Goal: Task Accomplishment & Management: Use online tool/utility

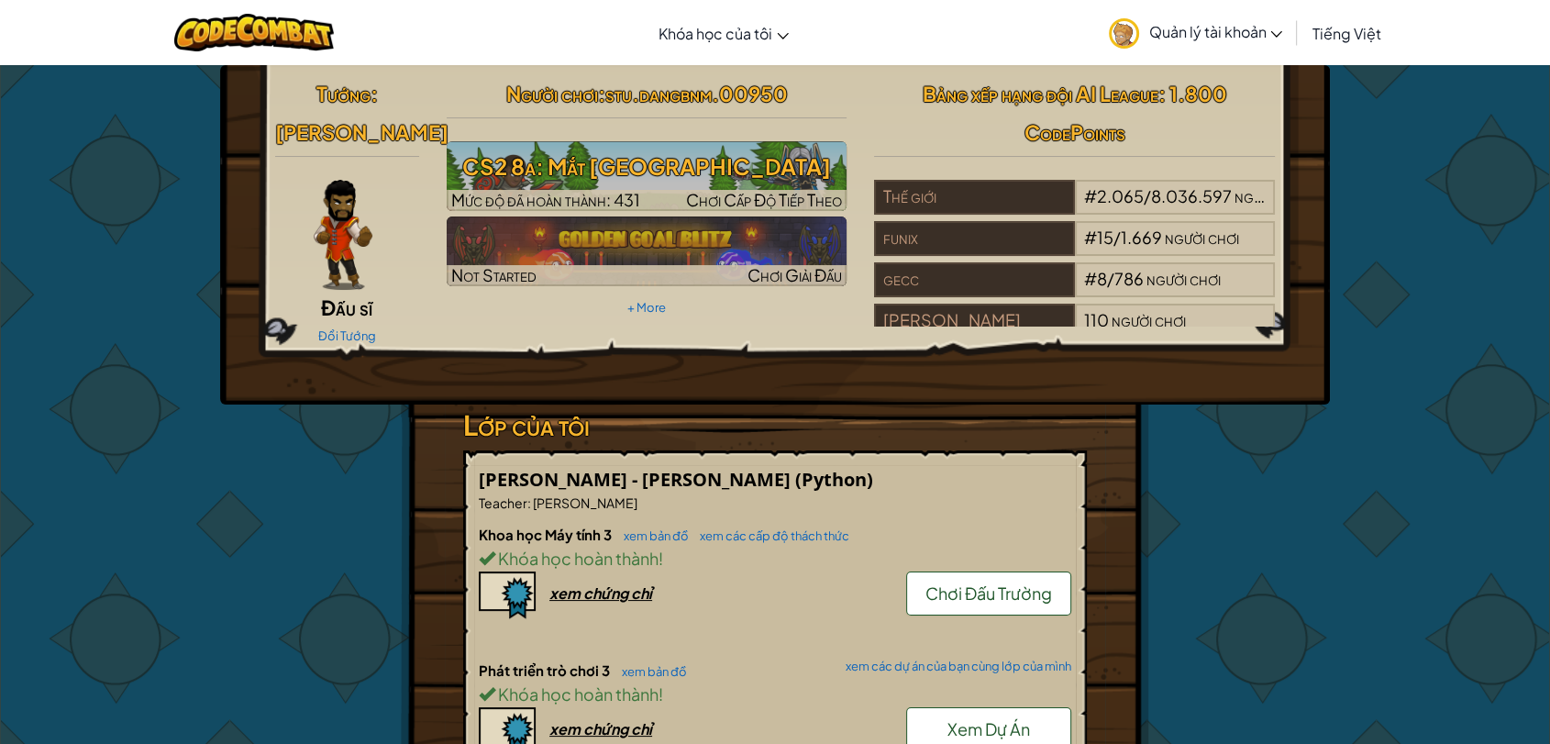
click at [339, 297] on span "Đấu sĩ" at bounding box center [346, 307] width 51 height 26
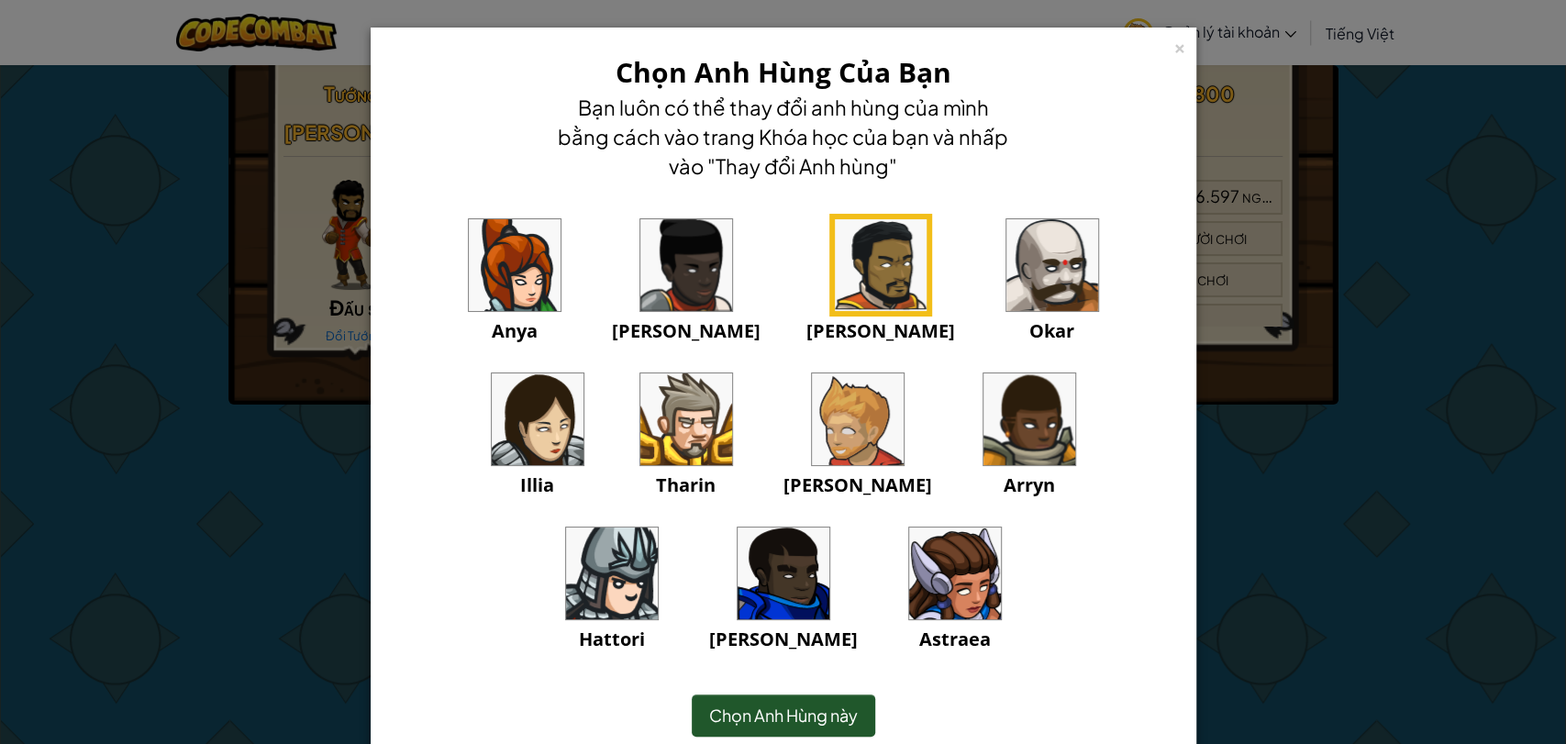
click at [658, 528] on img at bounding box center [612, 574] width 92 height 92
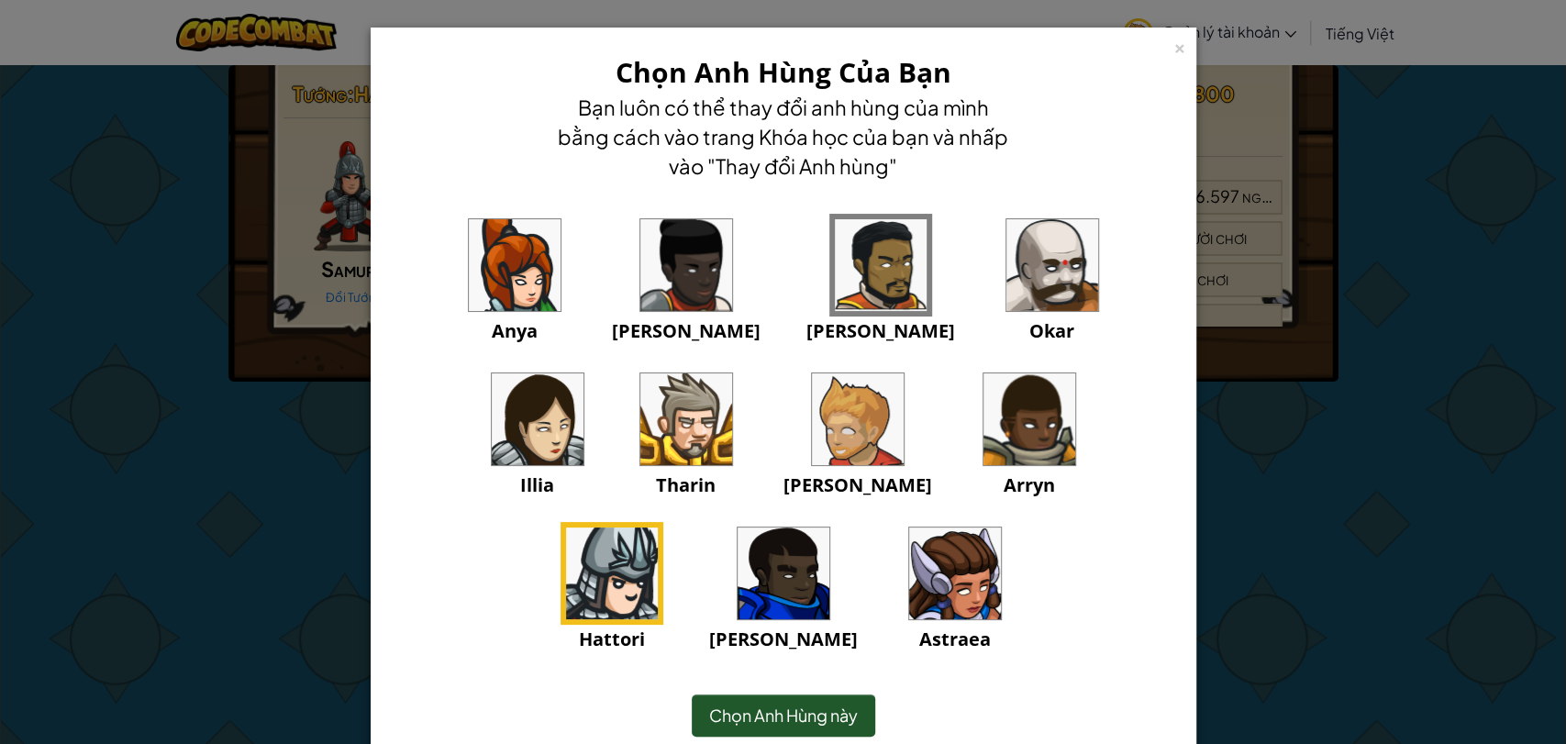
click at [812, 442] on img at bounding box center [858, 419] width 92 height 92
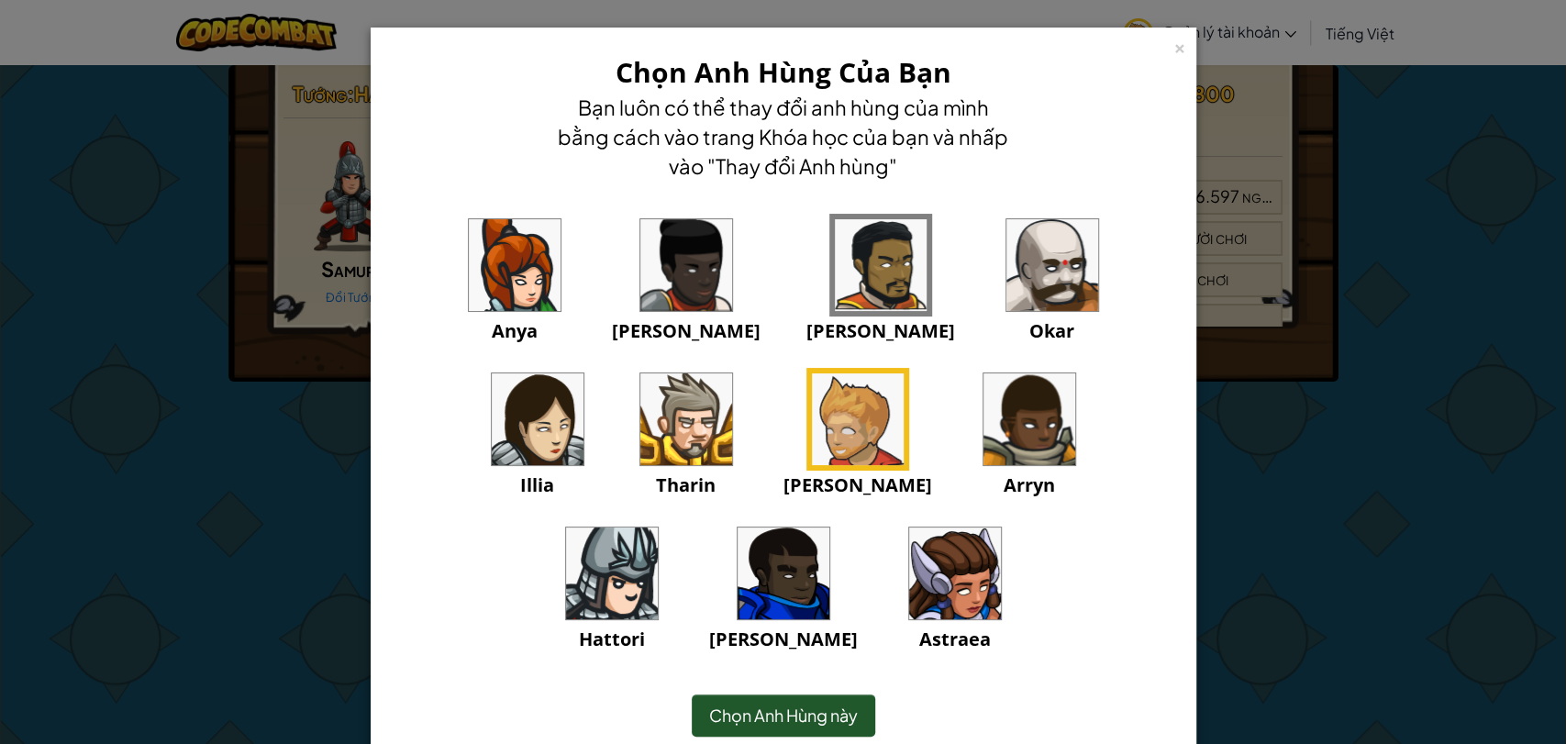
click at [812, 440] on img at bounding box center [858, 419] width 92 height 92
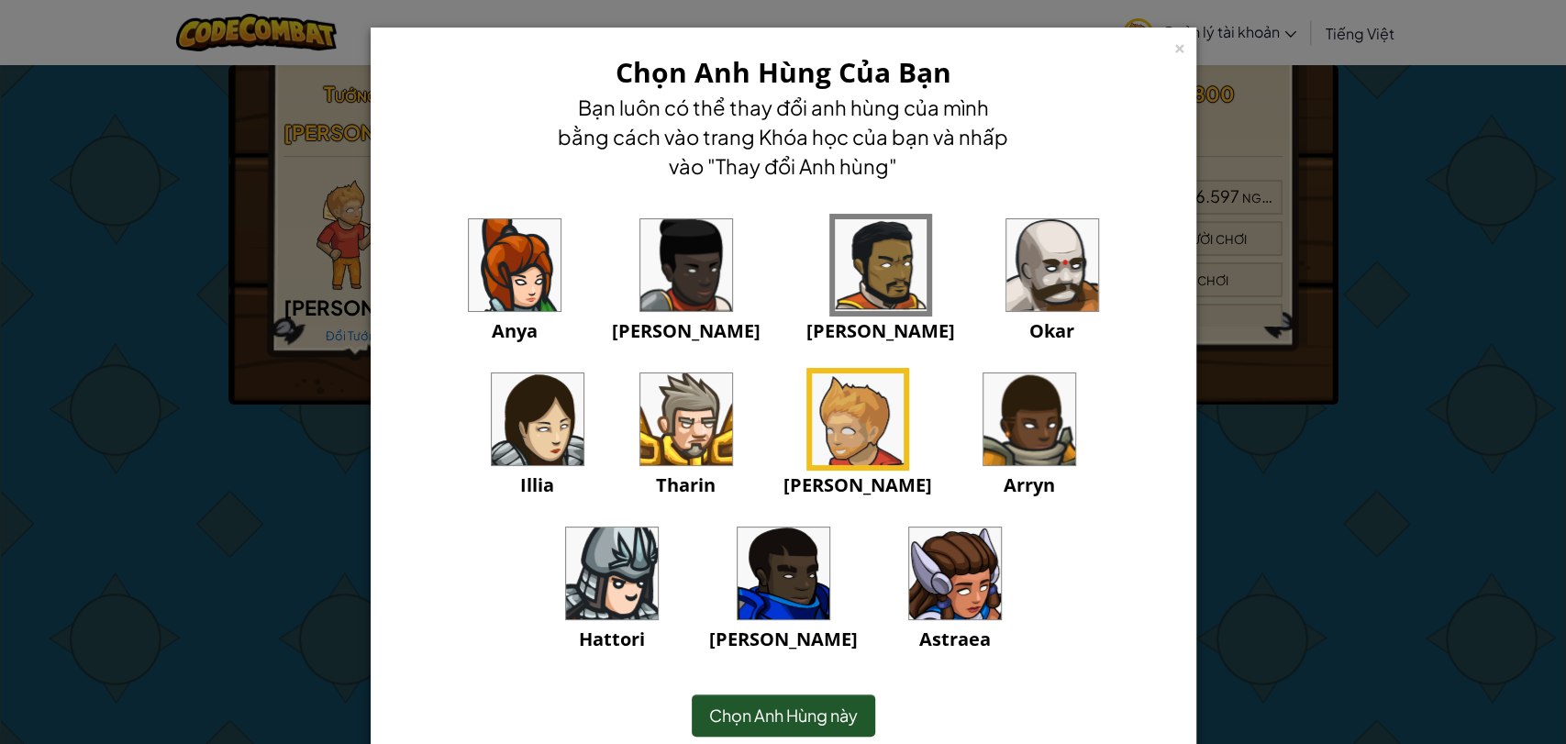
click at [760, 715] on span "Chọn Anh Hùng này" at bounding box center [783, 715] width 149 height 21
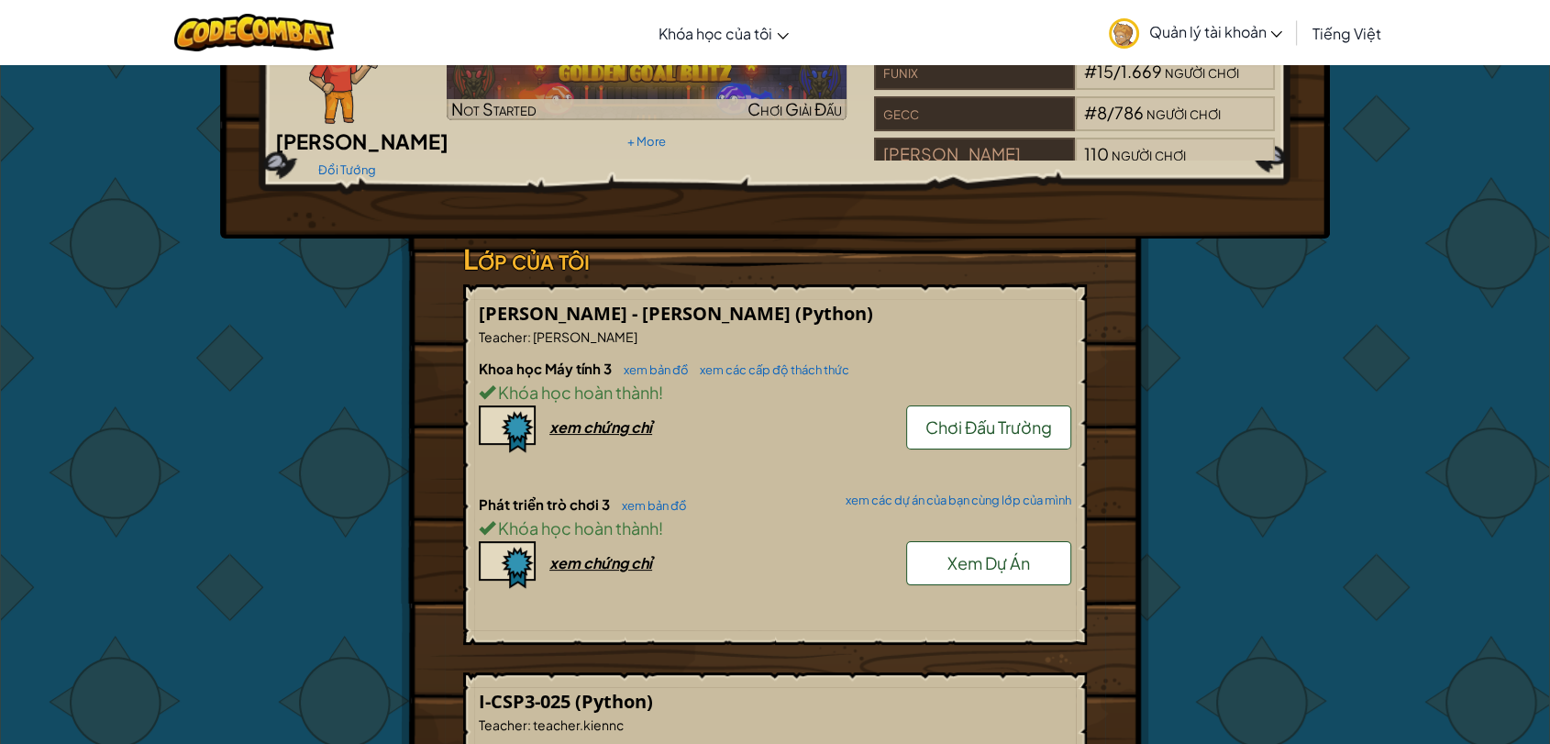
scroll to position [305, 0]
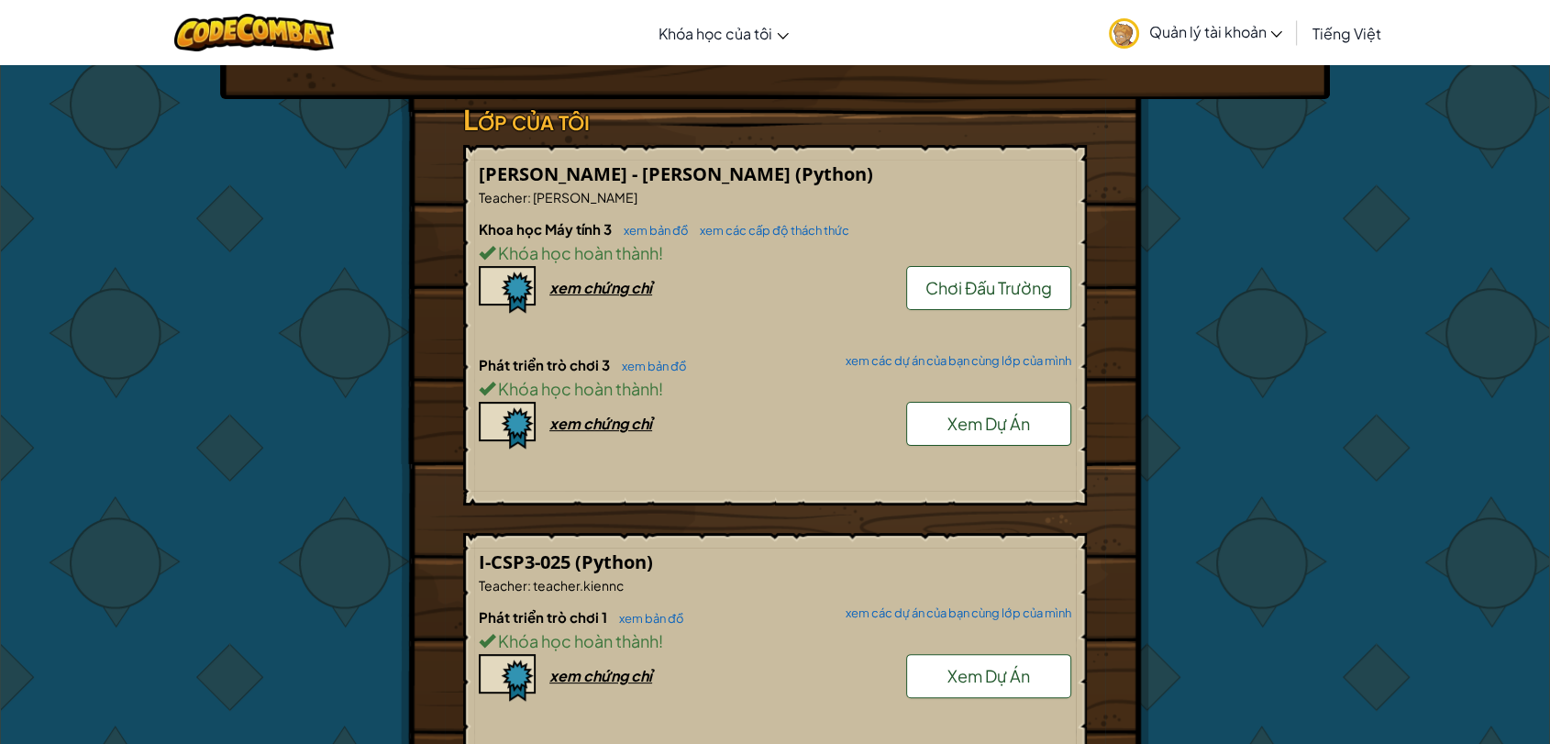
drag, startPoint x: 941, startPoint y: 273, endPoint x: 689, endPoint y: 251, distance: 253.2
click at [689, 274] on div "Khoa học Máy tính 3 xem bản đồ xem các cấp độ thách thức Khóa học hoàn thành ! …" at bounding box center [775, 287] width 593 height 136
click at [661, 223] on link "xem bản đồ" at bounding box center [652, 230] width 74 height 15
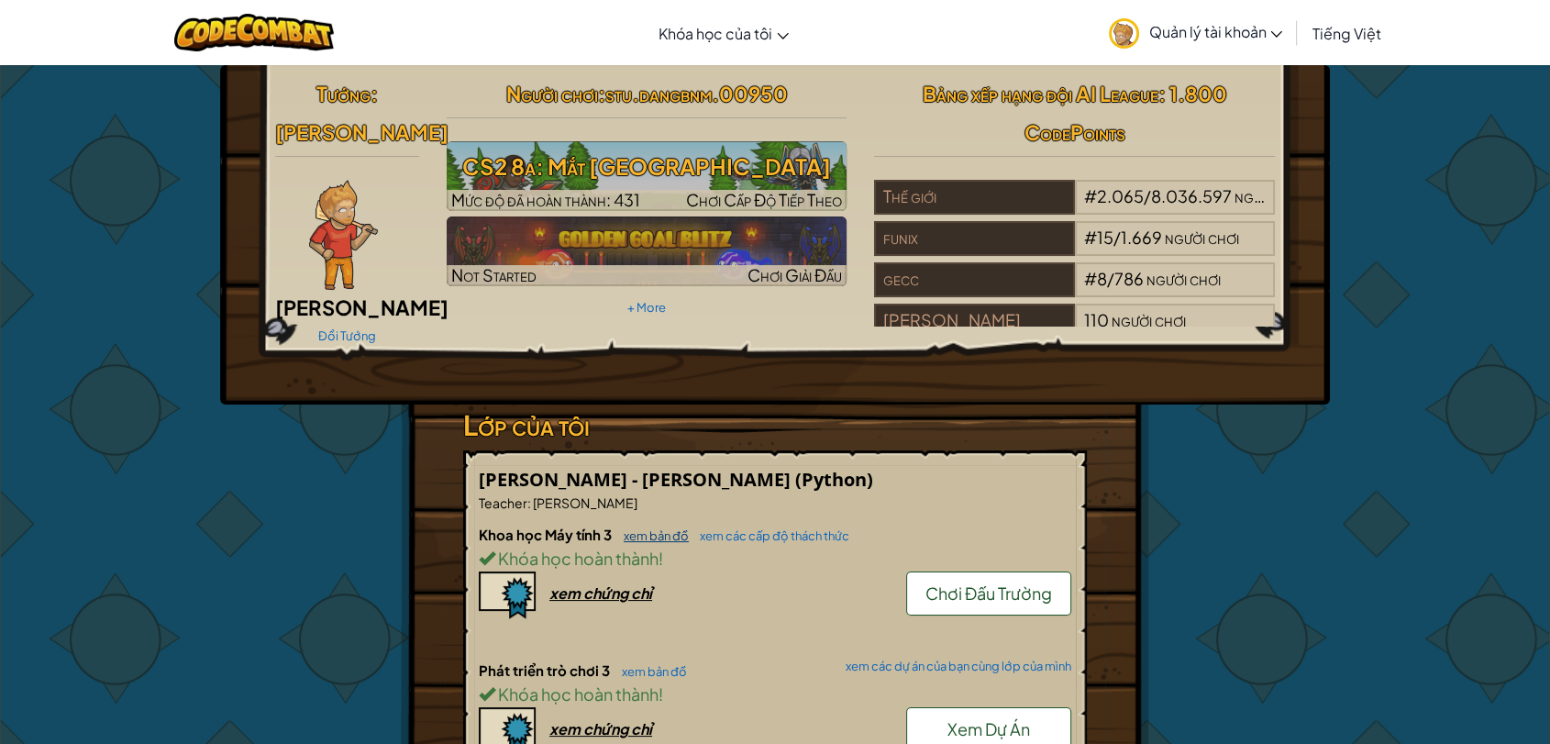
click at [633, 528] on link "xem bản đồ" at bounding box center [652, 535] width 74 height 15
click at [662, 528] on link "xem bản đồ" at bounding box center [652, 535] width 74 height 15
click at [661, 528] on link "xem bản đồ" at bounding box center [652, 535] width 74 height 15
click at [708, 469] on h5 "Bảo Long - Minh Đăng (Python)" at bounding box center [775, 479] width 593 height 28
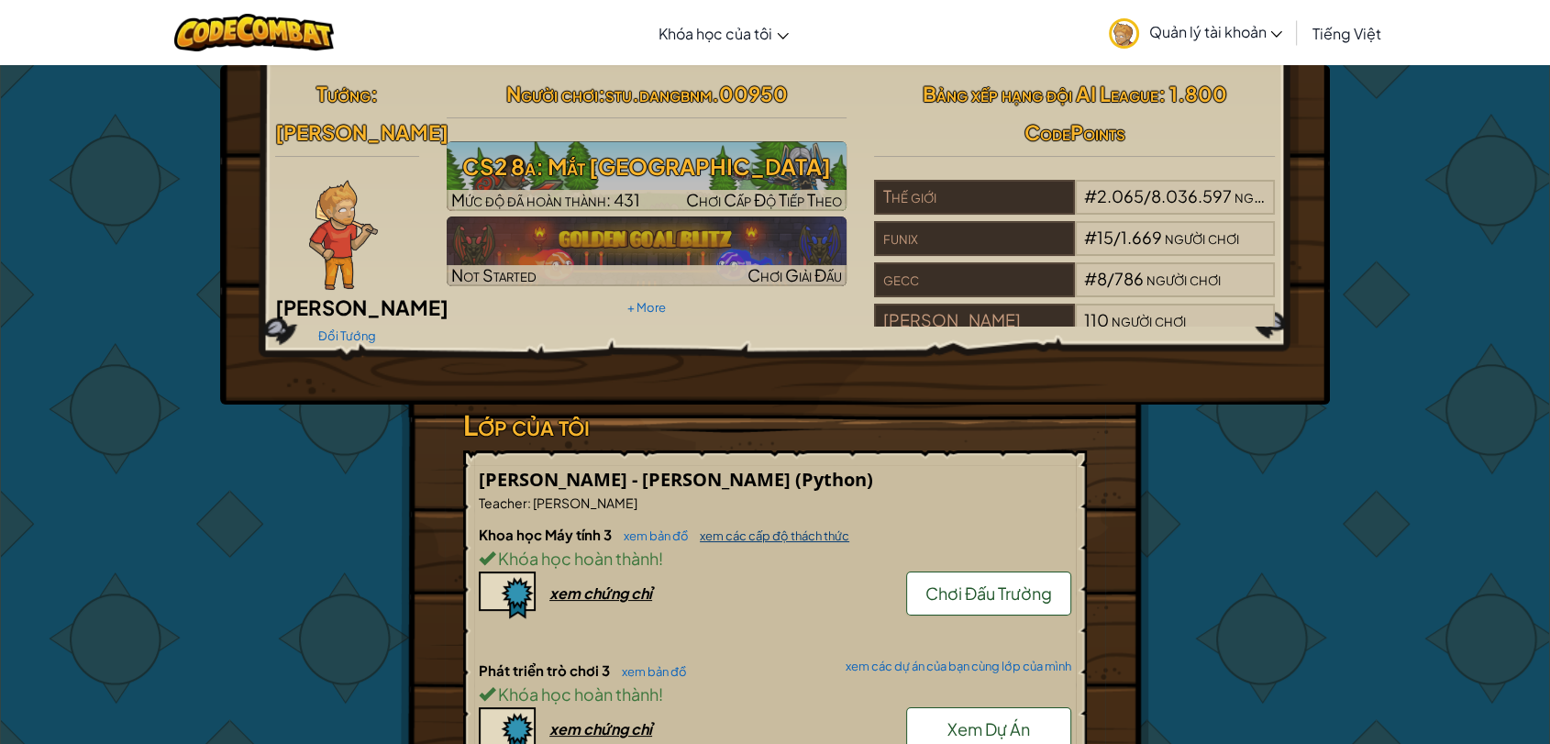
click at [749, 528] on link "xem các cấp độ thách thức" at bounding box center [770, 535] width 159 height 15
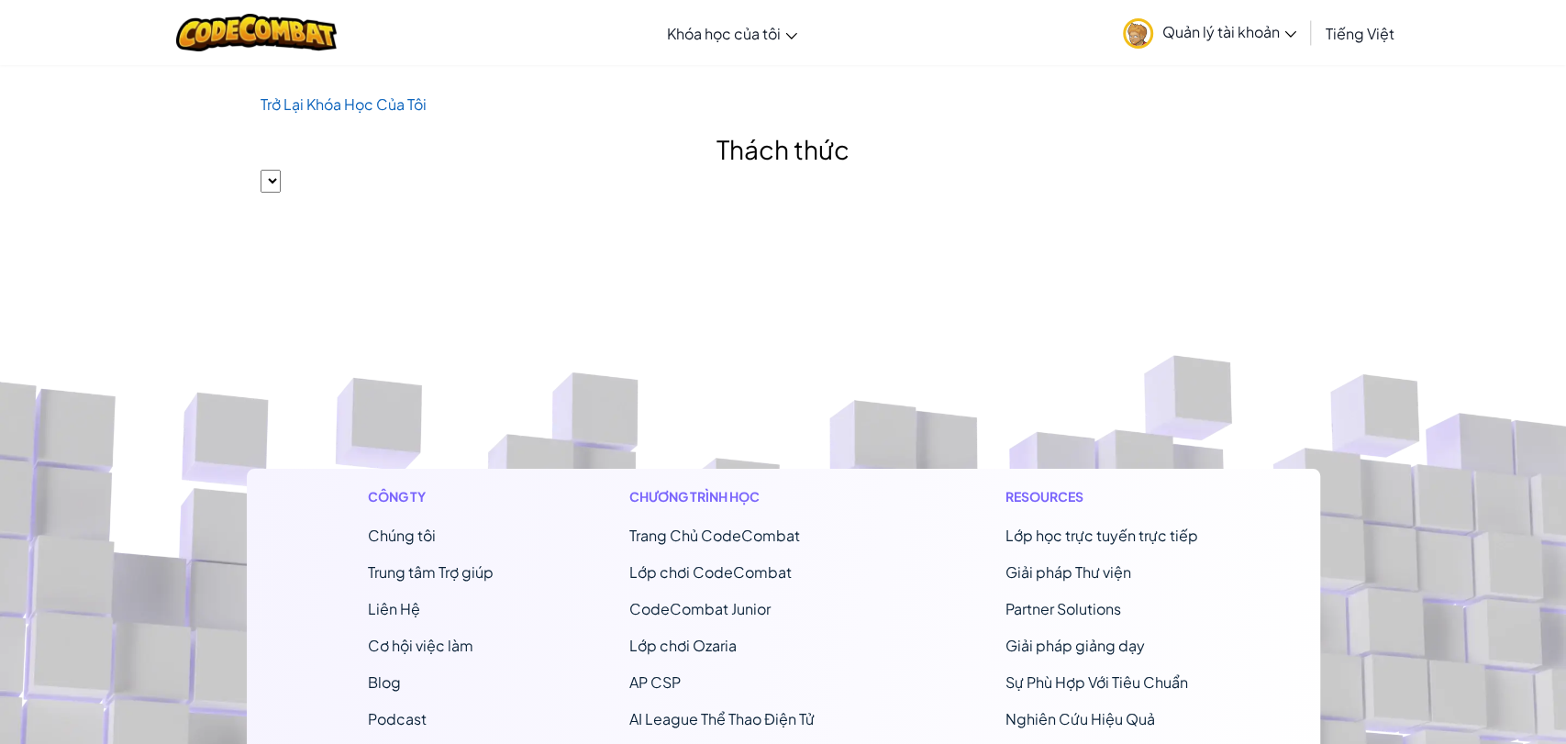
select select "vi"
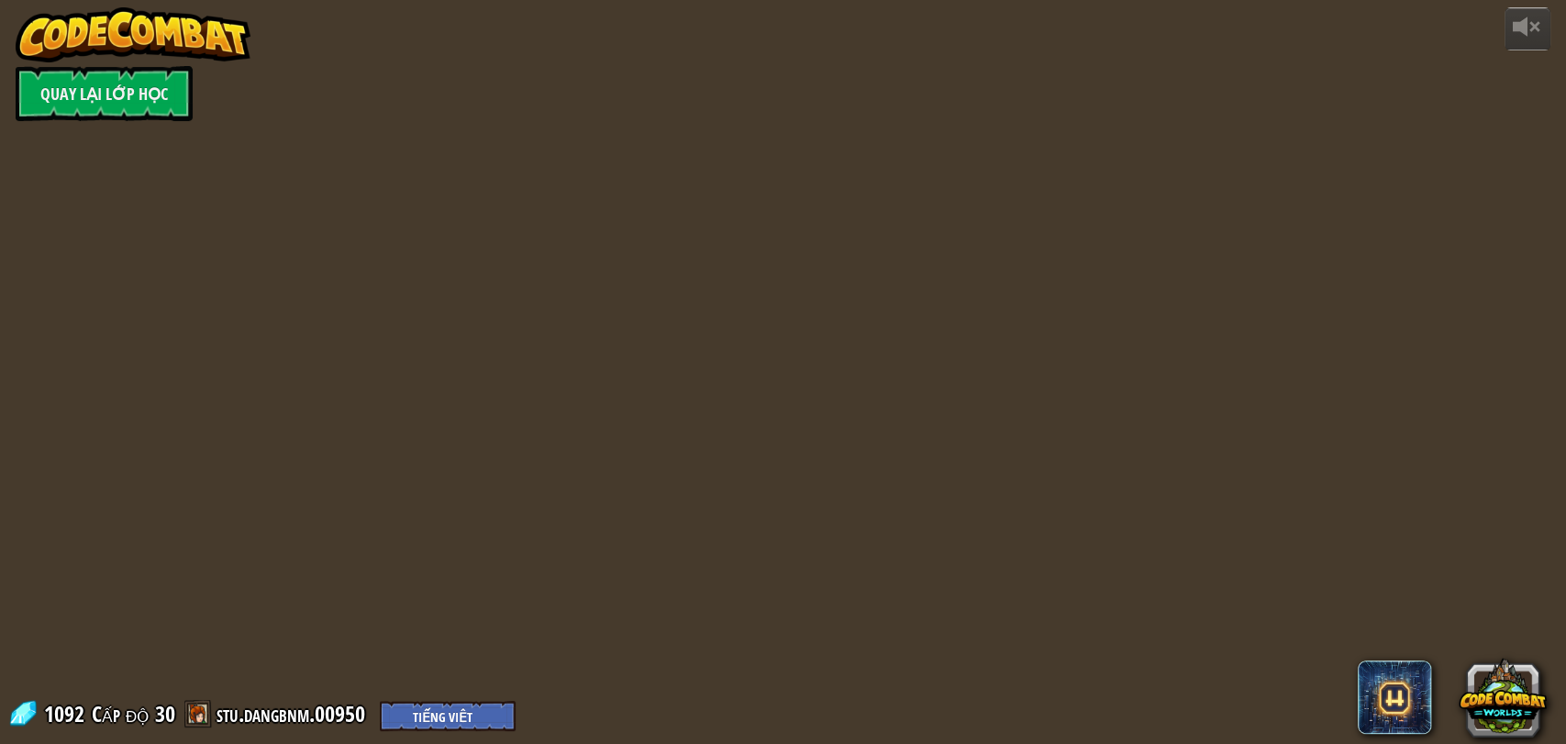
select select "vi"
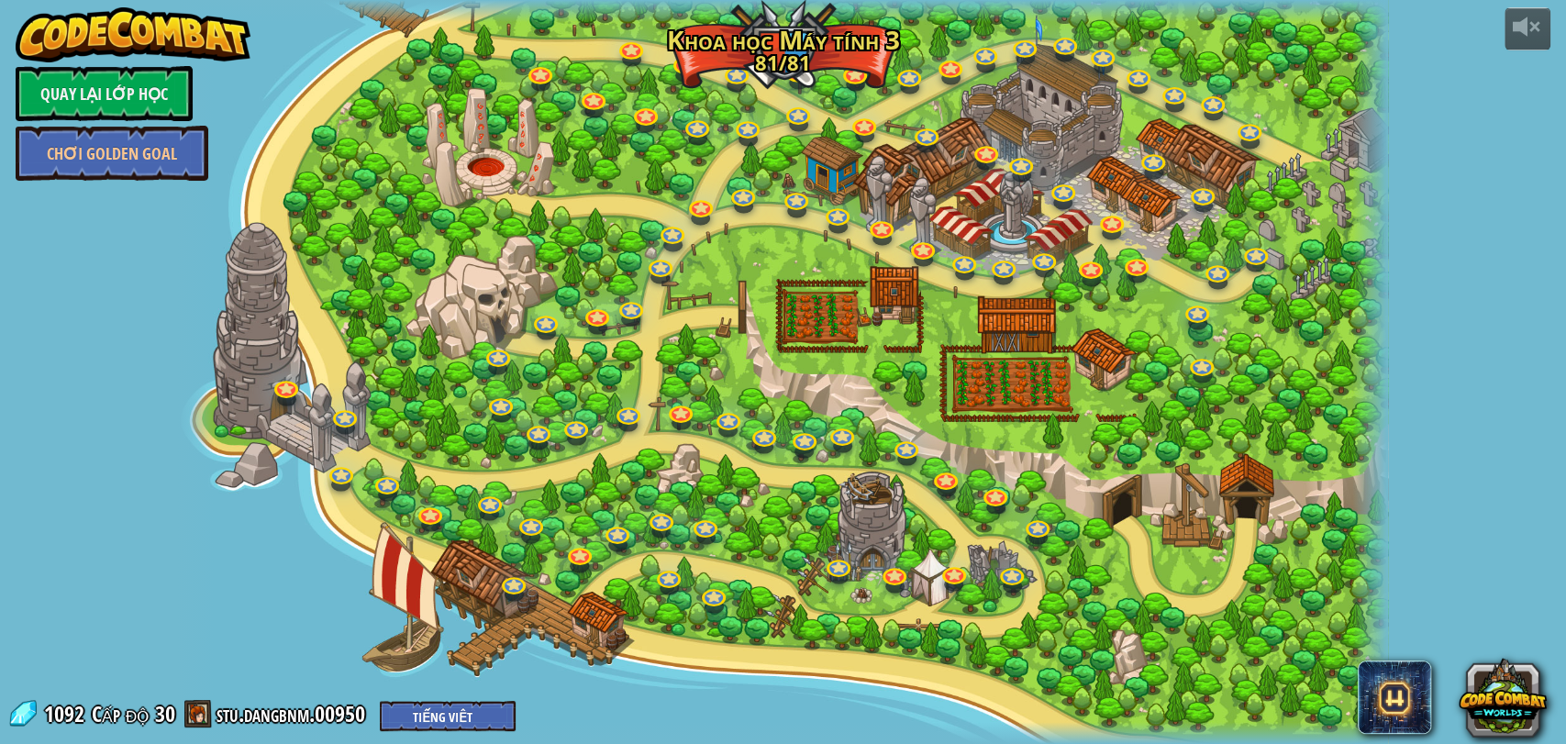
click at [200, 713] on span at bounding box center [198, 714] width 28 height 28
click at [205, 710] on span at bounding box center [198, 714] width 28 height 28
click at [476, 144] on div at bounding box center [783, 372] width 1211 height 744
click at [485, 175] on div at bounding box center [783, 372] width 1211 height 744
click at [497, 163] on div at bounding box center [783, 372] width 1211 height 744
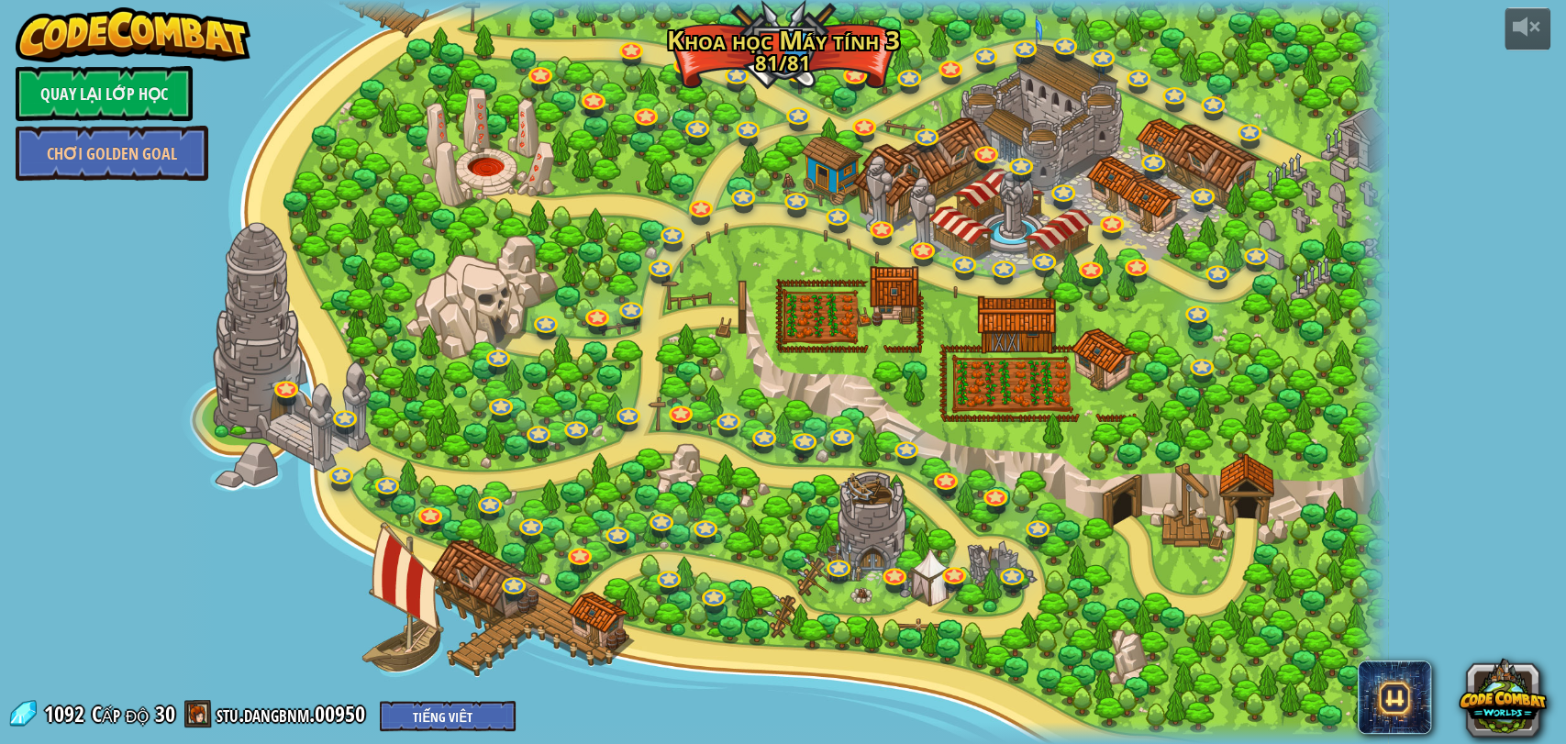
drag, startPoint x: 495, startPoint y: 161, endPoint x: 486, endPoint y: 162, distance: 9.2
click at [489, 162] on div at bounding box center [783, 372] width 1211 height 744
drag, startPoint x: 490, startPoint y: 168, endPoint x: 532, endPoint y: 208, distance: 58.4
click at [532, 208] on div at bounding box center [783, 372] width 1211 height 744
click at [279, 392] on link at bounding box center [286, 385] width 37 height 37
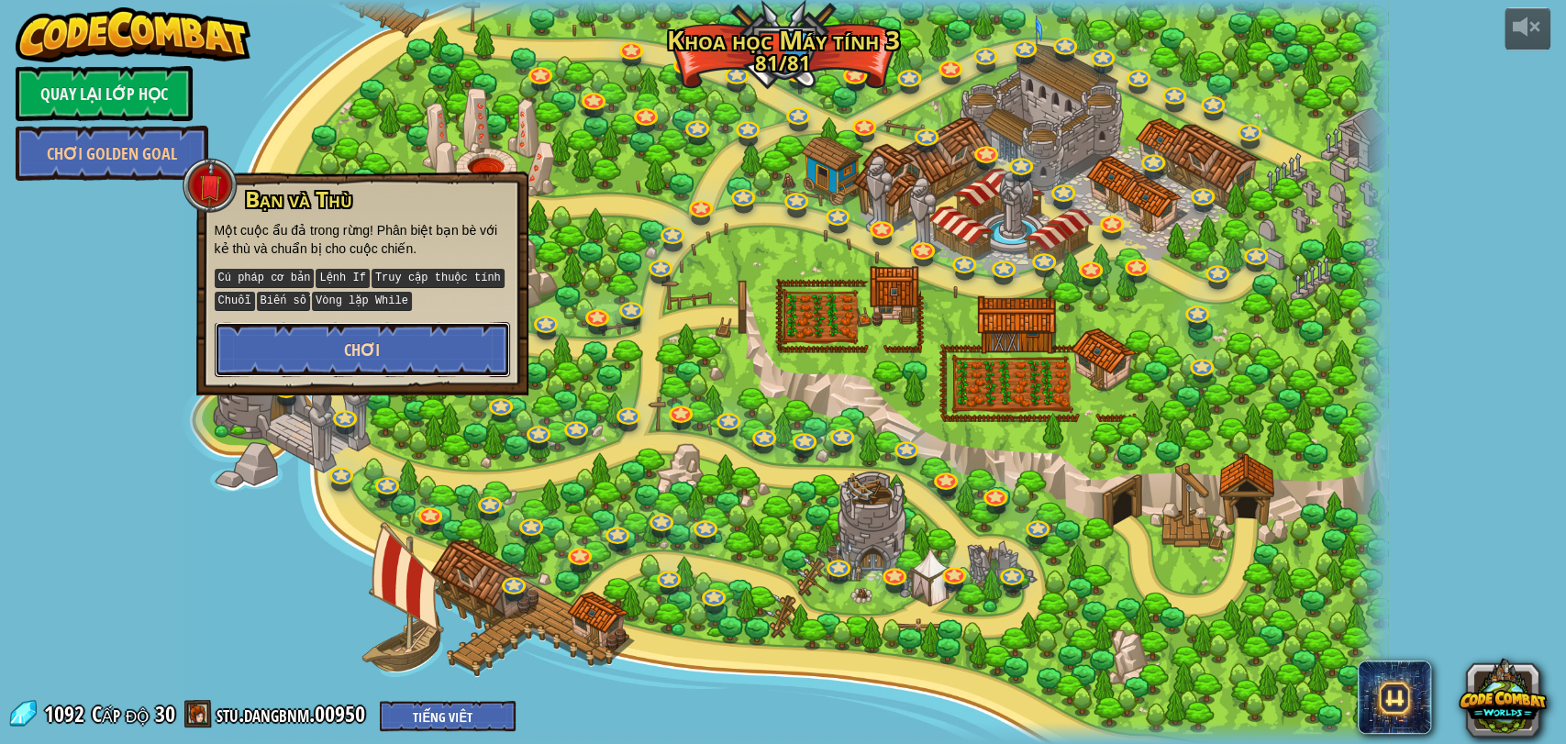
click at [318, 361] on button "Chơi" at bounding box center [362, 349] width 295 height 55
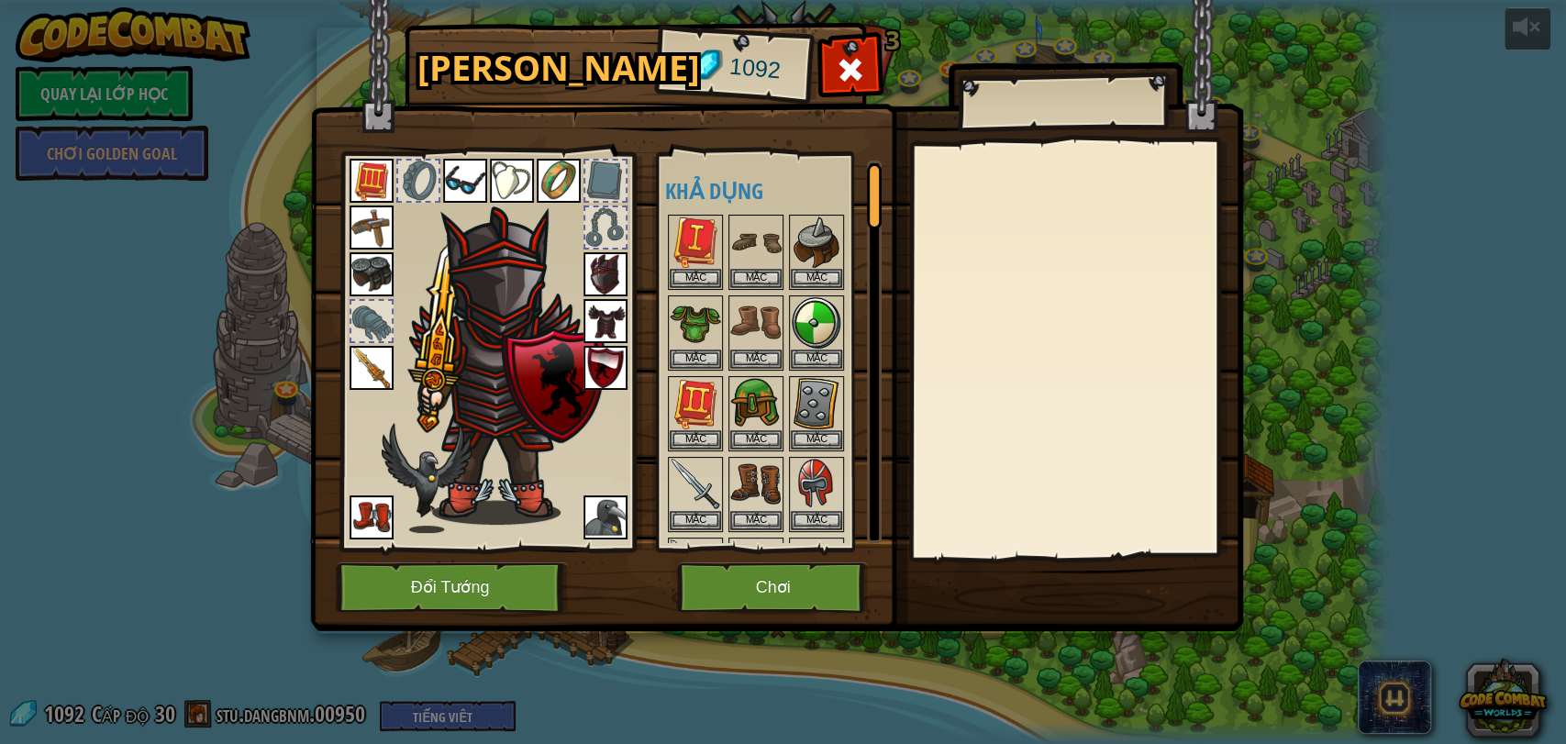
click at [205, 331] on div "Hành Trang 1092 Khả dụng Mặc Mặc Mặc Mặc Mặc Mặc Mặc Mặc Mặc Mặc Mặc Mặc Mặc Mặ…" at bounding box center [783, 372] width 1566 height 744
click at [458, 580] on button "Đổi Tướng" at bounding box center [452, 587] width 233 height 50
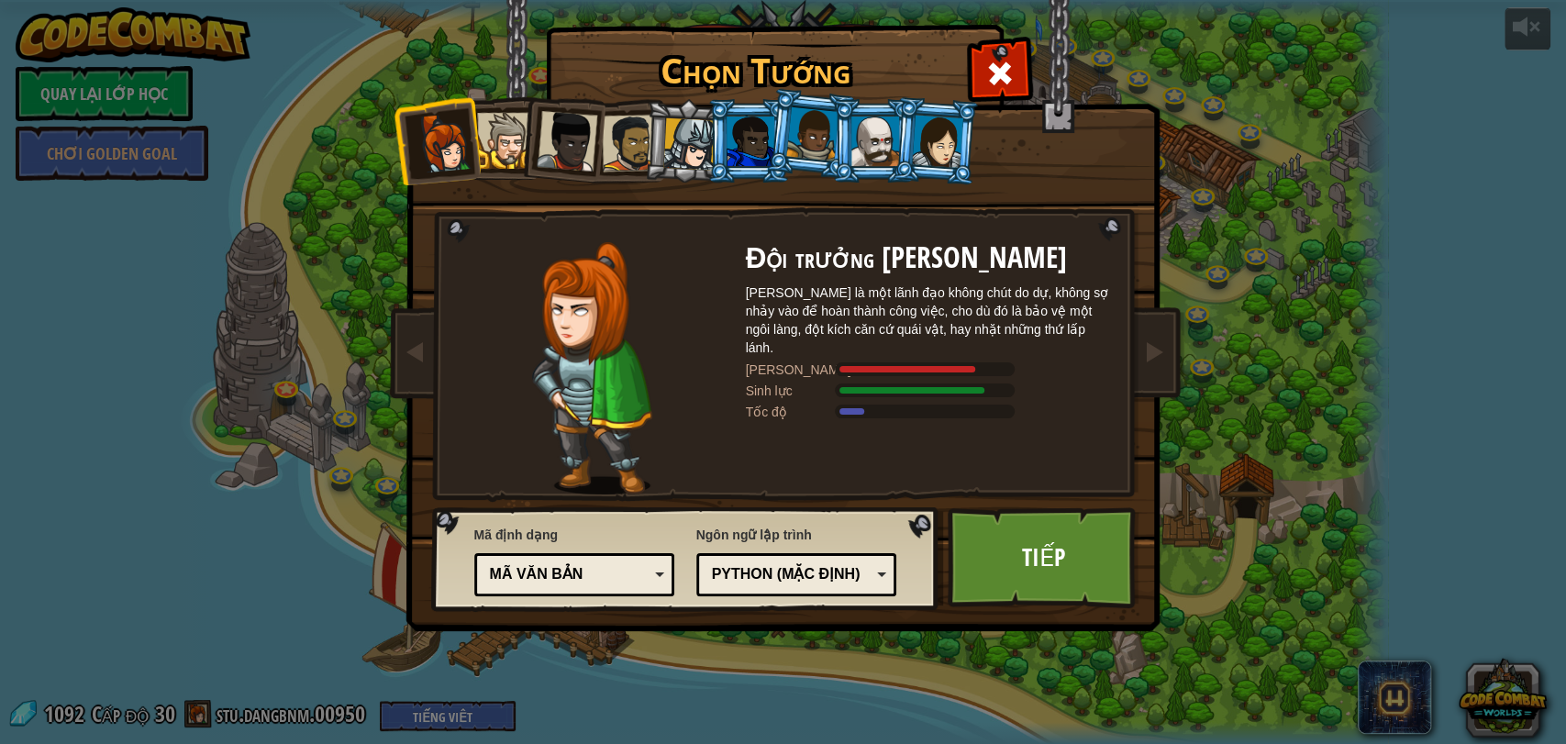
click at [570, 150] on div at bounding box center [567, 141] width 61 height 61
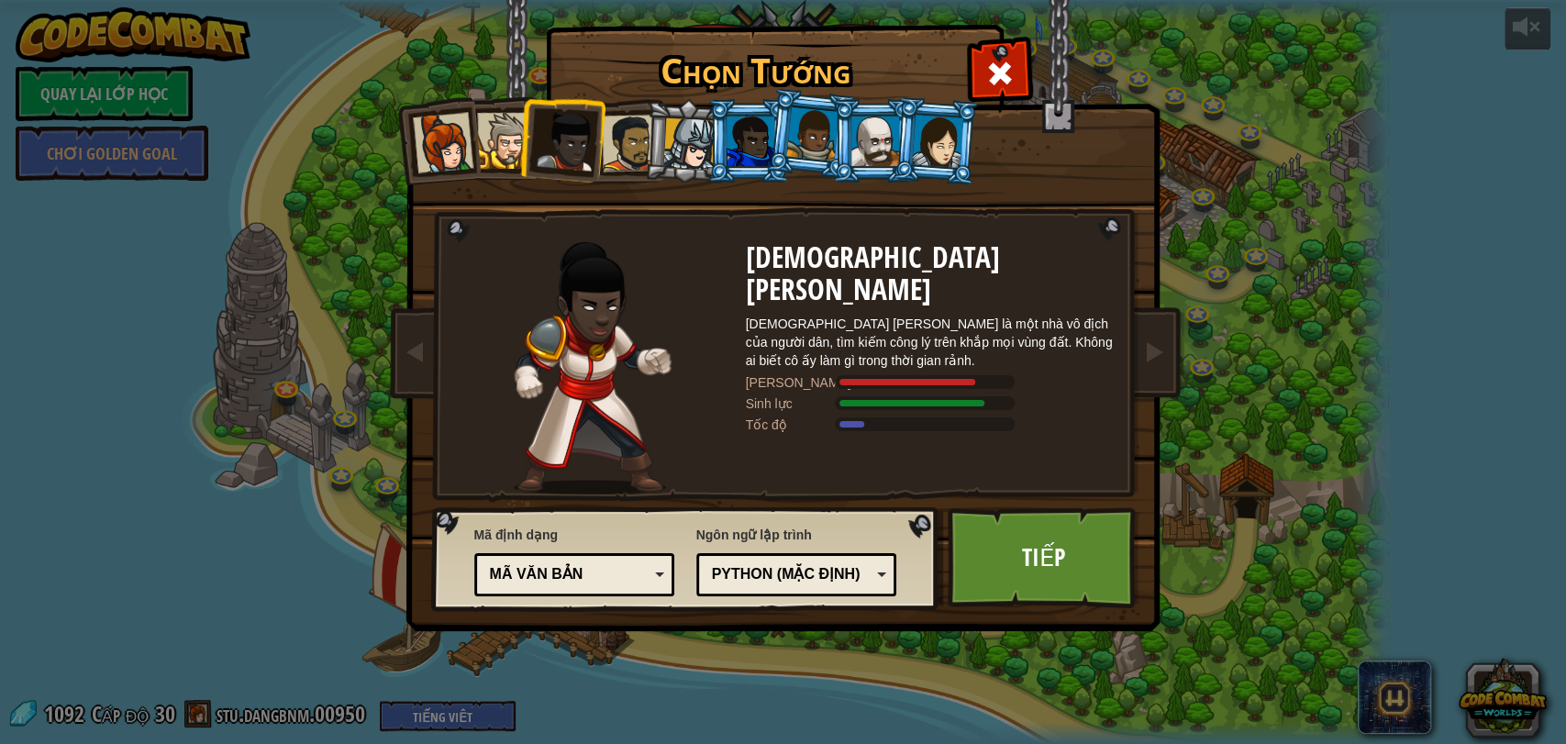
click at [618, 150] on div at bounding box center [629, 143] width 57 height 57
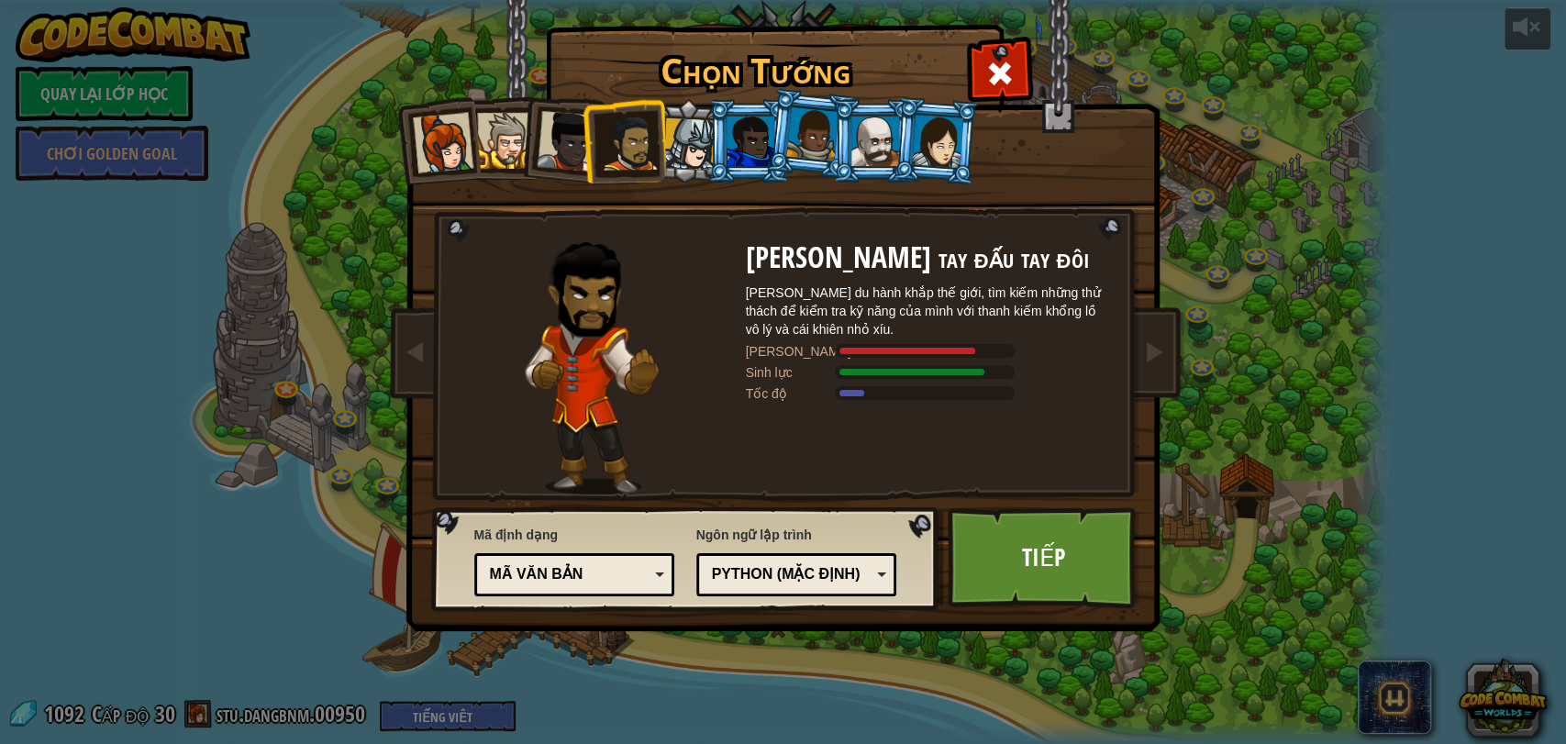
click at [691, 141] on div at bounding box center [689, 144] width 52 height 52
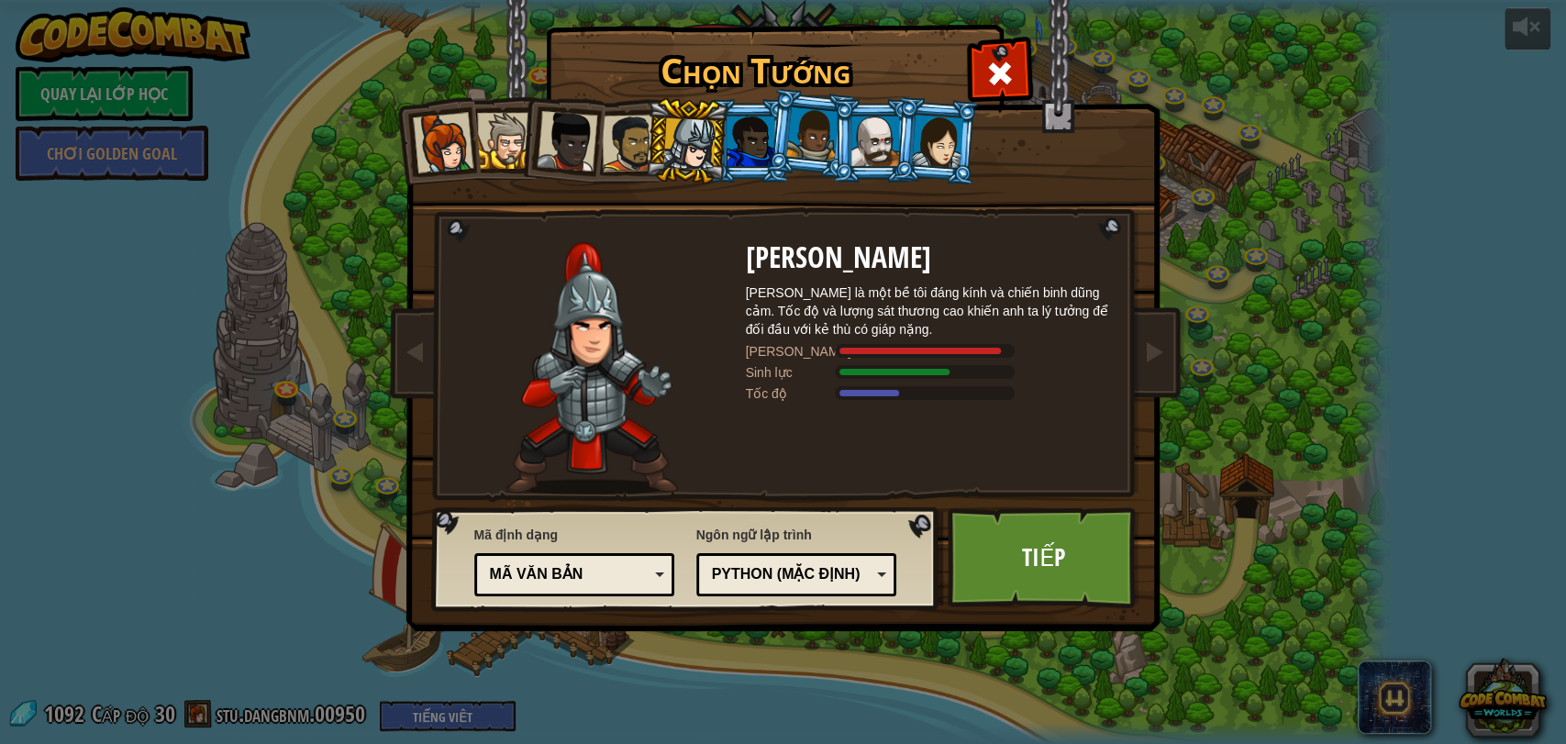
click at [514, 144] on div at bounding box center [505, 141] width 56 height 56
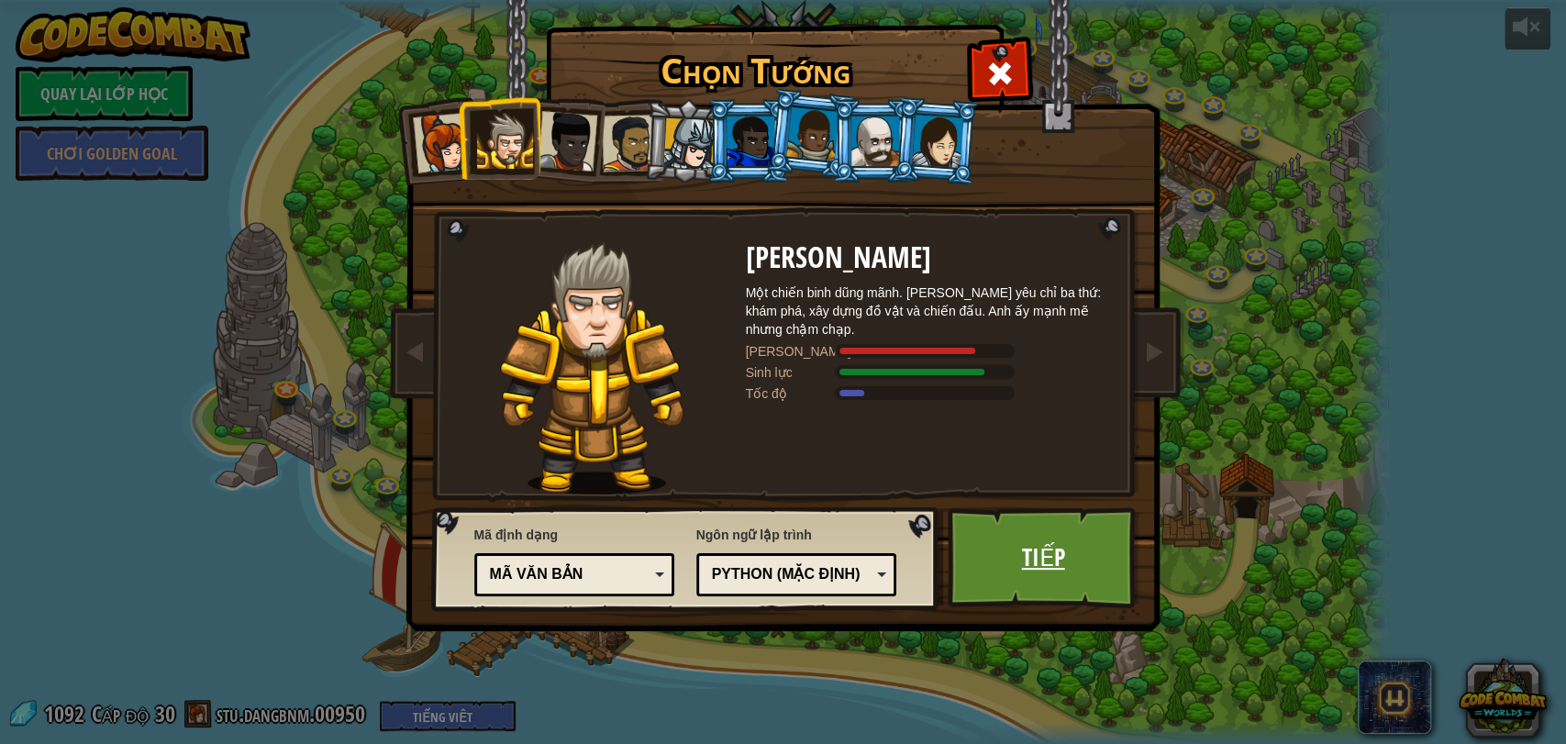
click at [1012, 572] on link "Tiếp" at bounding box center [1044, 557] width 192 height 101
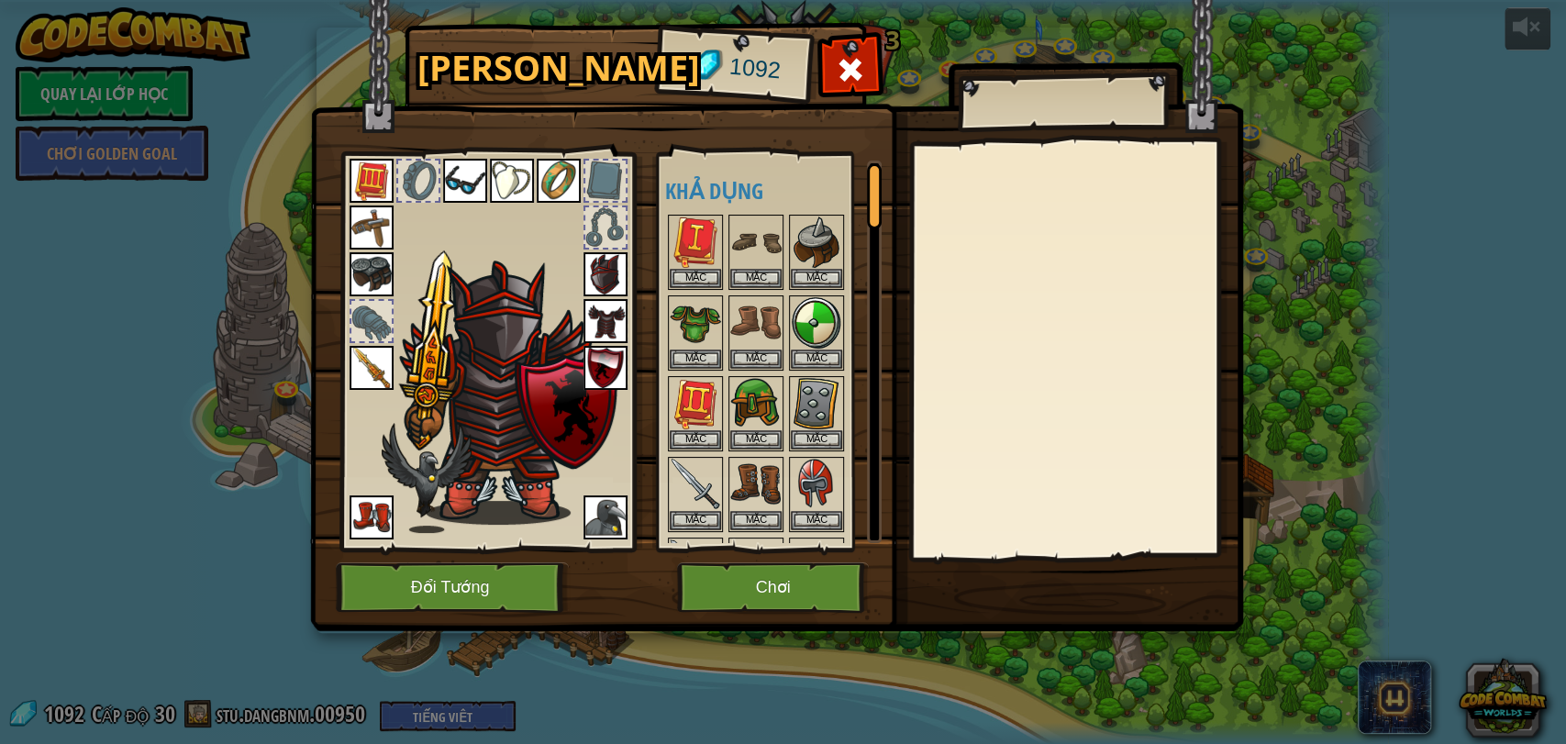
click at [1446, 277] on div "Hành Trang 1092 Khả dụng Mặc Mặc Mặc Mặc Mặc Mặc Mặc Mặc Mặc Mặc Mặc Mặc Mặc Mặ…" at bounding box center [783, 372] width 1566 height 744
click at [848, 59] on span at bounding box center [850, 69] width 29 height 29
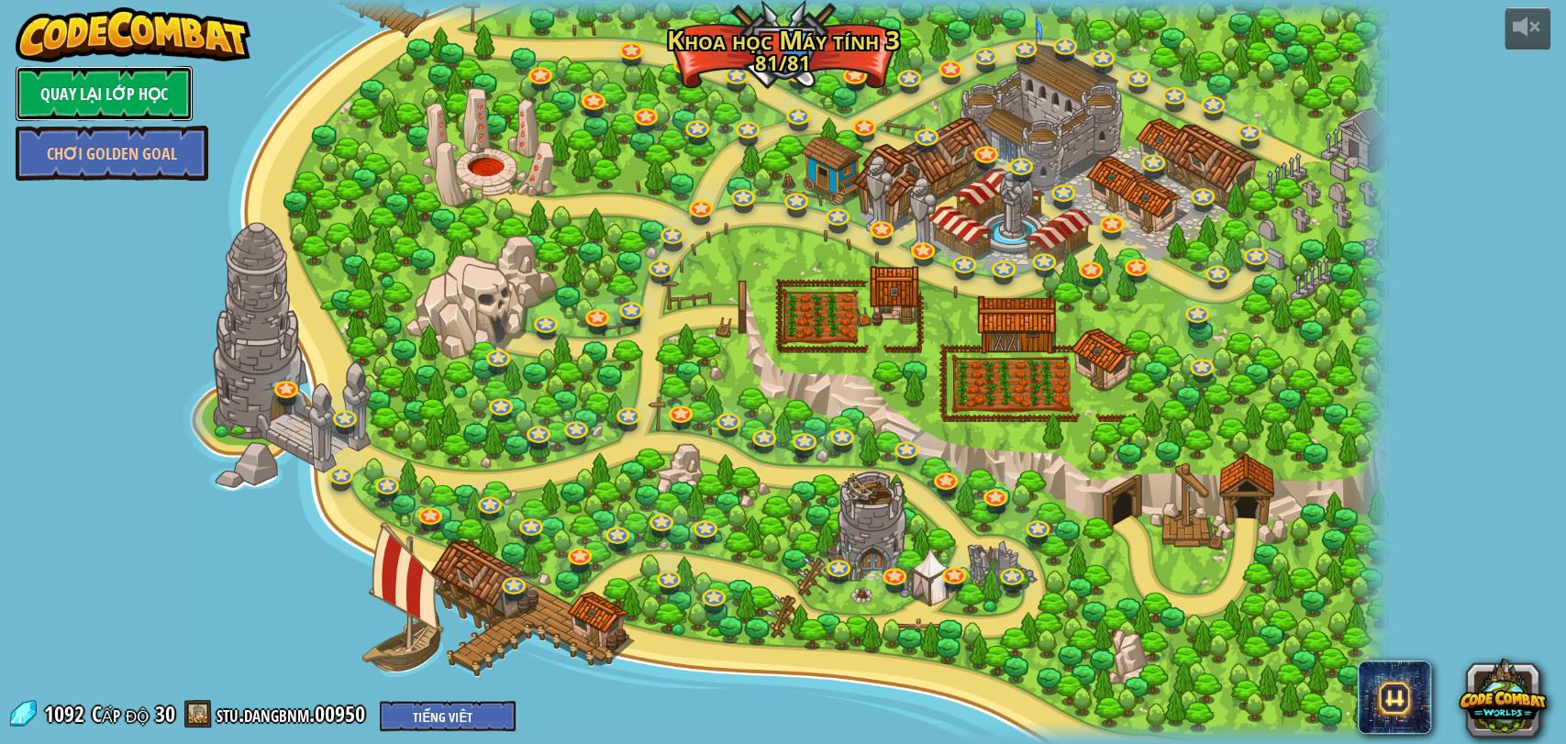
click at [102, 87] on link "Quay lại Lớp Học" at bounding box center [104, 93] width 177 height 55
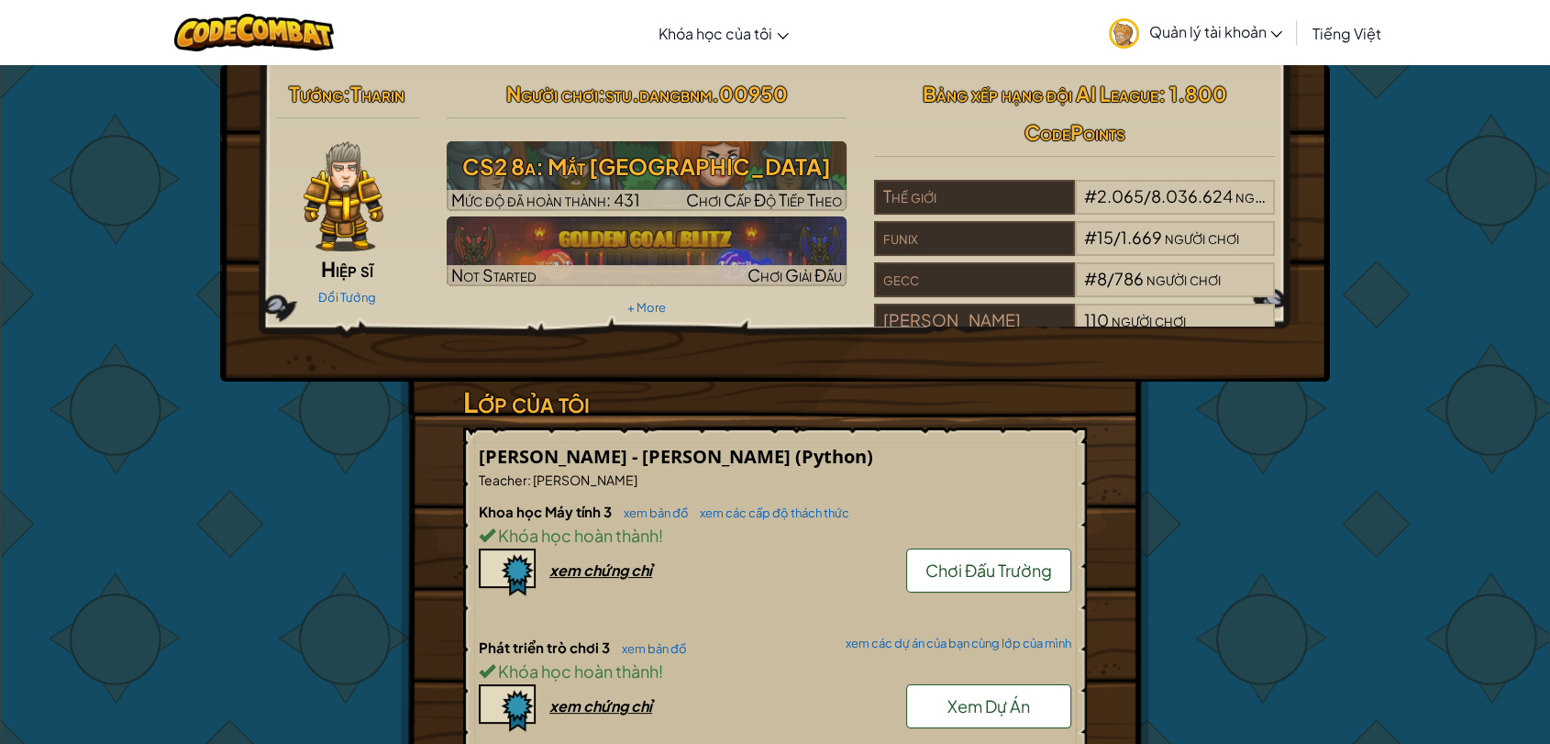
drag, startPoint x: 1394, startPoint y: 384, endPoint x: 1416, endPoint y: 398, distance: 26.0
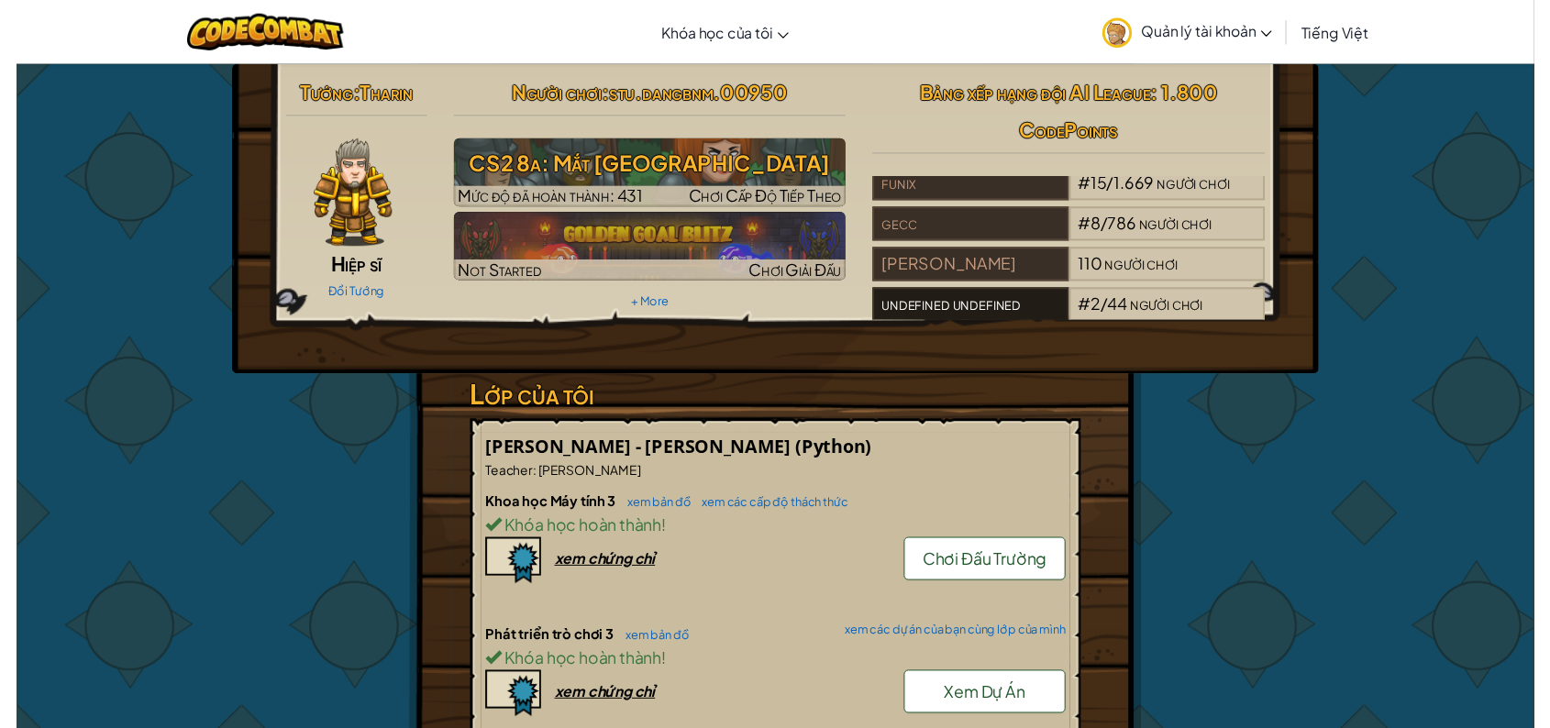
scroll to position [102, 0]
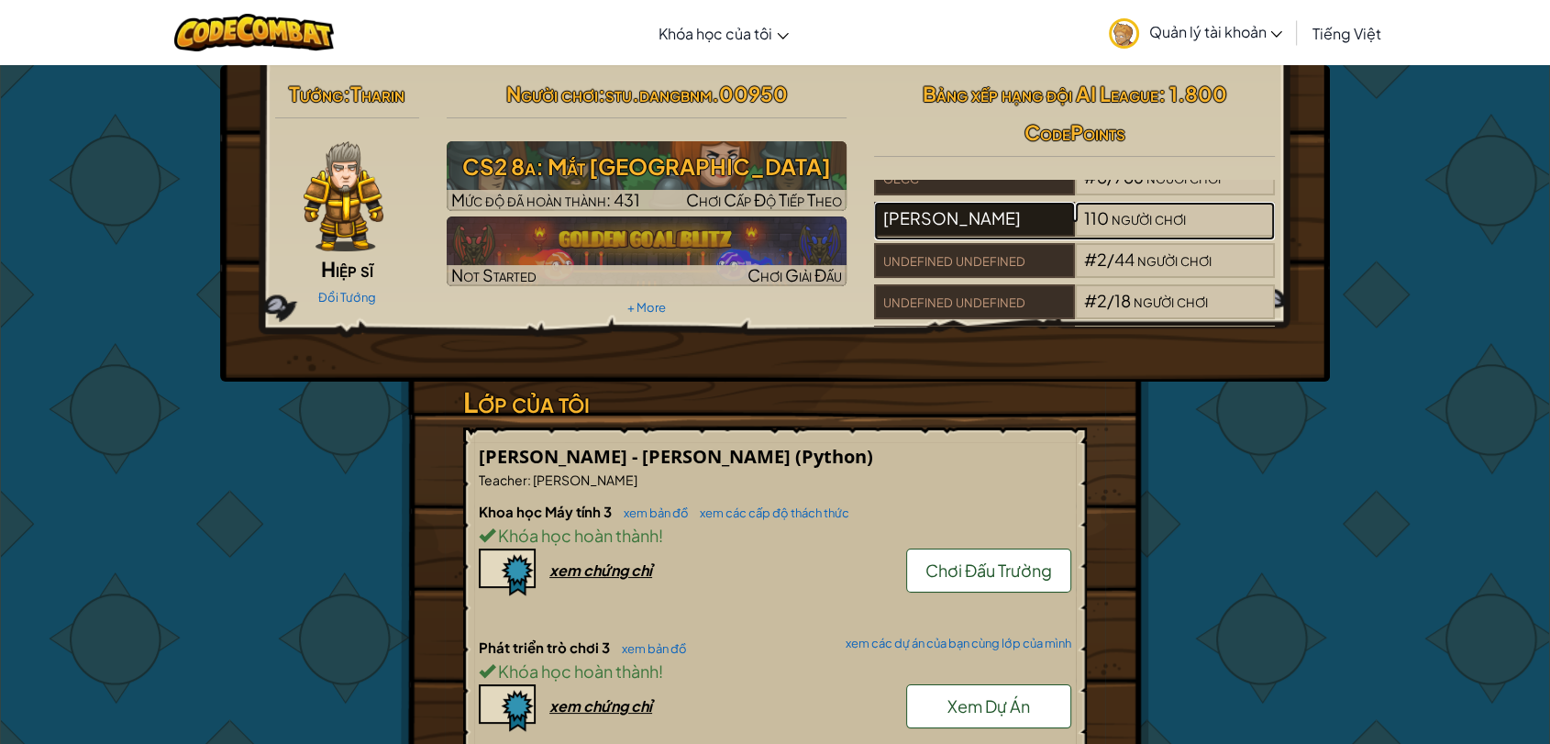
click at [1004, 226] on div "[PERSON_NAME]" at bounding box center [974, 219] width 200 height 35
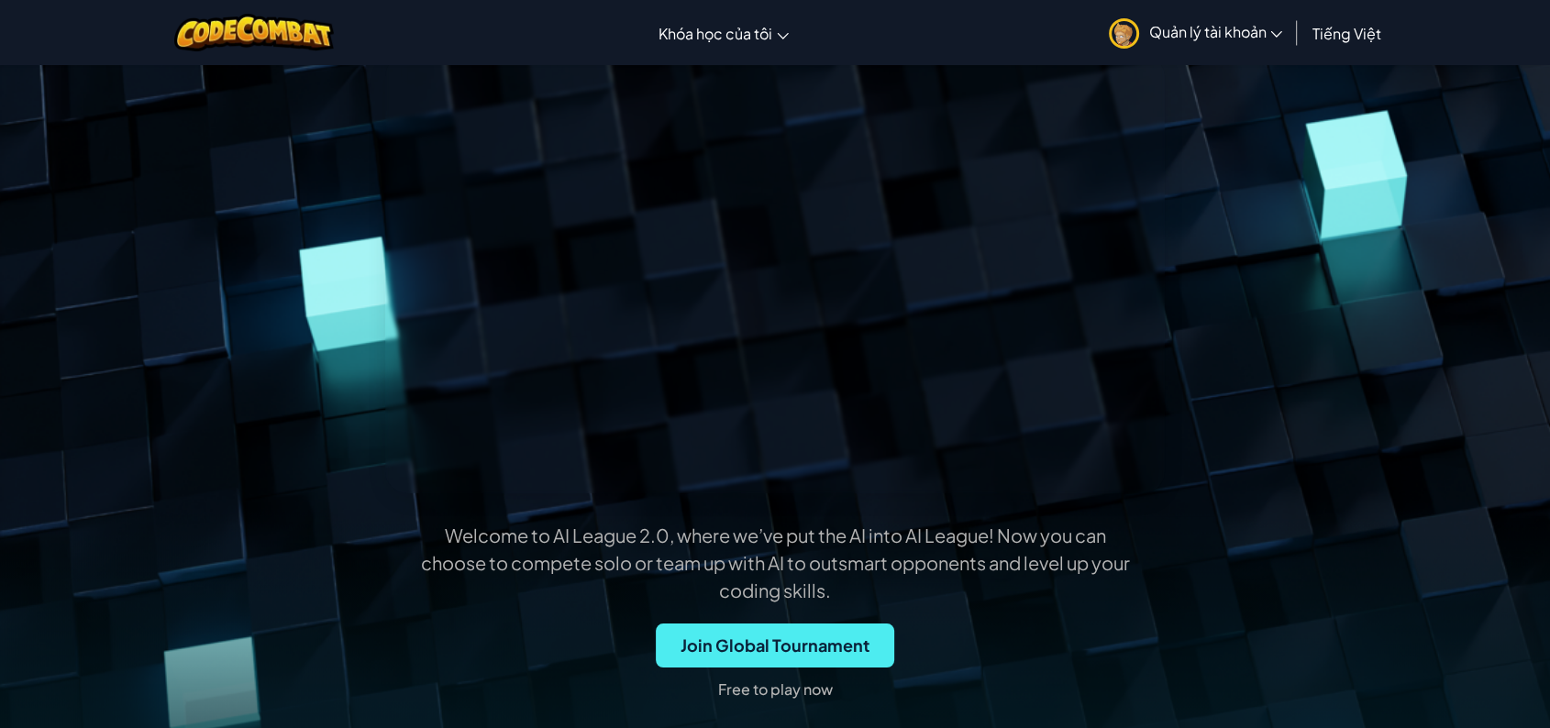
scroll to position [102, 0]
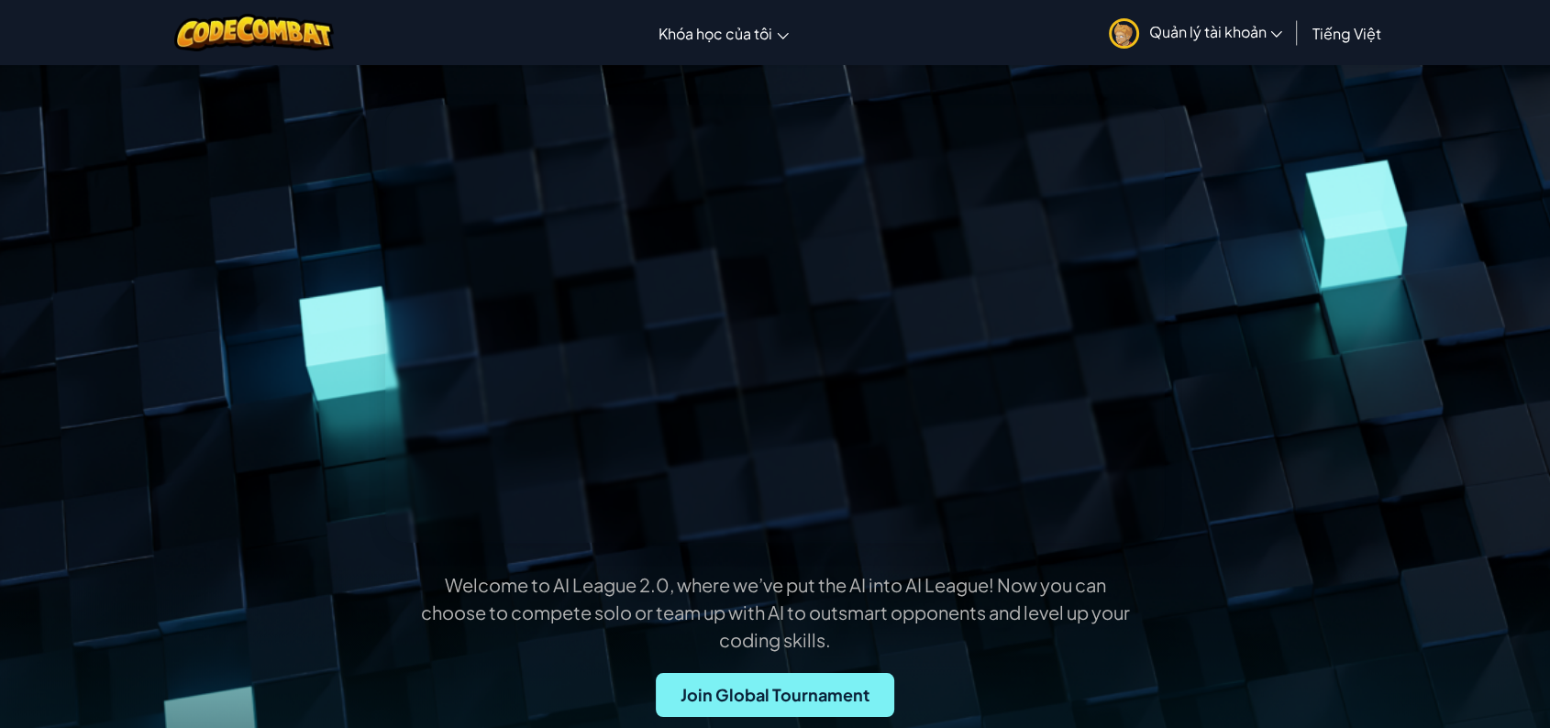
click at [807, 700] on span "Join Global Tournament" at bounding box center [775, 695] width 239 height 44
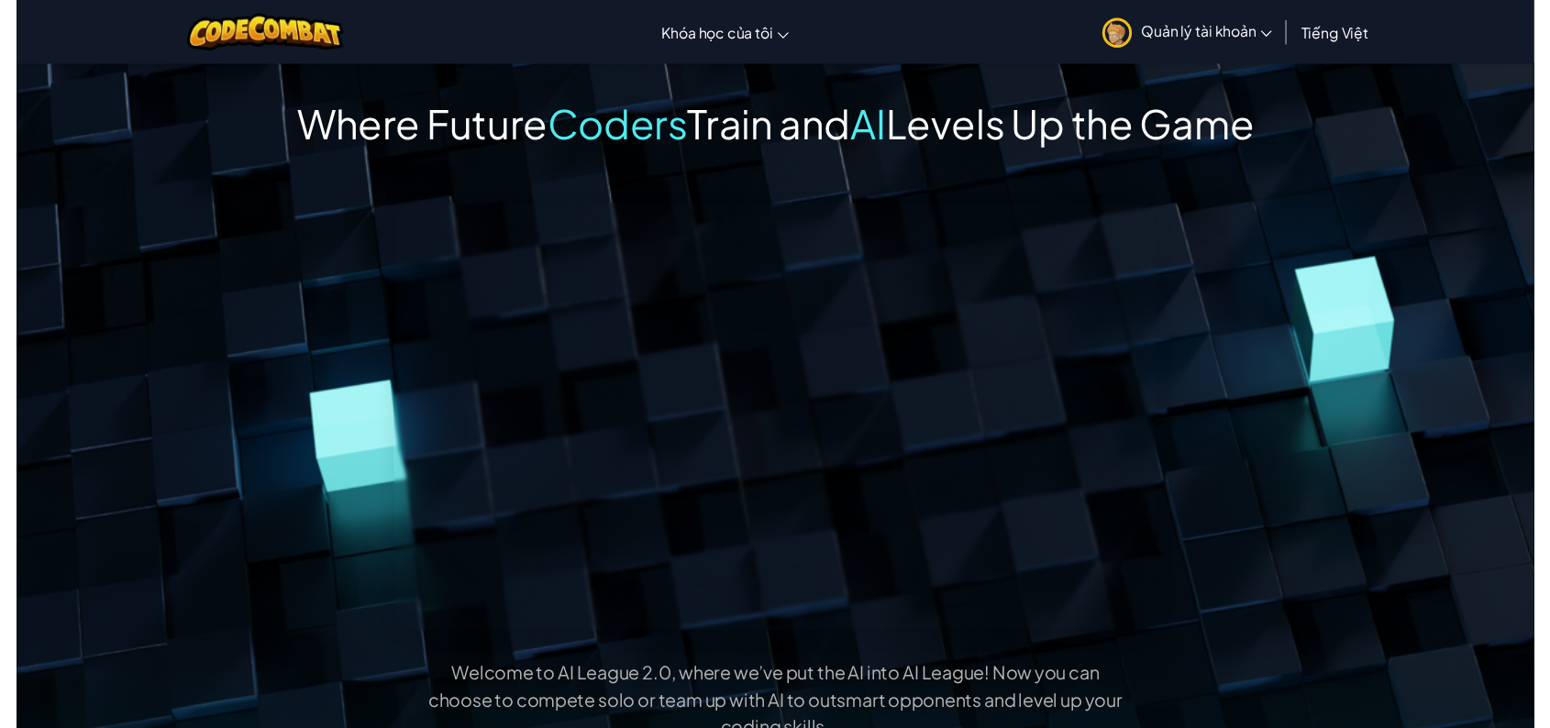
scroll to position [102, 0]
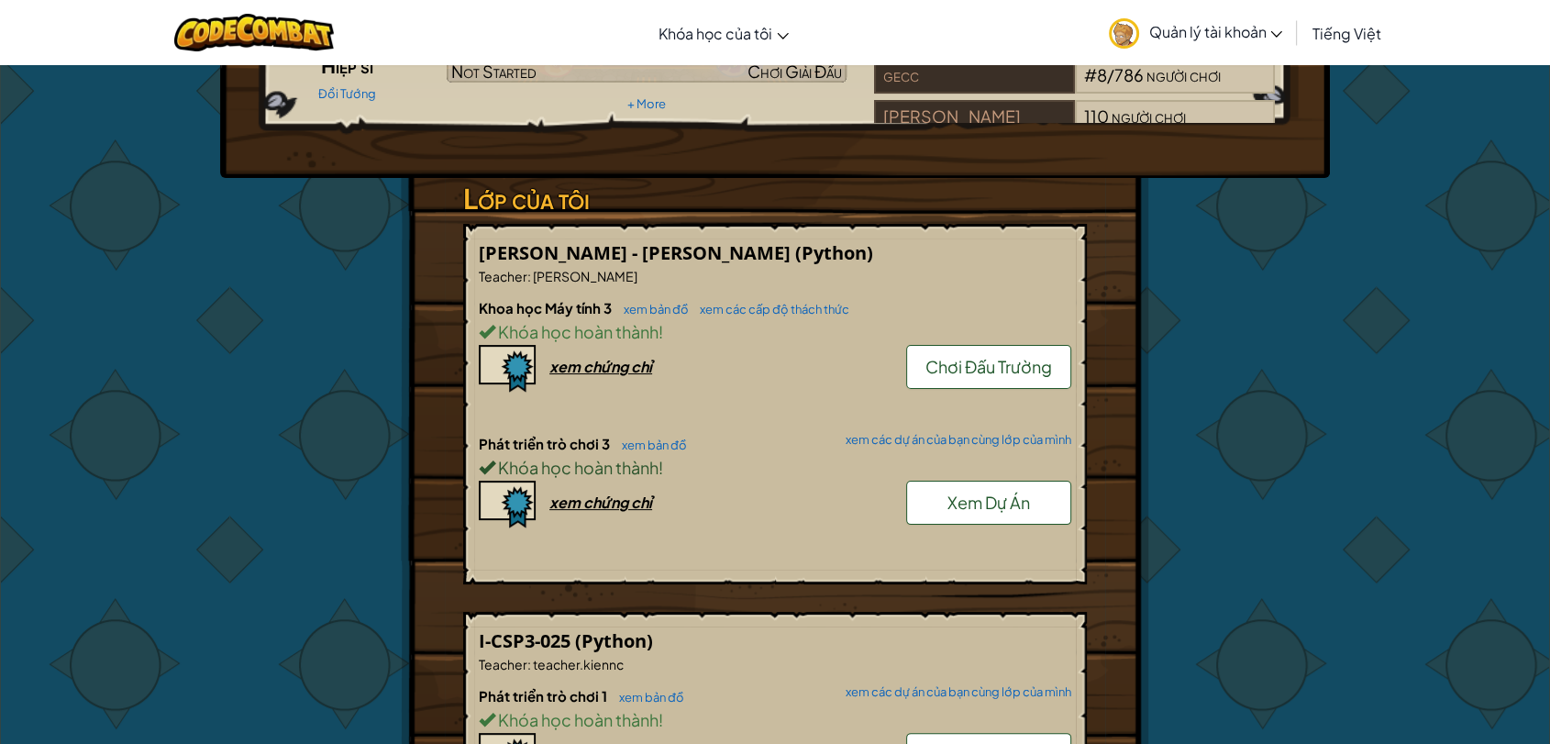
scroll to position [321, 0]
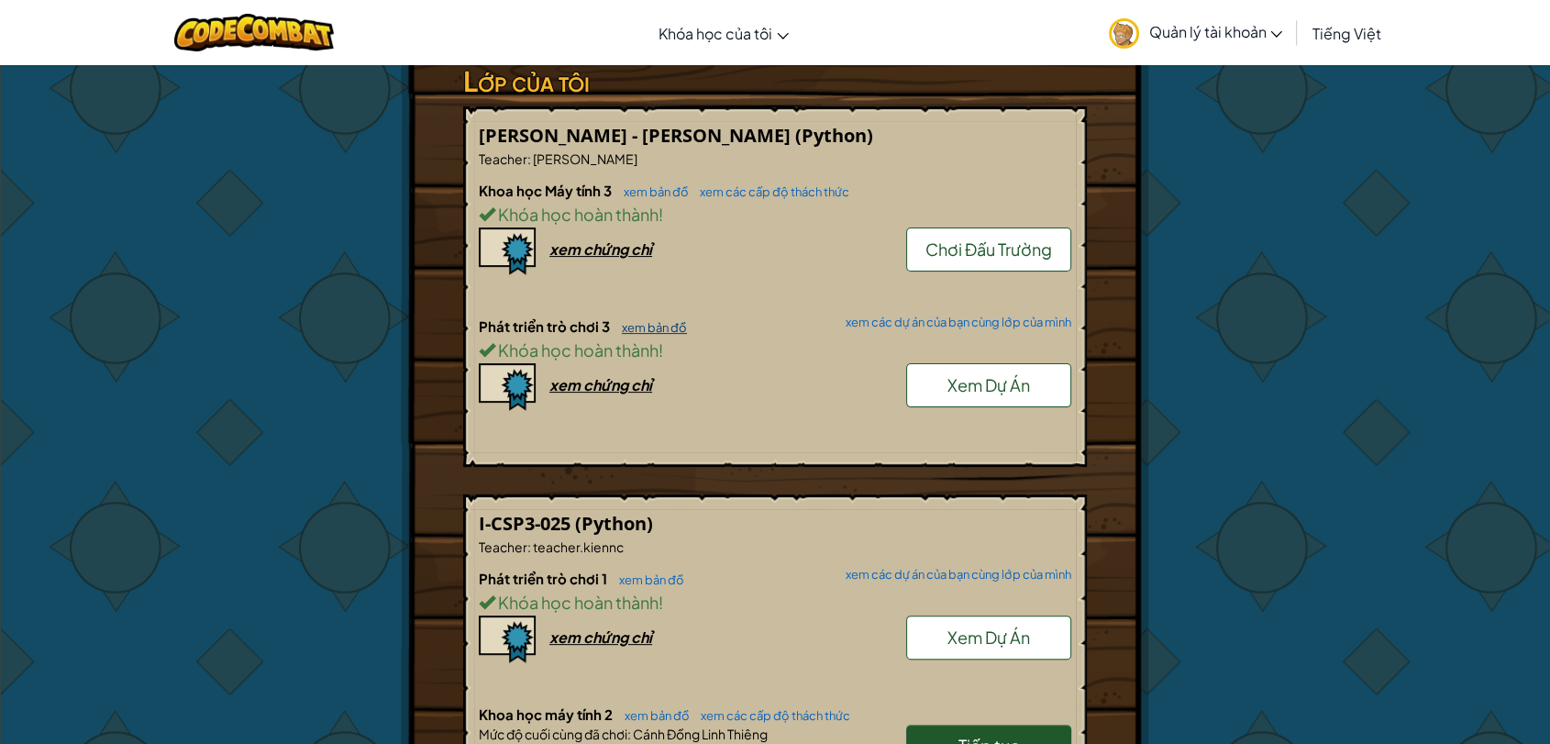
click at [639, 325] on link "xem bản đồ" at bounding box center [650, 327] width 74 height 15
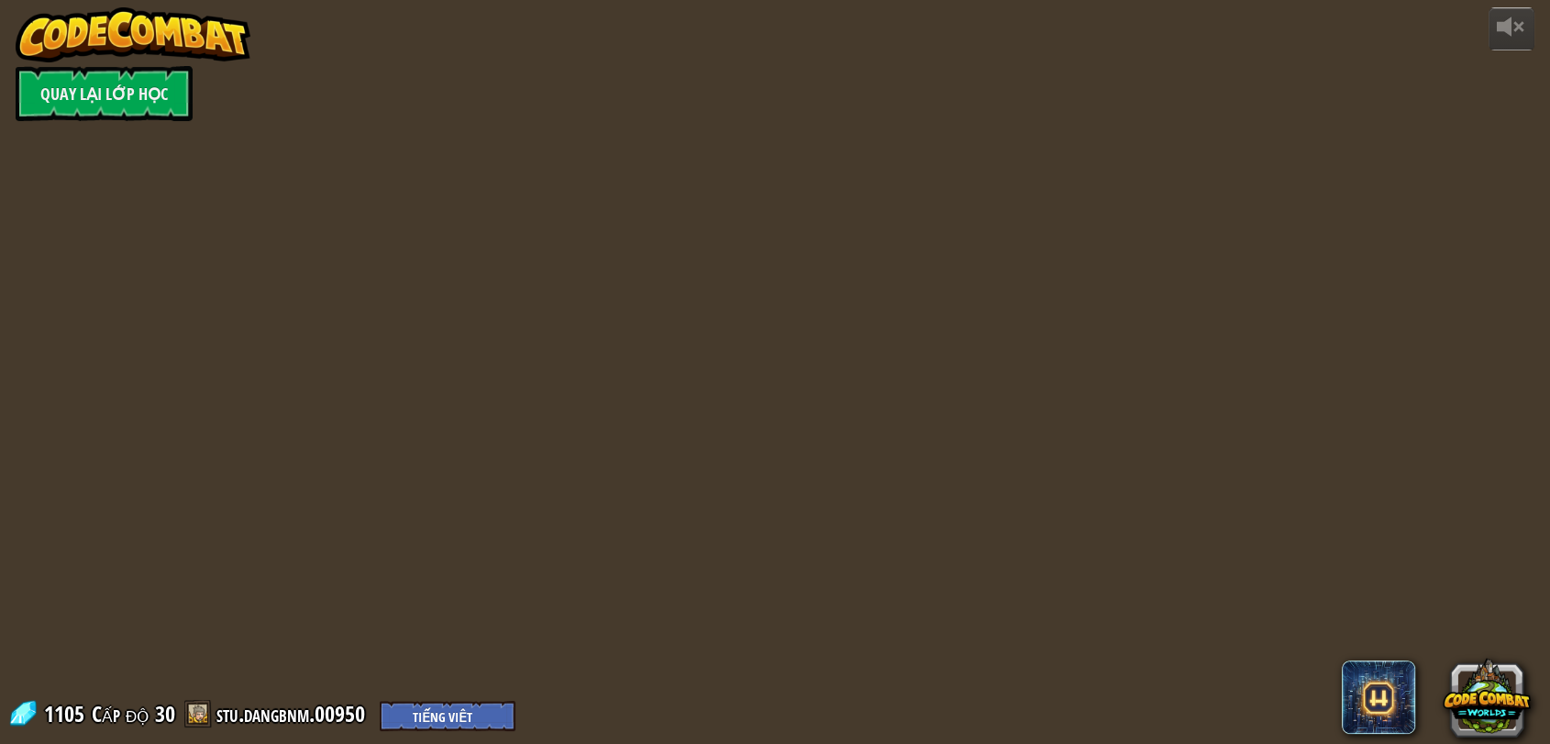
select select "vi"
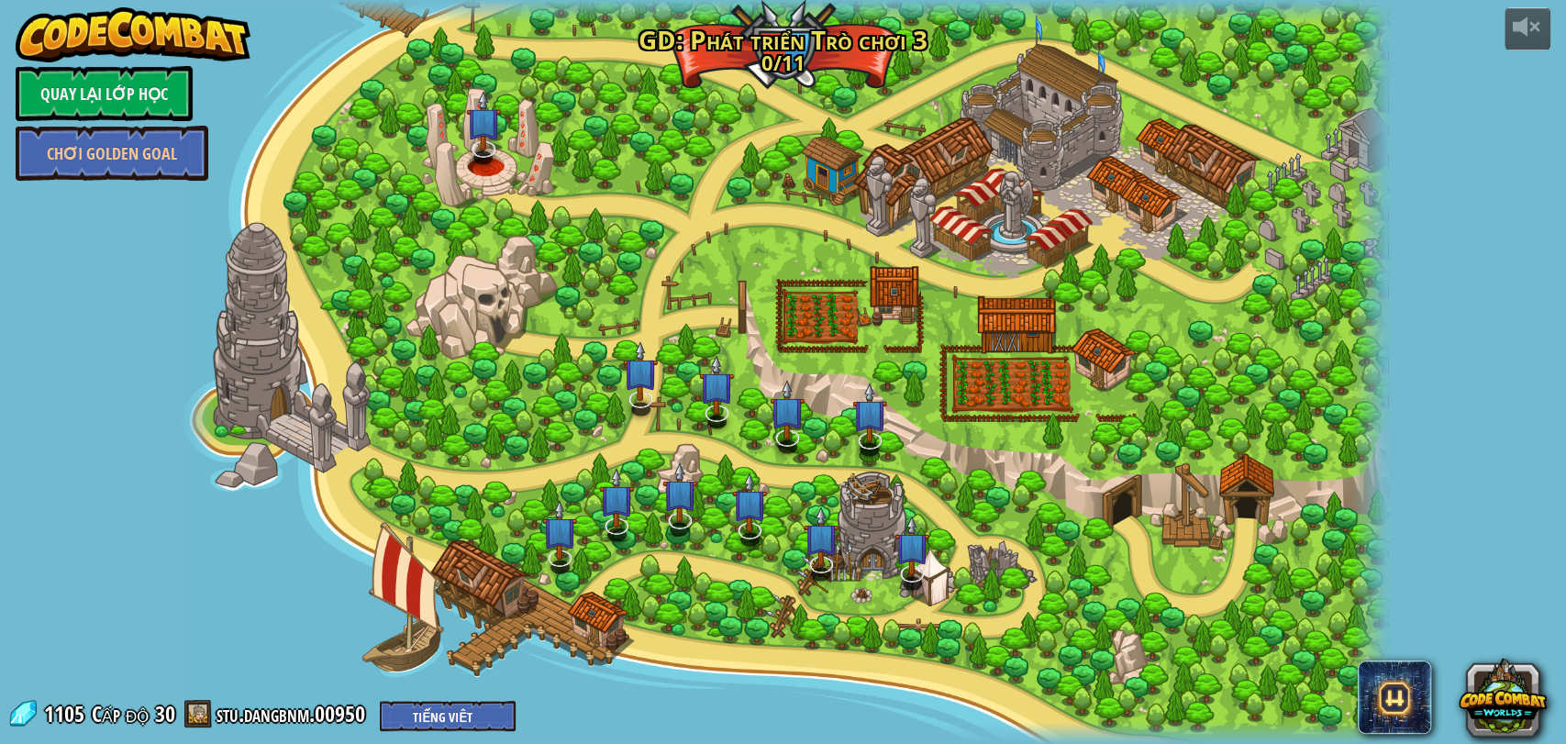
select select "vi"
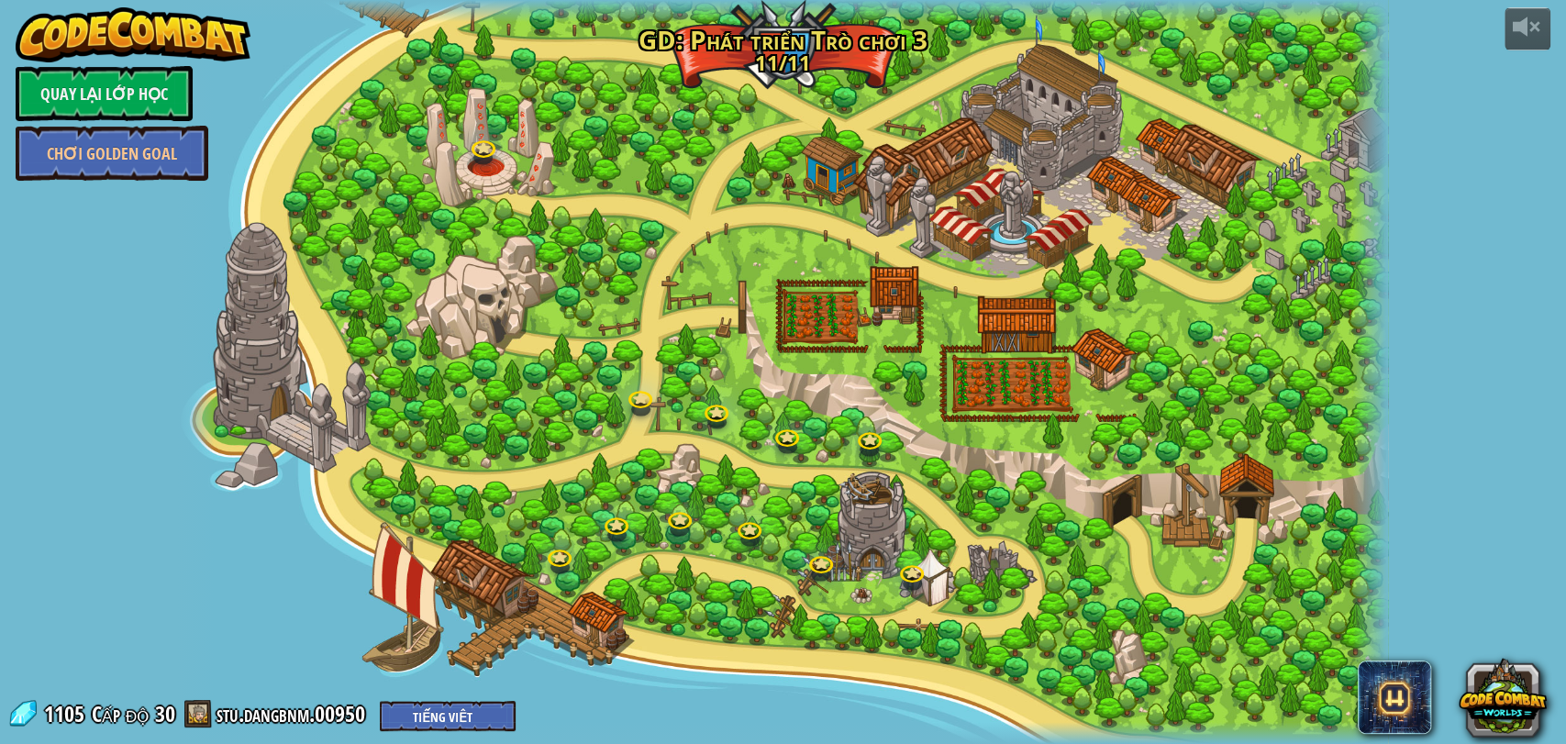
select select "vi"
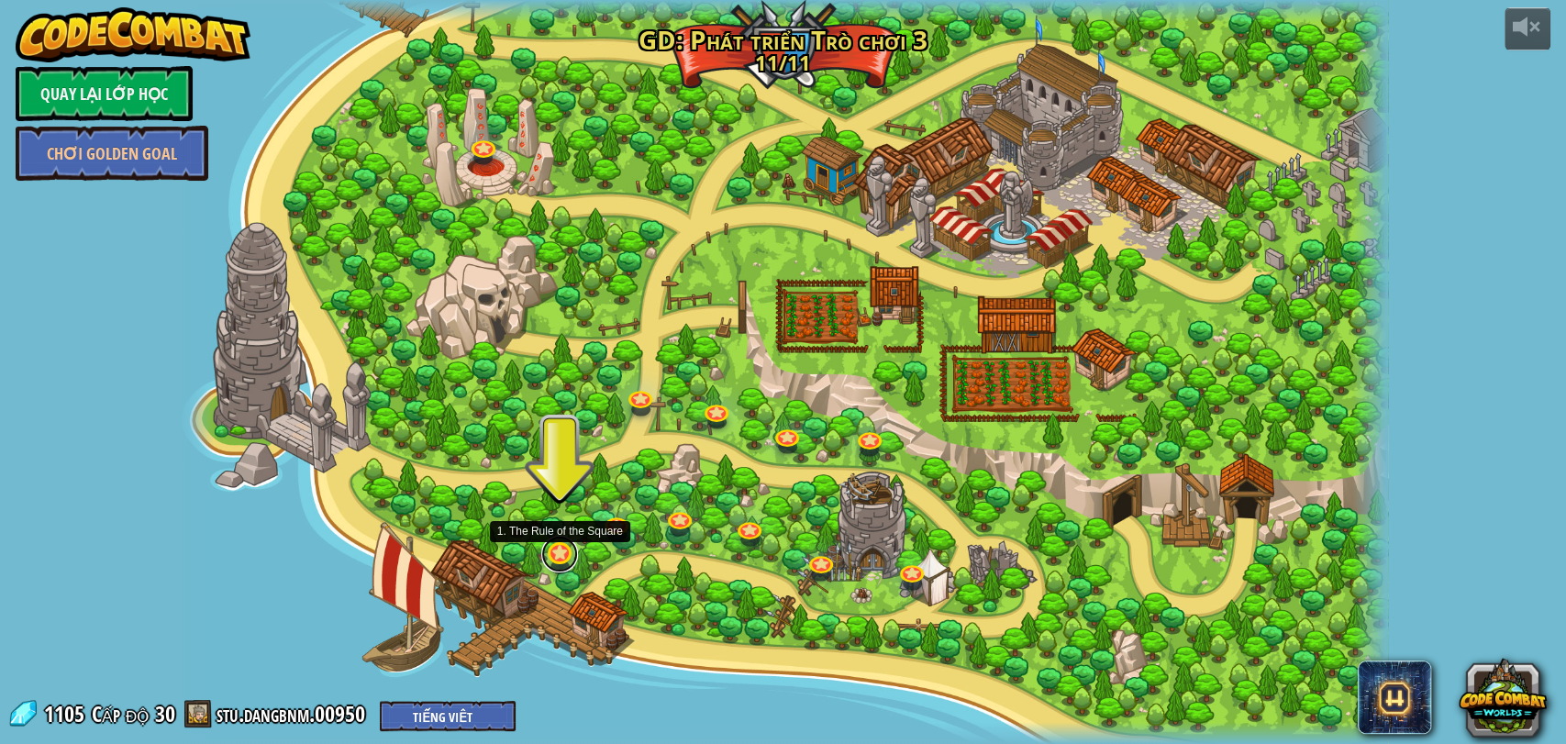
click at [553, 552] on link at bounding box center [559, 554] width 37 height 37
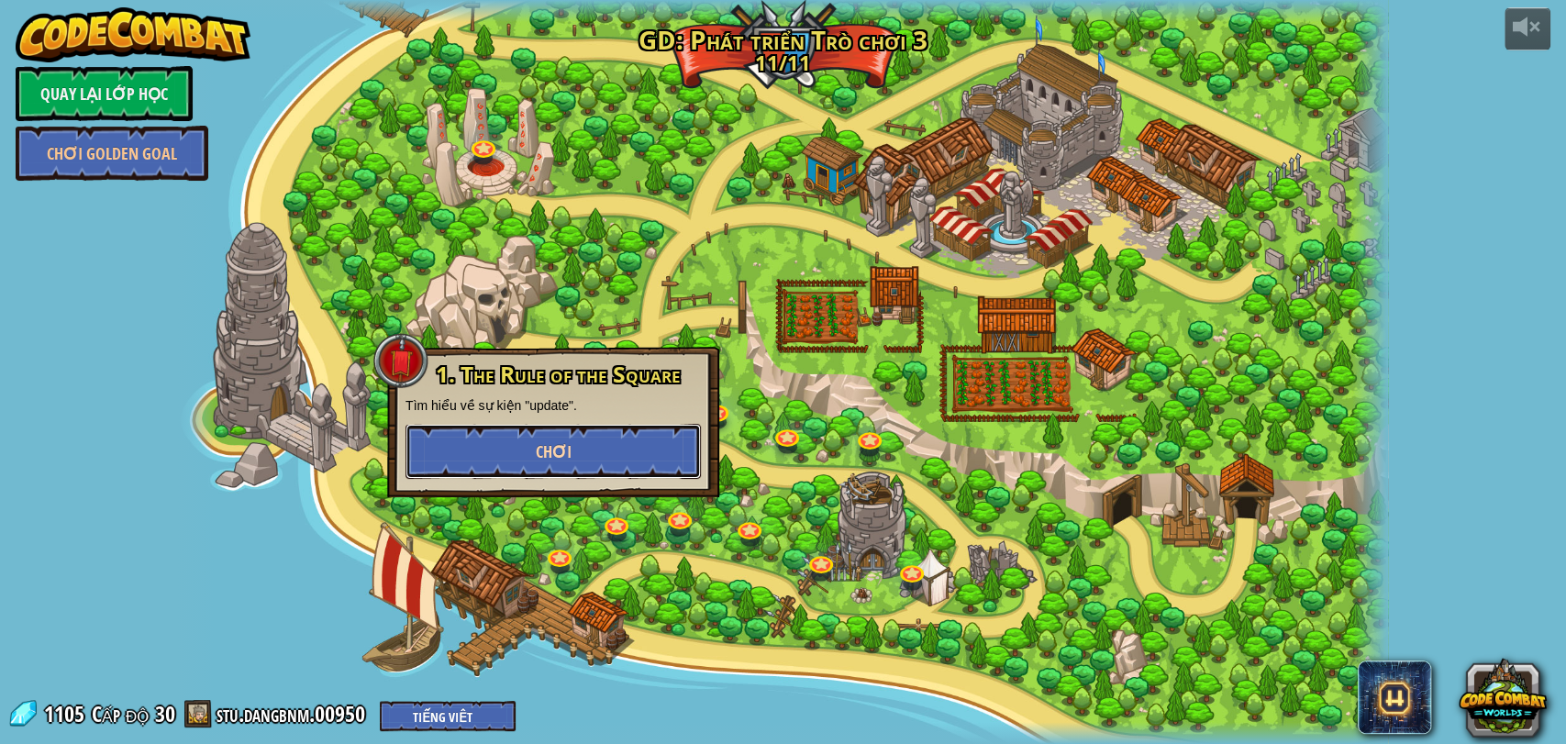
click at [577, 449] on button "Chơi" at bounding box center [552, 451] width 295 height 55
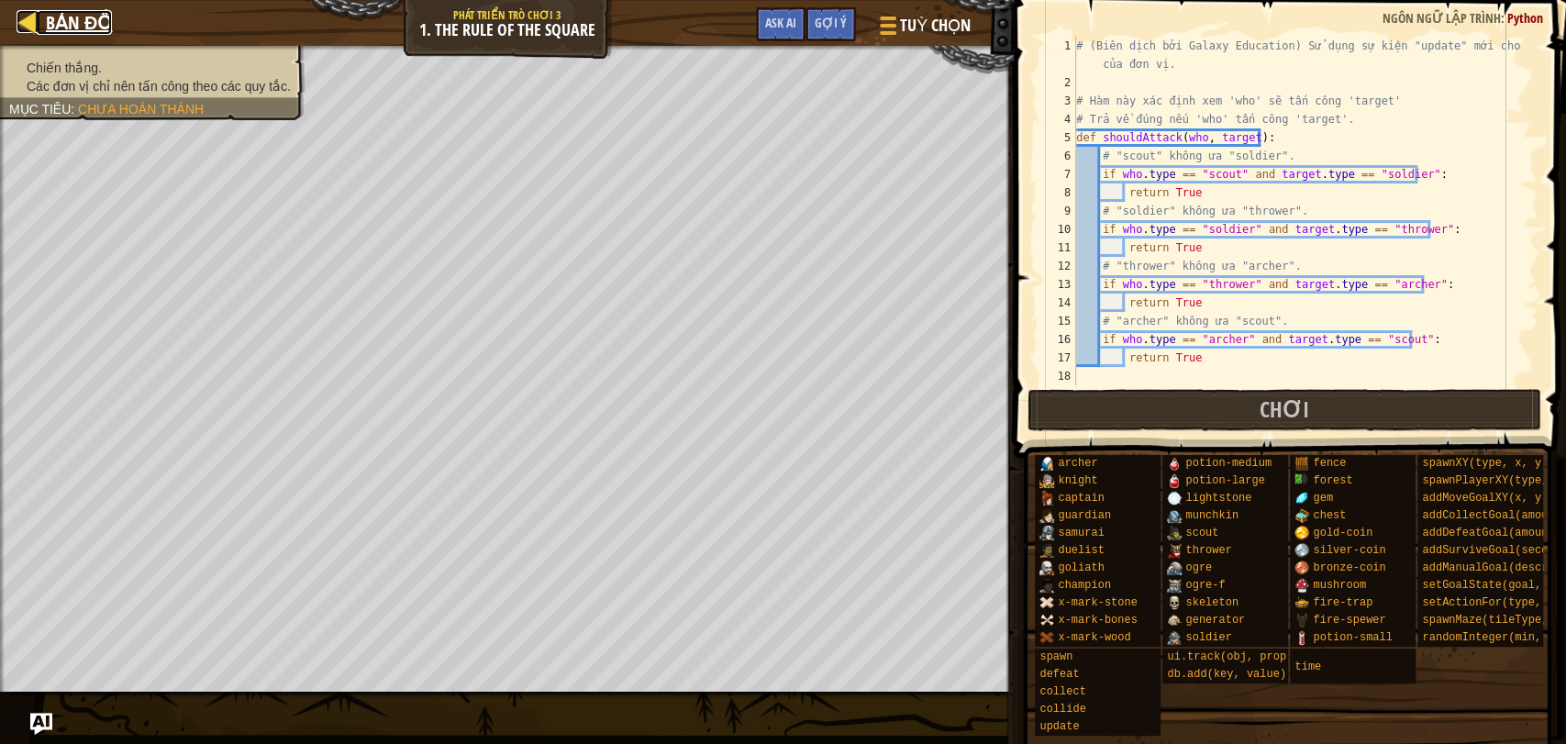
click at [21, 22] on div at bounding box center [28, 21] width 23 height 23
select select "vi"
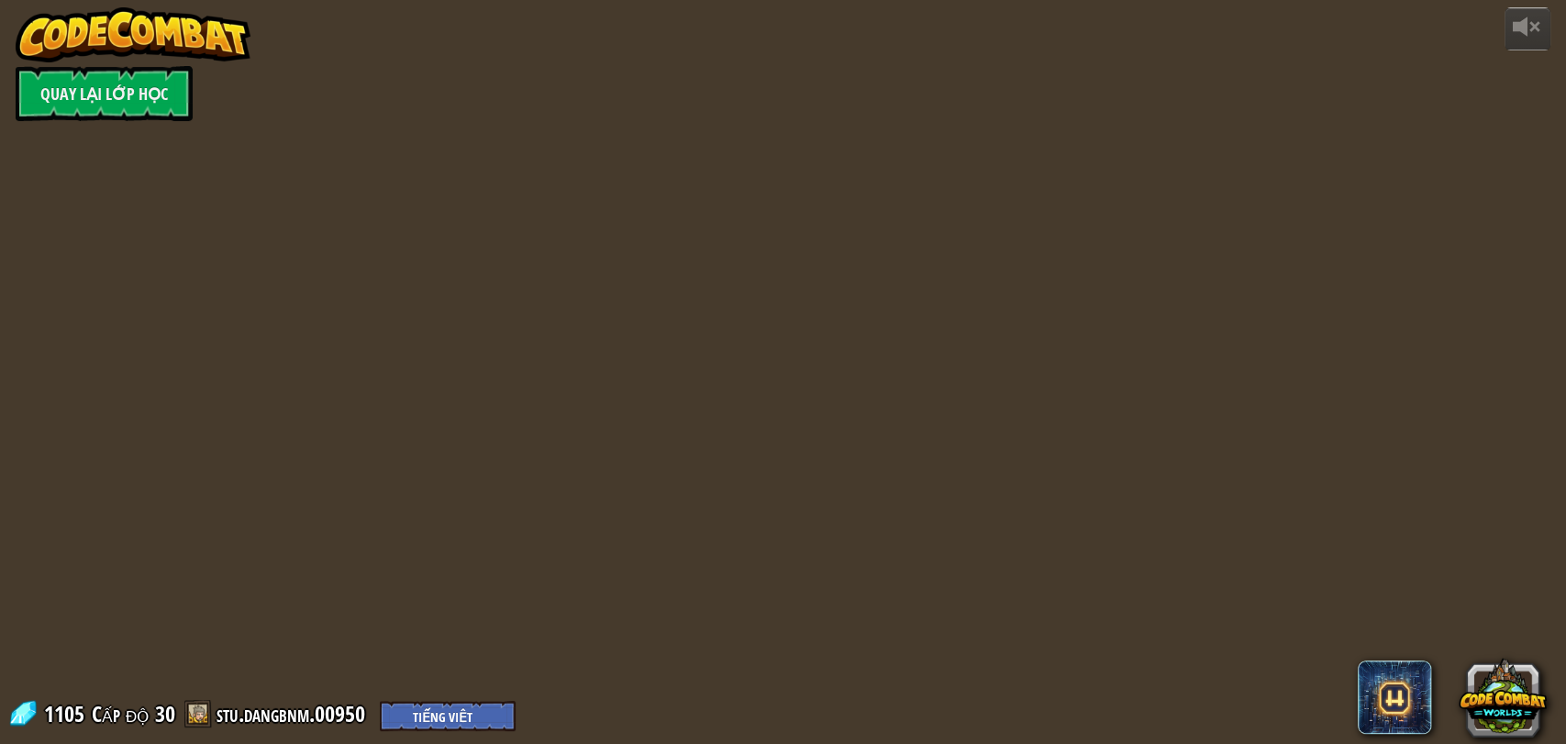
select select "vi"
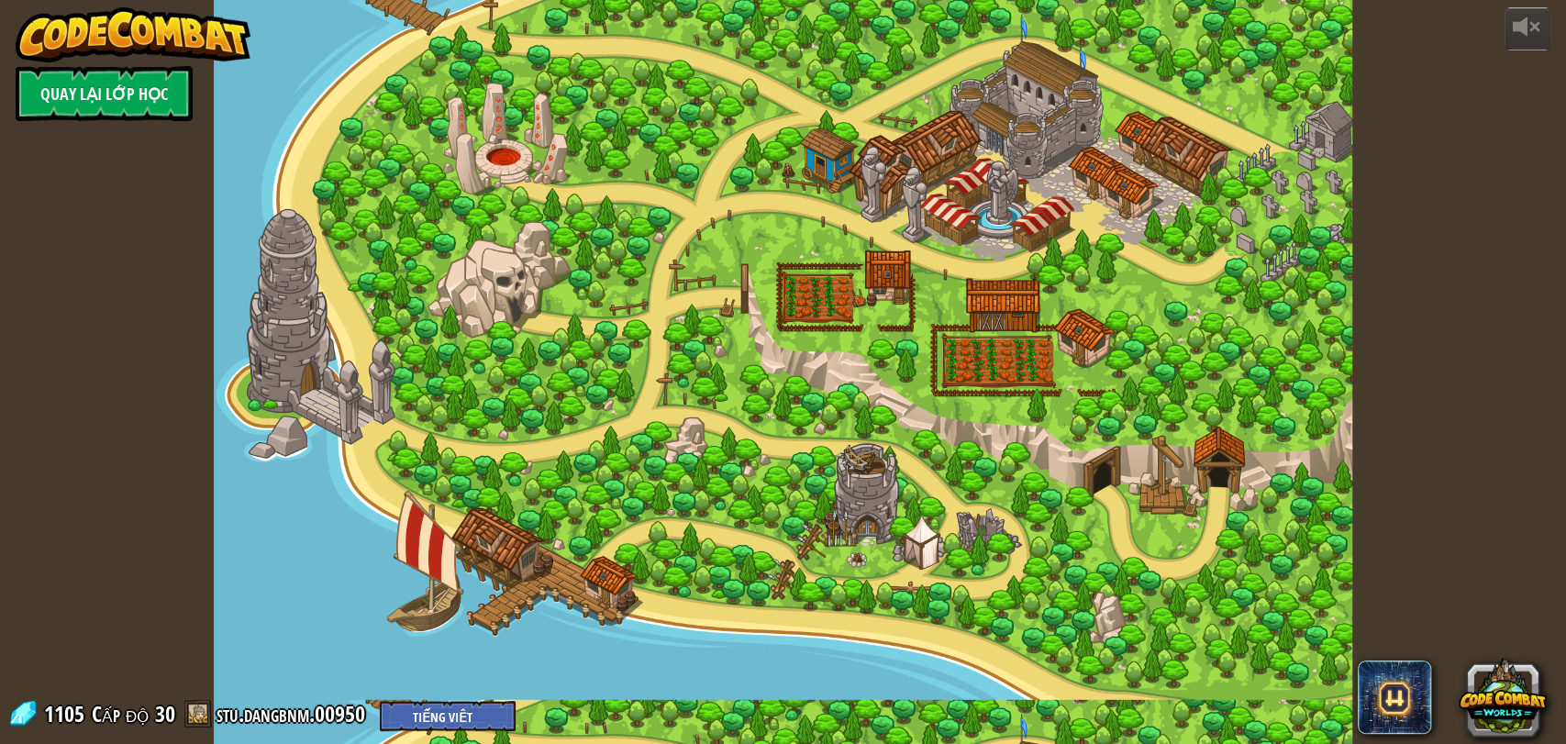
select select "vi"
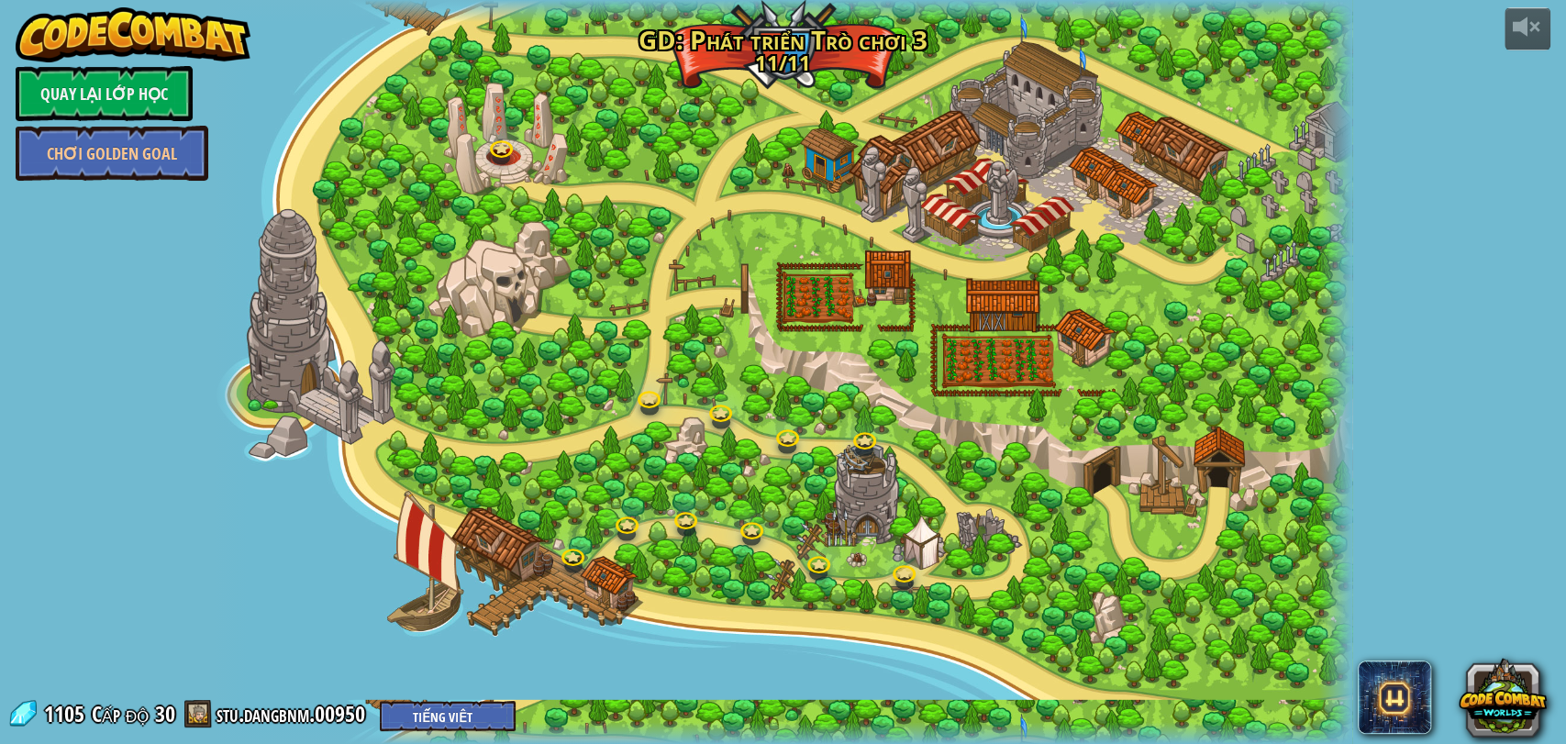
select select "vi"
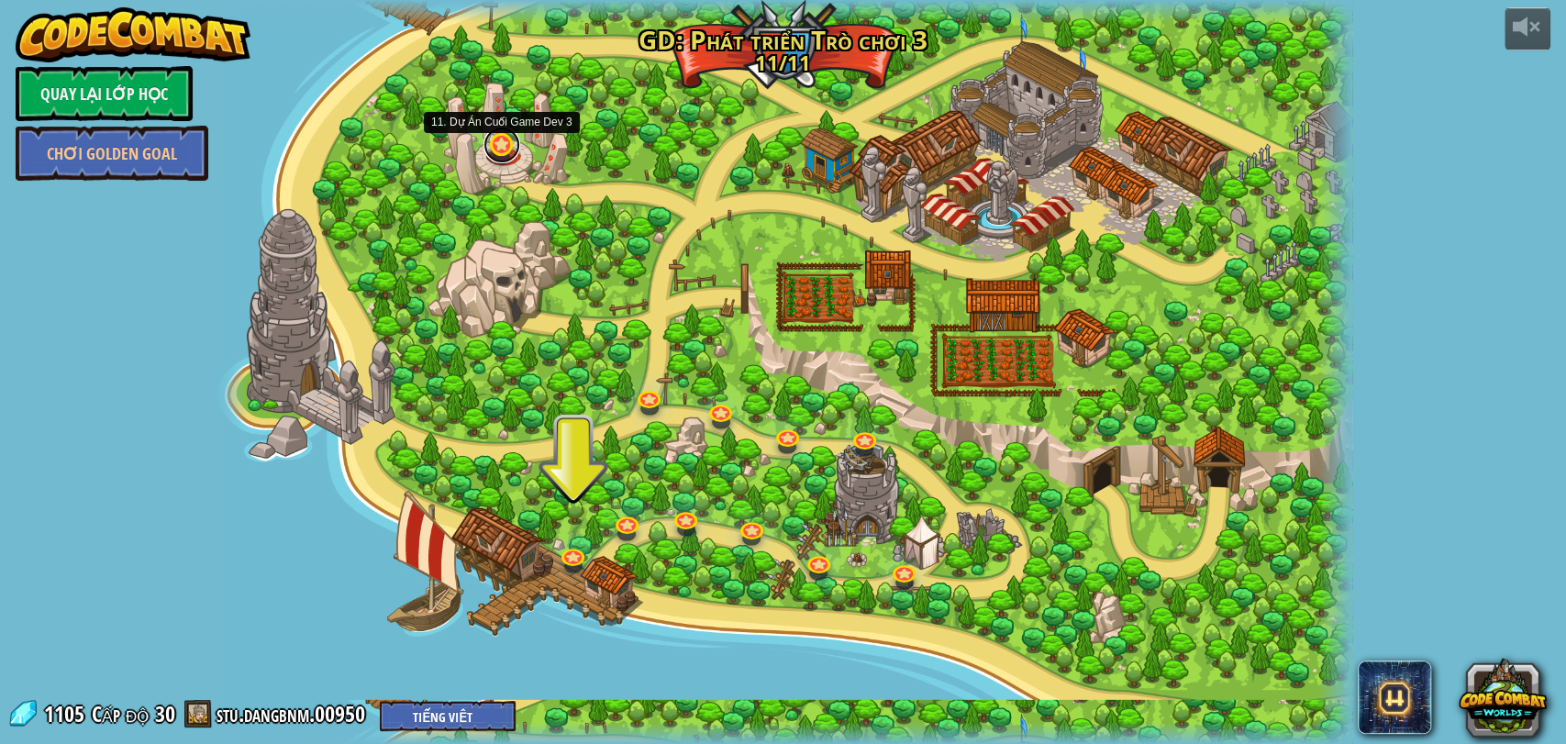
click at [502, 135] on link at bounding box center [501, 145] width 37 height 37
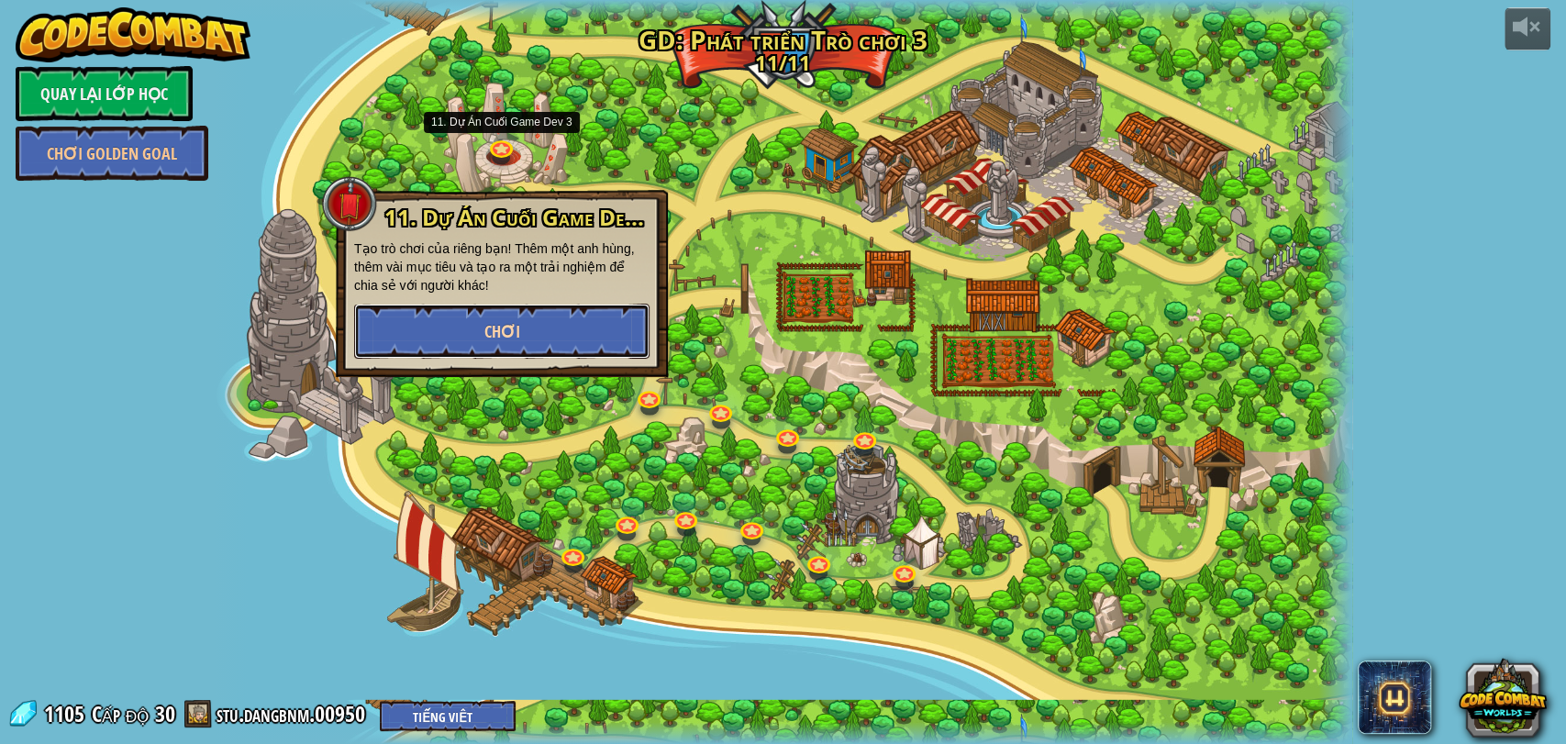
click at [574, 337] on button "Chơi" at bounding box center [501, 331] width 295 height 55
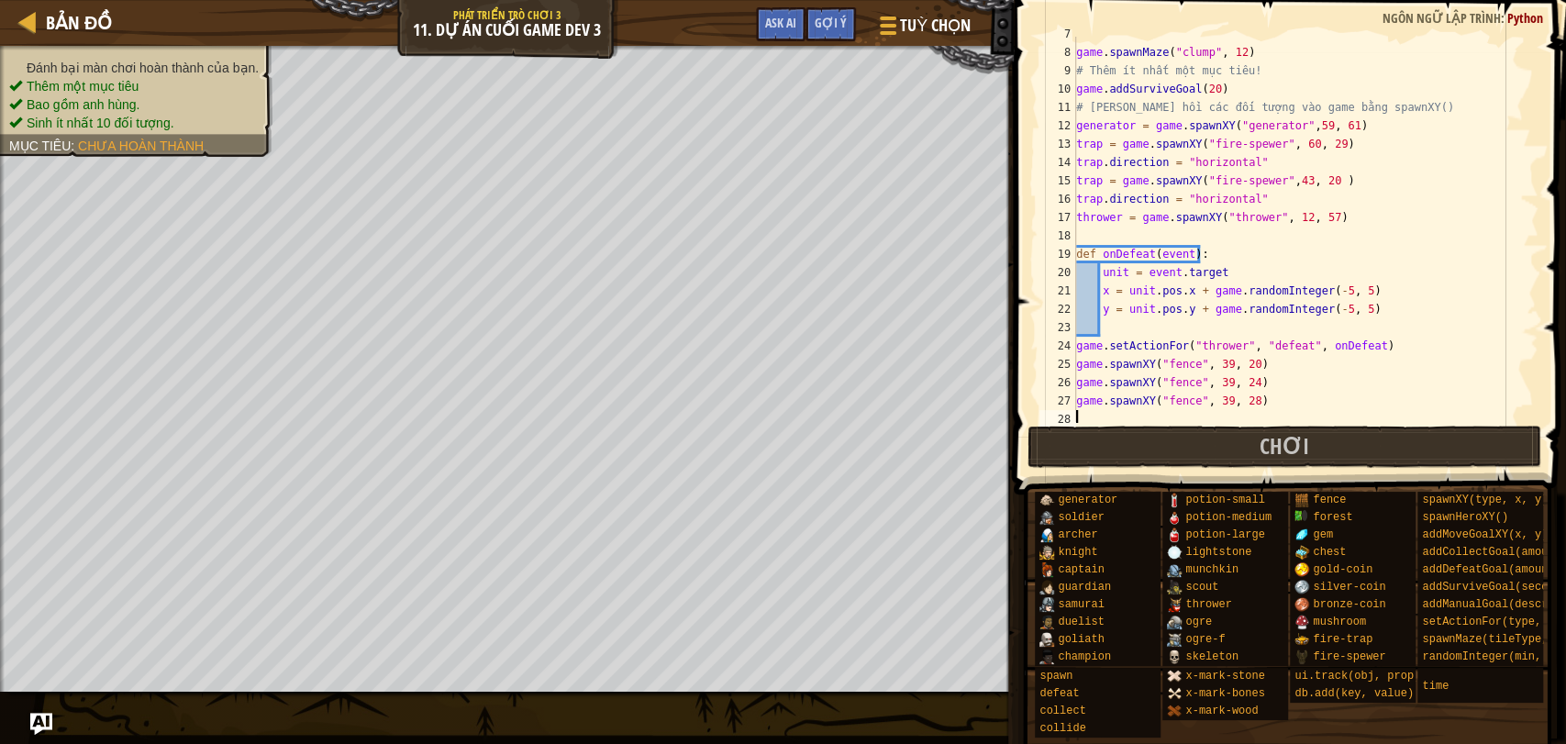
scroll to position [128, 0]
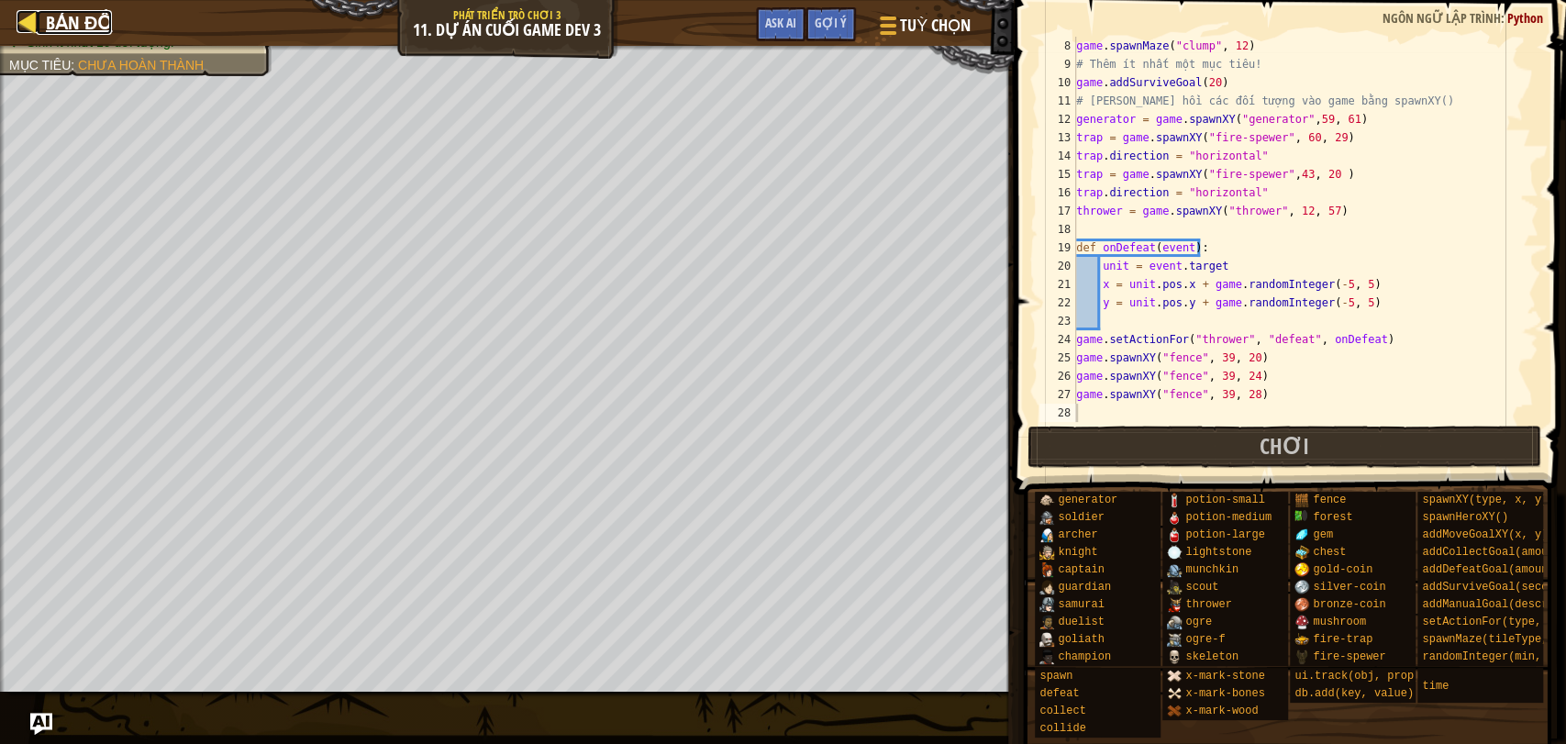
click at [60, 31] on span "Bản đồ" at bounding box center [79, 22] width 66 height 25
select select "vi"
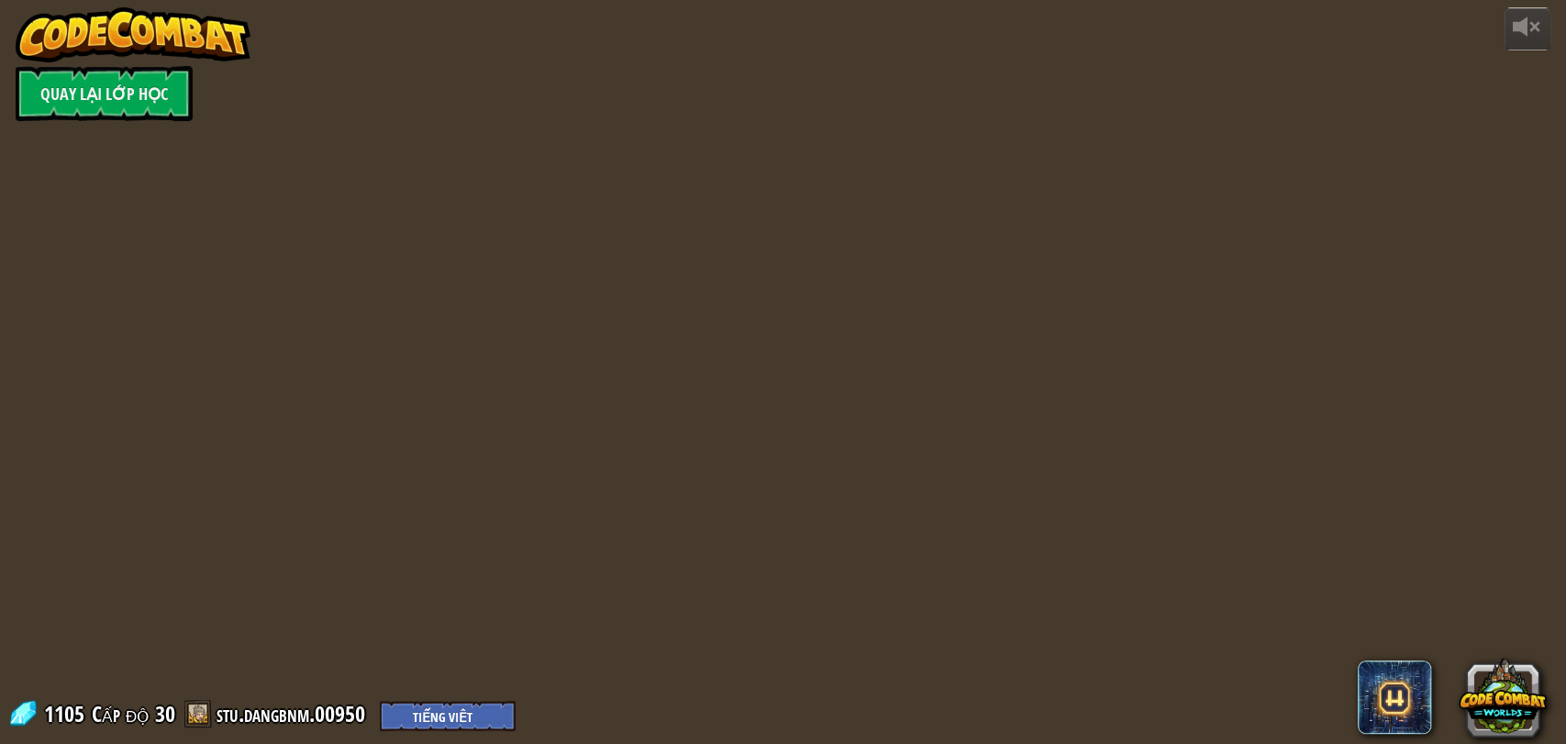
select select "vi"
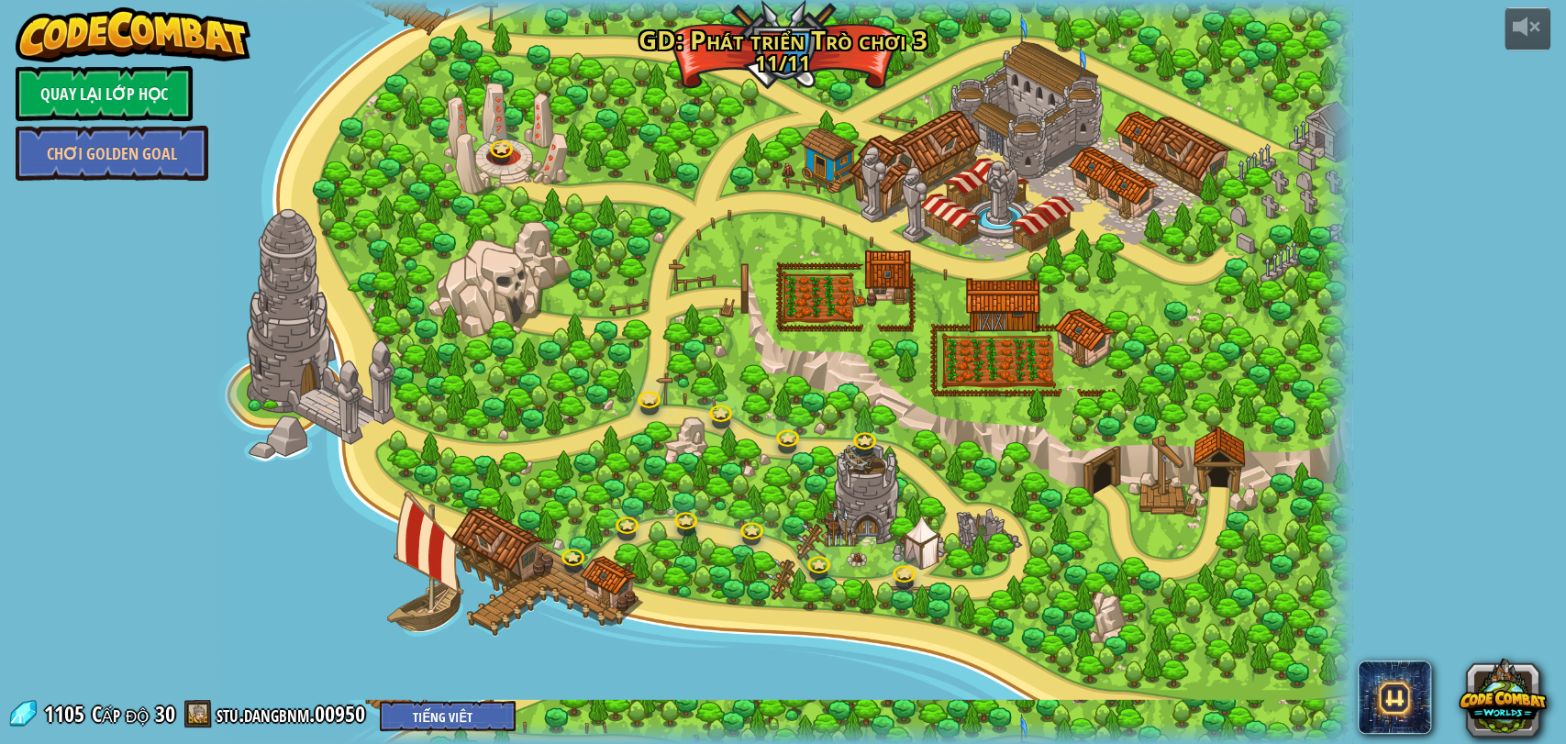
select select "vi"
click at [871, 450] on link at bounding box center [865, 442] width 37 height 28
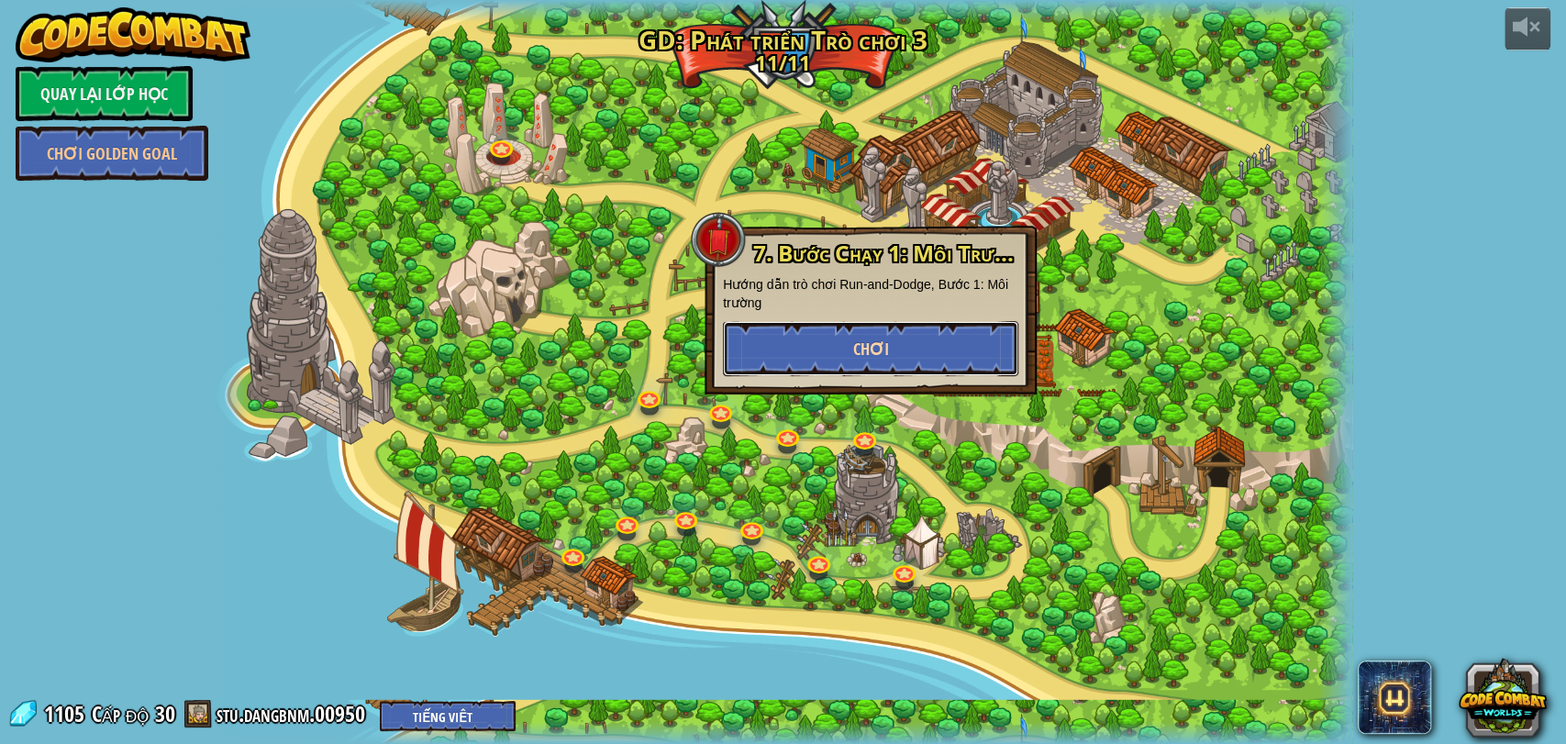
click at [824, 353] on button "Chơi" at bounding box center [870, 348] width 295 height 55
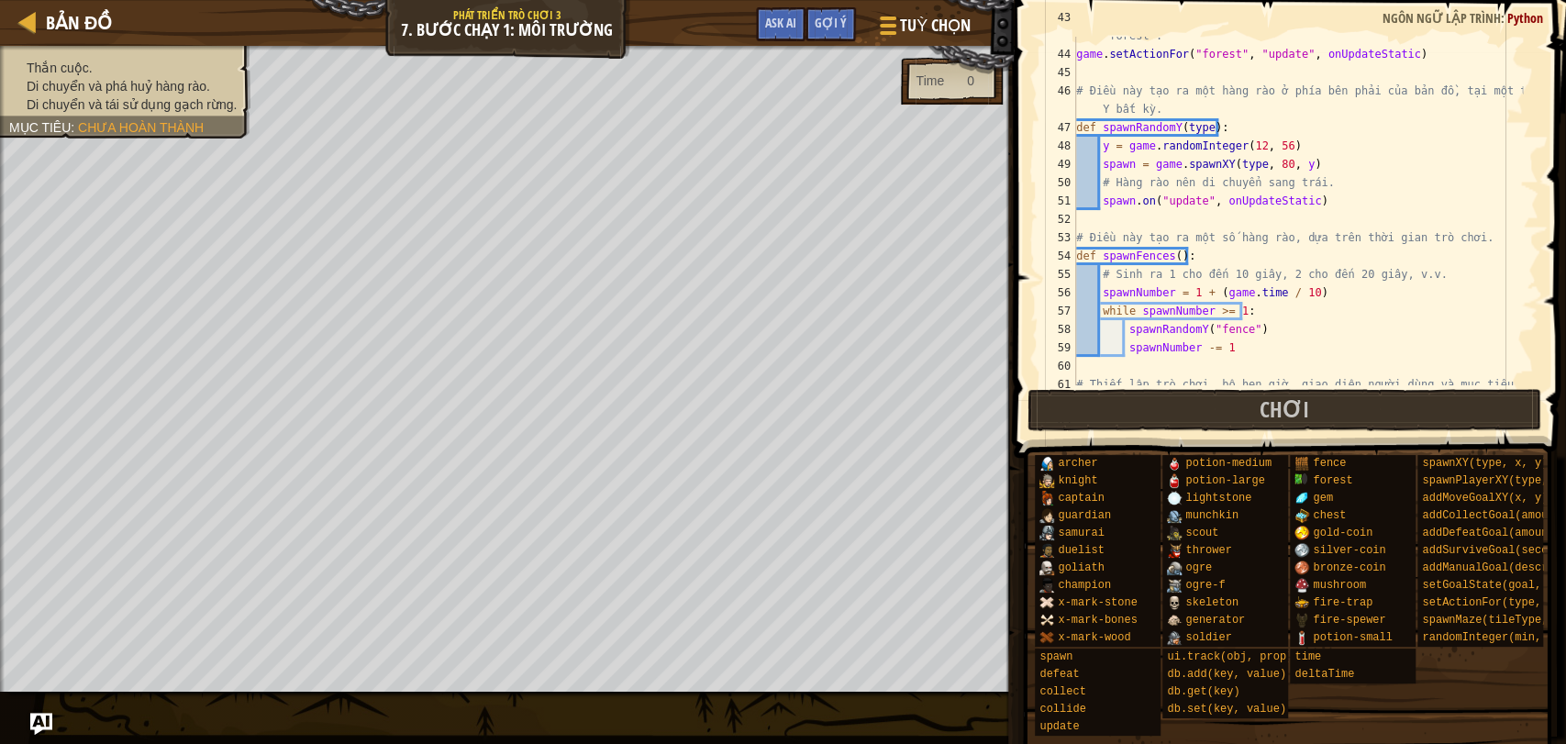
scroll to position [1159, 0]
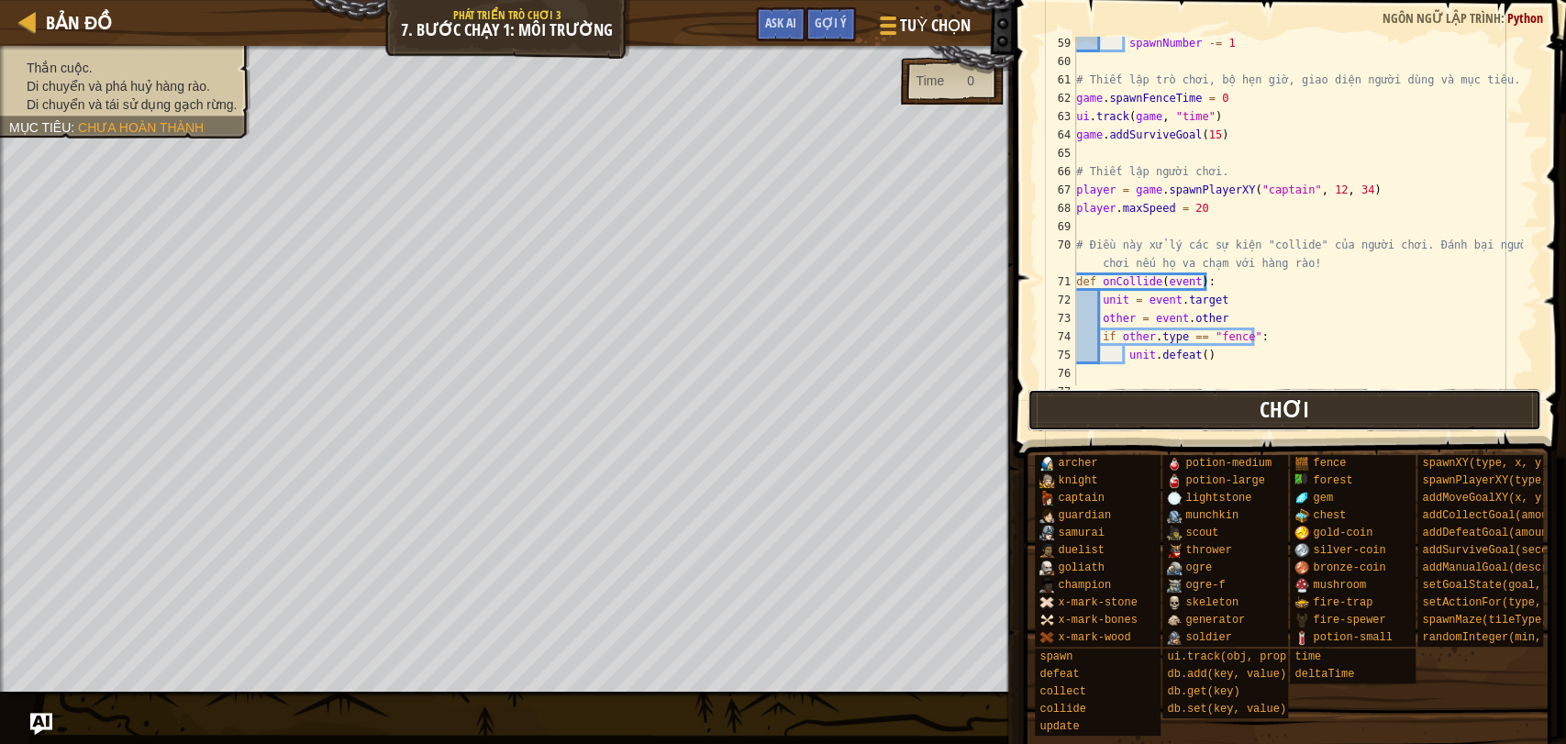
click at [1196, 411] on button "Chơi" at bounding box center [1284, 410] width 515 height 42
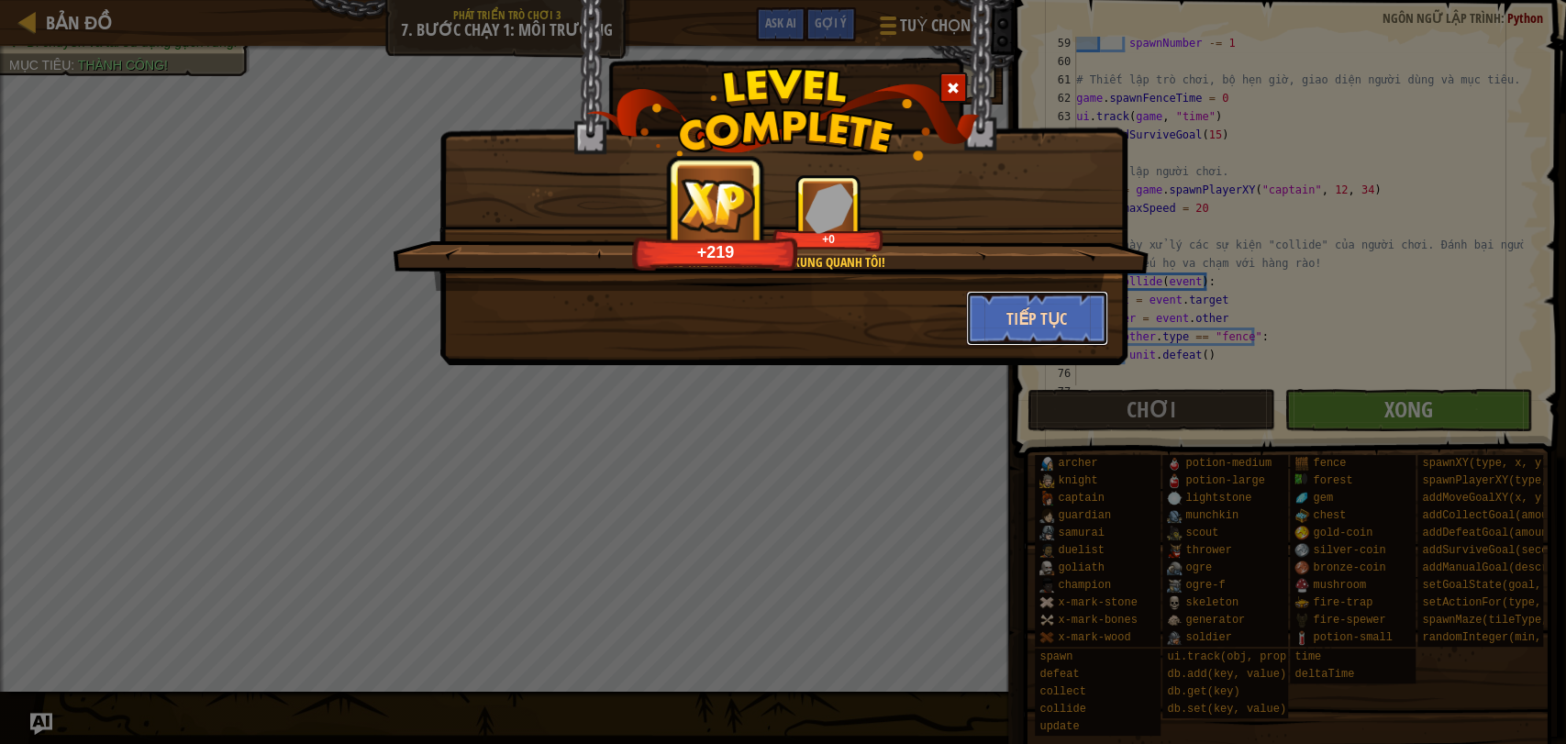
drag, startPoint x: 1002, startPoint y: 329, endPoint x: 983, endPoint y: 328, distance: 18.4
click at [983, 328] on button "Tiếp tục" at bounding box center [1037, 318] width 142 height 55
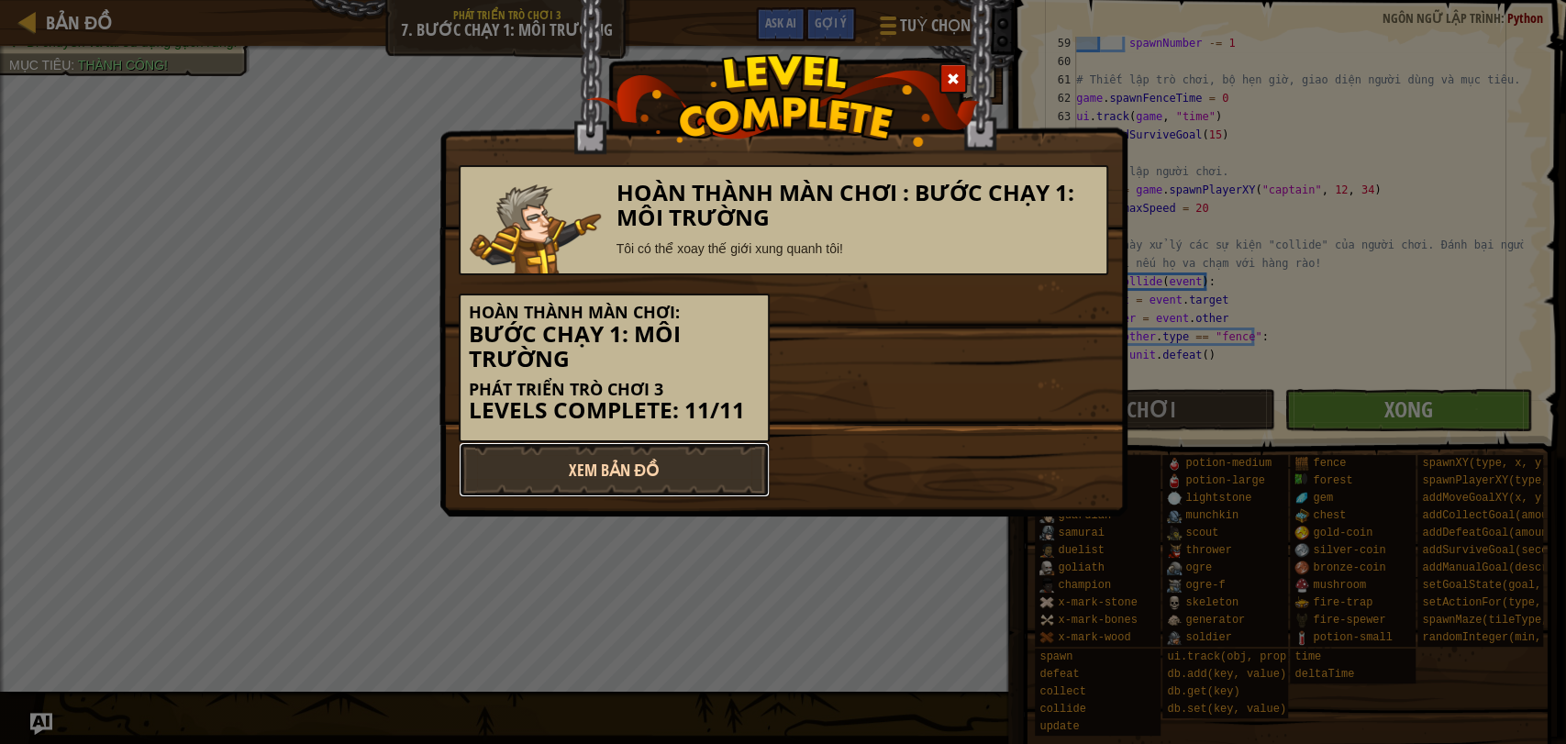
click at [705, 461] on link "Xem Bản Đồ" at bounding box center [614, 469] width 311 height 55
select select "vi"
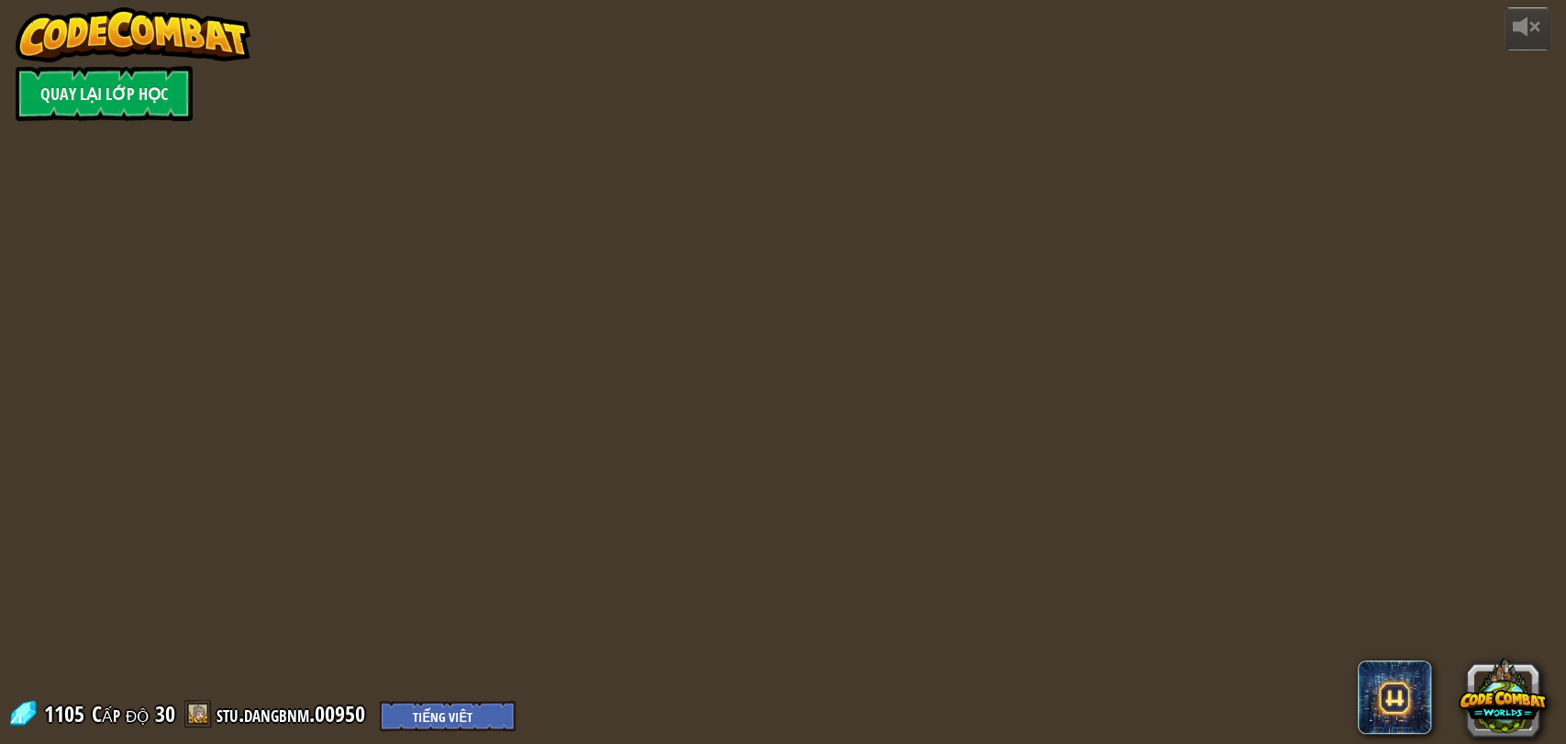
select select "vi"
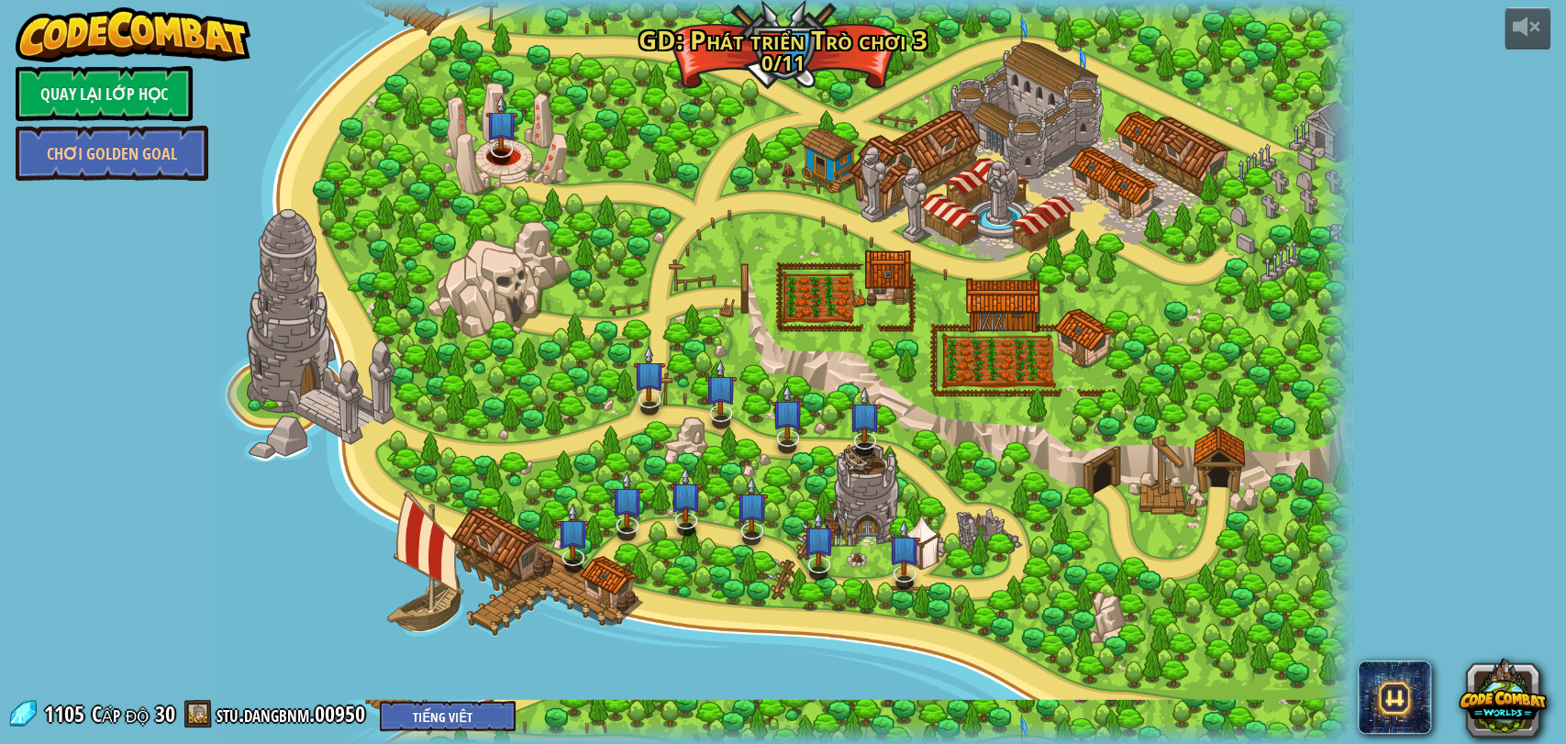
select select "vi"
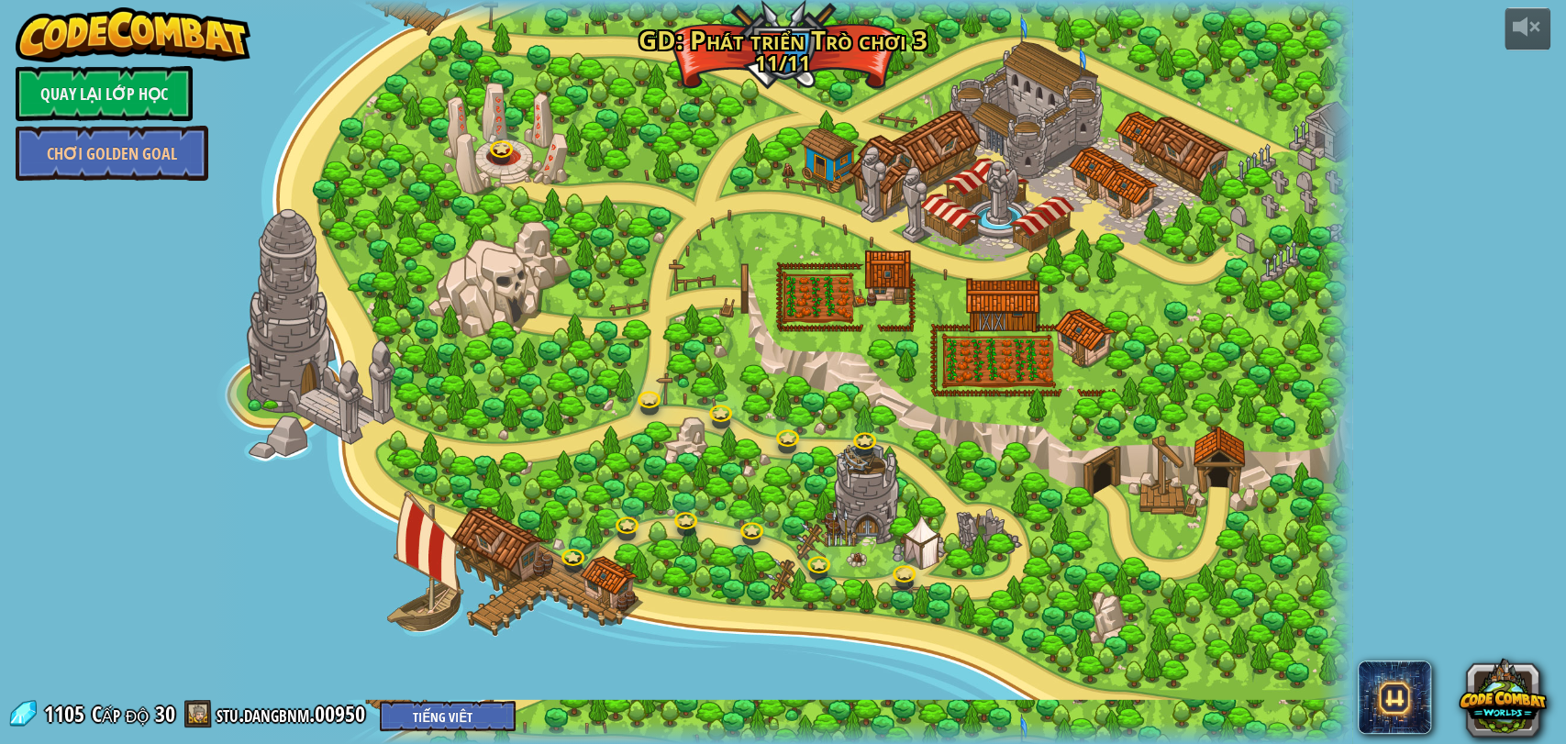
select select "vi"
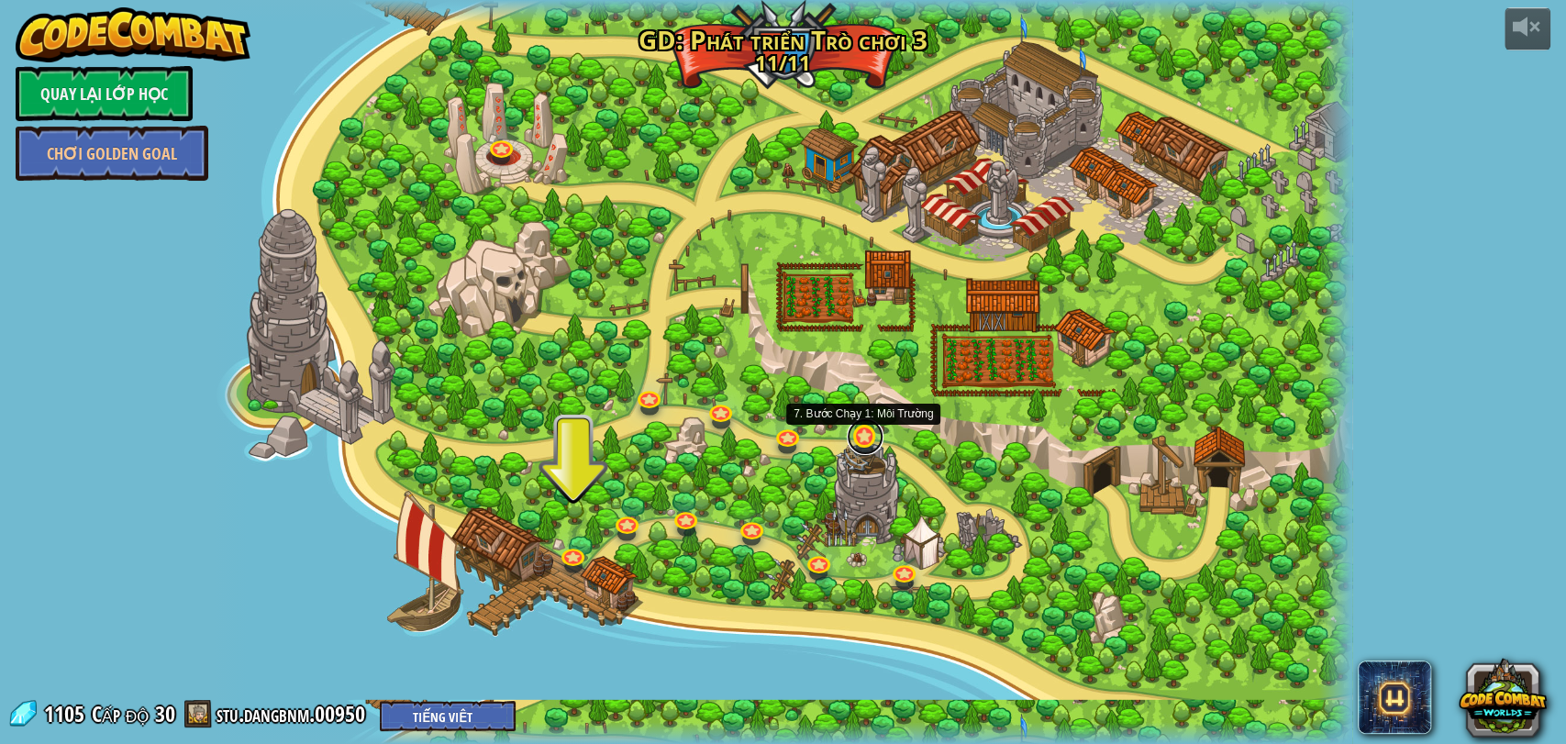
click at [855, 435] on link at bounding box center [865, 436] width 37 height 37
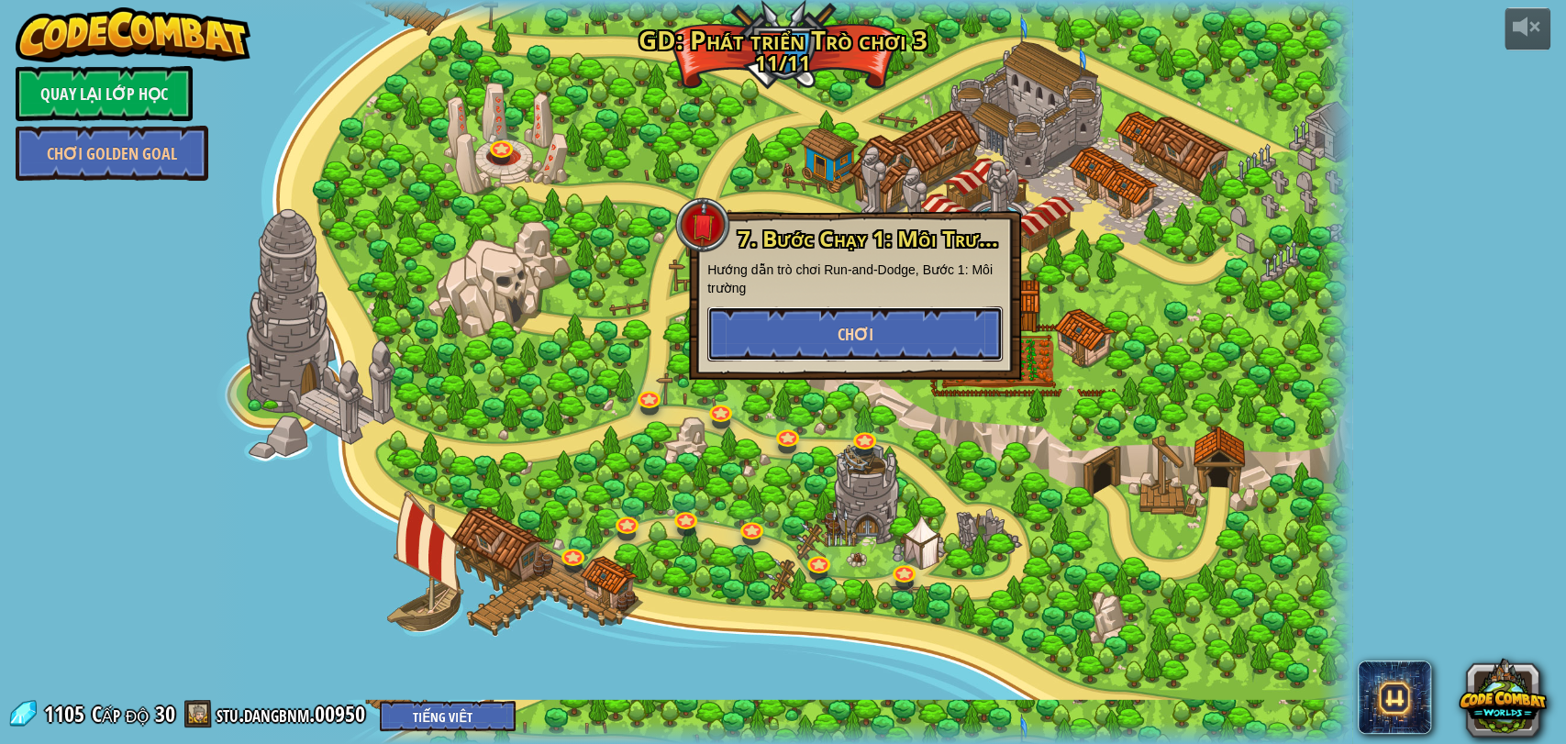
click at [867, 348] on button "Chơi" at bounding box center [854, 333] width 295 height 55
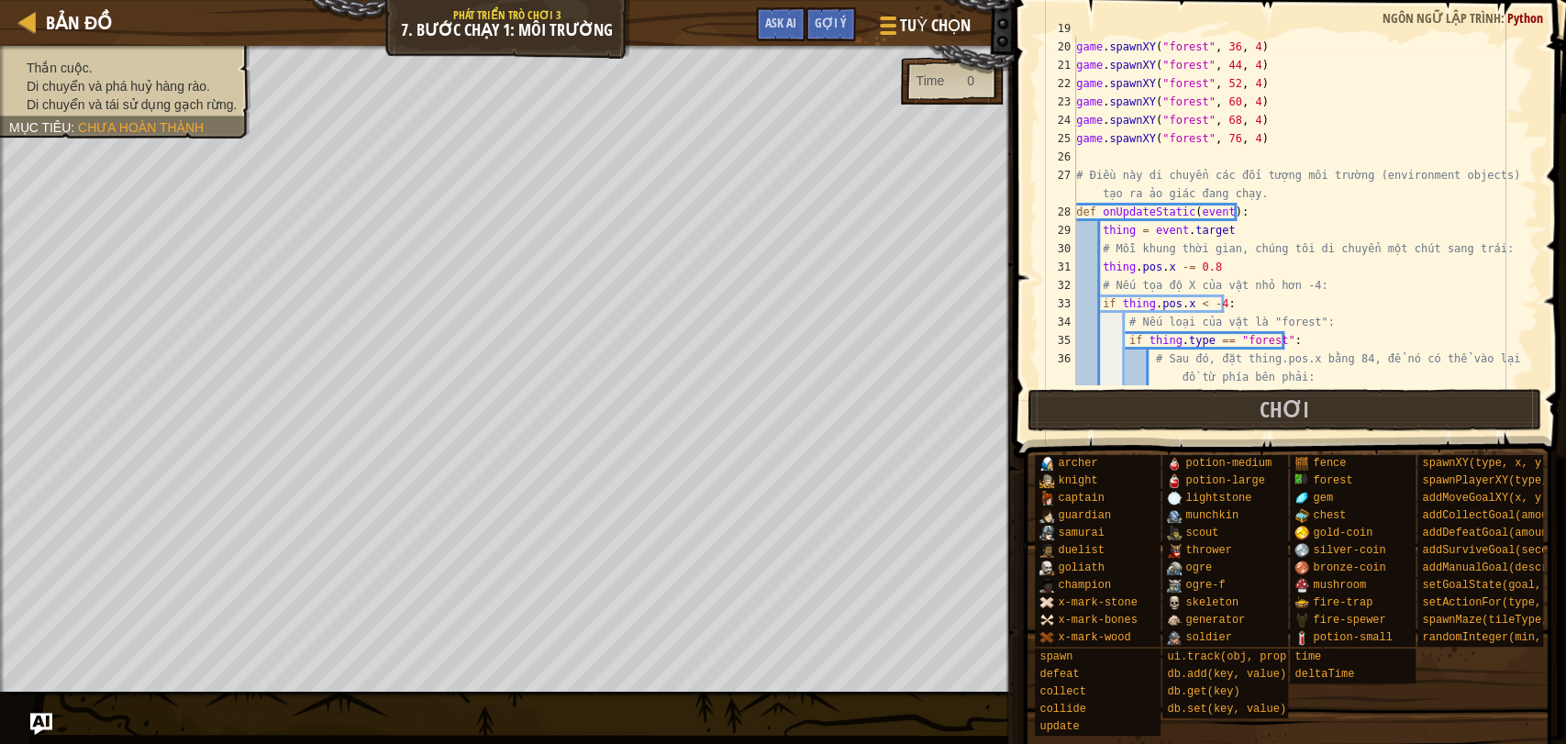
scroll to position [427, 0]
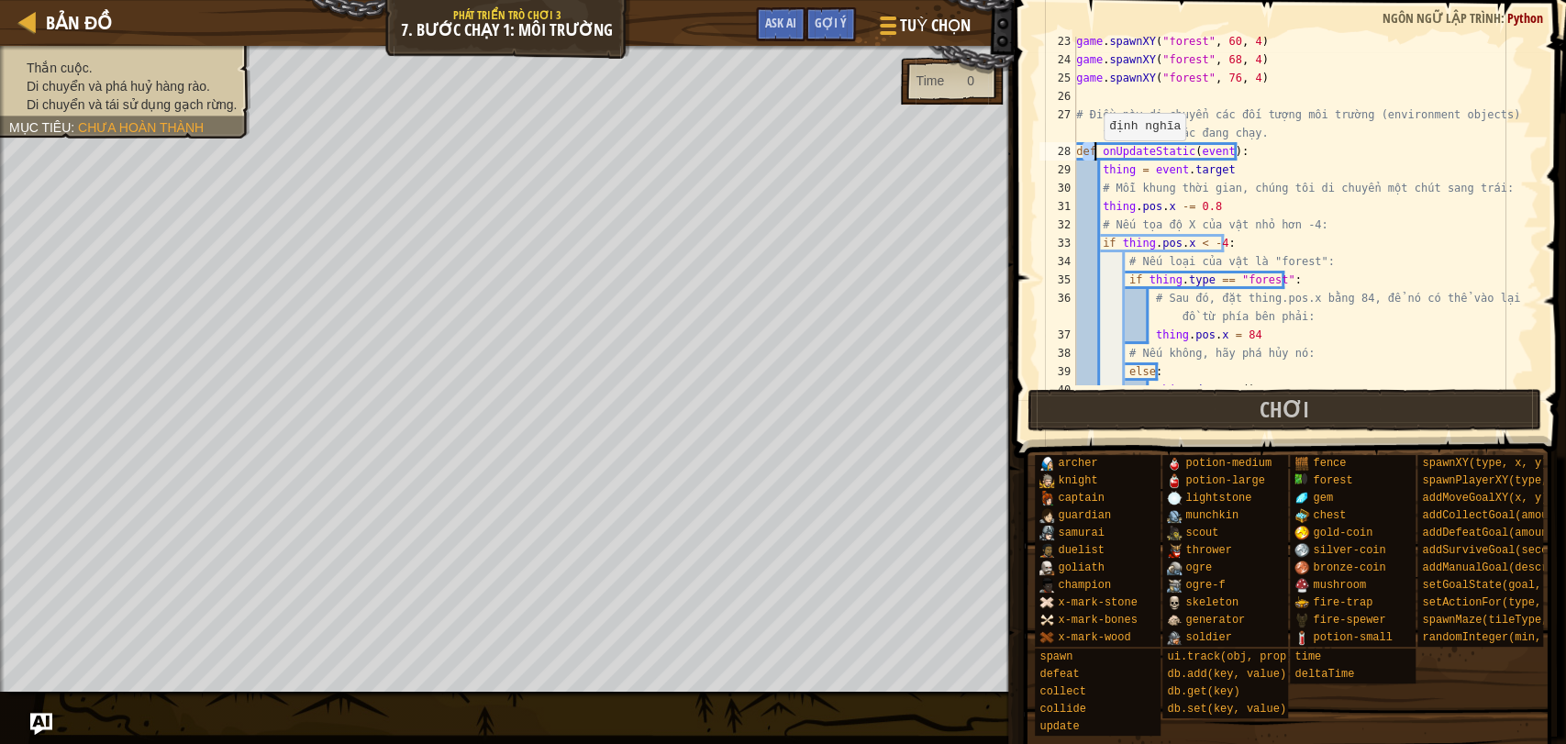
drag, startPoint x: 1080, startPoint y: 153, endPoint x: 1091, endPoint y: 159, distance: 12.3
click at [1094, 155] on div "game . spawnXY ( "forest" , 60 , 4 ) game . spawnXY ( "forest" , 68 , 4 ) game …" at bounding box center [1297, 224] width 450 height 385
click at [1079, 150] on div "game . spawnXY ( "forest" , 60 , 4 ) game . spawnXY ( "forest" , 68 , 4 ) game …" at bounding box center [1297, 211] width 450 height 349
drag, startPoint x: 1074, startPoint y: 150, endPoint x: 1196, endPoint y: 143, distance: 122.2
click at [1196, 143] on div "def onUpdateStatic(event): 23 24 25 26 27 28 29 30 31 32 33 34 35 36 37 38 39 4…" at bounding box center [1287, 211] width 503 height 349
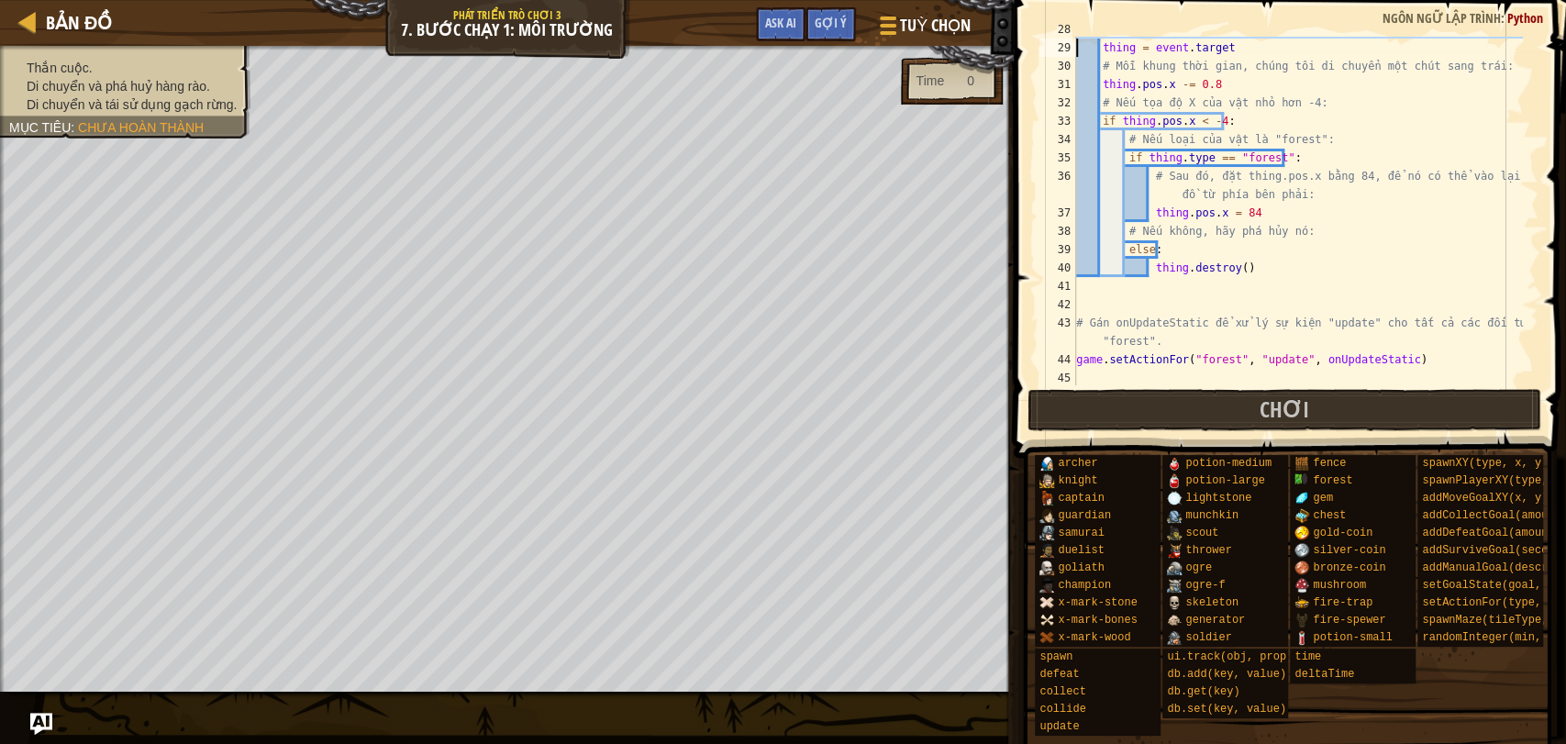
scroll to position [549, 0]
click at [916, 12] on button "Tuỳ chọn" at bounding box center [923, 28] width 122 height 45
type textarea "thing = [DOMAIN_NAME]"
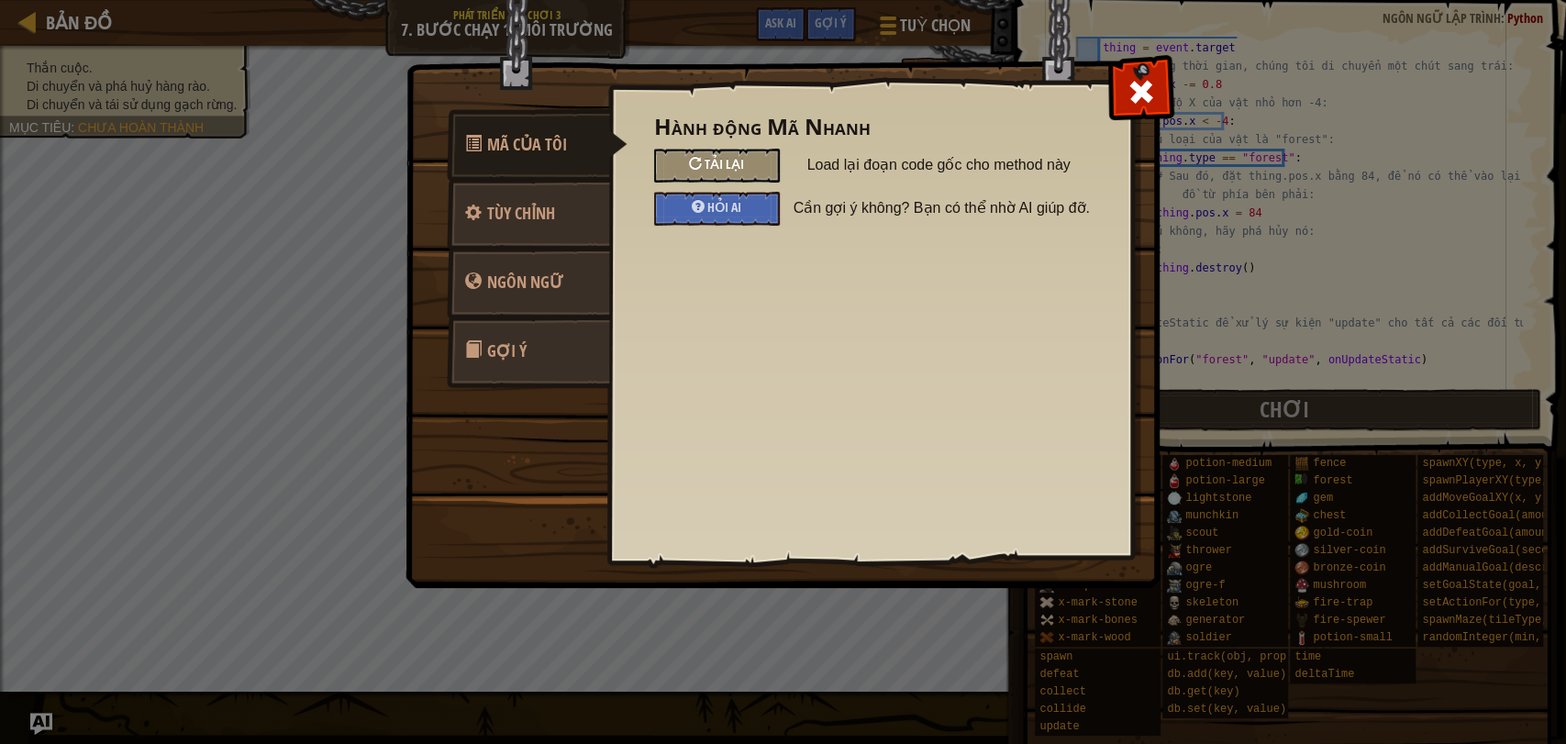
click at [692, 172] on div "Tải lại" at bounding box center [717, 166] width 126 height 34
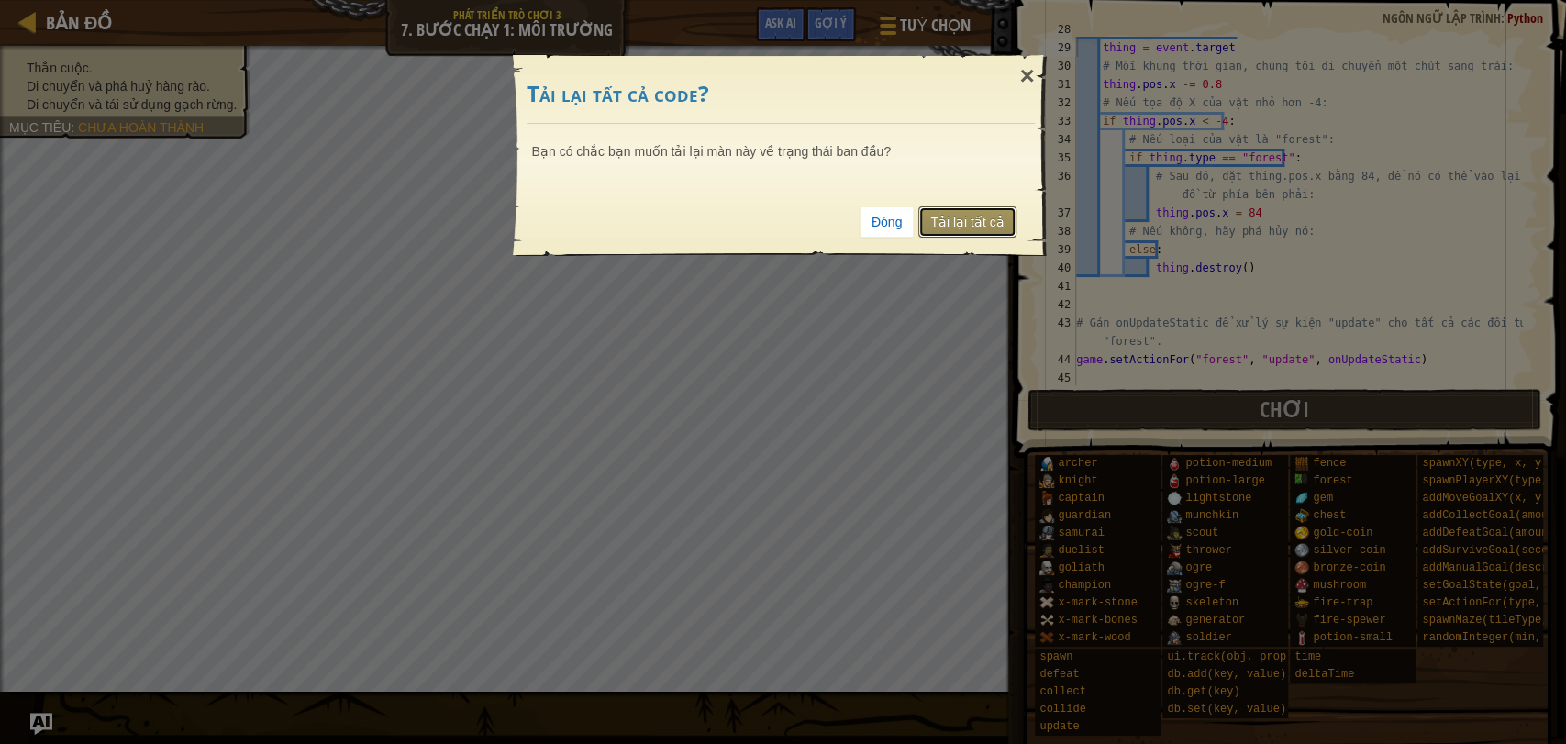
click at [957, 221] on link "Tải lại tất cả" at bounding box center [966, 221] width 97 height 31
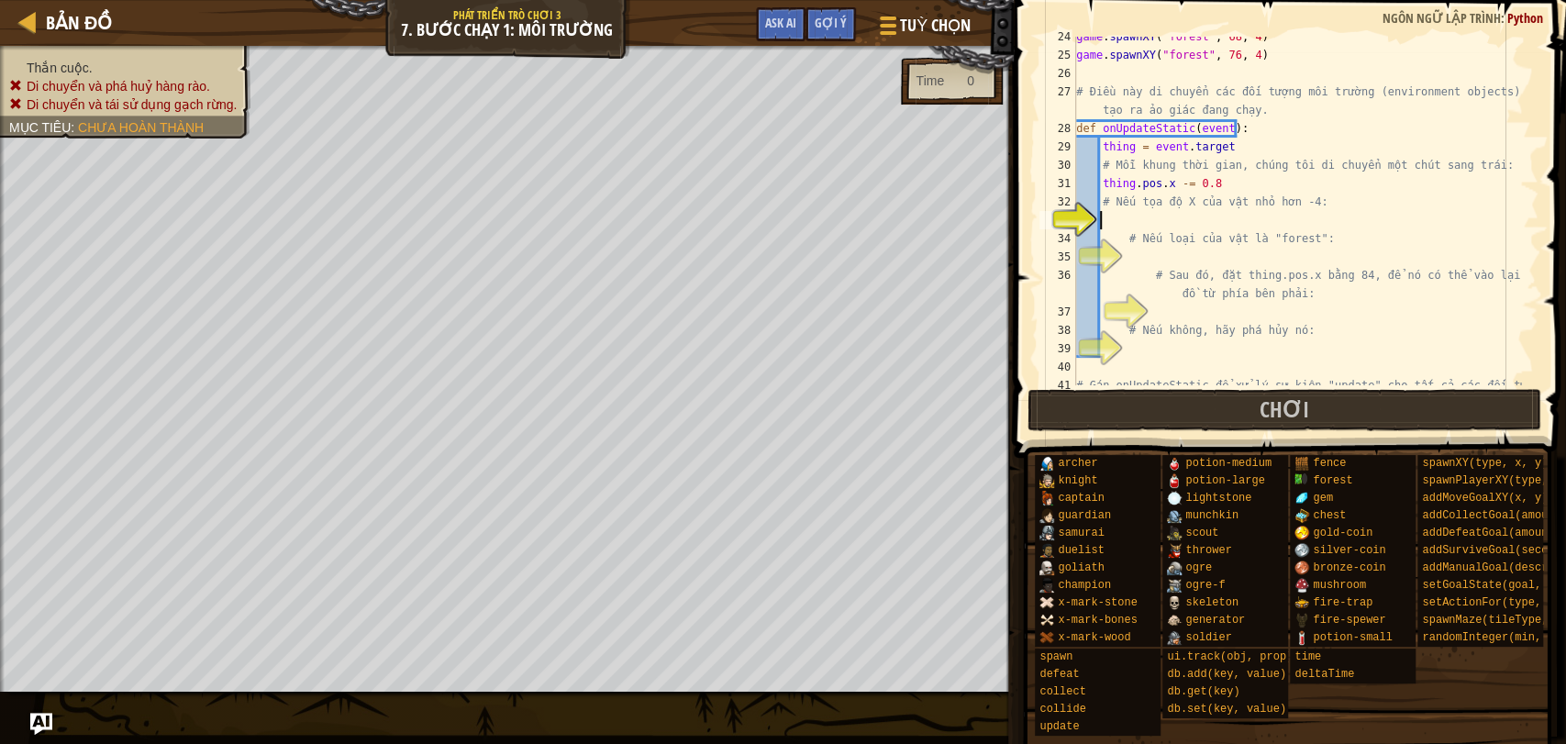
scroll to position [449, 0]
click at [1122, 217] on div "game . spawnXY ( "forest" , 68 , 4 ) game . spawnXY ( "forest" , 76 , 4 ) # Điề…" at bounding box center [1297, 230] width 450 height 404
type textarea "i"
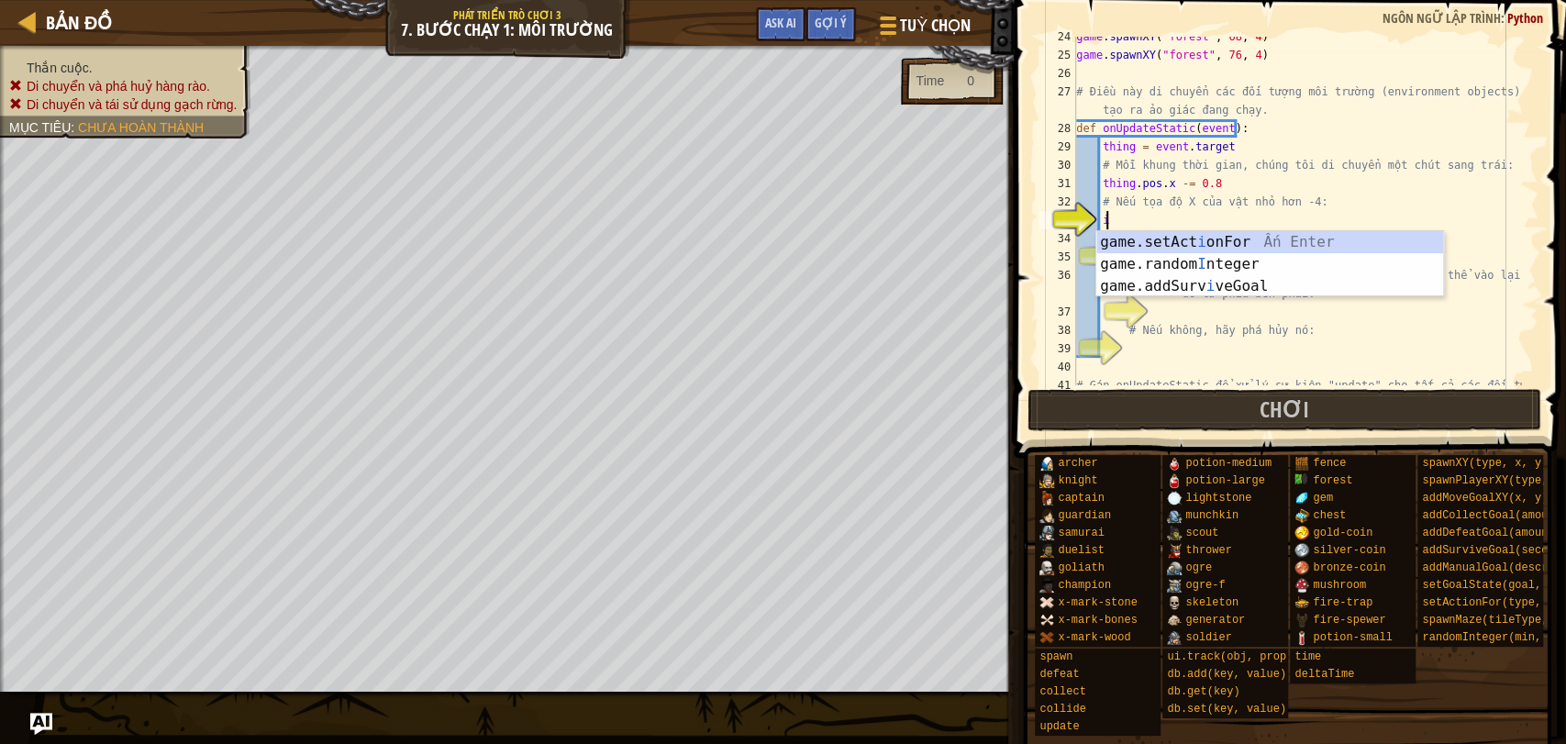
scroll to position [7, 0]
type textarea "ì"
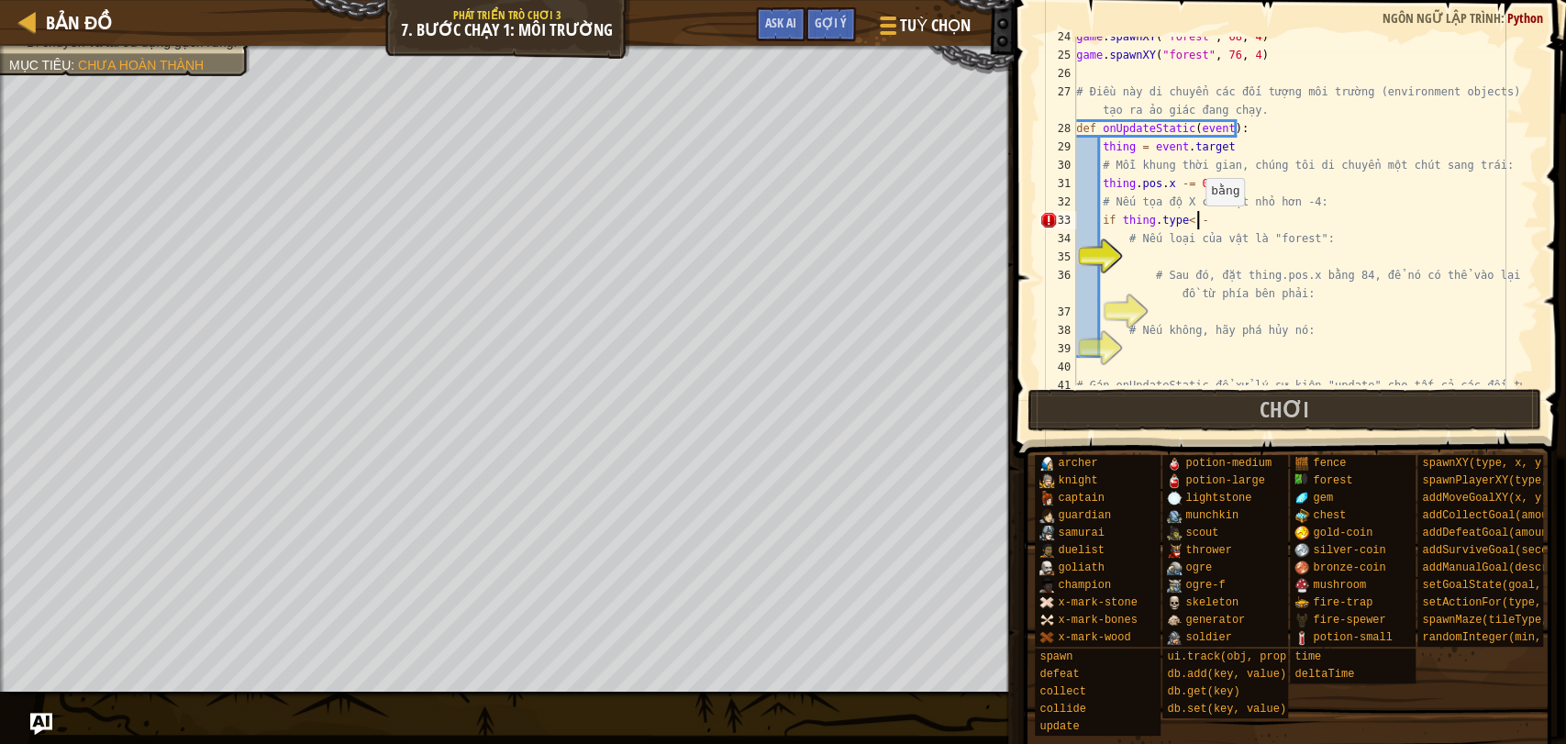
scroll to position [7, 8]
type textarea "if thing.type< -4:"
click at [1123, 255] on div "game . spawnXY ( "forest" , 68 , 4 ) game . spawnXY ( "forest" , 76 , 4 ) # Điề…" at bounding box center [1297, 230] width 450 height 404
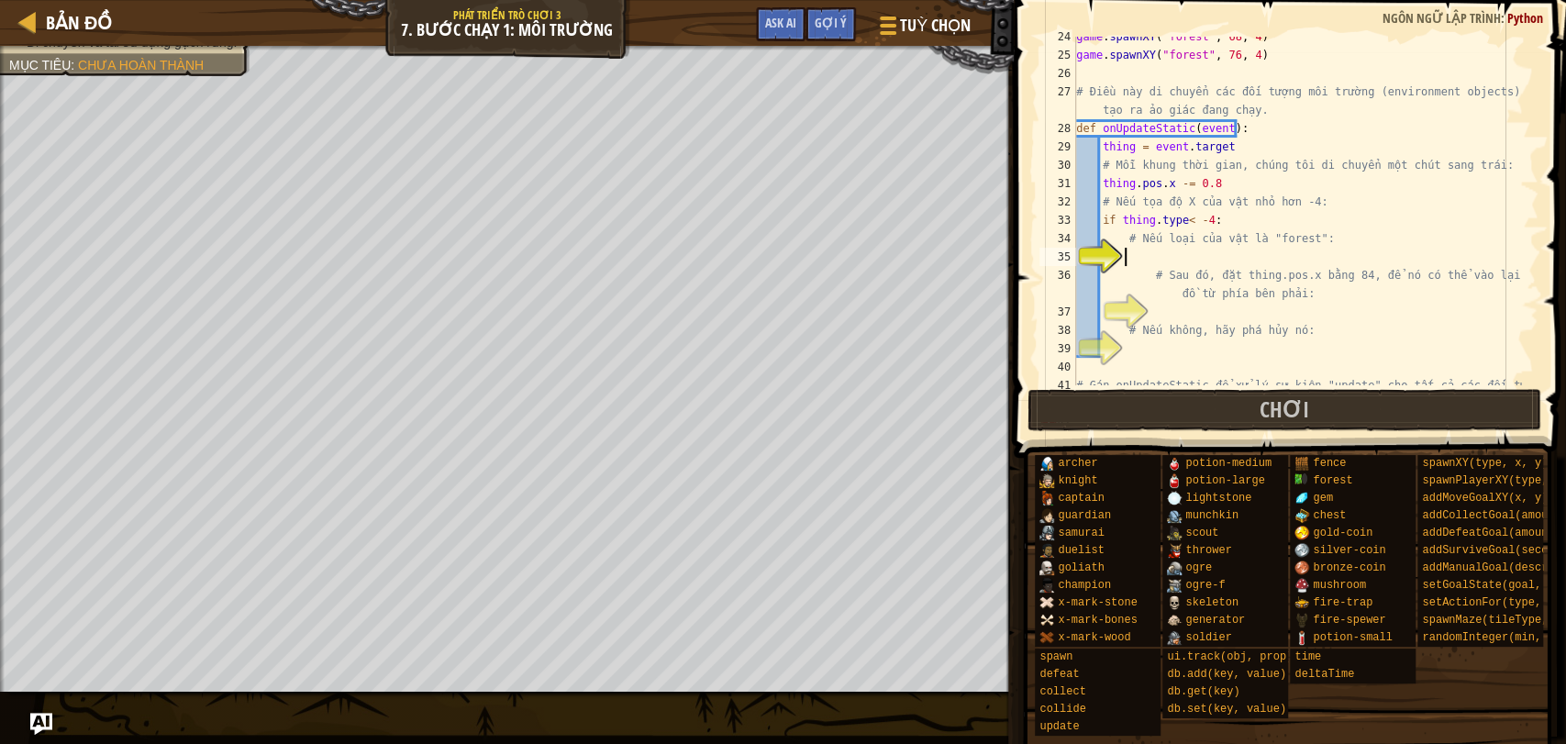
type textarea "i"
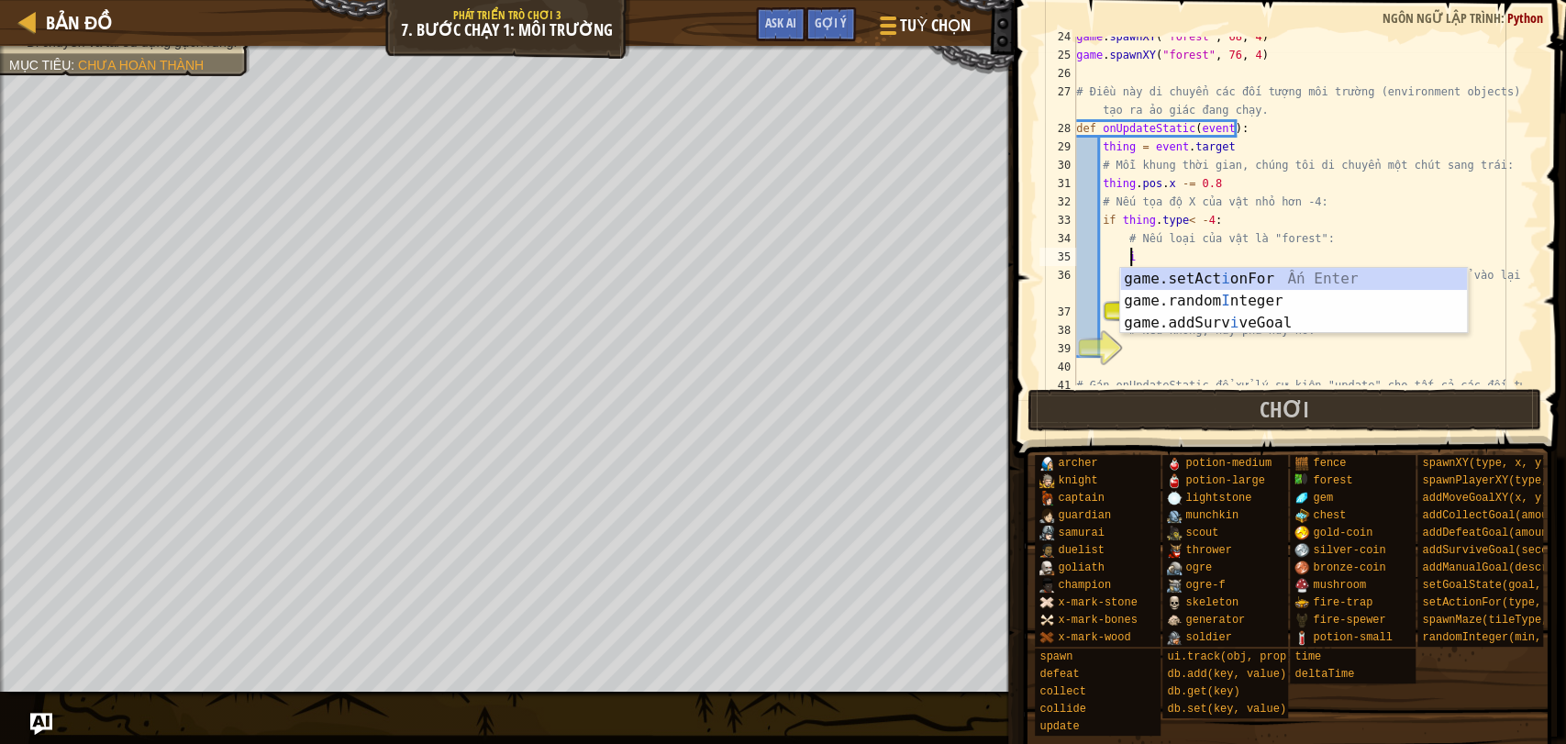
type textarea "ì"
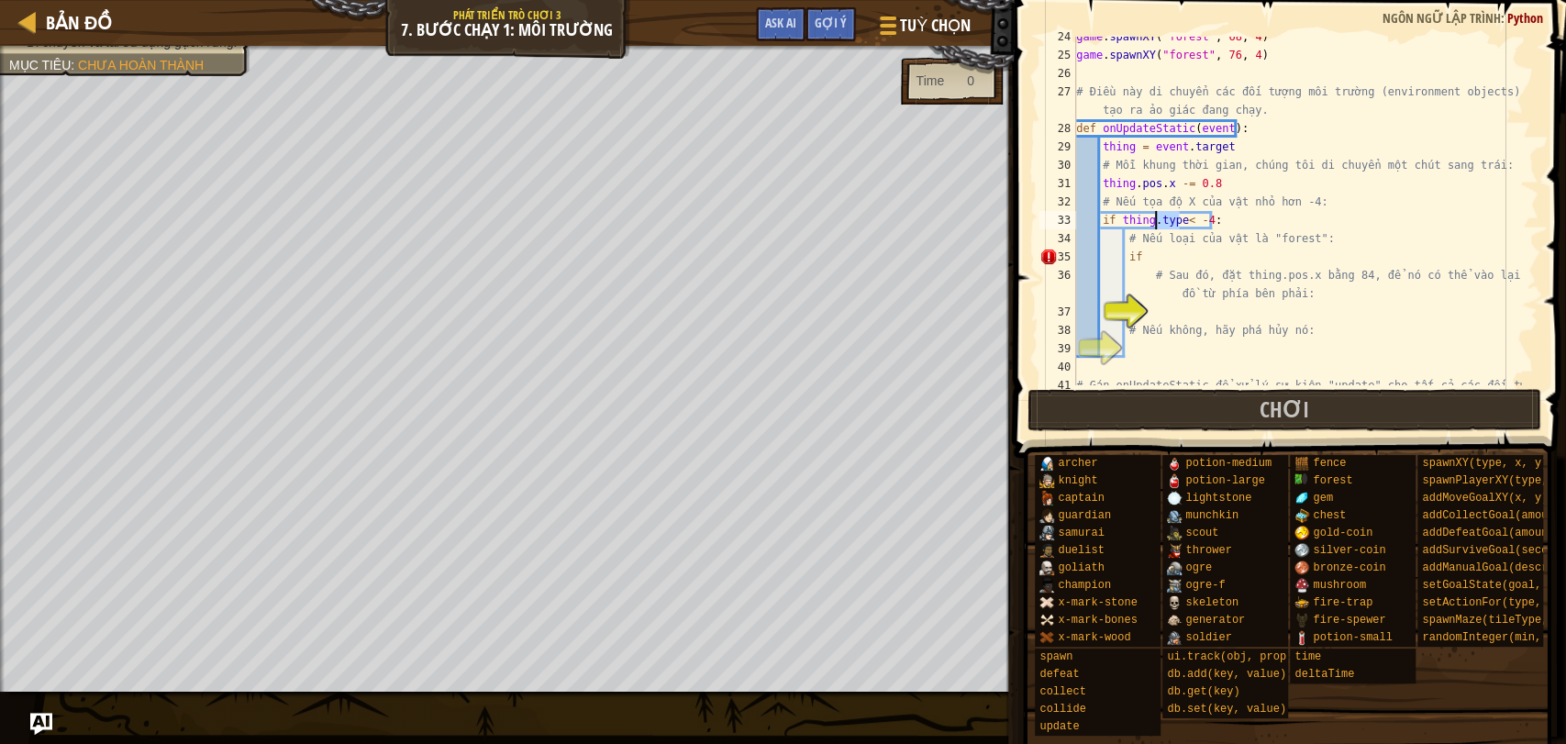
drag, startPoint x: 1181, startPoint y: 219, endPoint x: 1152, endPoint y: 222, distance: 28.6
click at [1152, 222] on div "game . spawnXY ( "forest" , 68 , 4 ) game . spawnXY ( "forest" , 76 , 4 ) # Điề…" at bounding box center [1297, 230] width 450 height 404
click at [1145, 257] on div "game . spawnXY ( "forest" , 68 , 4 ) game . spawnXY ( "forest" , 76 , 4 ) # Điề…" at bounding box center [1297, 230] width 450 height 404
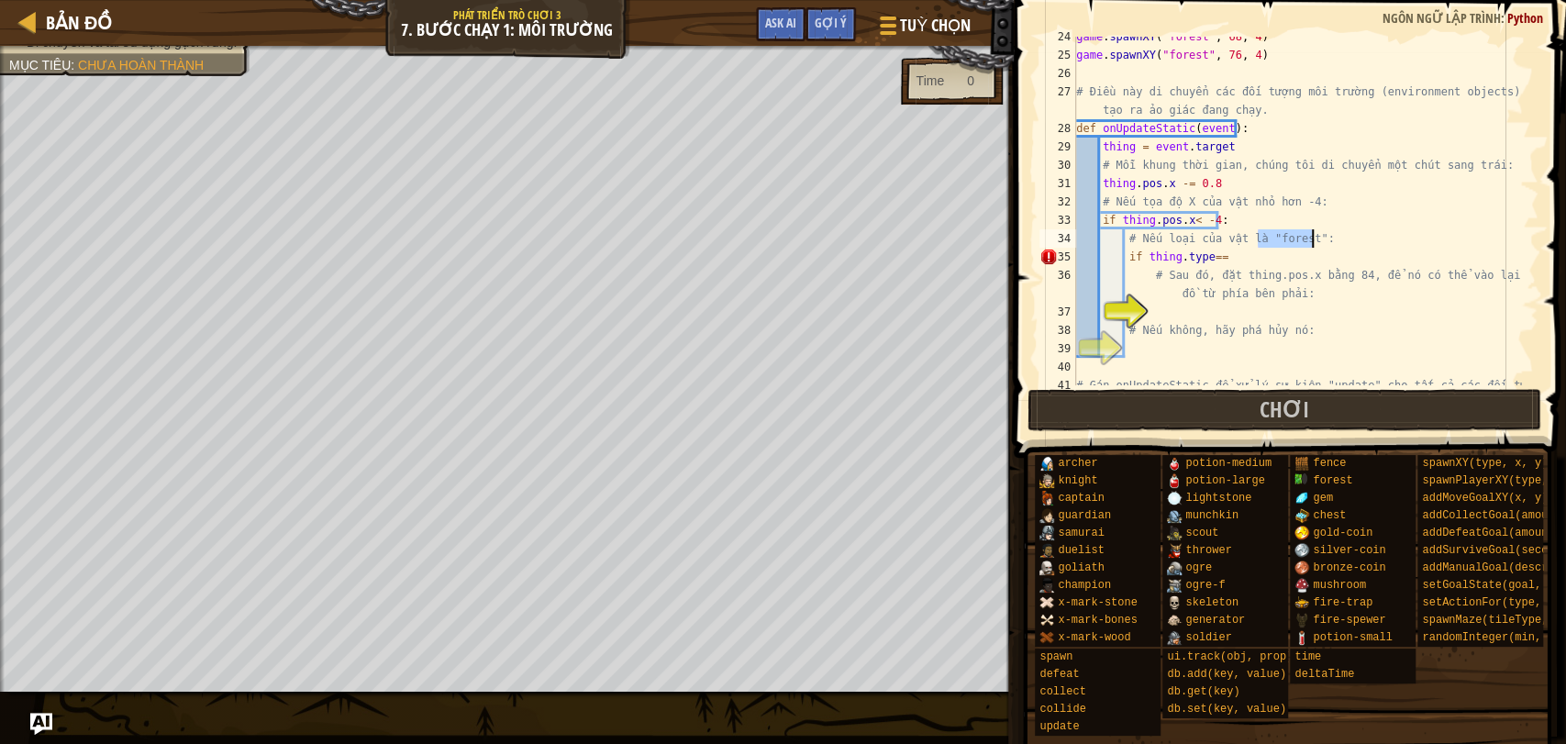
drag, startPoint x: 1256, startPoint y: 236, endPoint x: 1311, endPoint y: 237, distance: 55.1
click at [1311, 237] on div "game . spawnXY ( "forest" , 68 , 4 ) game . spawnXY ( "forest" , 76 , 4 ) # Điề…" at bounding box center [1297, 230] width 450 height 404
click at [1228, 252] on div "game . spawnXY ( "forest" , 68 , 4 ) game . spawnXY ( "forest" , 76 , 4 ) # Điề…" at bounding box center [1297, 230] width 450 height 404
paste textarea ""forest":"
type textarea "if thing.type=="forest":"
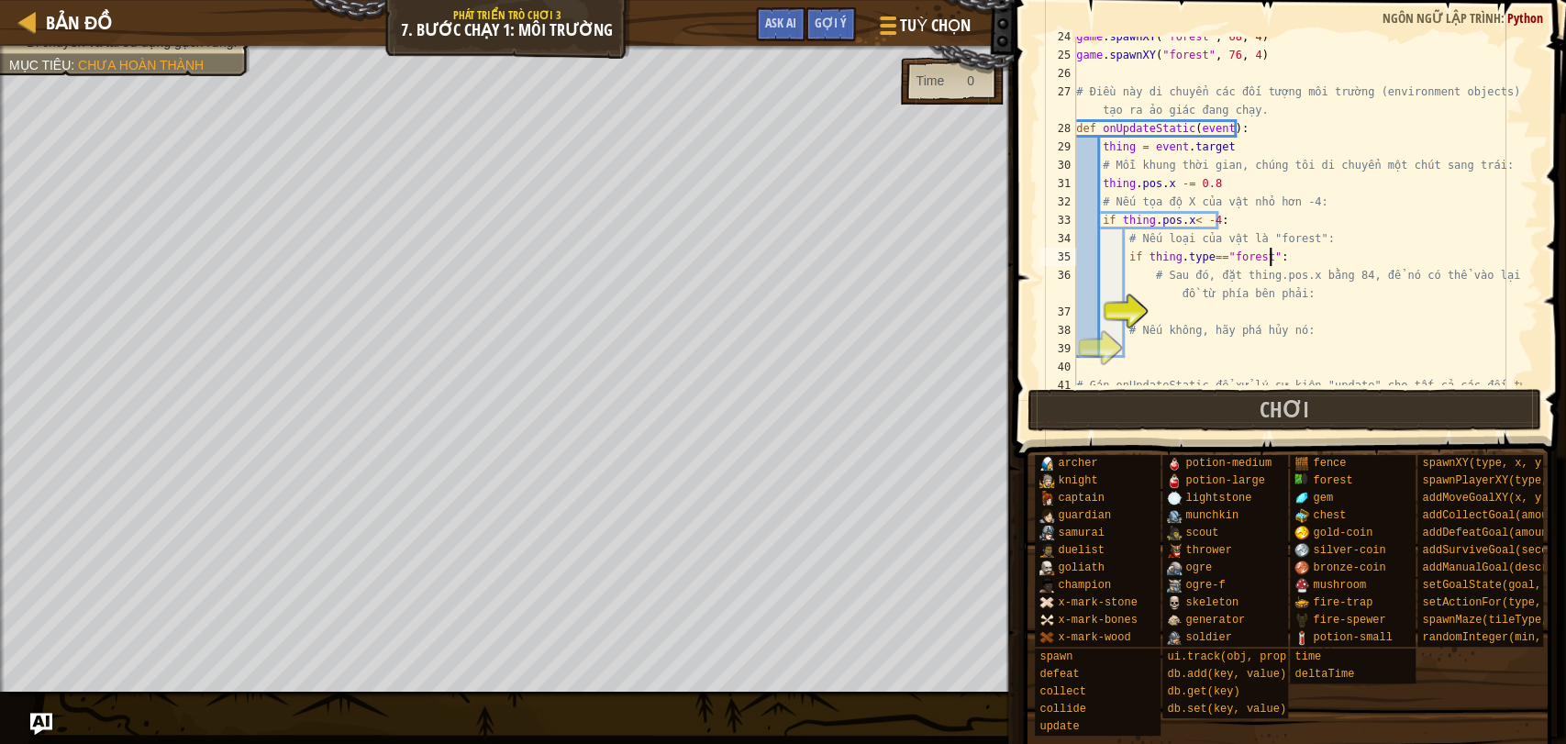
click at [1149, 316] on div "game . spawnXY ( "forest" , 68 , 4 ) game . spawnXY ( "forest" , 76 , 4 ) # Điề…" at bounding box center [1297, 230] width 450 height 404
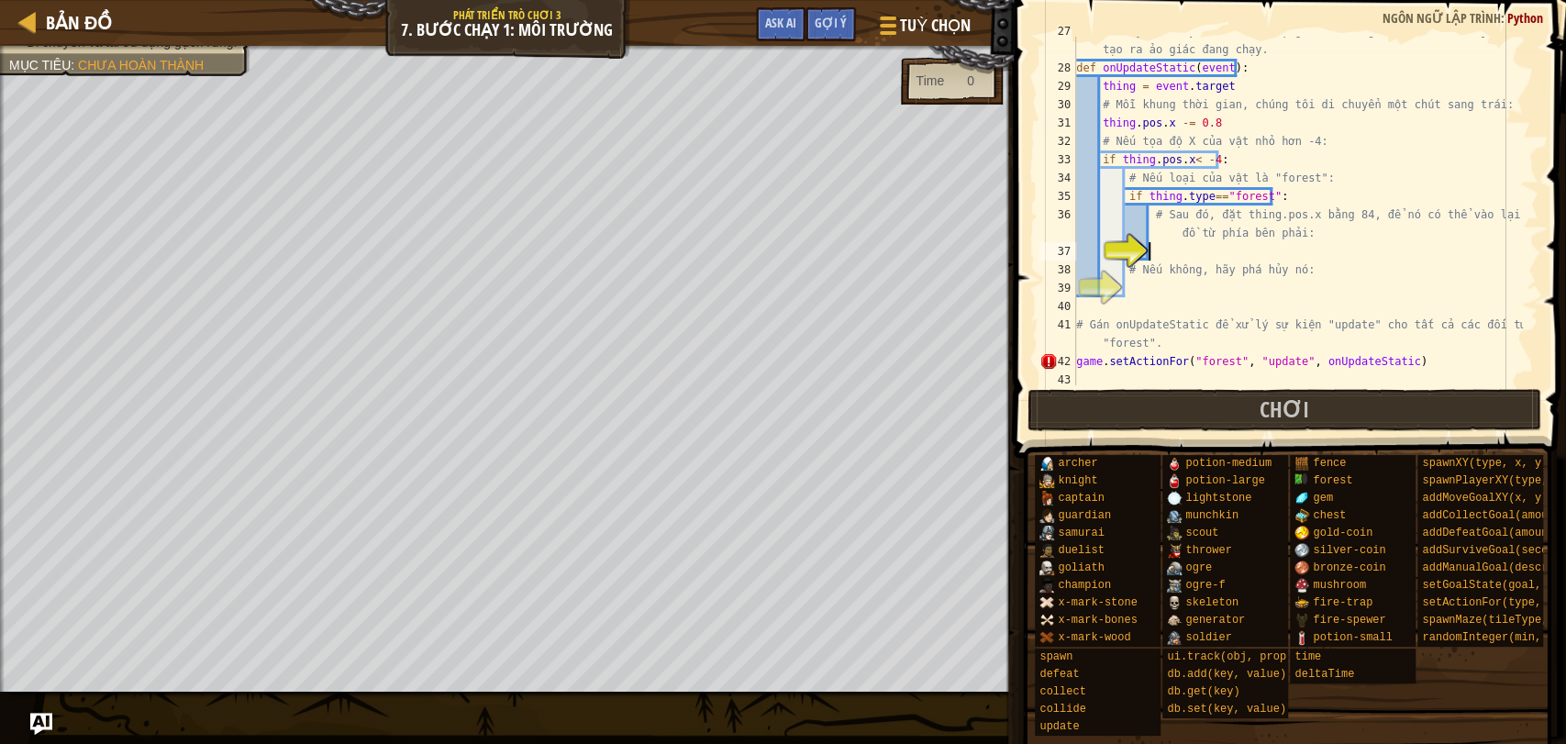
scroll to position [510, 0]
drag, startPoint x: 1120, startPoint y: 158, endPoint x: 1183, endPoint y: 156, distance: 62.4
click at [1183, 156] on div "# Điều này di chuyển các đối tượng môi trường (environment objects) để tạo ra ả…" at bounding box center [1297, 224] width 450 height 404
type textarea "if thing.pos.x< -4:"
click at [1152, 243] on div "# Điều này di chuyển các đối tượng môi trường (environment objects) để tạo ra ả…" at bounding box center [1297, 224] width 450 height 404
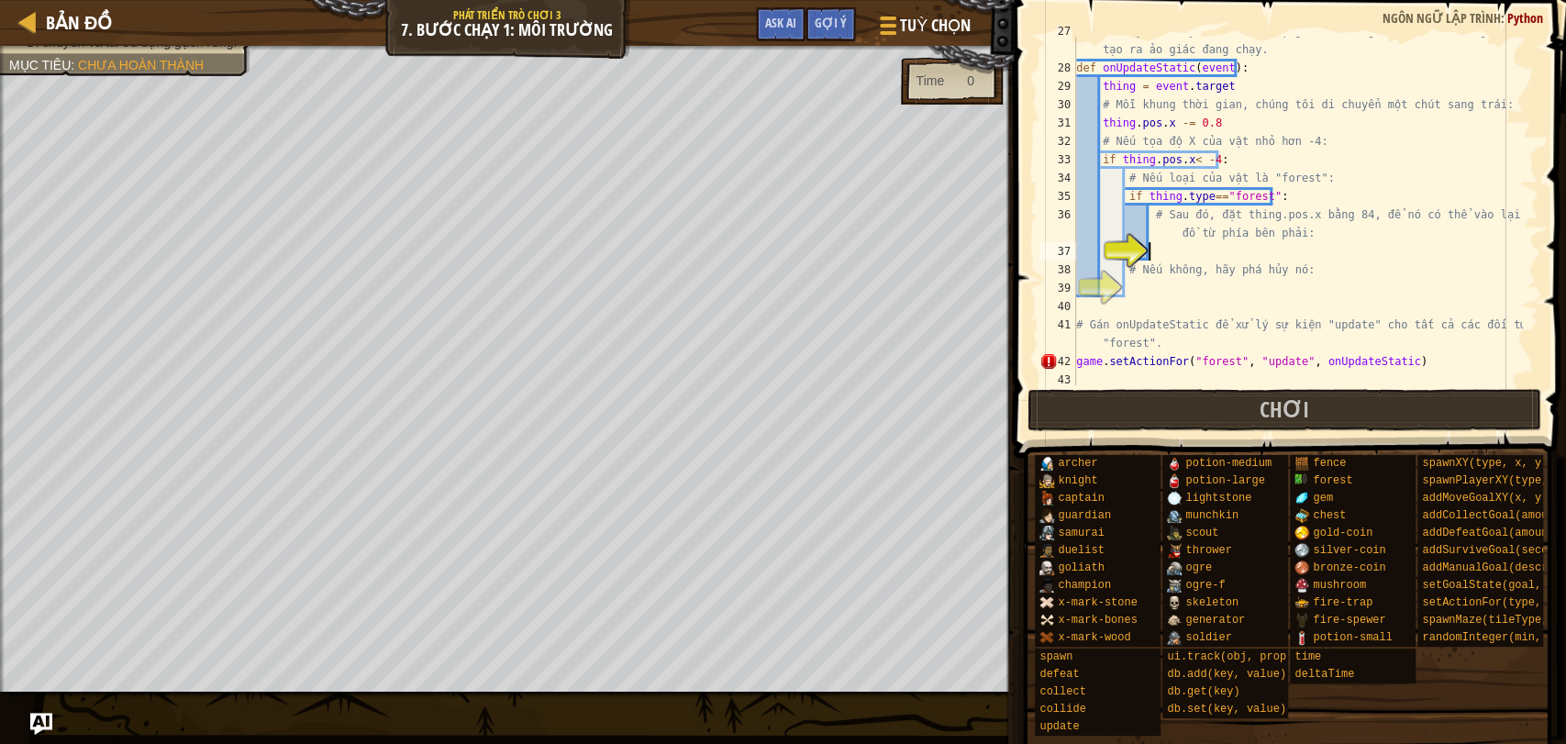
paste textarea "thing.pos.x"
type textarea "thing.pos.x== 84"
click at [1131, 288] on div "# Điều này di chuyển các đối tượng môi trường (environment objects) để tạo ra ả…" at bounding box center [1297, 224] width 450 height 404
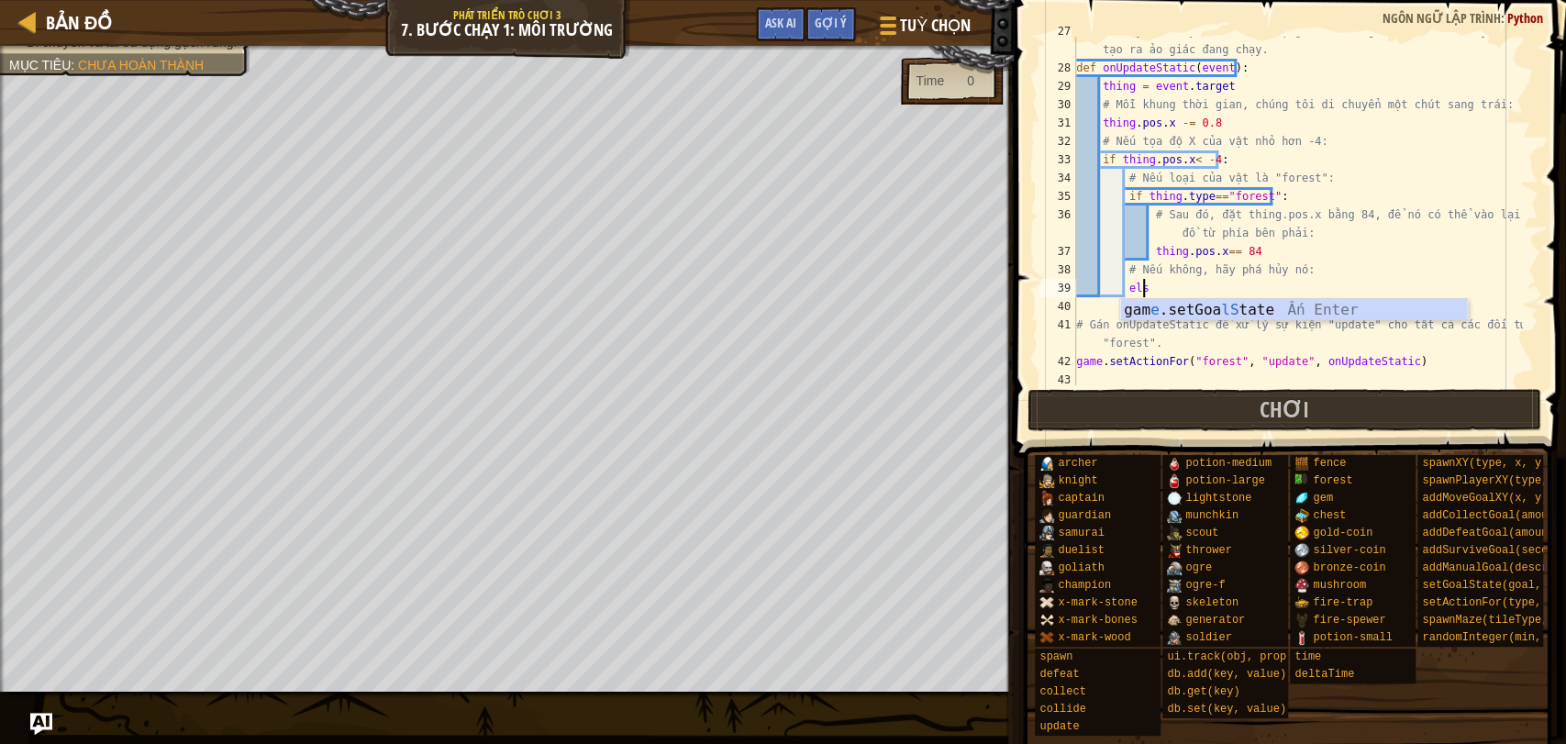
scroll to position [7, 6]
type textarea "else:"
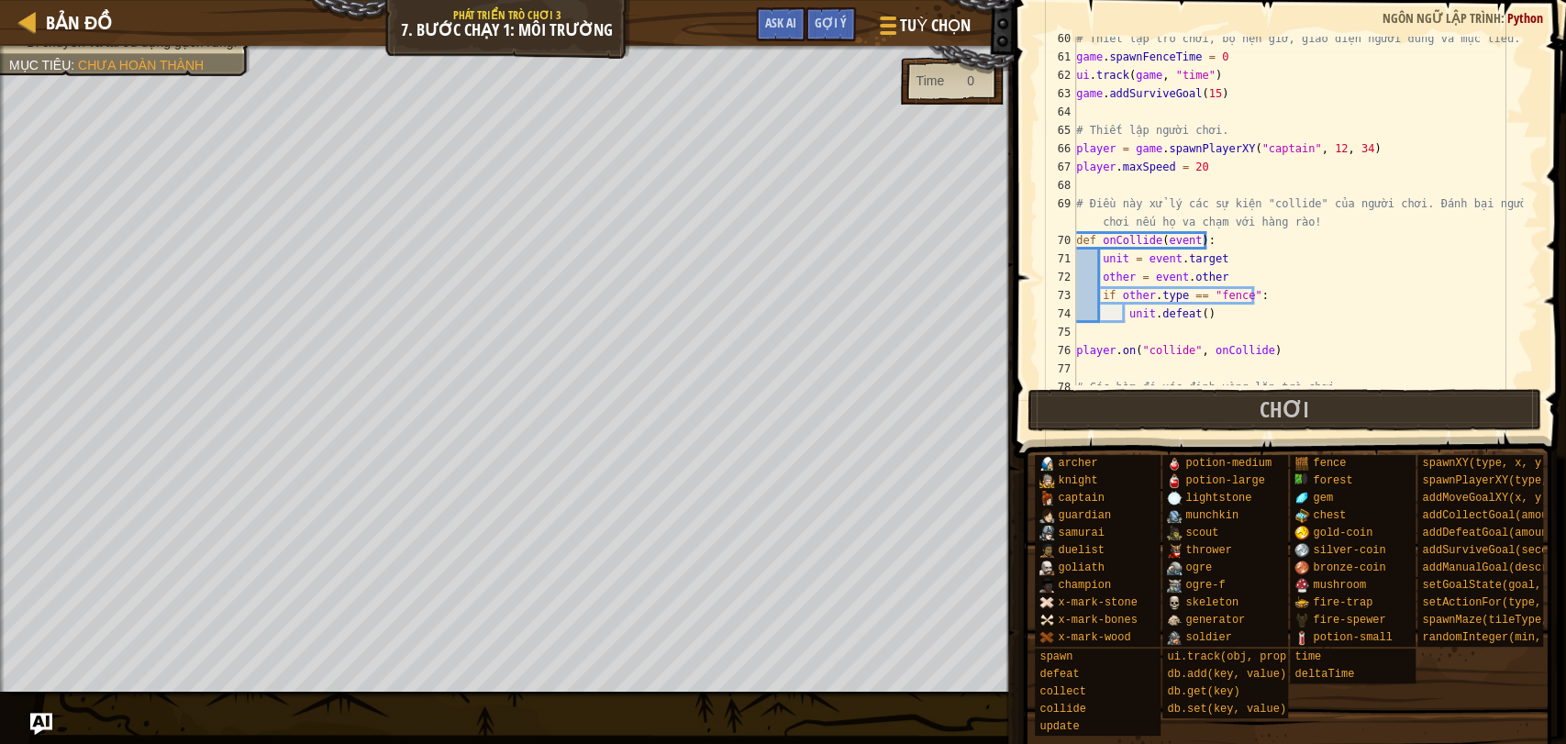
scroll to position [1485, 0]
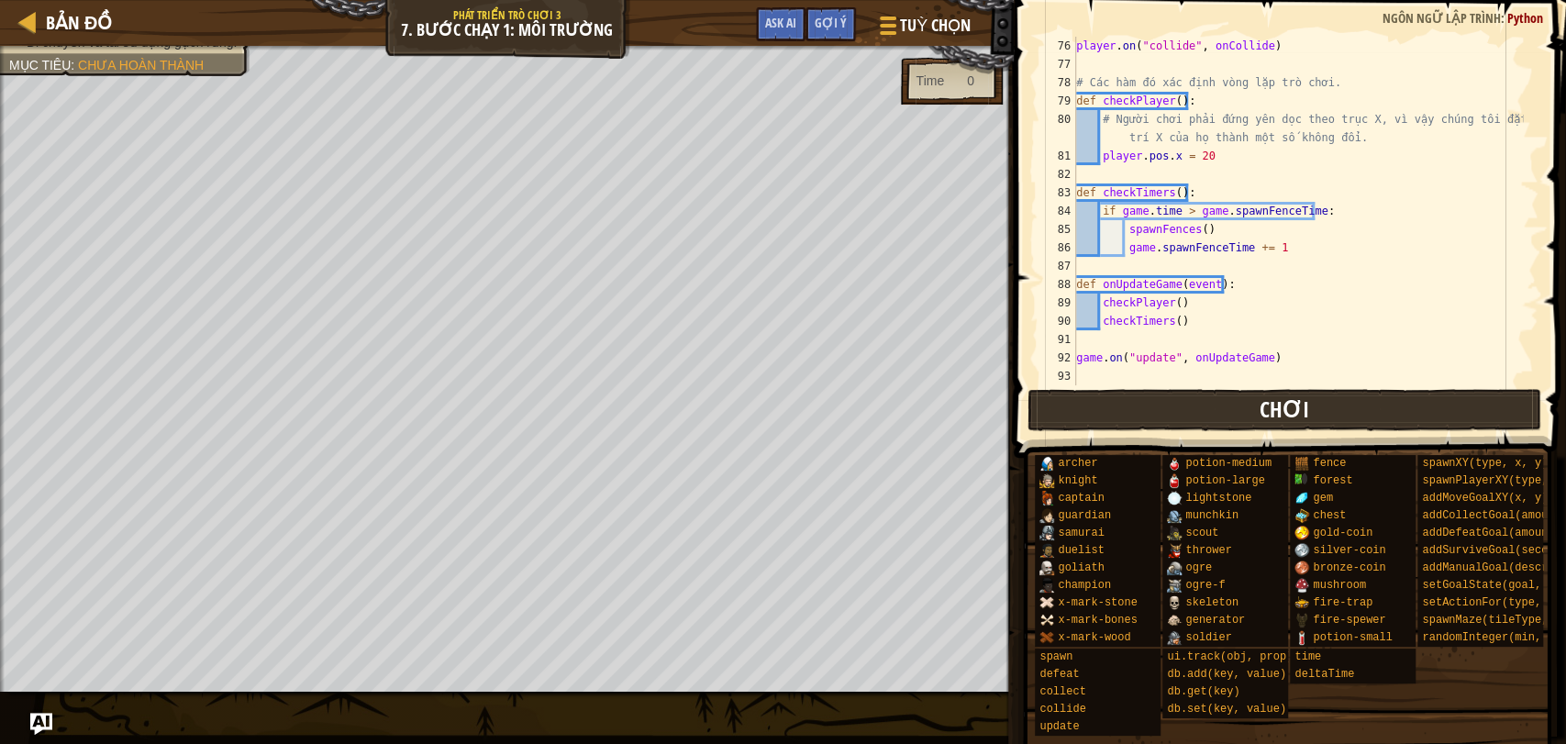
type textarea "thing.destroy"
click at [1216, 416] on button "Chơi" at bounding box center [1284, 410] width 515 height 42
click at [1241, 408] on button "Chơi" at bounding box center [1284, 410] width 515 height 42
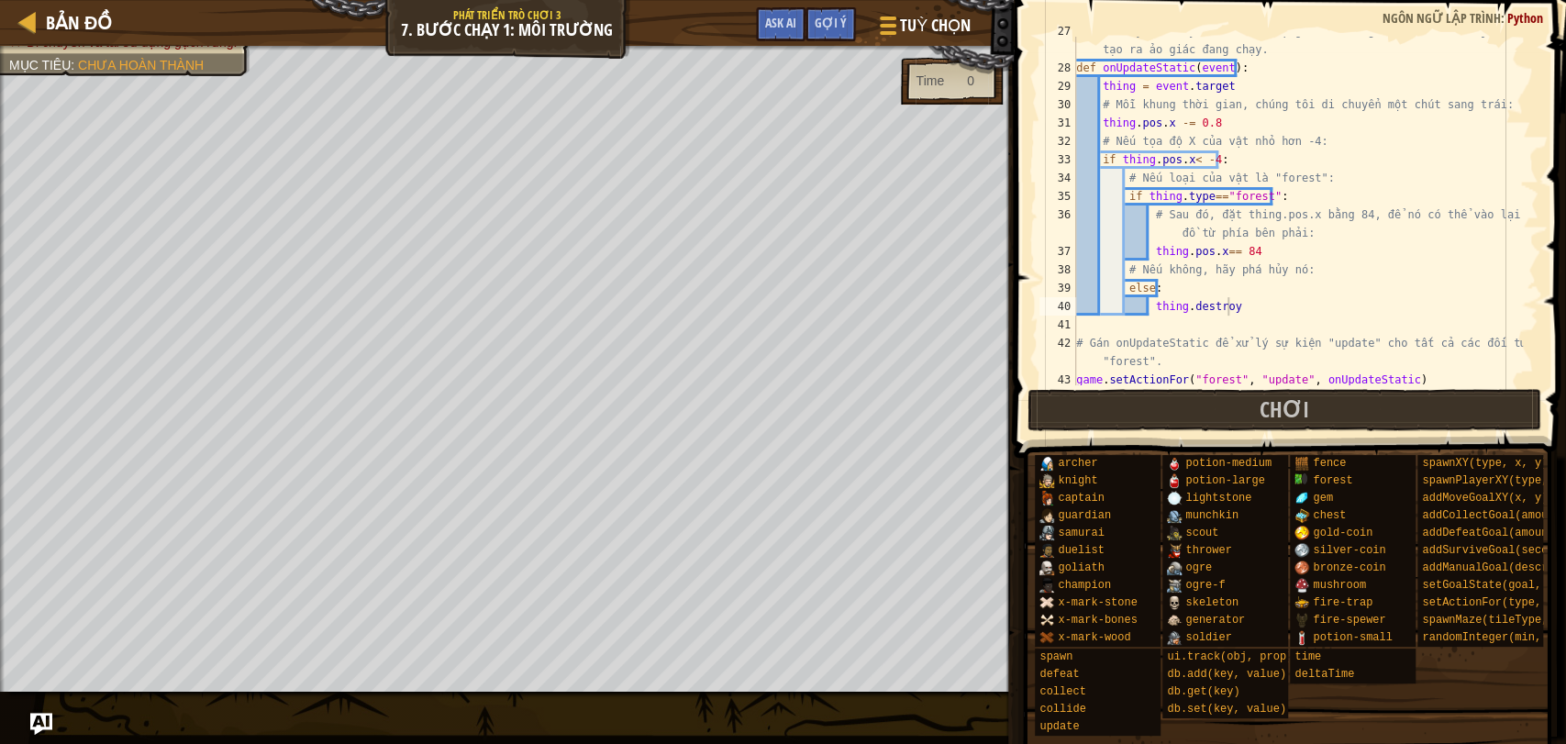
scroll to position [449, 0]
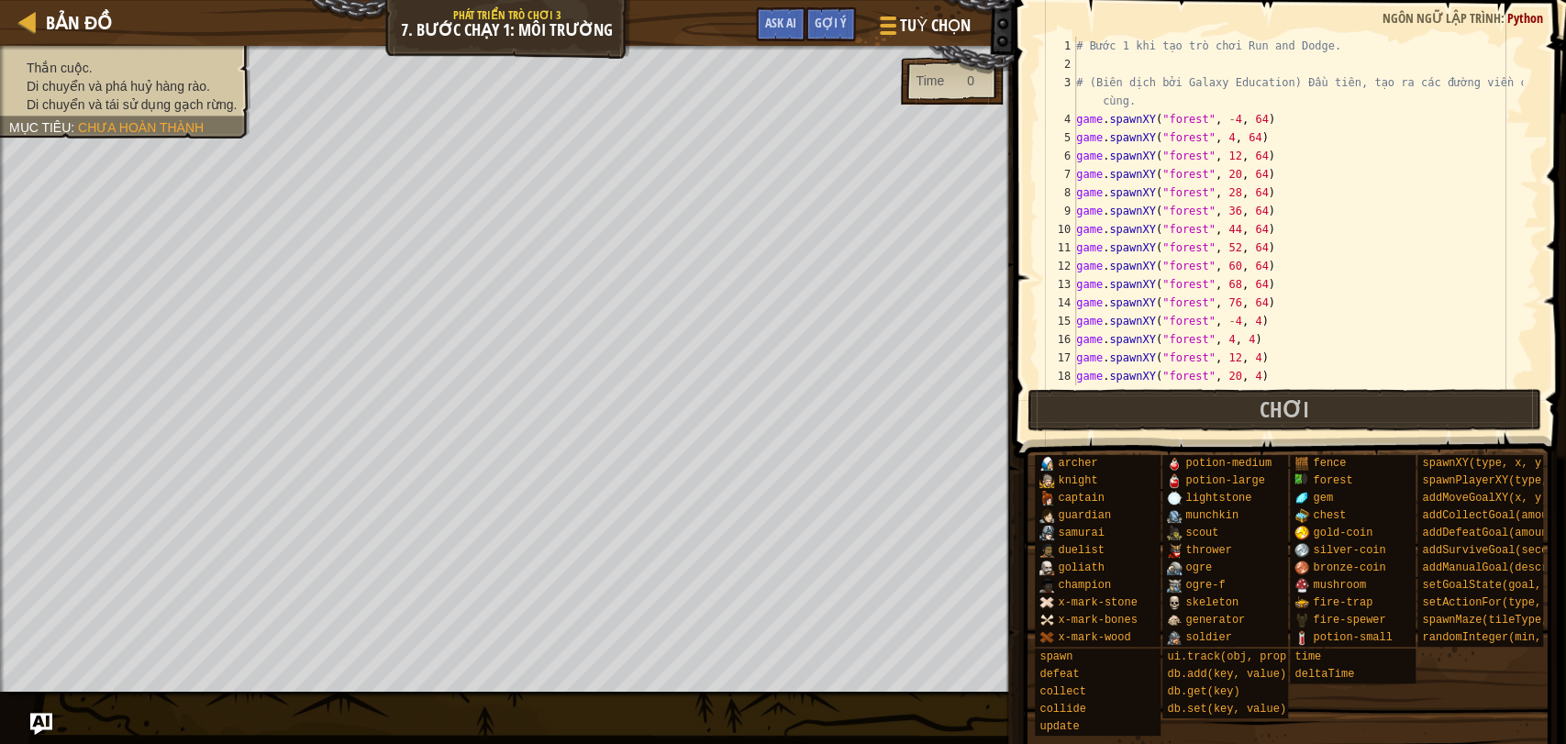
click at [1449, 150] on div "# Bước 1 khi tạo trò chơi Run and Dodge. # (Biên dịch bởi Galaxy Education) Đầu…" at bounding box center [1362, 229] width 580 height 385
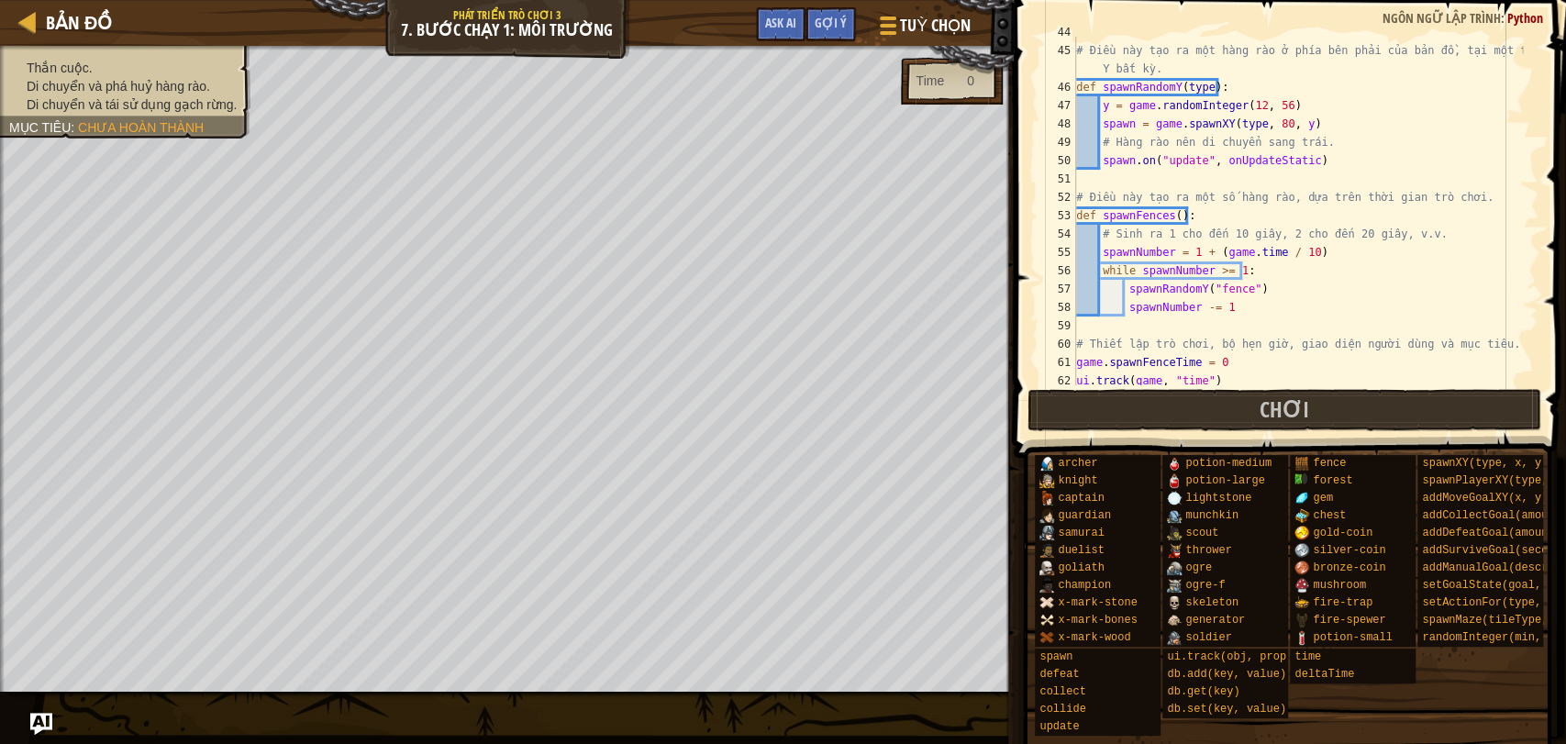
scroll to position [875, 0]
click at [1217, 425] on button "Chơi" at bounding box center [1284, 410] width 515 height 42
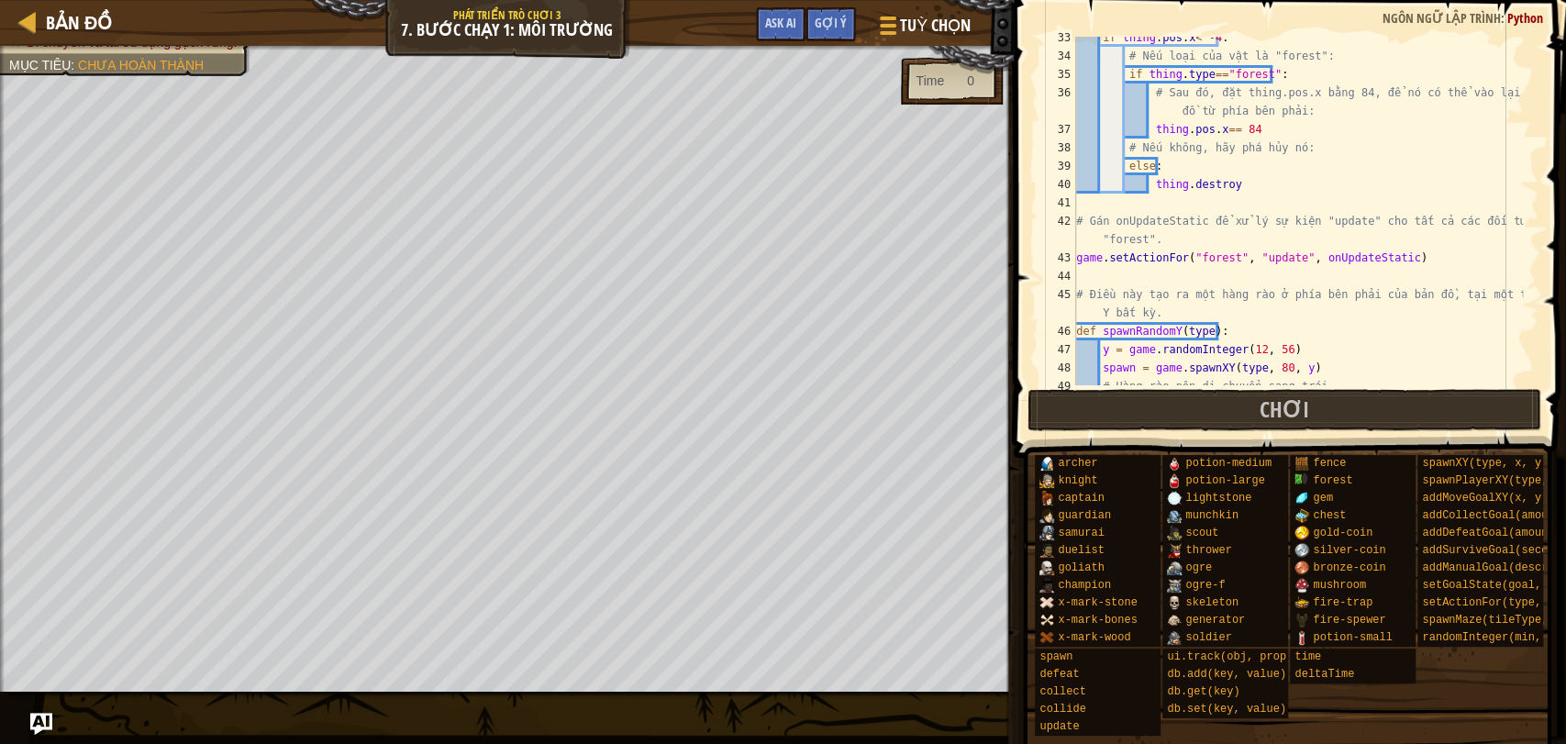
scroll to position [571, 0]
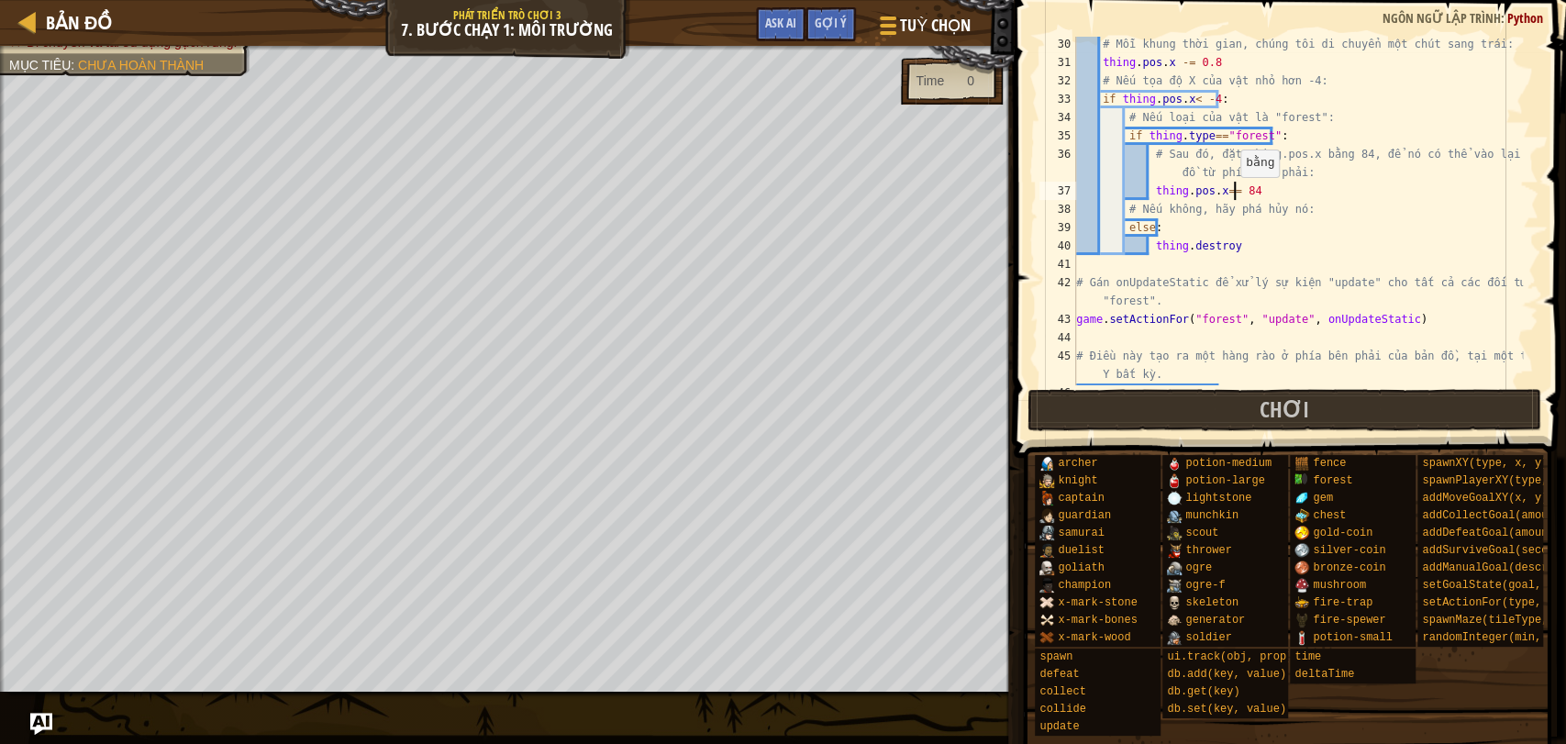
click at [1230, 193] on div "# Mỗi khung thời gian, chúng tôi di chuyển một chút sang trái: thing . pos . x …" at bounding box center [1297, 227] width 450 height 385
click at [1234, 408] on button "Chơi" at bounding box center [1284, 410] width 515 height 42
click at [1305, 128] on div "# Mỗi khung thời gian, chúng tôi di chuyển một chút sang trái: thing . pos . x …" at bounding box center [1297, 227] width 450 height 385
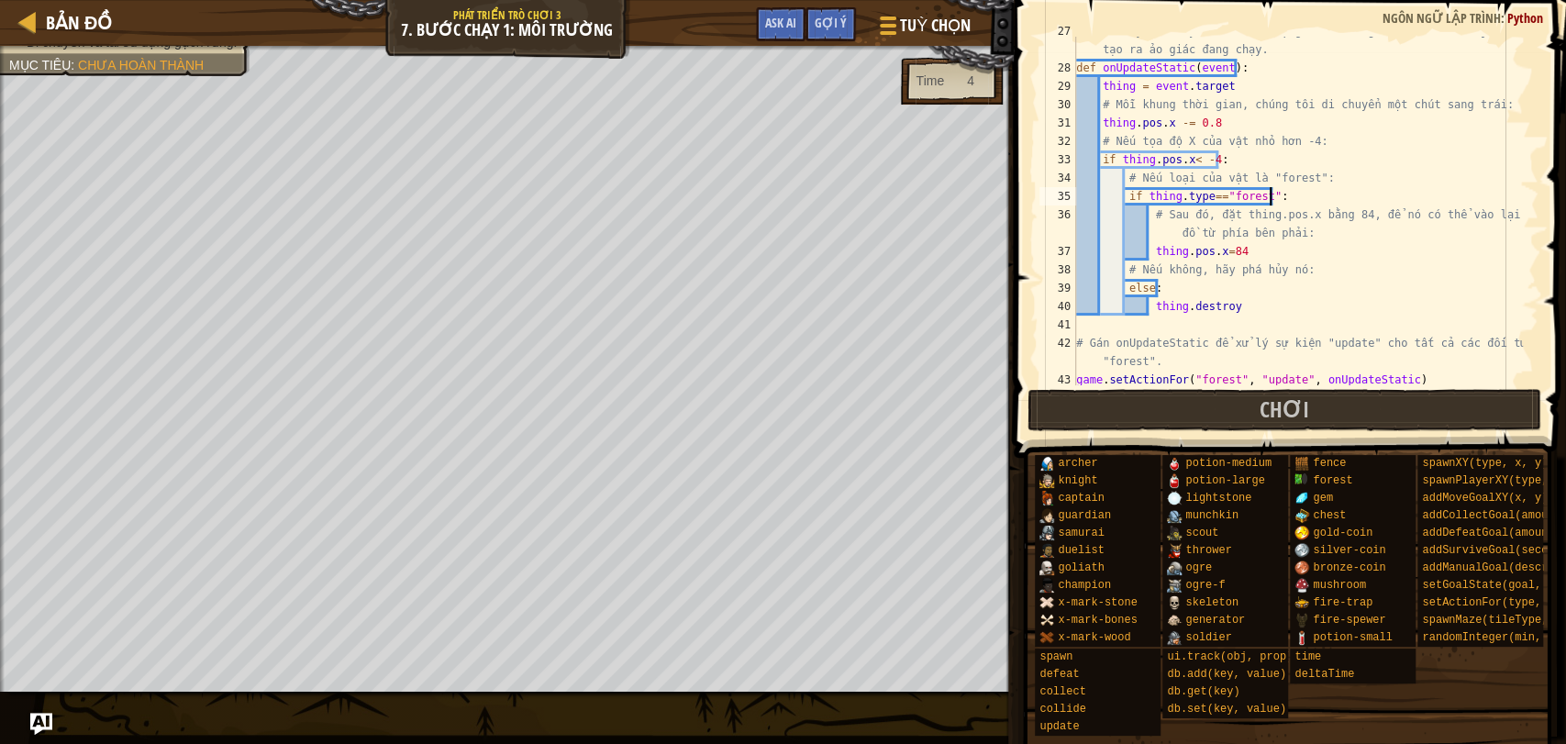
scroll to position [510, 0]
click at [1178, 127] on div "# Điều này di chuyển các đối tượng môi trường (environment objects) để tạo ra ả…" at bounding box center [1297, 224] width 450 height 404
click at [1255, 416] on button "Chơi" at bounding box center [1284, 410] width 515 height 42
click at [1172, 122] on div "# Điều này di chuyển các đối tượng môi trường (environment objects) để tạo ra ả…" at bounding box center [1297, 224] width 450 height 404
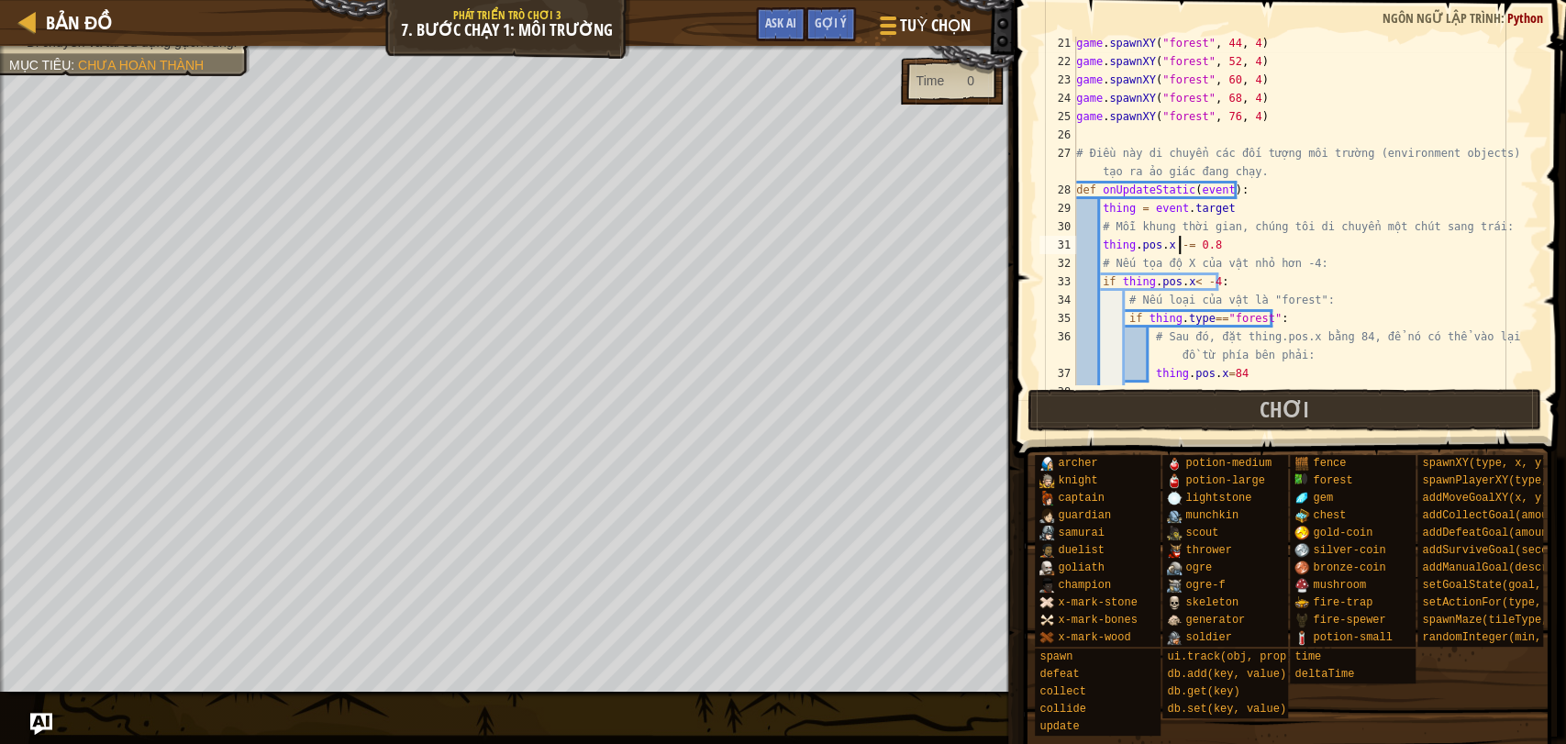
scroll to position [449, 0]
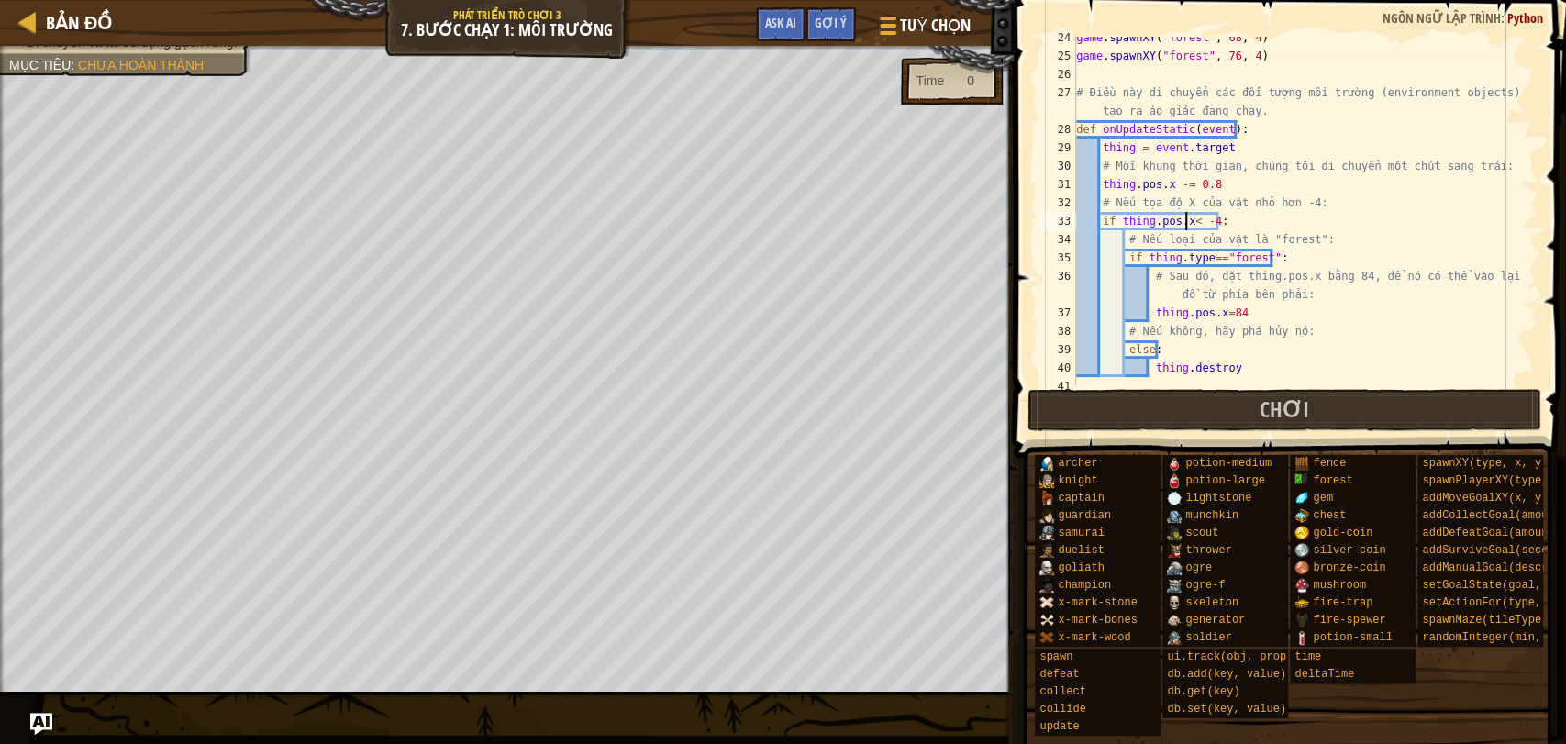
click at [1185, 227] on div "game . spawnXY ( "forest" , 68 , 4 ) game . spawnXY ( "forest" , 76 , 4 ) # Điề…" at bounding box center [1297, 220] width 450 height 385
click at [1227, 413] on button "Chơi" at bounding box center [1284, 410] width 515 height 42
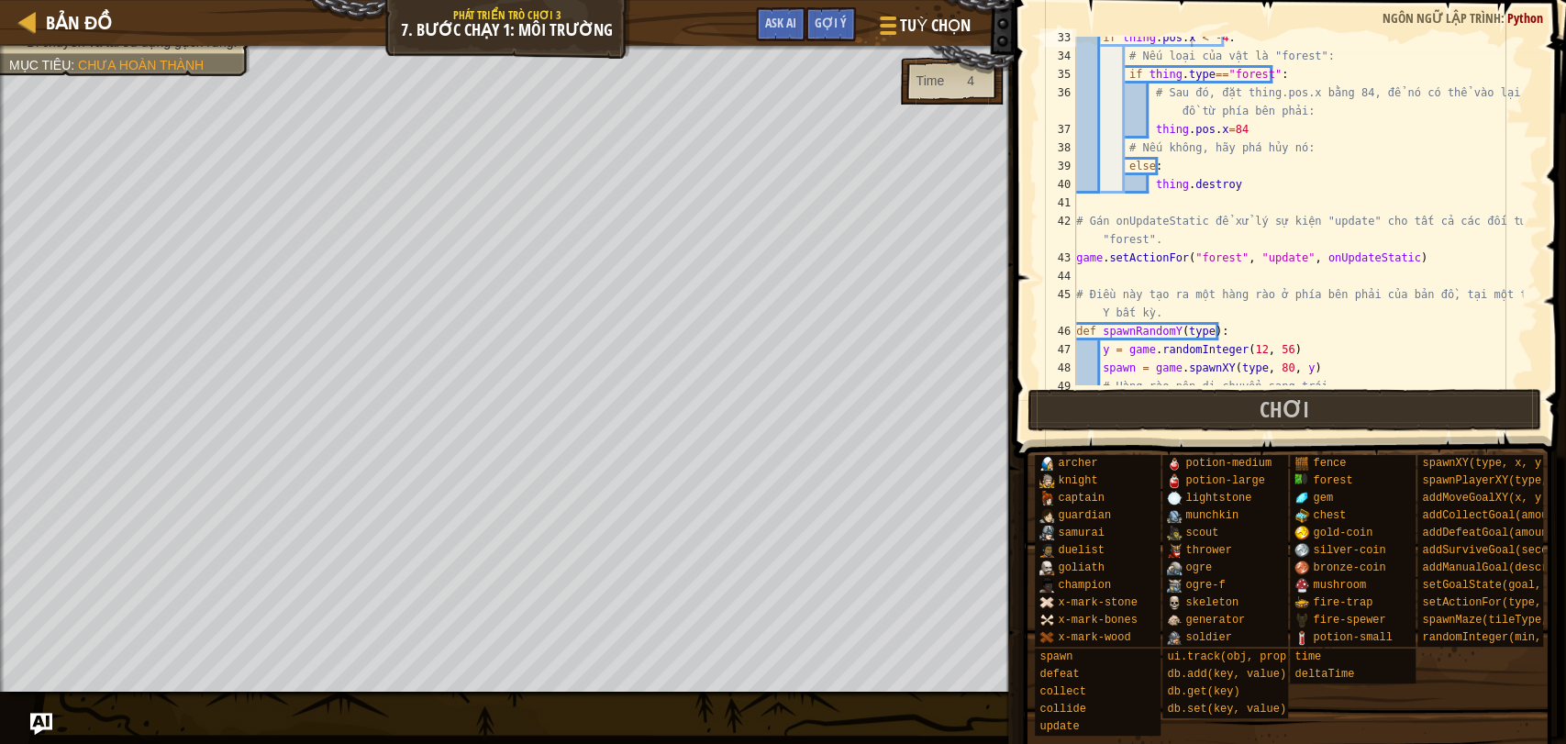
scroll to position [571, 0]
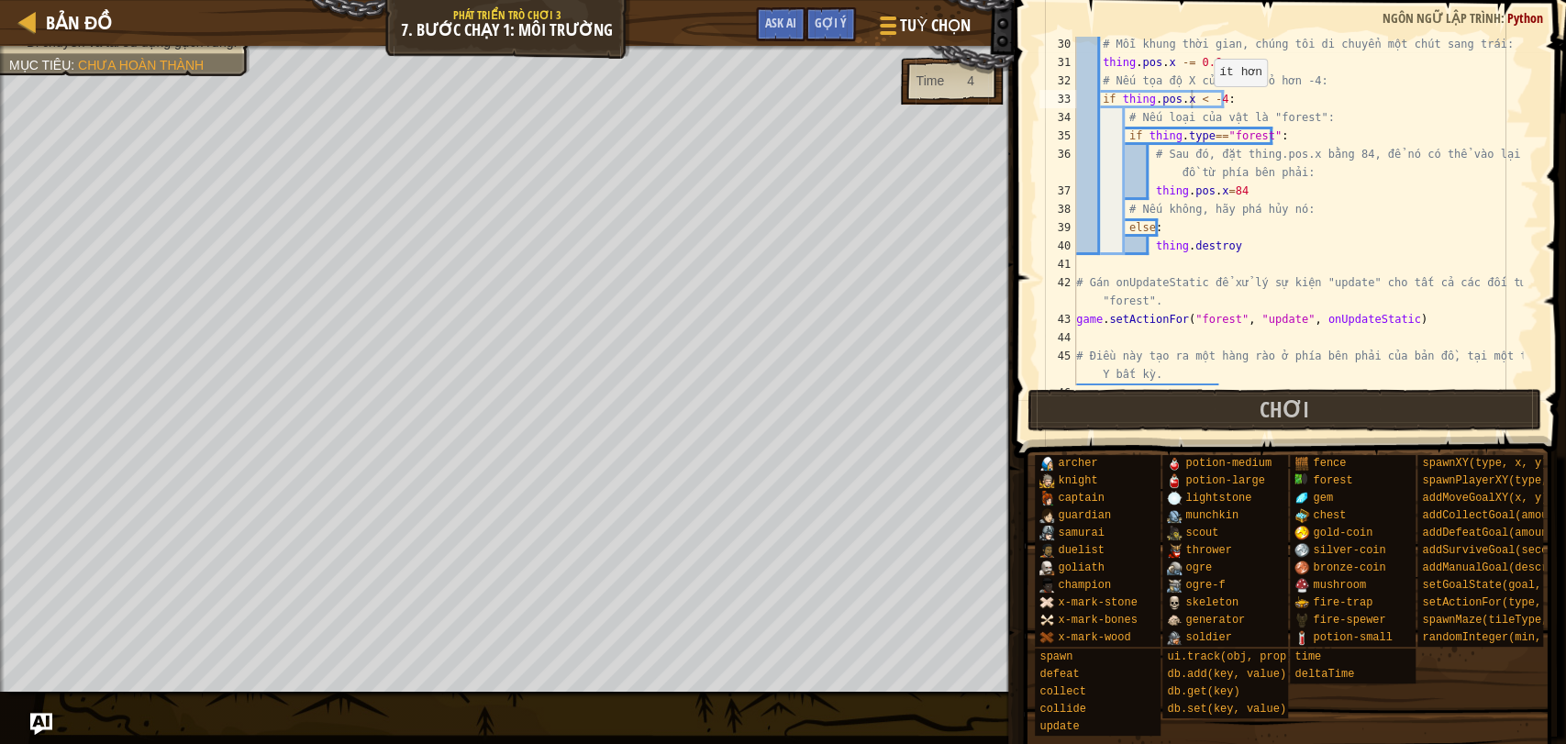
click at [1204, 103] on div "# Mỗi khung thời gian, chúng tôi di chuyển một chút sang trái: thing . pos . x …" at bounding box center [1297, 227] width 450 height 385
click at [1260, 412] on button "Chơi" at bounding box center [1284, 410] width 515 height 42
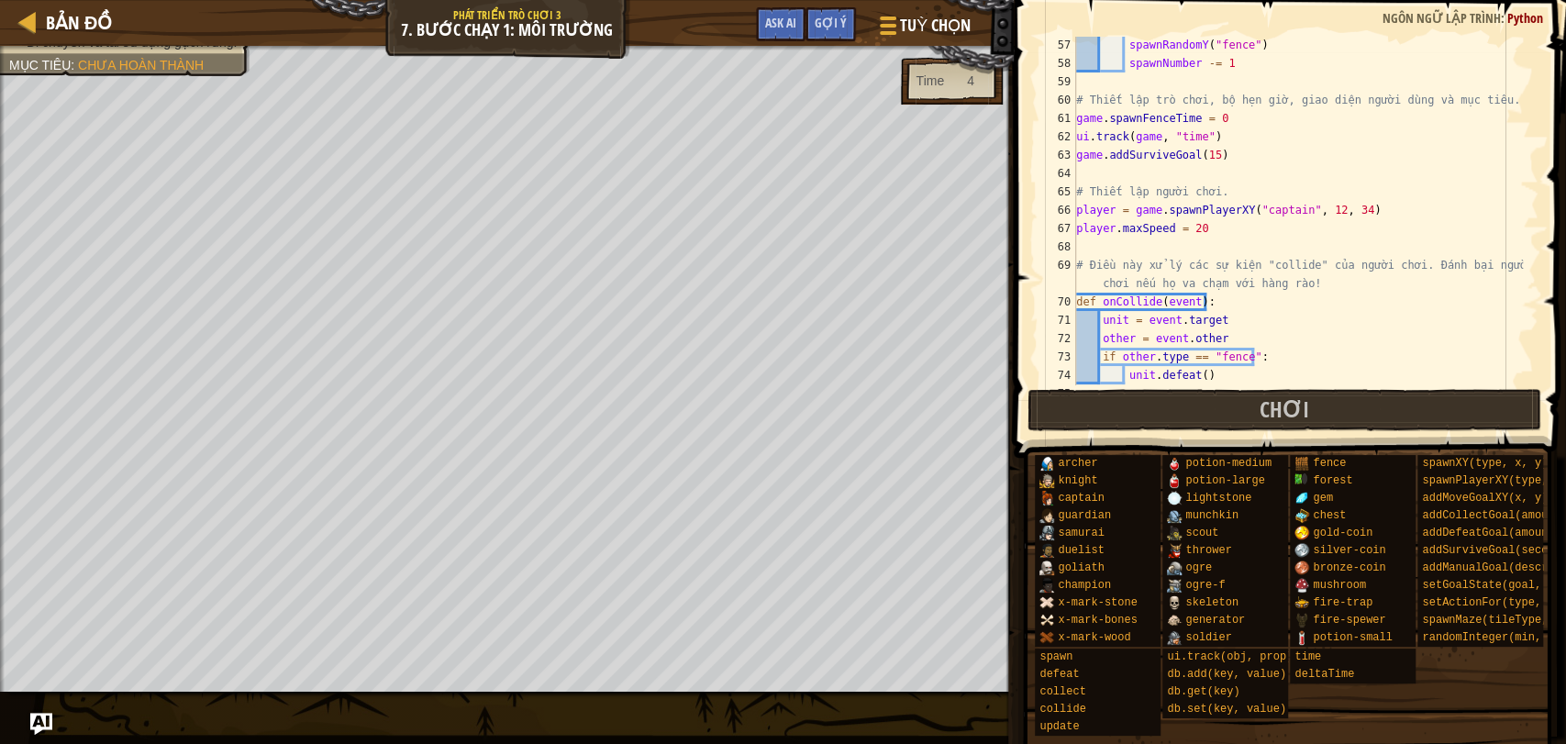
scroll to position [1120, 0]
click at [1301, 402] on span "Chơi" at bounding box center [1285, 408] width 50 height 29
click at [1102, 420] on button "Chơi" at bounding box center [1284, 410] width 515 height 42
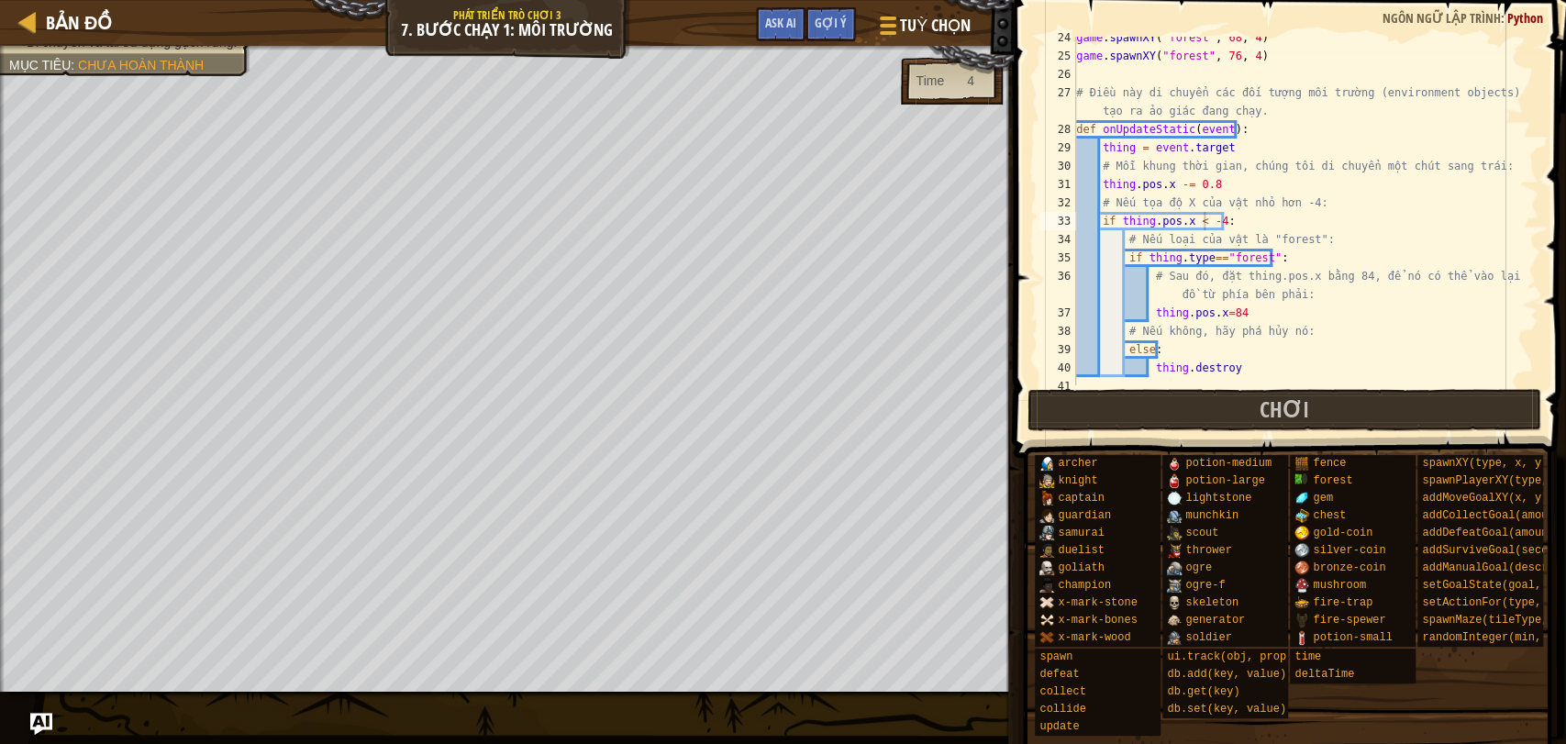
scroll to position [449, 0]
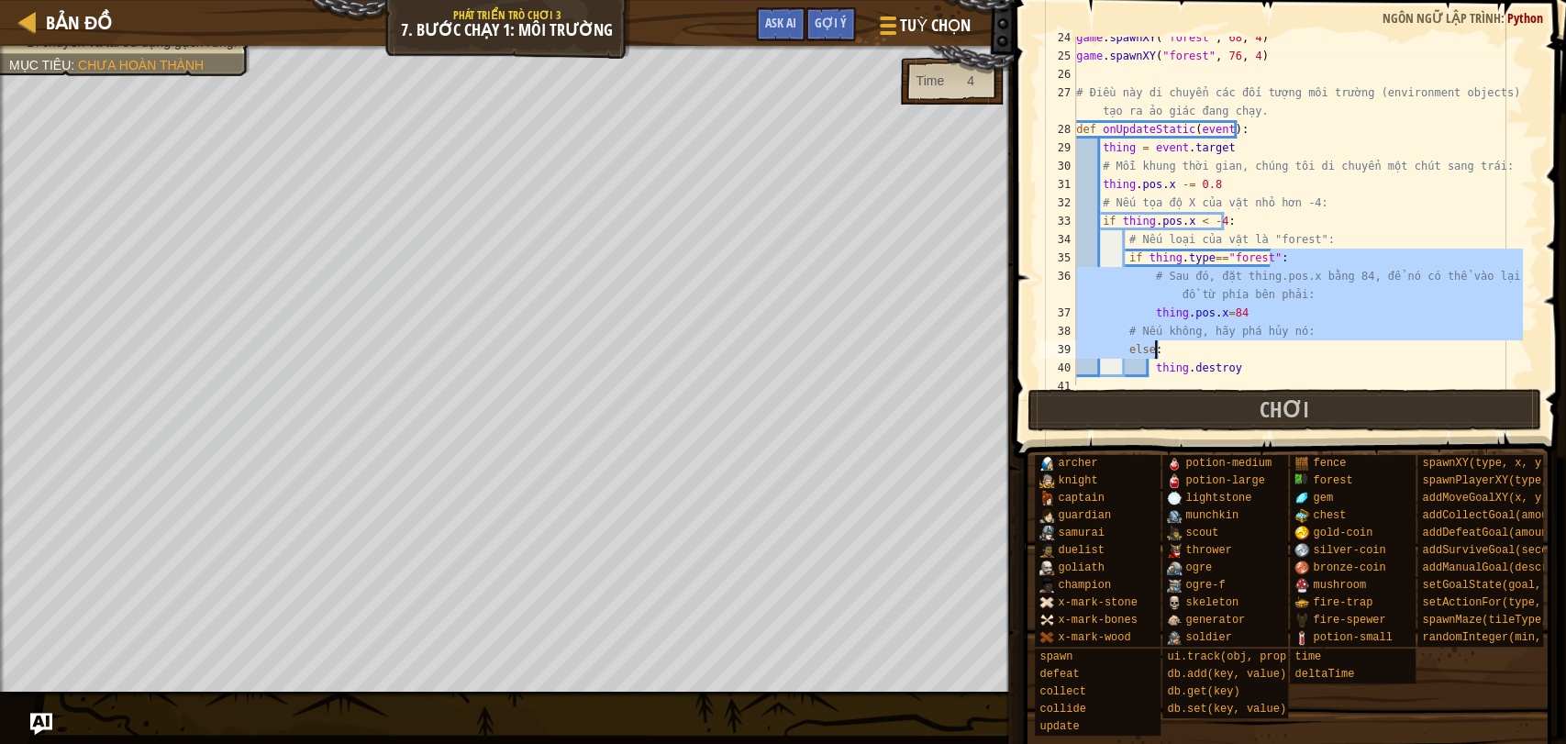
drag, startPoint x: 1399, startPoint y: 266, endPoint x: 1402, endPoint y: 348, distance: 81.7
click at [1402, 348] on div "game . spawnXY ( "forest" , 68 , 4 ) game . spawnXY ( "forest" , 76 , 4 ) # Điề…" at bounding box center [1297, 220] width 450 height 385
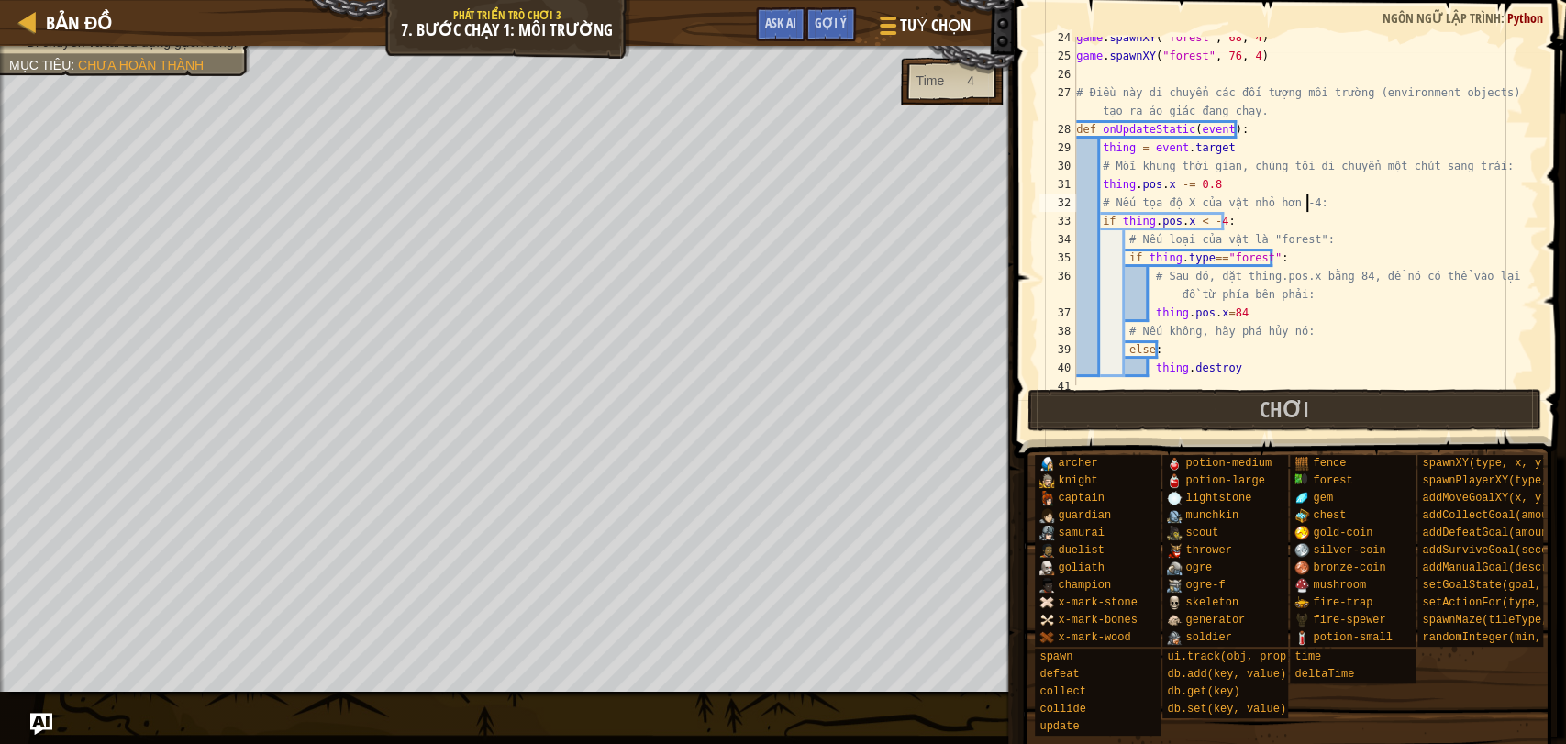
click at [1369, 207] on div "game . spawnXY ( "forest" , 68 , 4 ) game . spawnXY ( "forest" , 76 , 4 ) # Điề…" at bounding box center [1297, 220] width 450 height 385
click at [1262, 407] on span "Chơi" at bounding box center [1285, 408] width 50 height 29
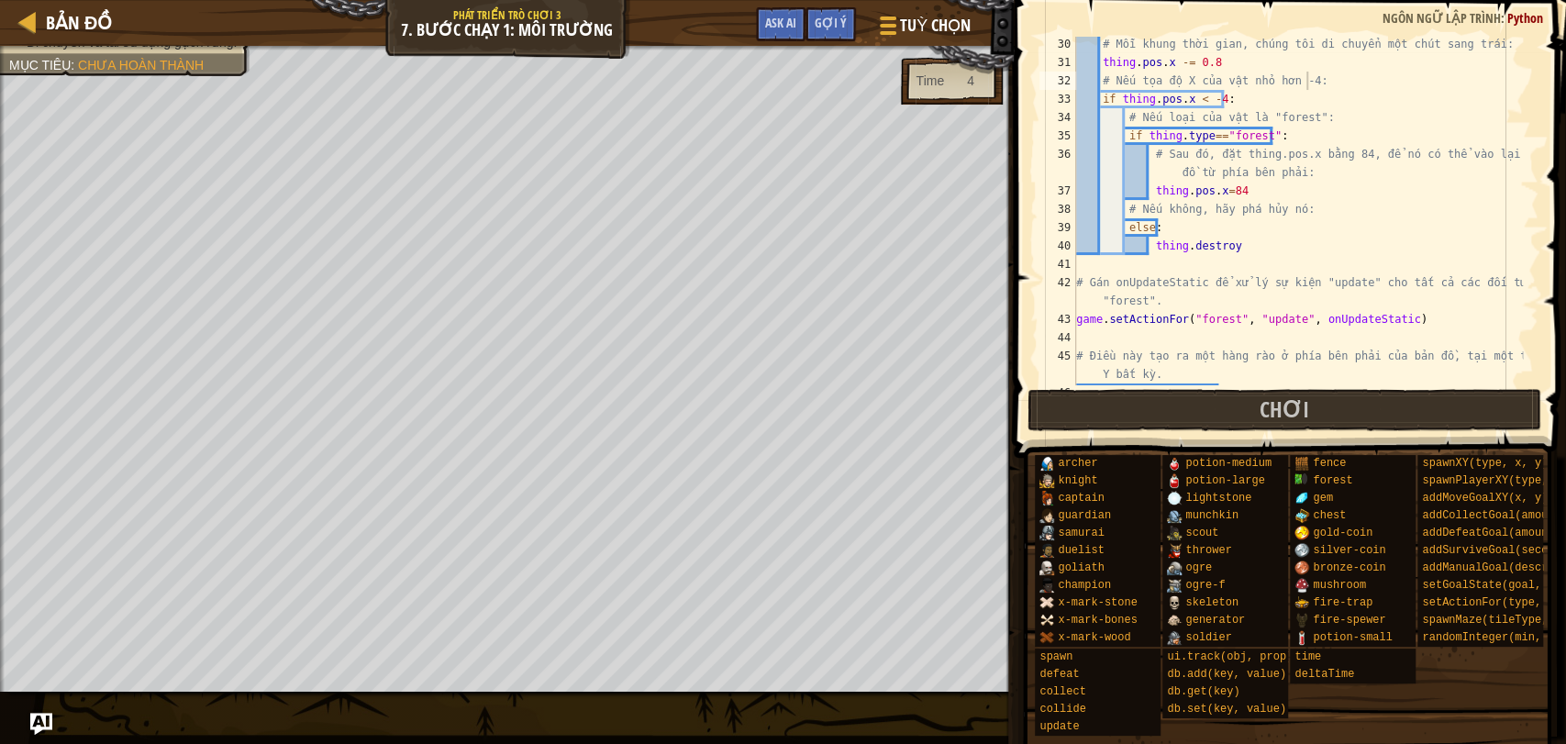
scroll to position [571, 0]
click at [820, 24] on span "Gợi ý" at bounding box center [831, 22] width 32 height 17
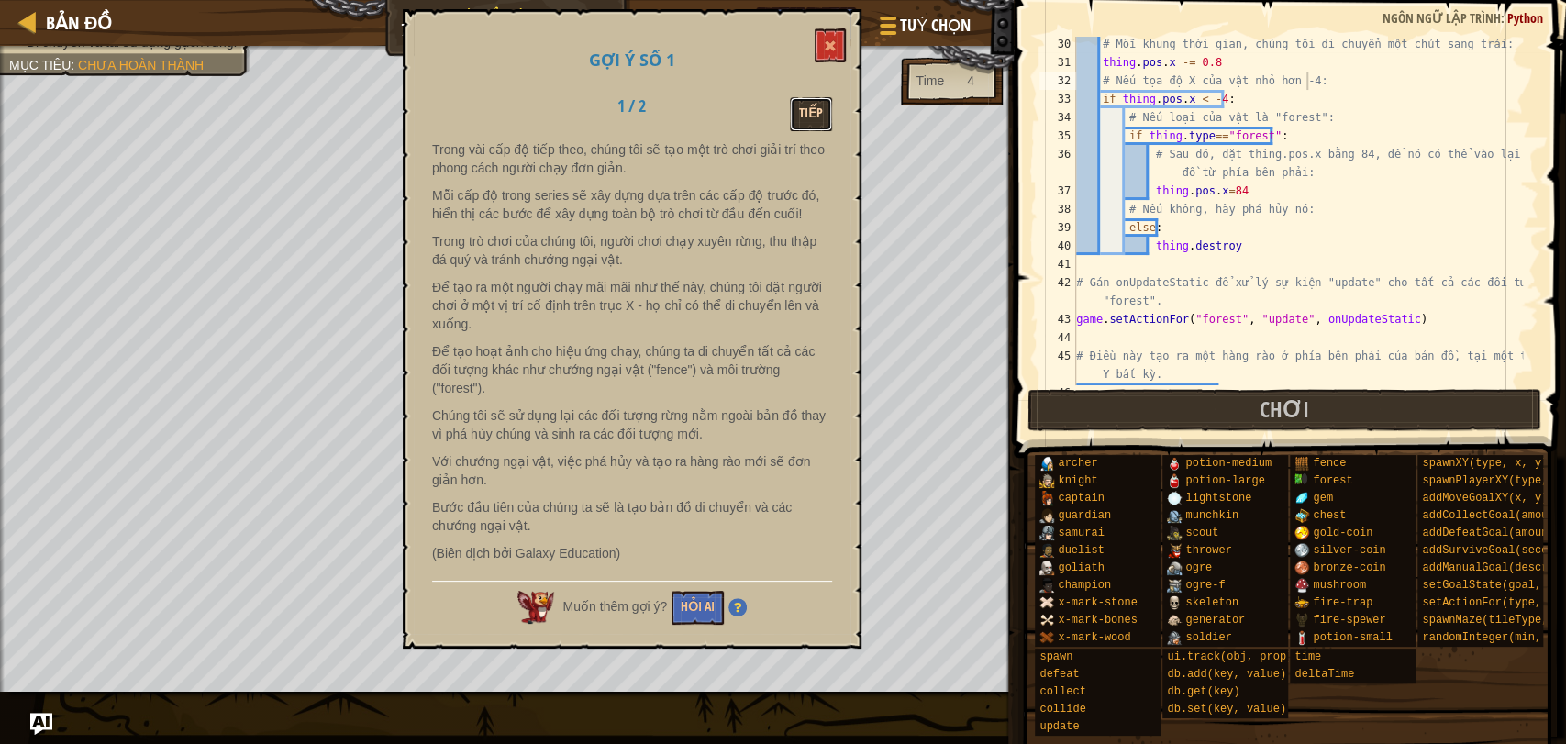
click at [796, 125] on button "Tiếp" at bounding box center [811, 114] width 42 height 34
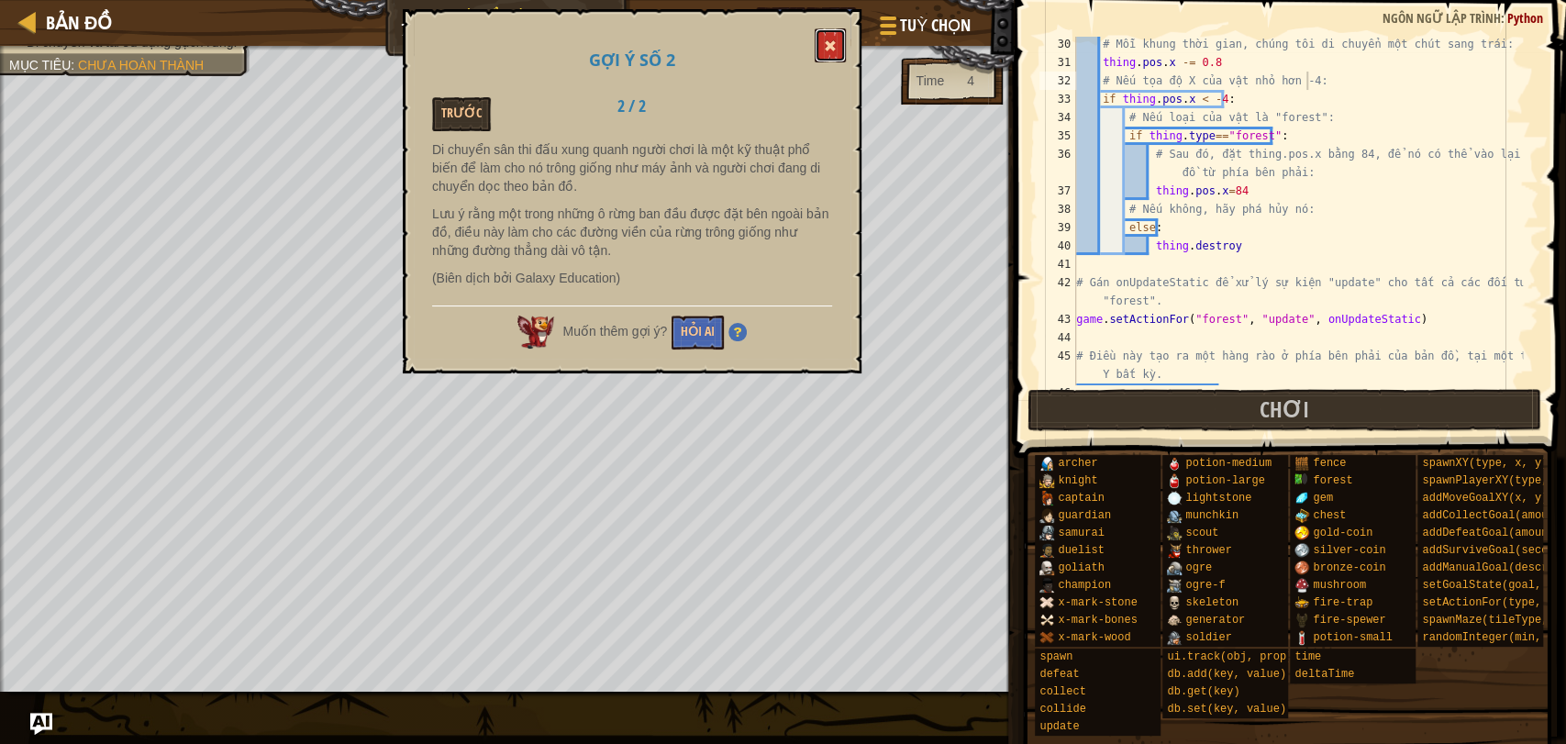
click at [832, 61] on button at bounding box center [830, 45] width 31 height 34
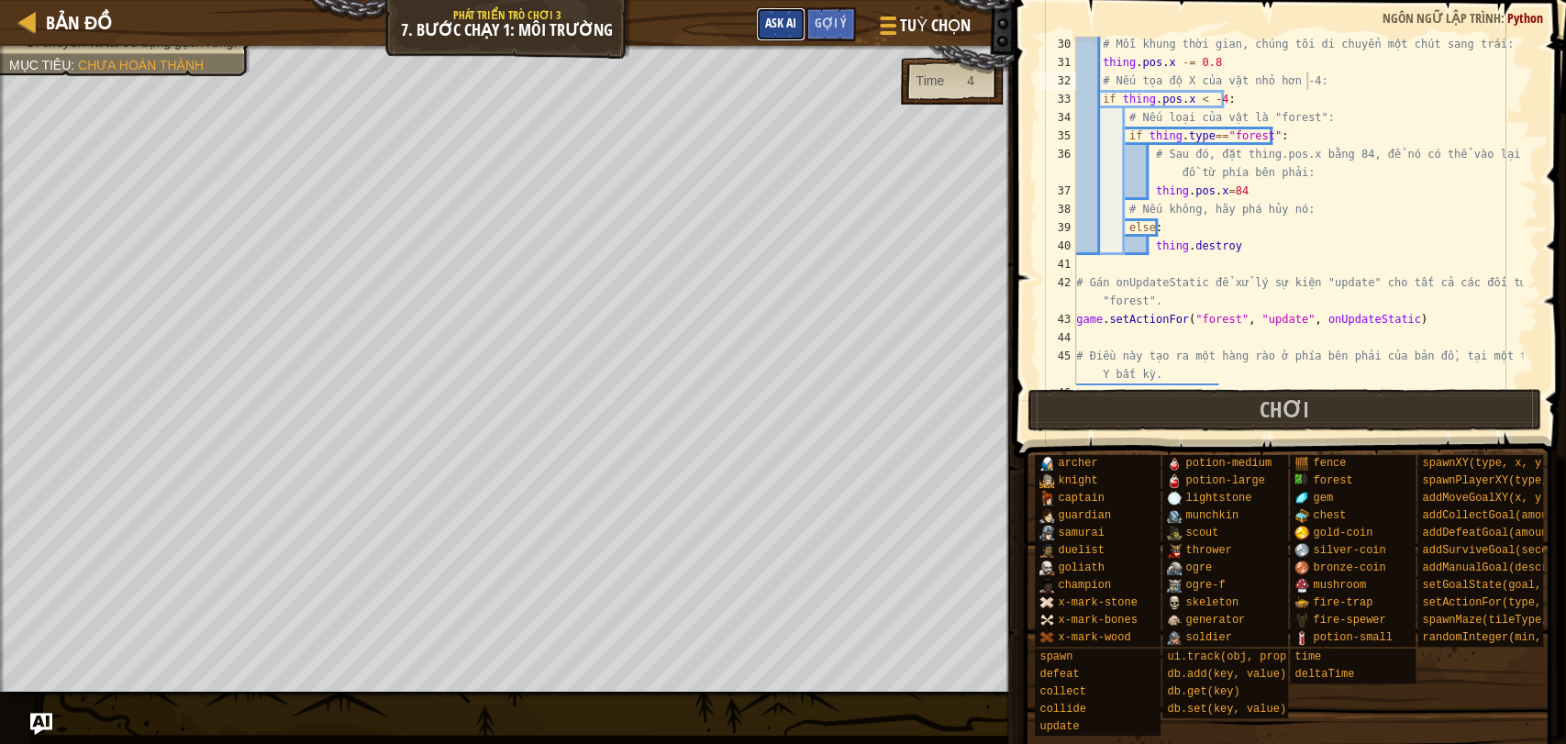
click at [781, 18] on span "Ask AI" at bounding box center [780, 22] width 31 height 17
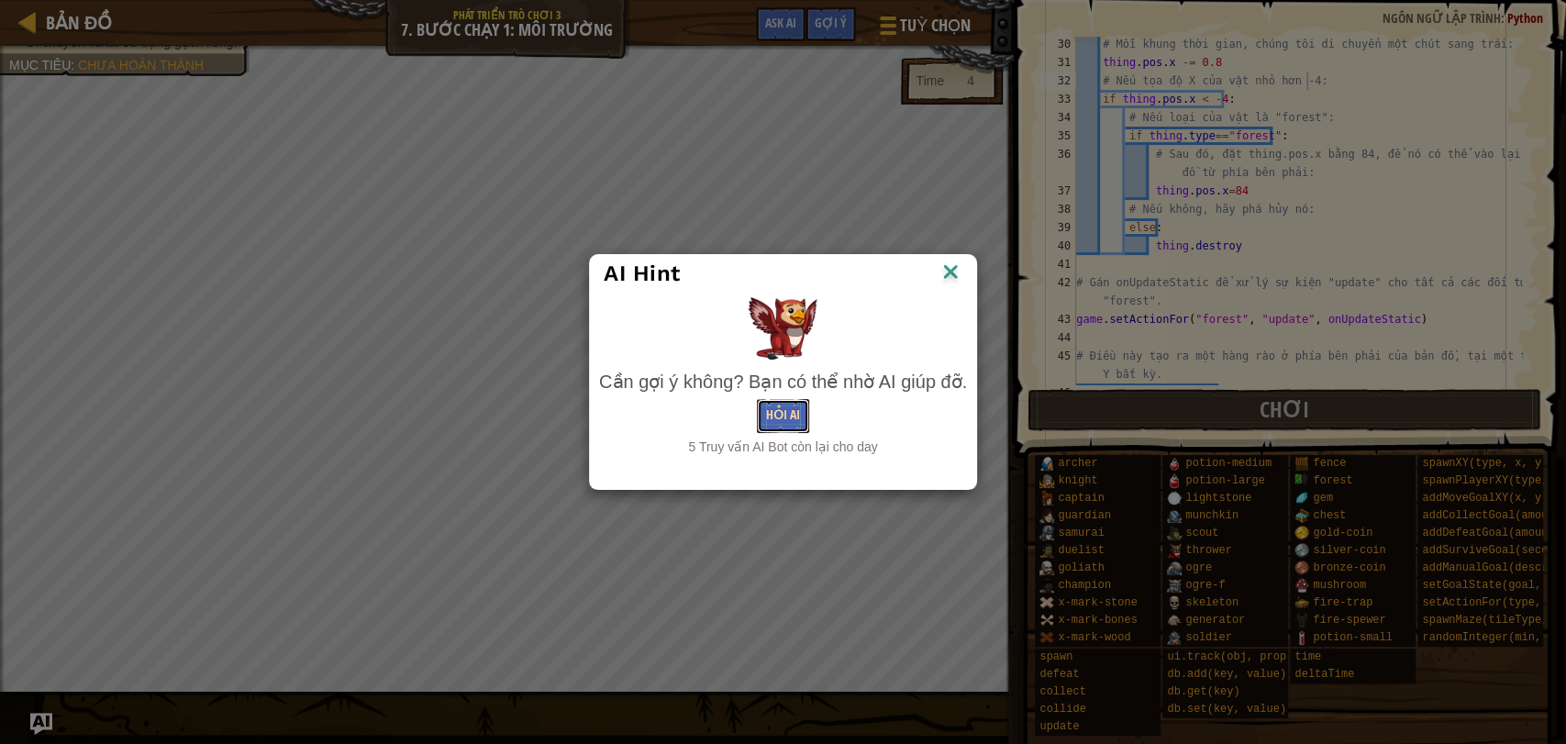
click at [769, 424] on button "Hỏi AI" at bounding box center [783, 416] width 52 height 34
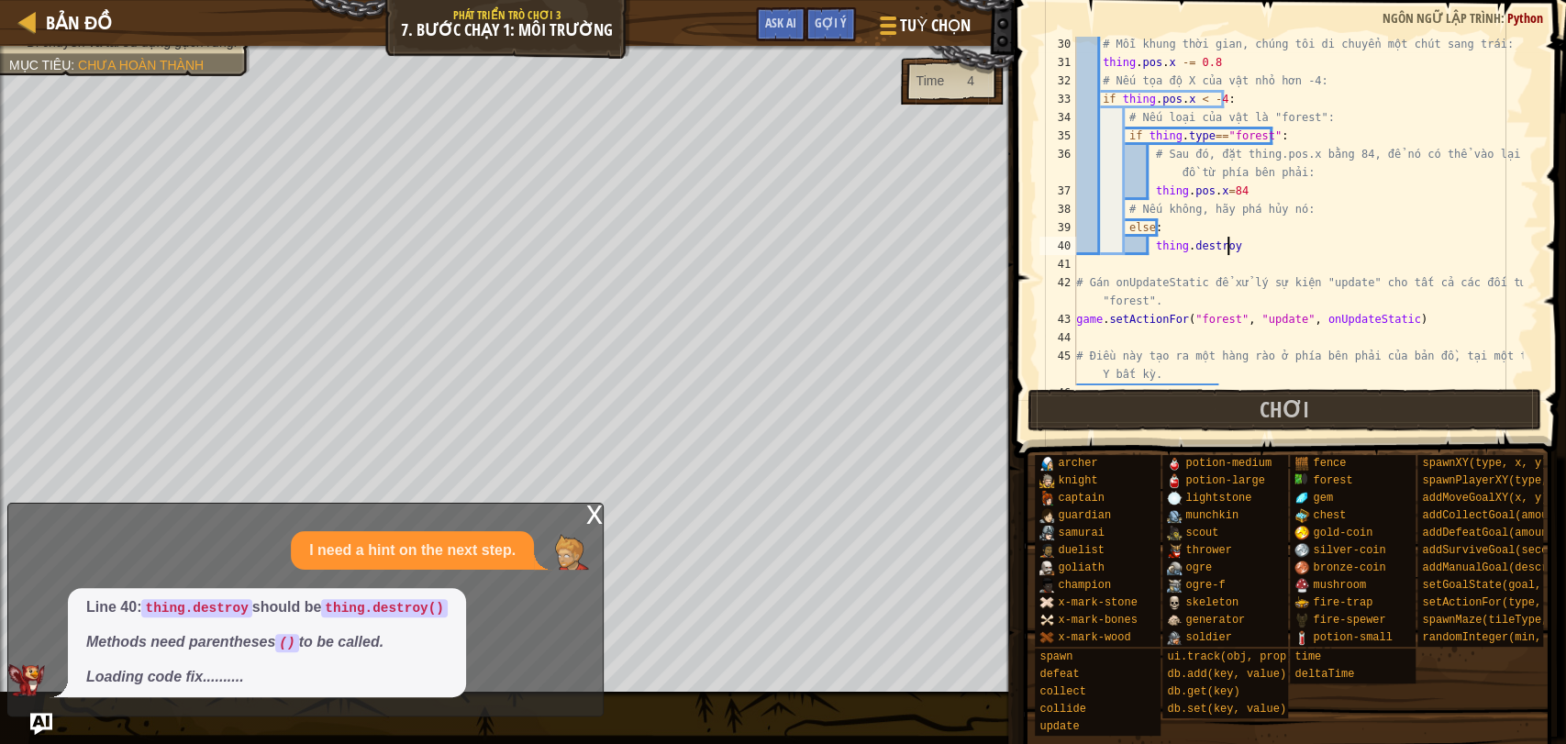
click at [1234, 246] on div "# Mỗi khung thời gian, chúng tôi di chuyển một chút sang trái: thing . pos . x …" at bounding box center [1297, 227] width 450 height 385
type textarea "thing.destroy()"
click at [584, 510] on div "x I need a hint on the next step. Line 40: thing.destroy should be thing.destro…" at bounding box center [305, 610] width 596 height 214
click at [591, 515] on div "x" at bounding box center [594, 513] width 17 height 18
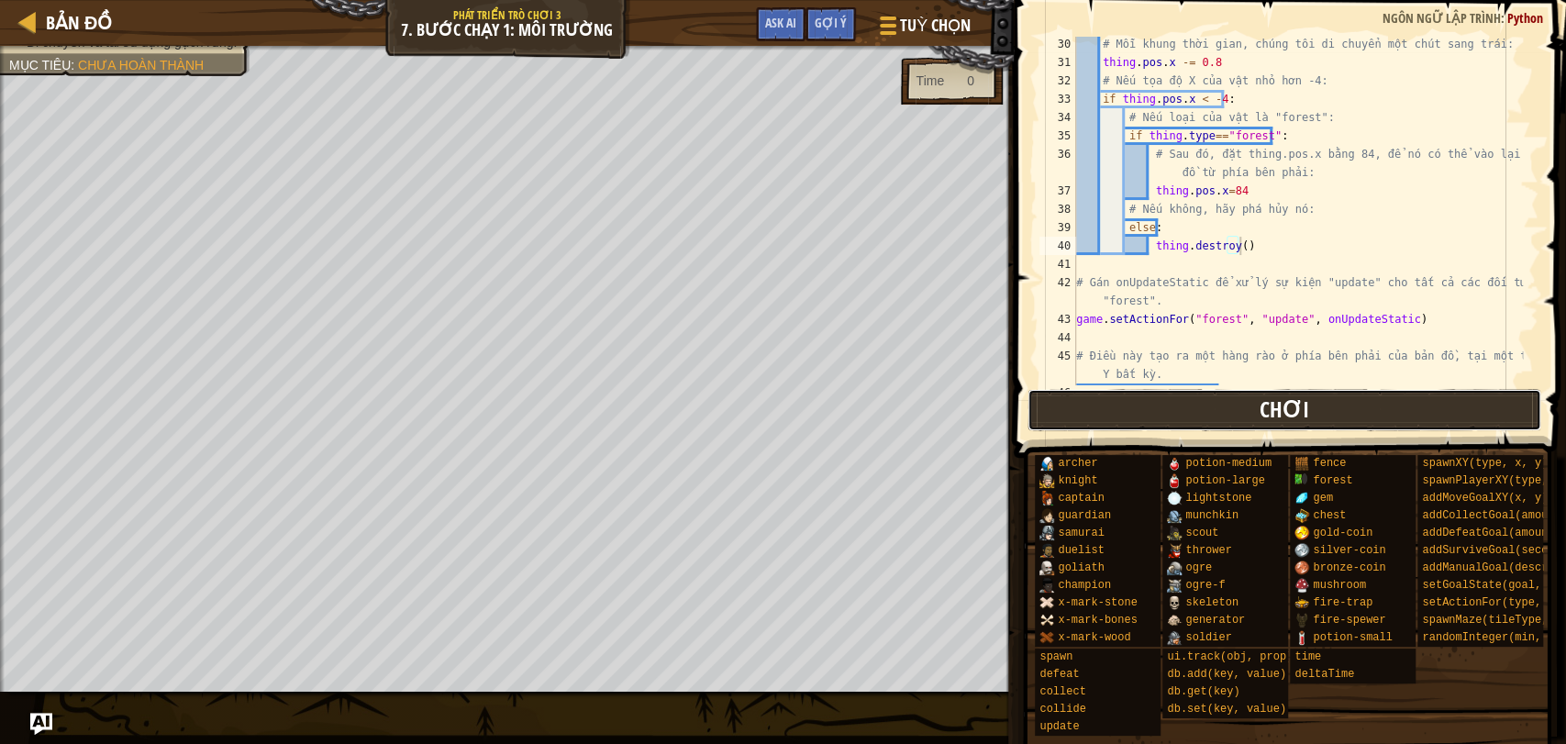
click at [1297, 421] on span "Chơi" at bounding box center [1285, 408] width 50 height 29
click at [1152, 398] on button "Chơi" at bounding box center [1284, 410] width 515 height 42
click at [1122, 422] on button "Chơi" at bounding box center [1284, 410] width 515 height 42
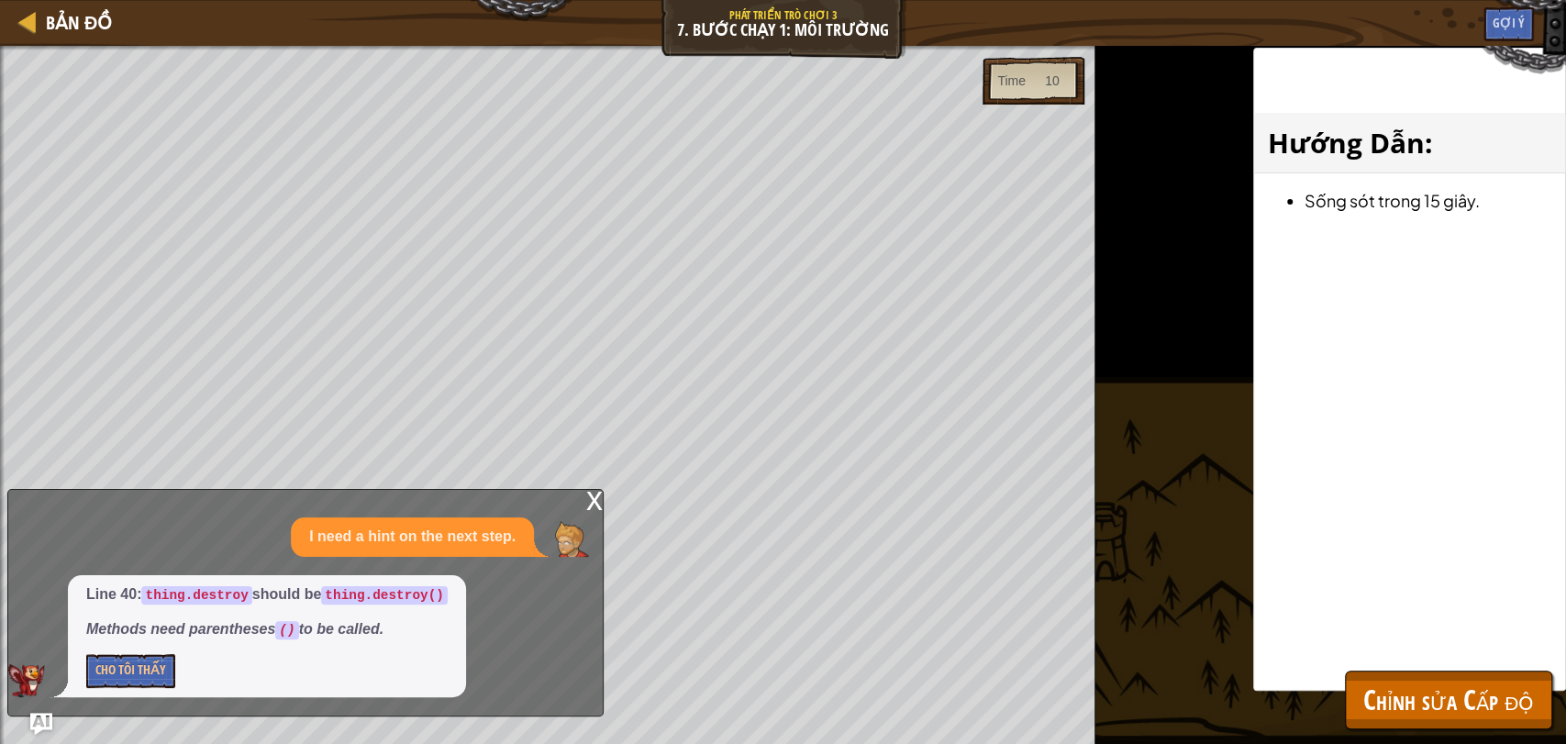
click at [590, 508] on div "x" at bounding box center [594, 499] width 17 height 18
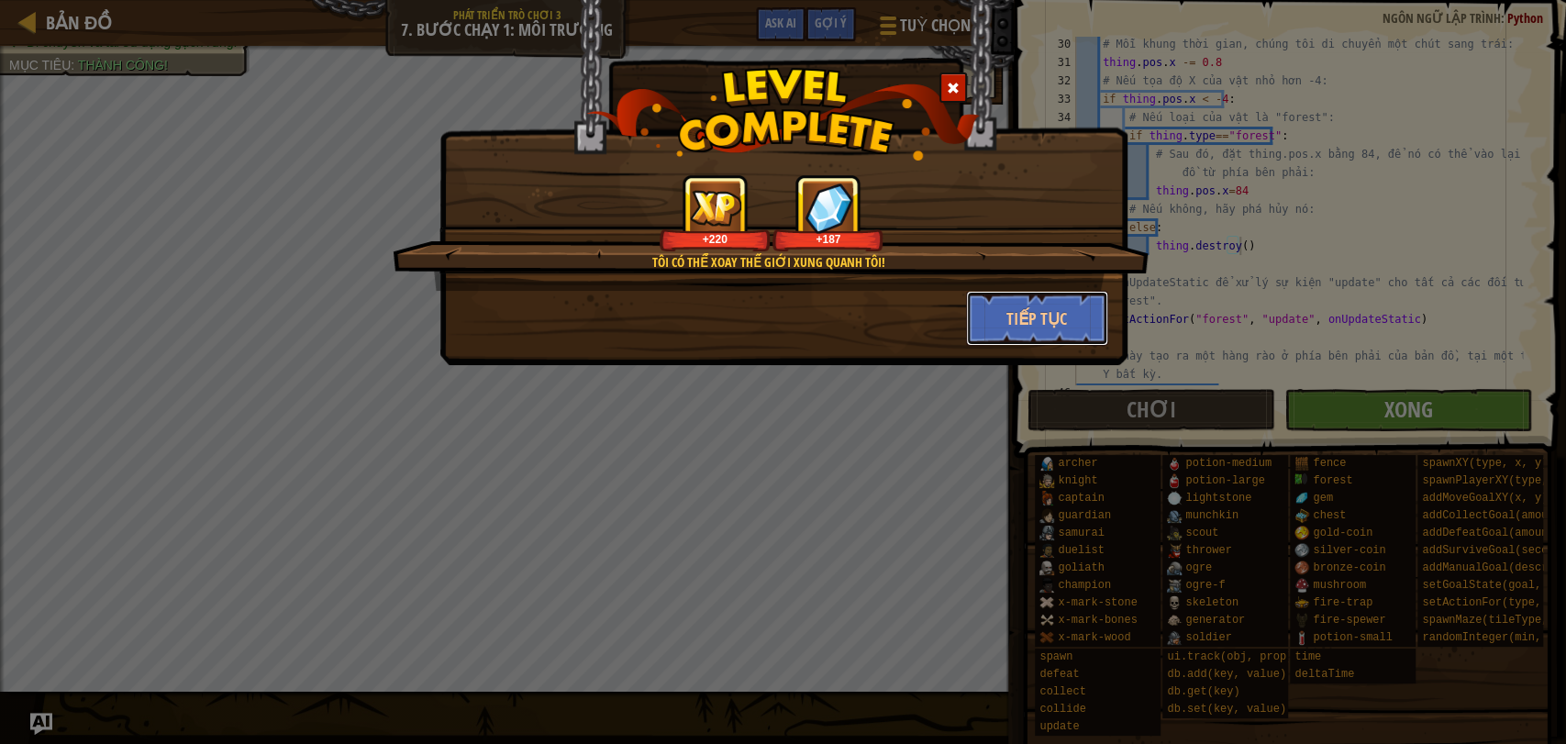
click at [1066, 337] on button "Tiếp tục" at bounding box center [1037, 318] width 142 height 55
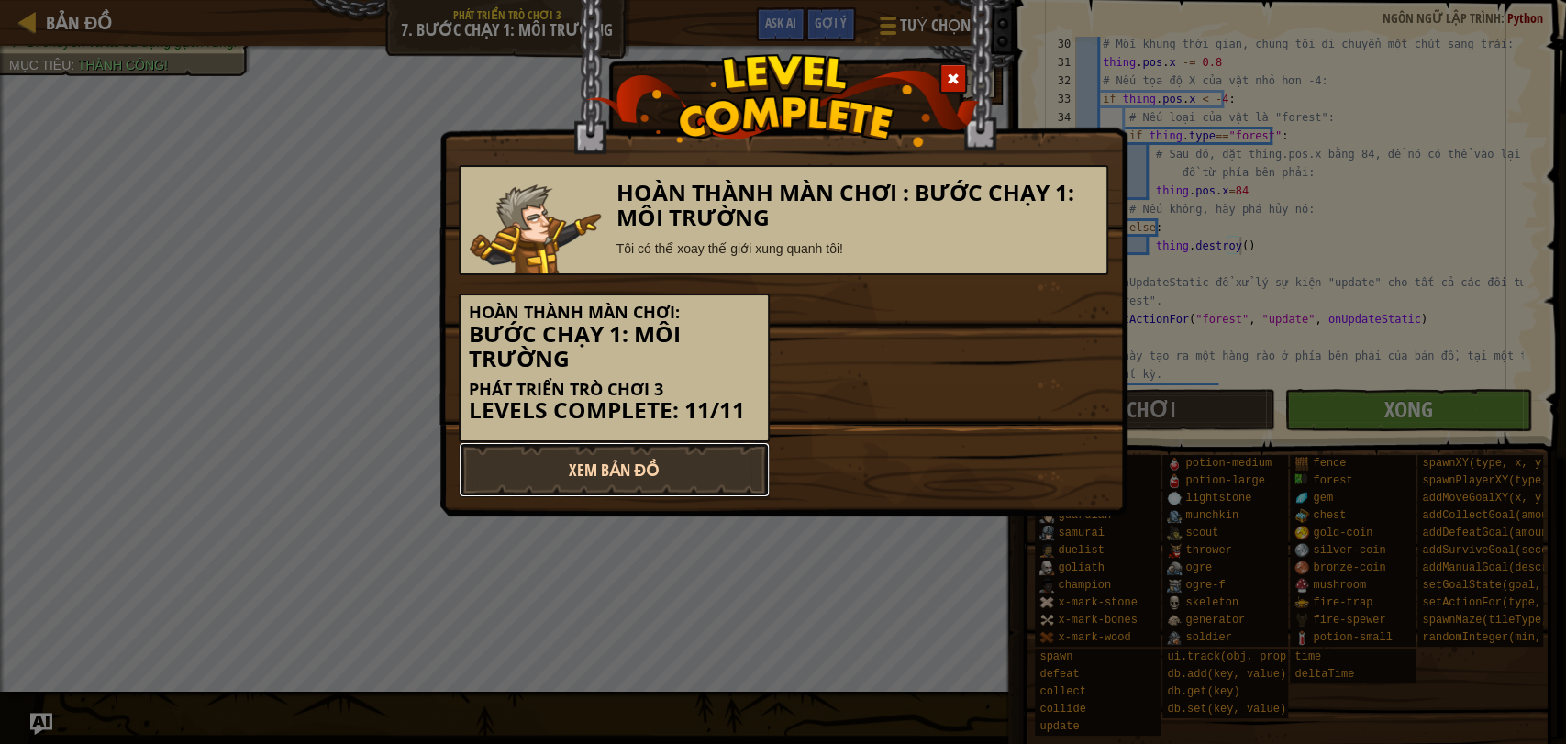
click at [694, 479] on link "Xem Bản Đồ" at bounding box center [614, 469] width 311 height 55
select select "vi"
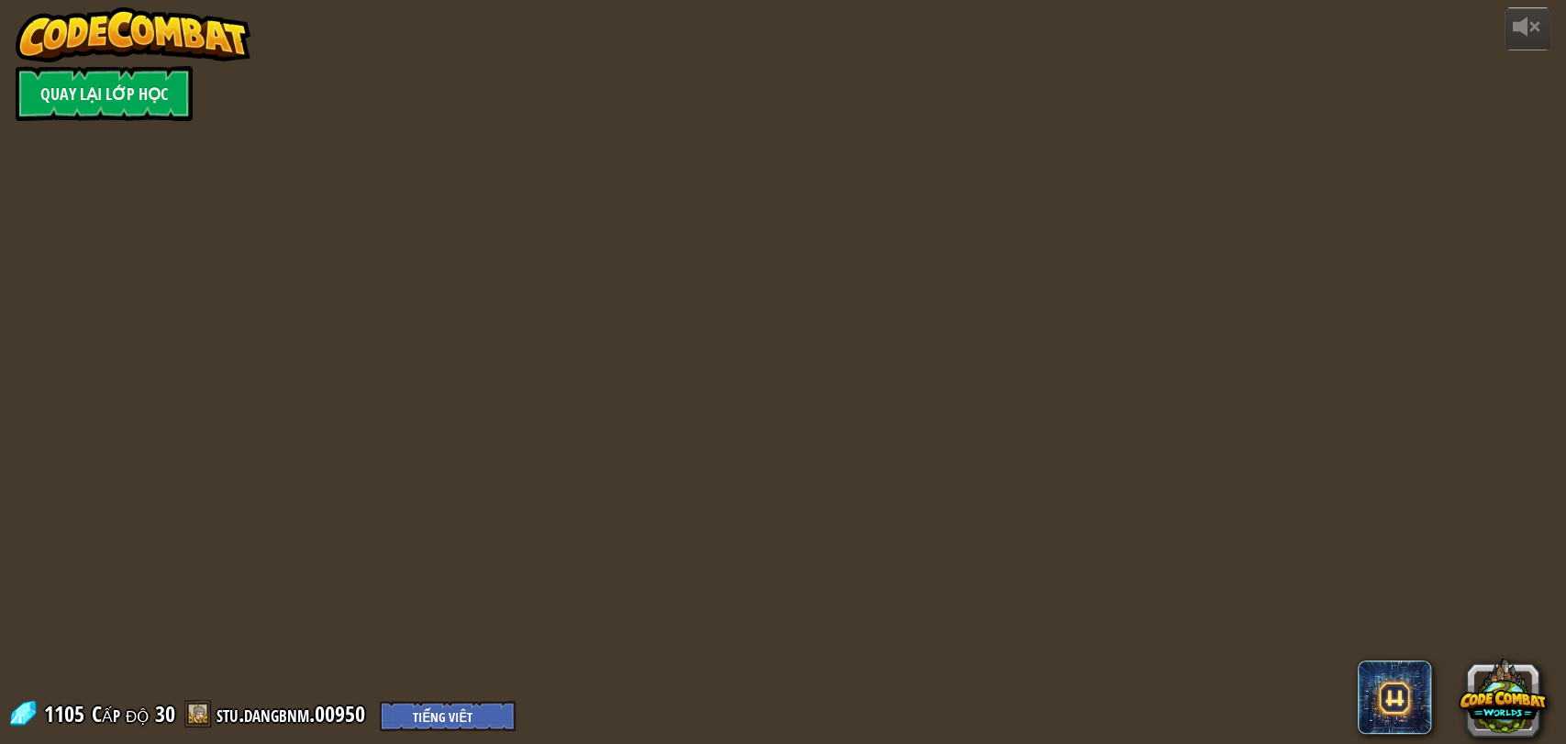
select select "vi"
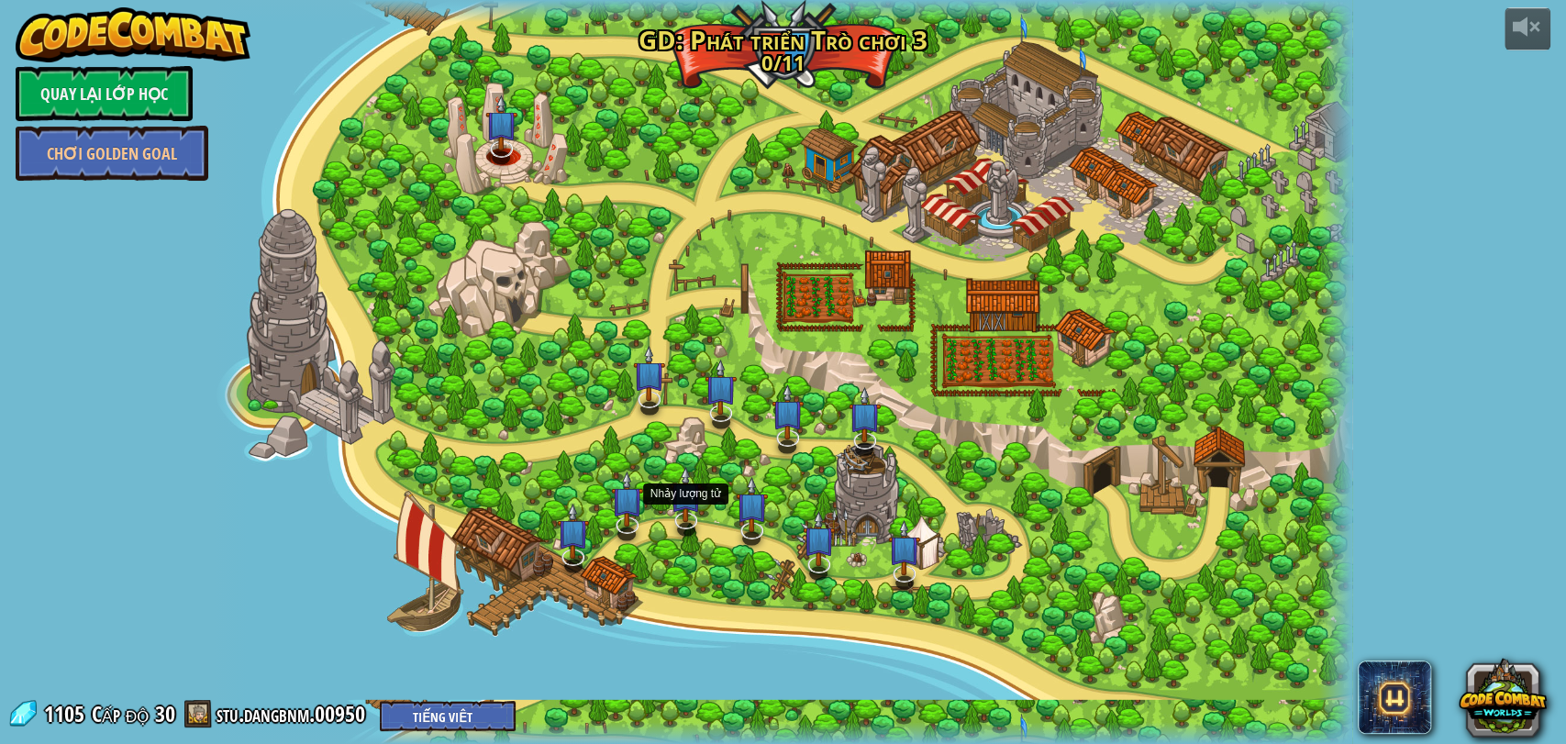
select select "vi"
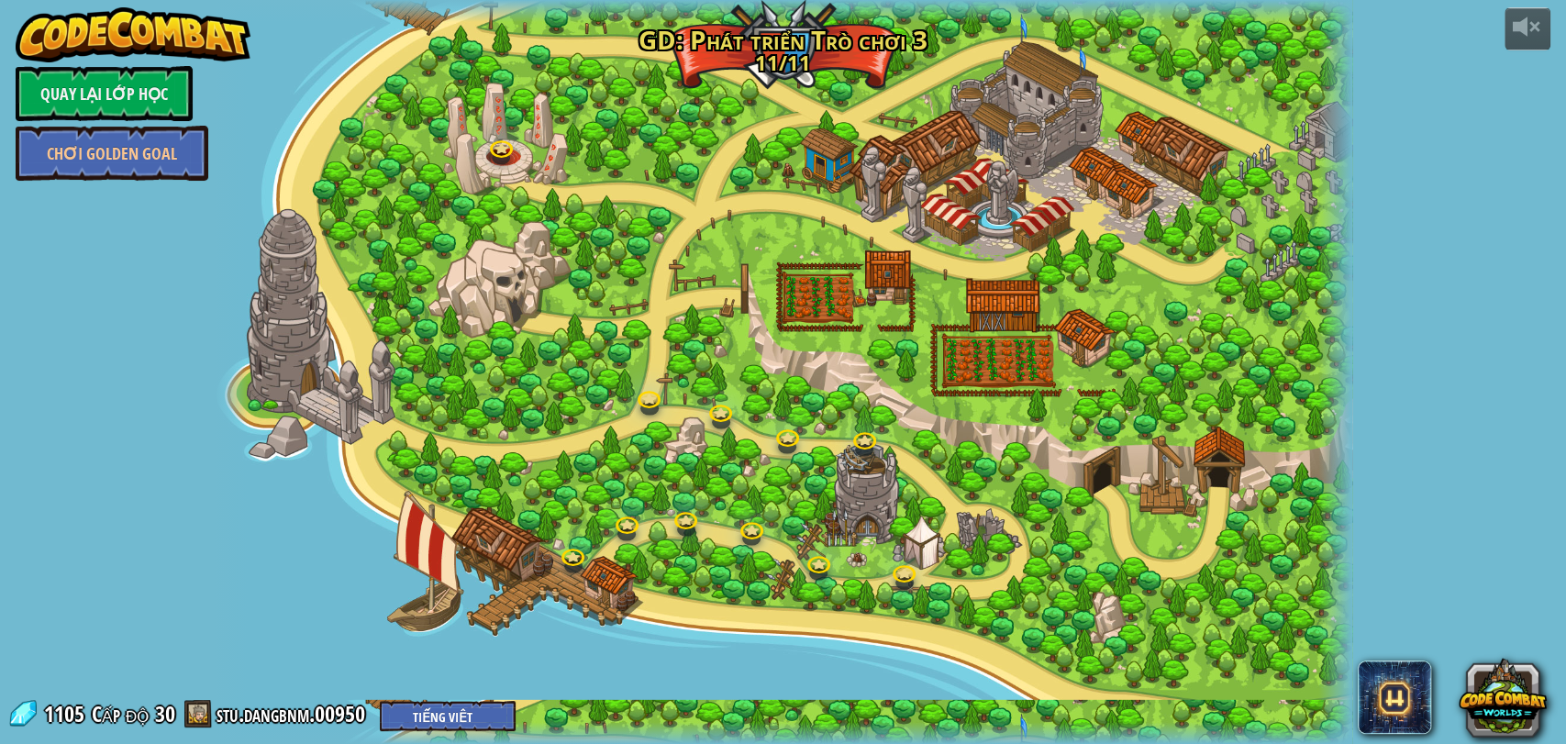
select select "vi"
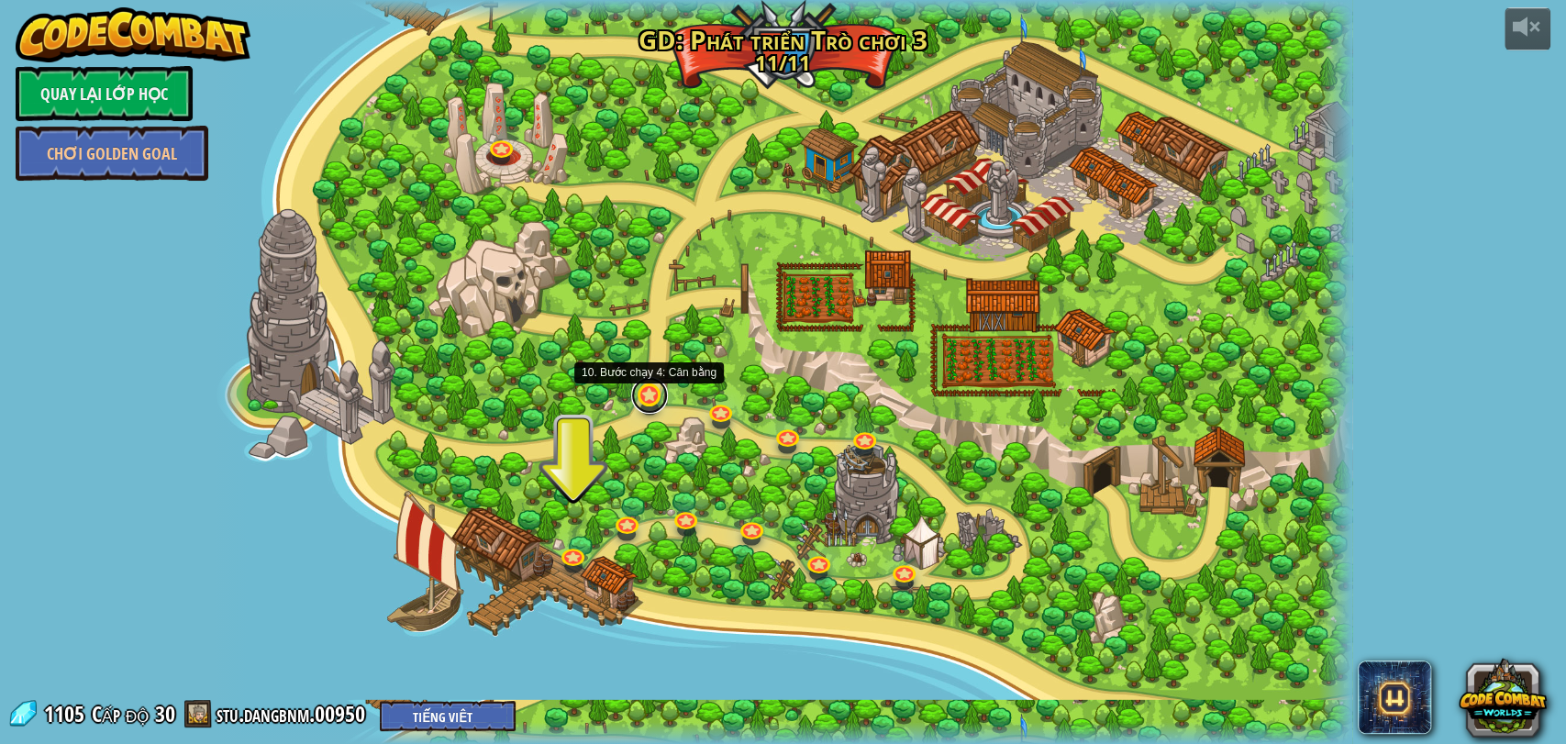
click at [647, 407] on link at bounding box center [649, 395] width 37 height 37
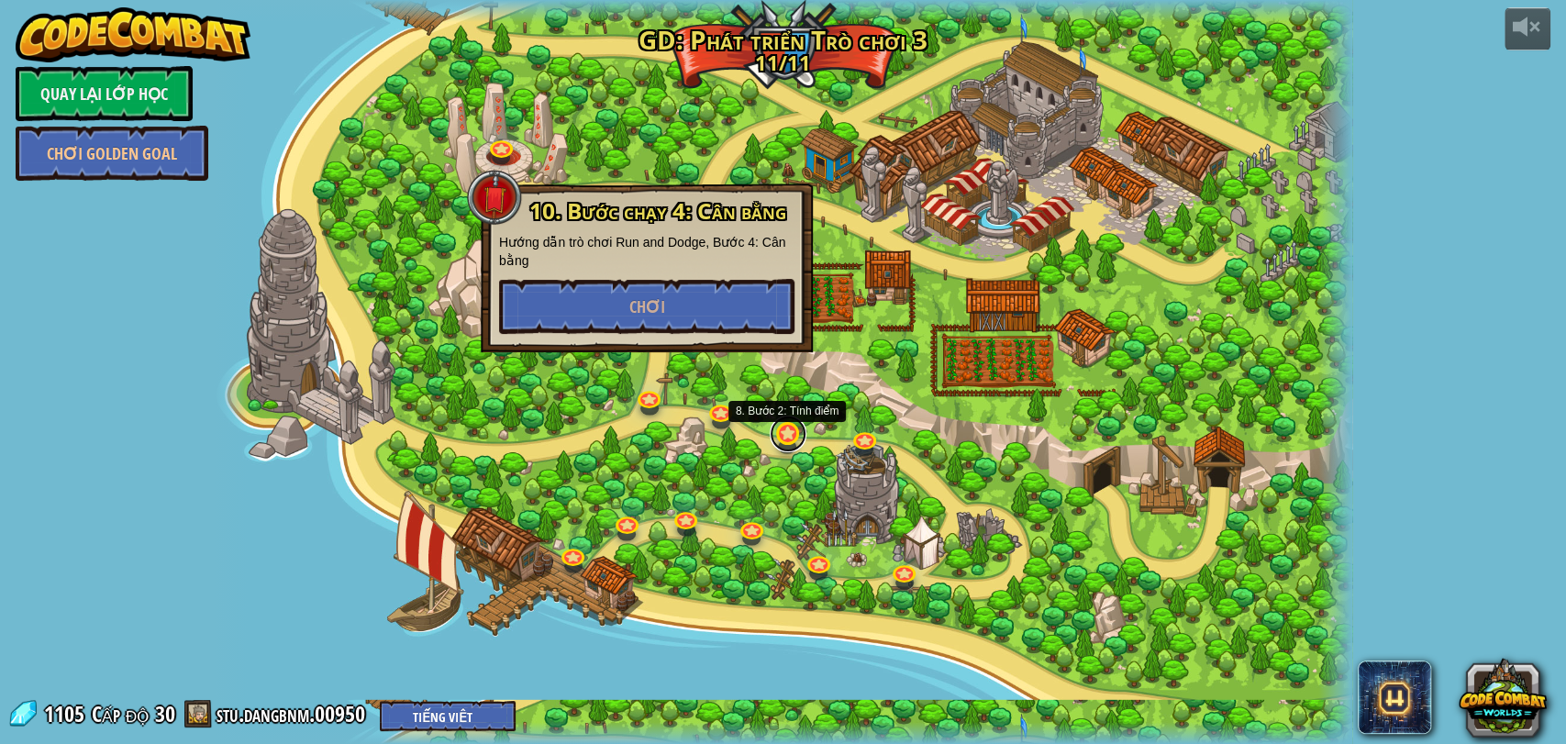
click at [794, 435] on link at bounding box center [788, 434] width 37 height 37
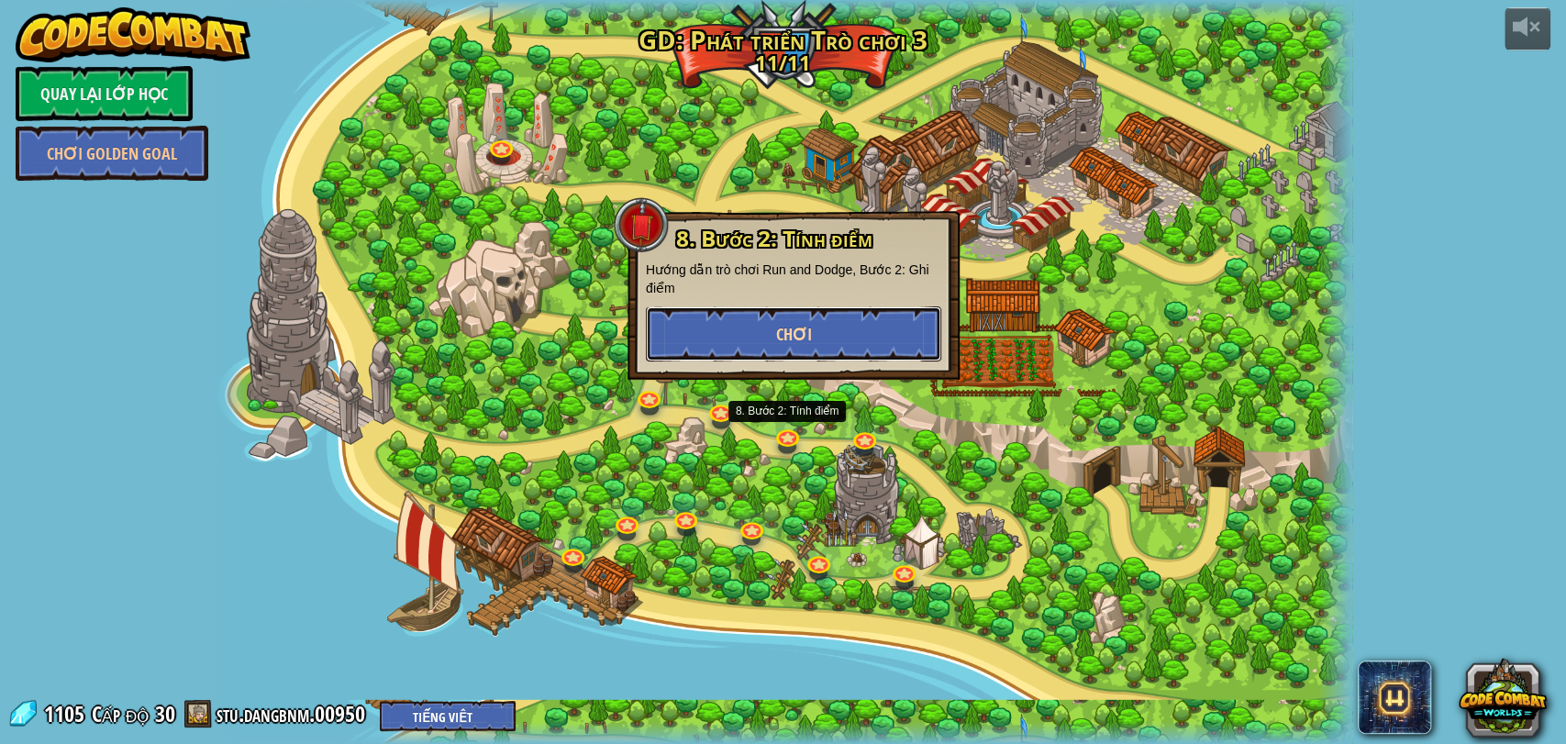
click at [823, 325] on button "Chơi" at bounding box center [793, 333] width 295 height 55
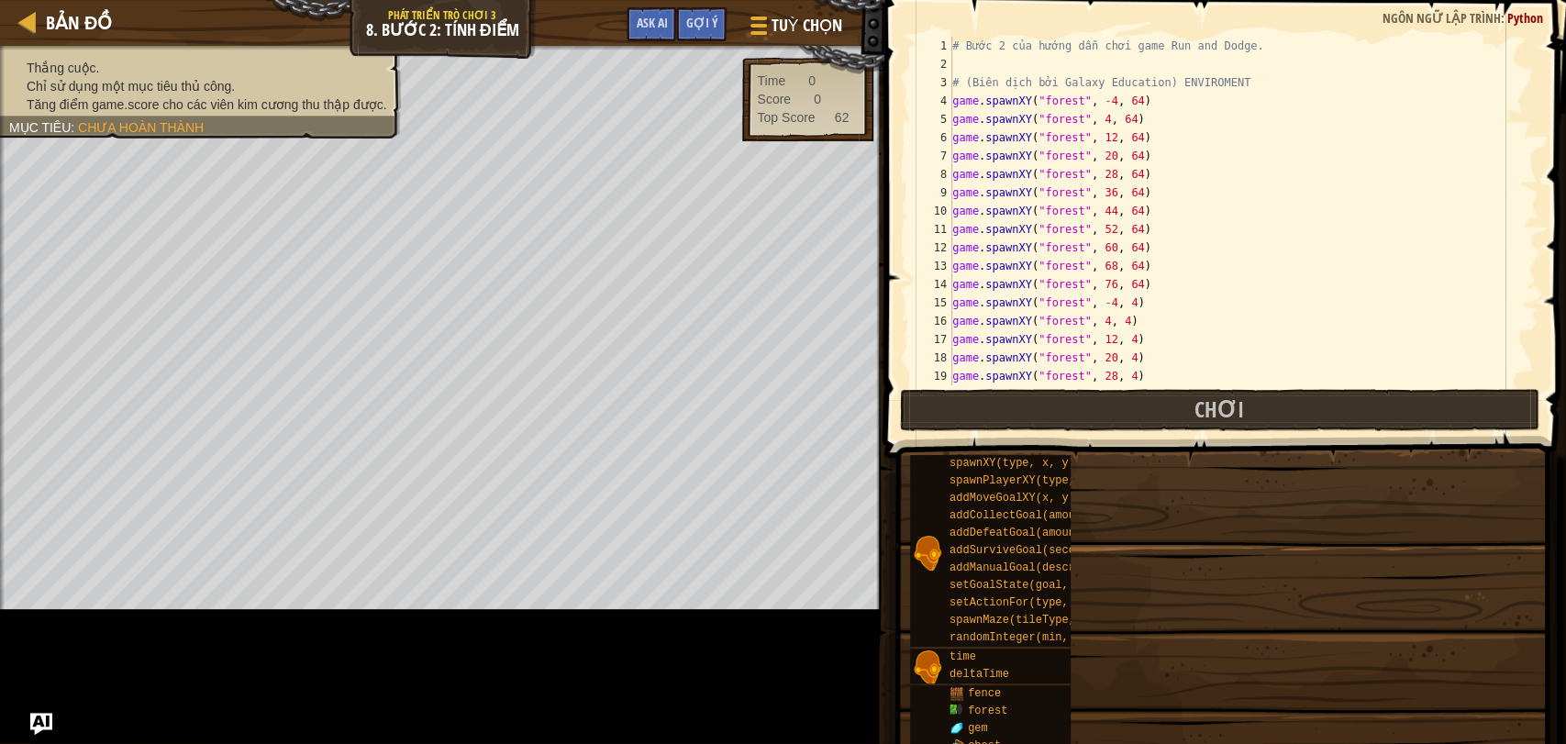
click at [880, 479] on div "Bản đồ Phát triển trò chơi 3 8. Bước 2: Tính điểm Tuỳ chọn Xong Gợi ý Ask AI 1 …" at bounding box center [783, 372] width 1566 height 744
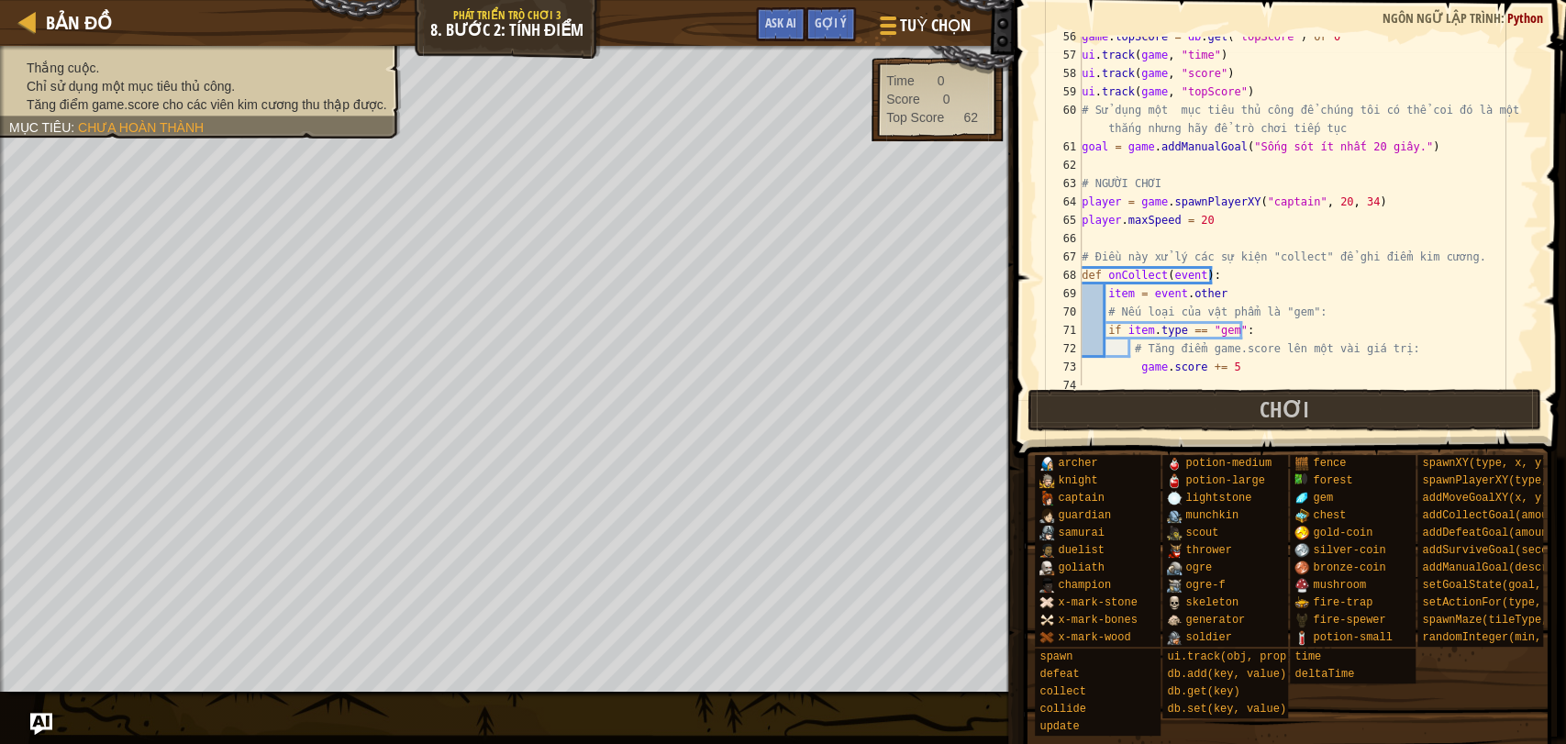
scroll to position [1037, 0]
click at [1272, 405] on span "Chơi" at bounding box center [1285, 408] width 50 height 29
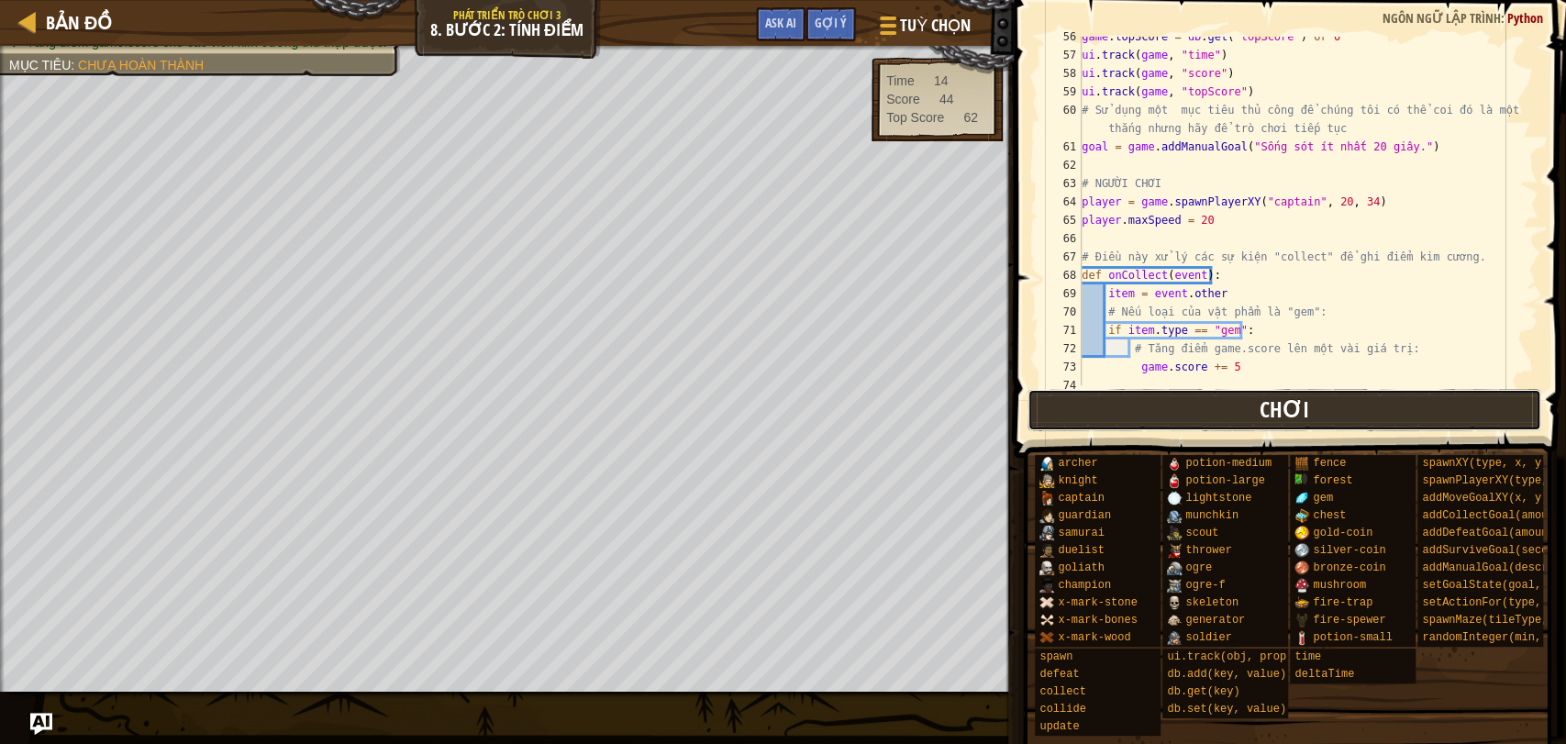
click at [1106, 419] on button "Chơi" at bounding box center [1284, 410] width 515 height 42
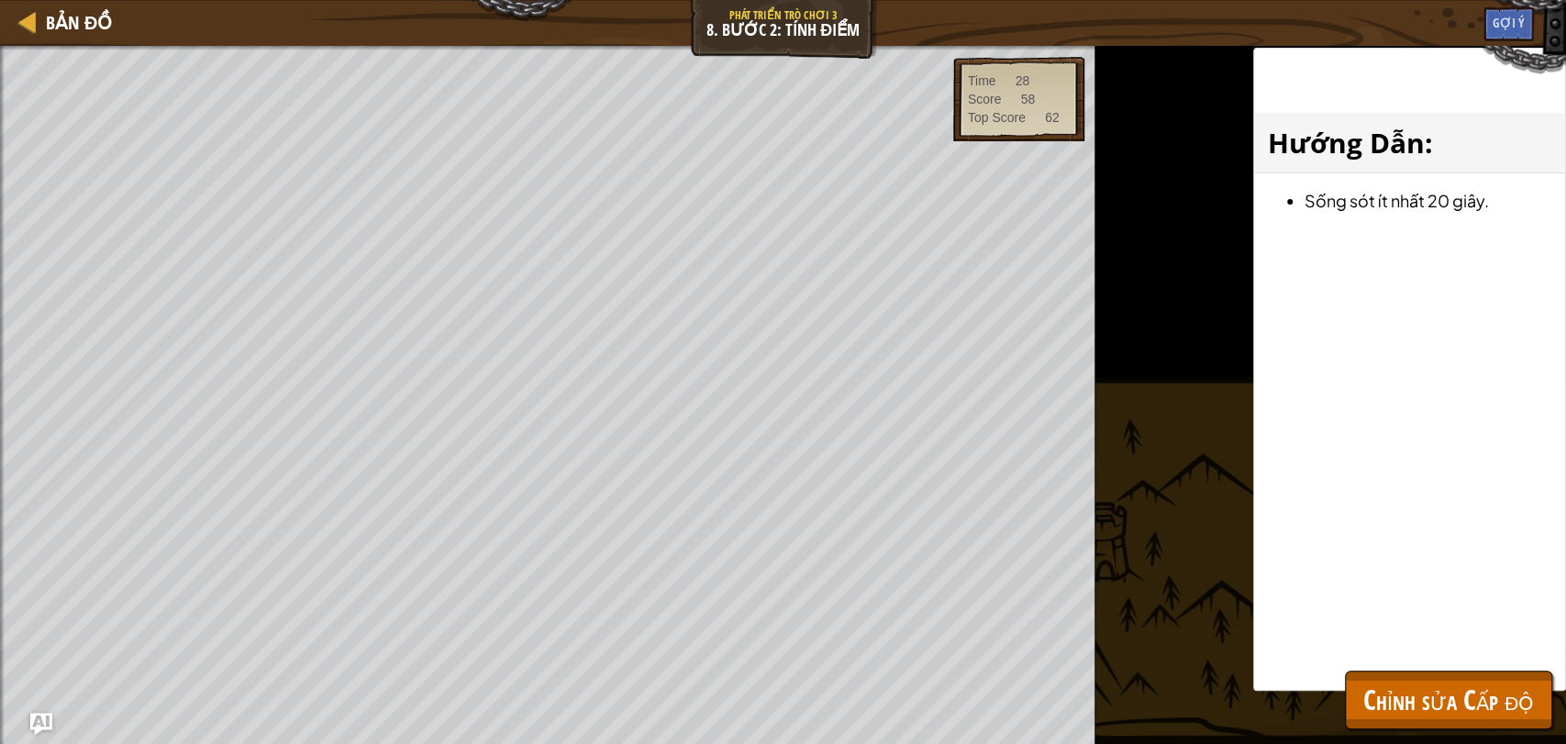
drag, startPoint x: 279, startPoint y: 39, endPoint x: 277, endPoint y: 25, distance: 13.9
click at [277, 28] on div "Bản đồ Phát triển trò chơi 3 8. Bước 2: Tính điểm Tuỳ chọn Xong Gợi ý Ask AI 1 …" at bounding box center [783, 372] width 1566 height 744
click at [0, 0] on div "archer knight captain guardian samurai duelist goliath champion x-mark-stone x-…" at bounding box center [0, 0] width 0 height 0
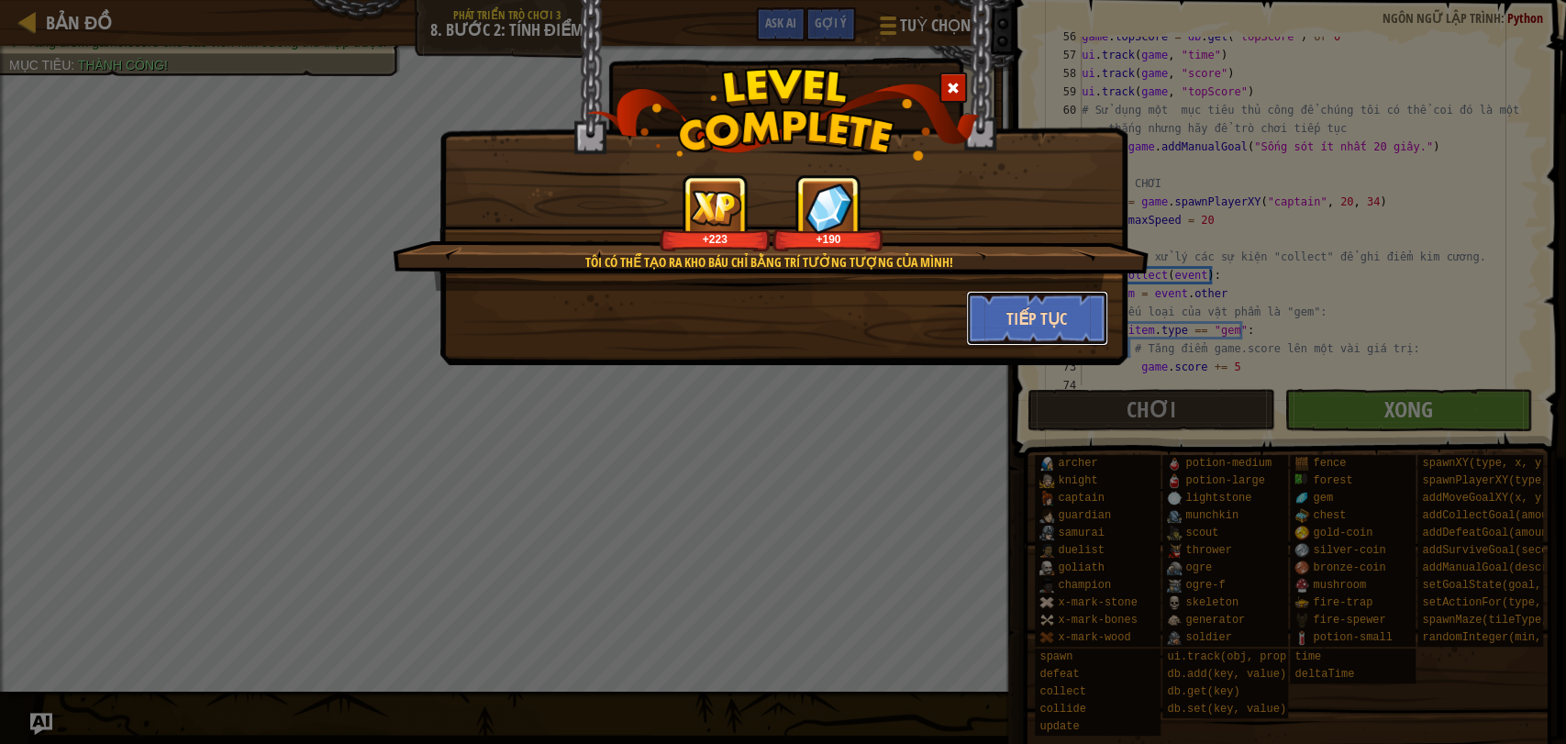
click at [1029, 317] on button "Tiếp tục" at bounding box center [1037, 318] width 142 height 55
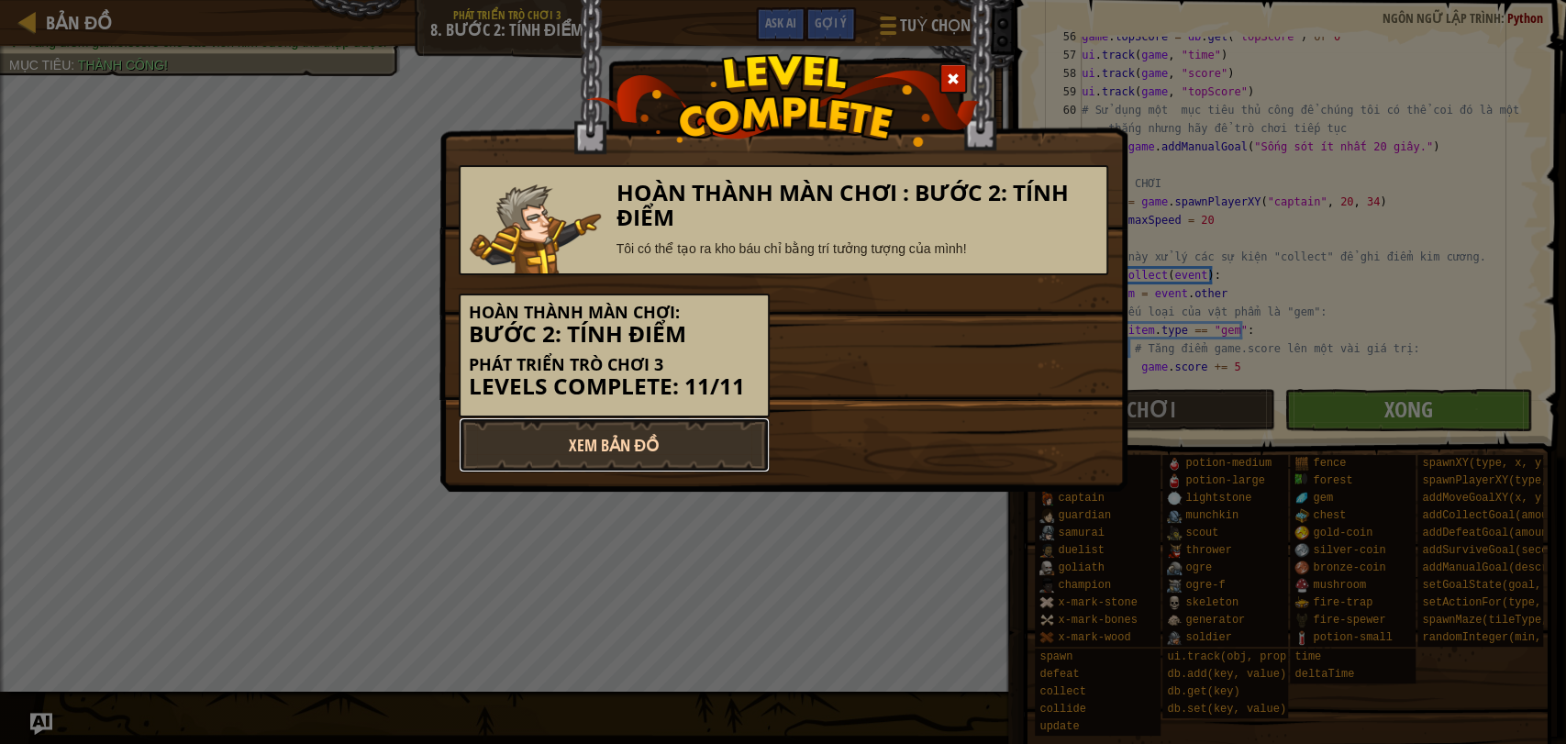
click at [640, 457] on link "Xem Bản Đồ" at bounding box center [614, 444] width 311 height 55
select select "vi"
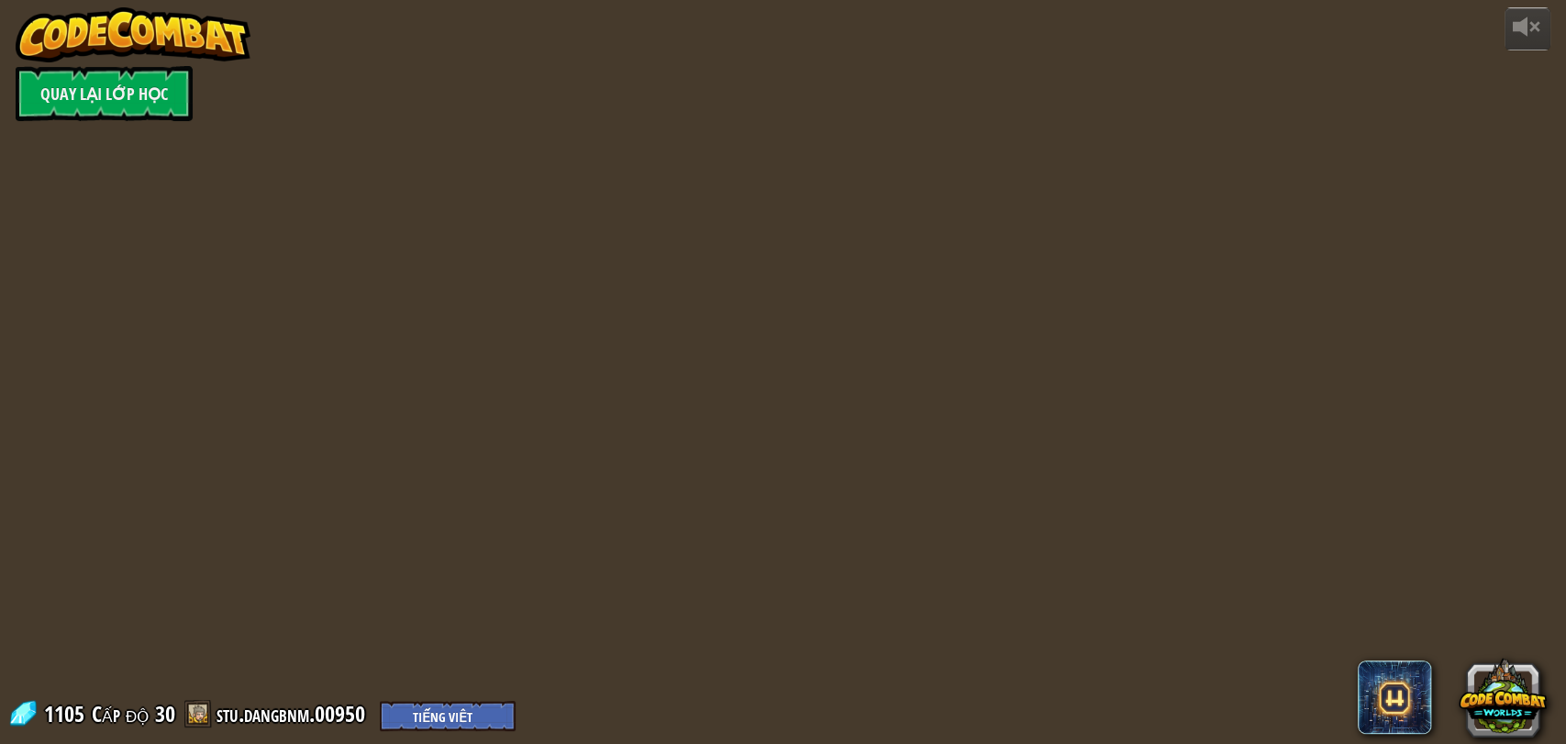
select select "vi"
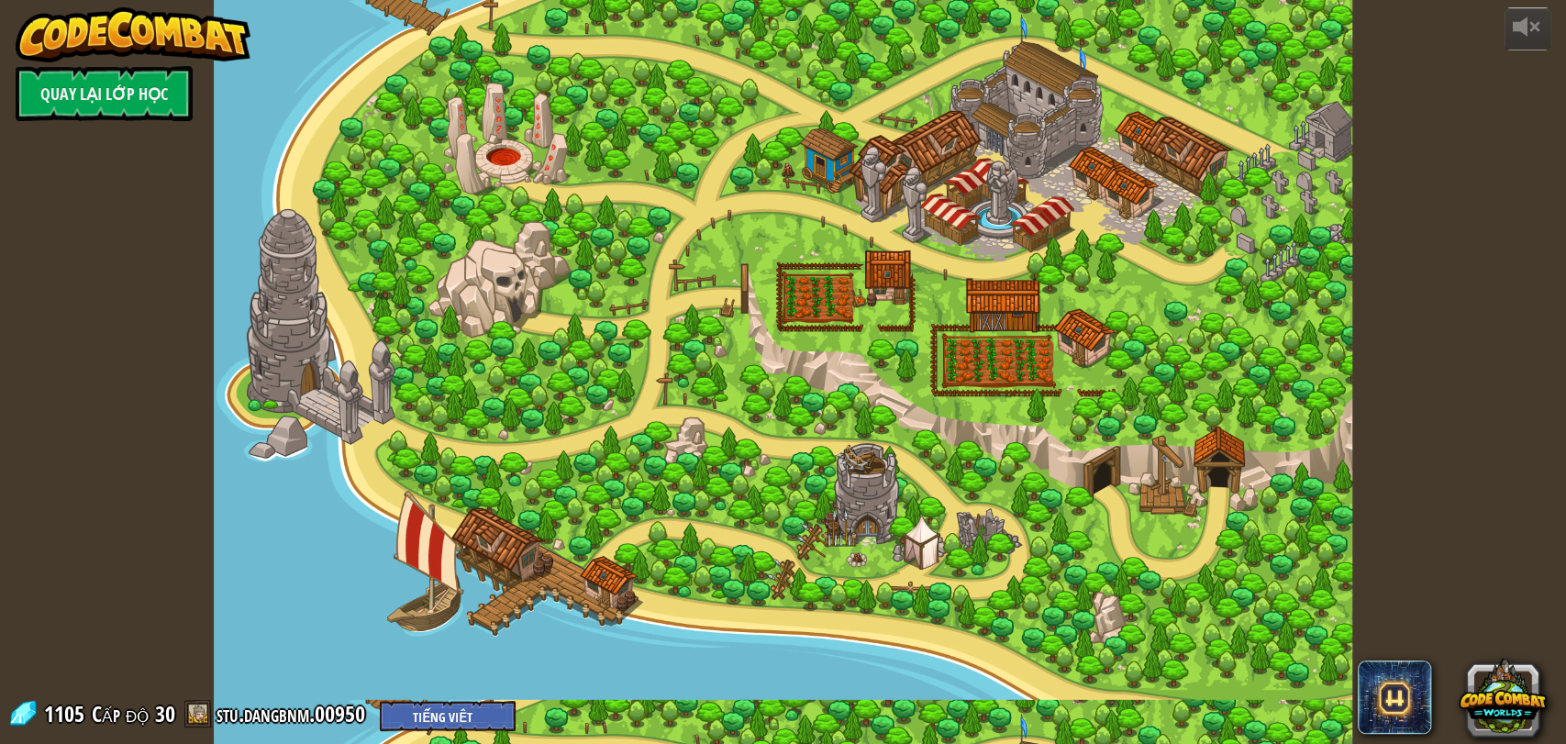
select select "vi"
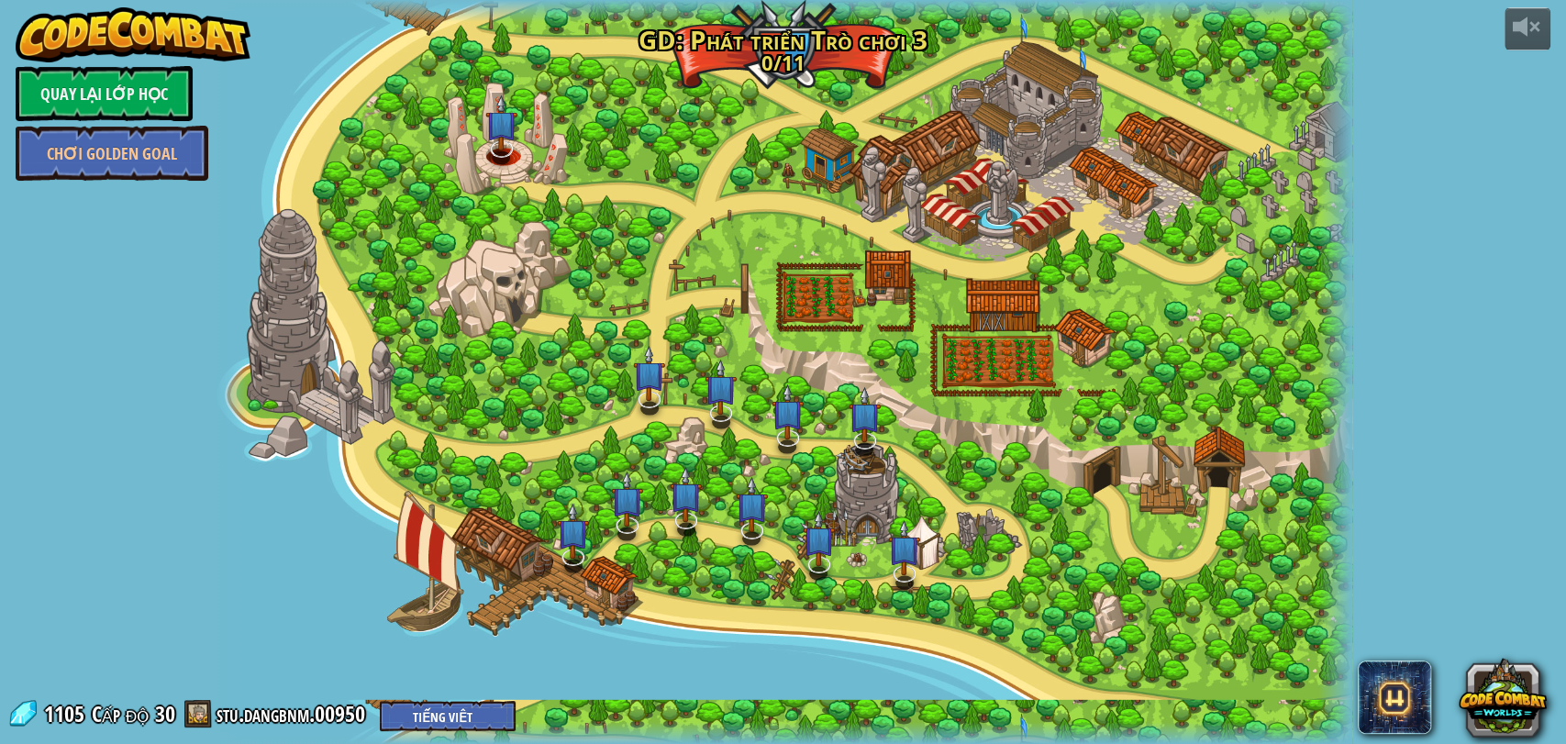
select select "vi"
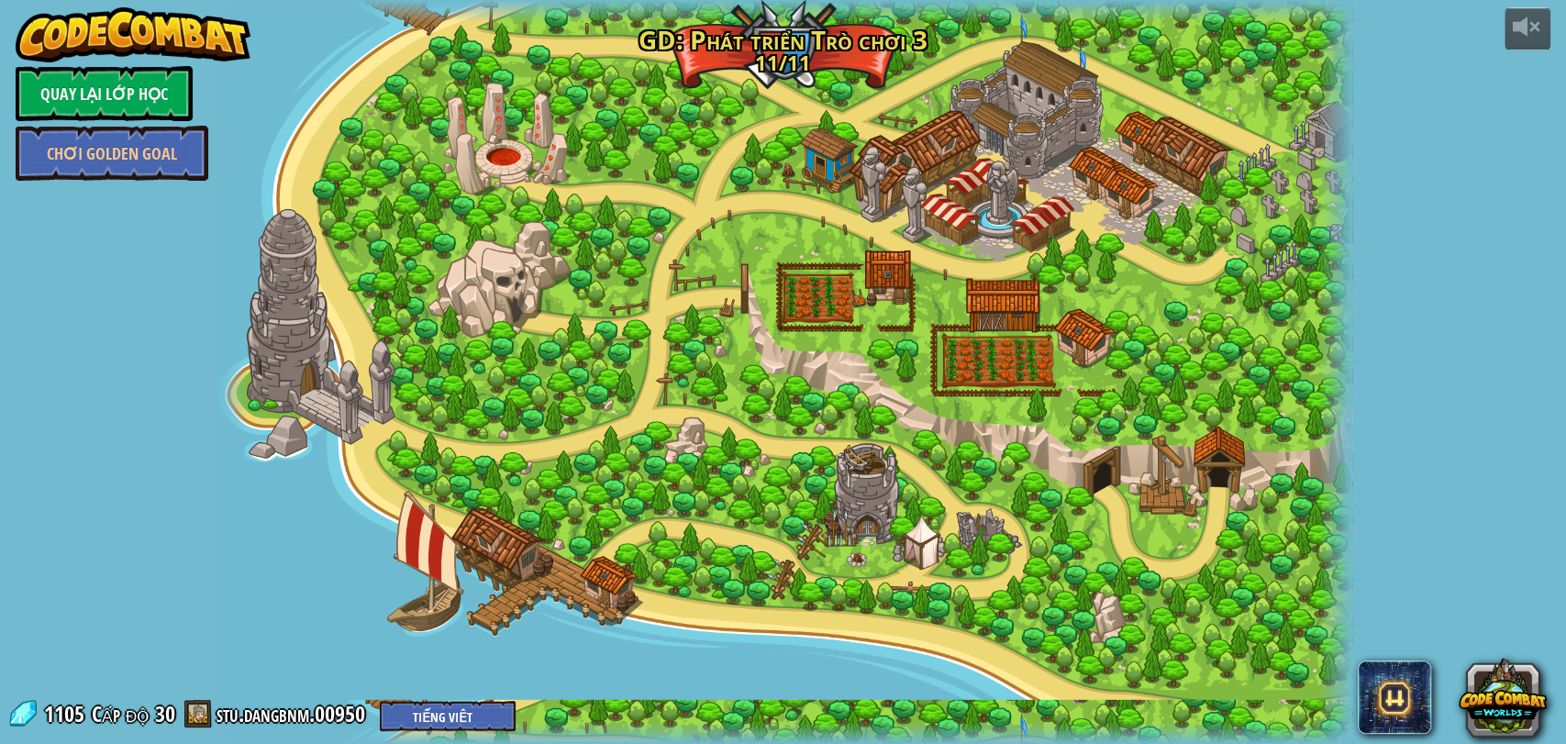
select select "vi"
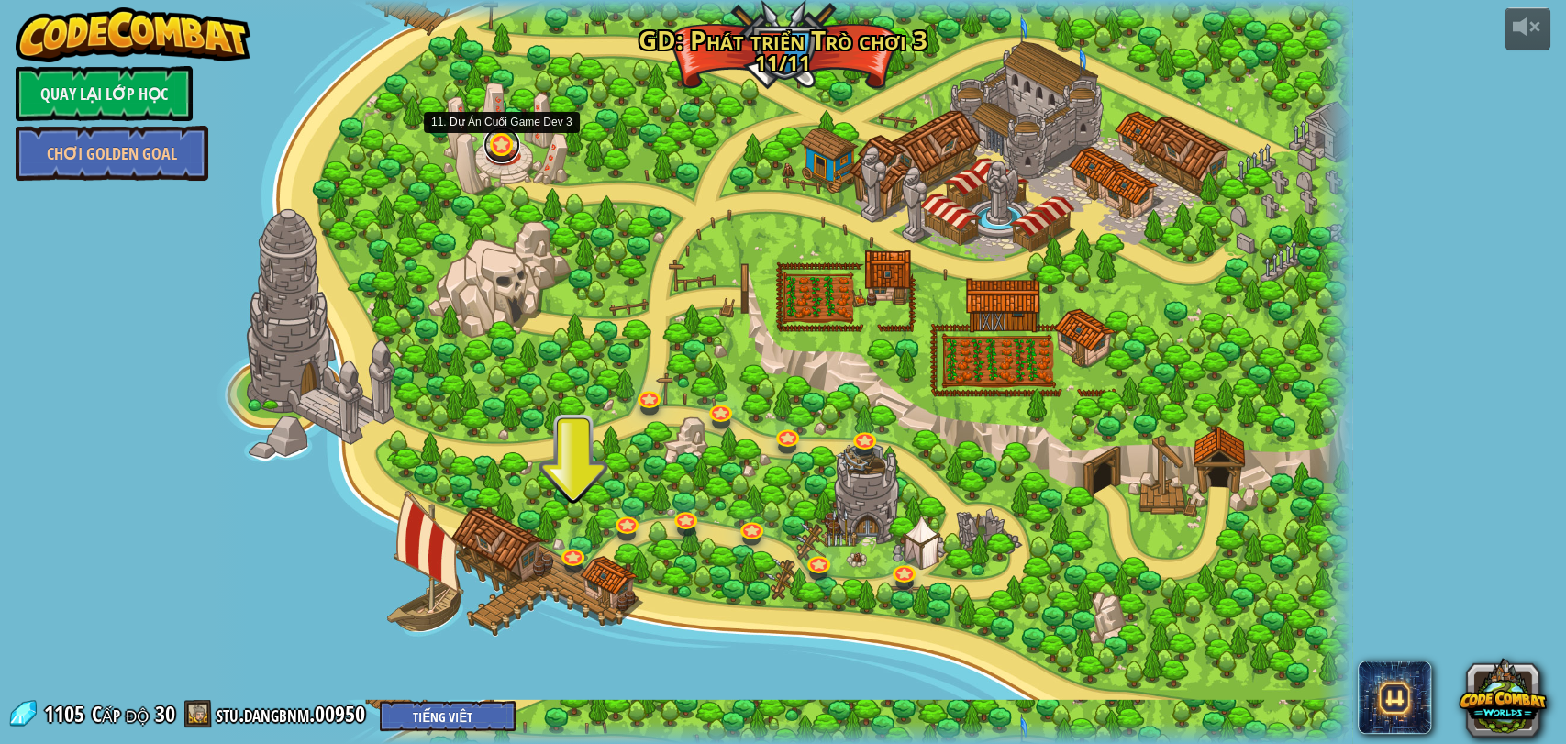
click at [494, 144] on link at bounding box center [501, 145] width 37 height 37
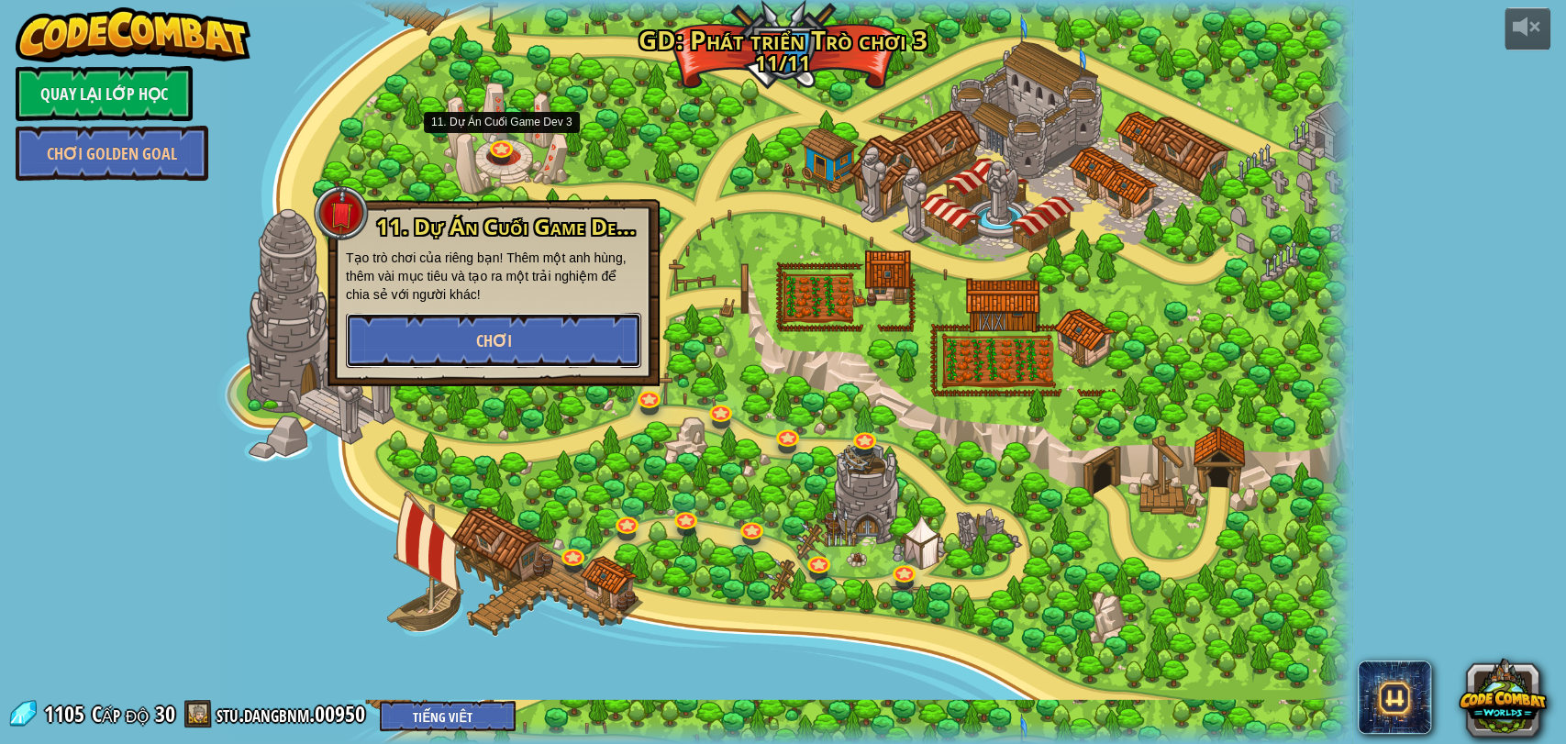
click at [583, 328] on button "Chơi" at bounding box center [493, 340] width 295 height 55
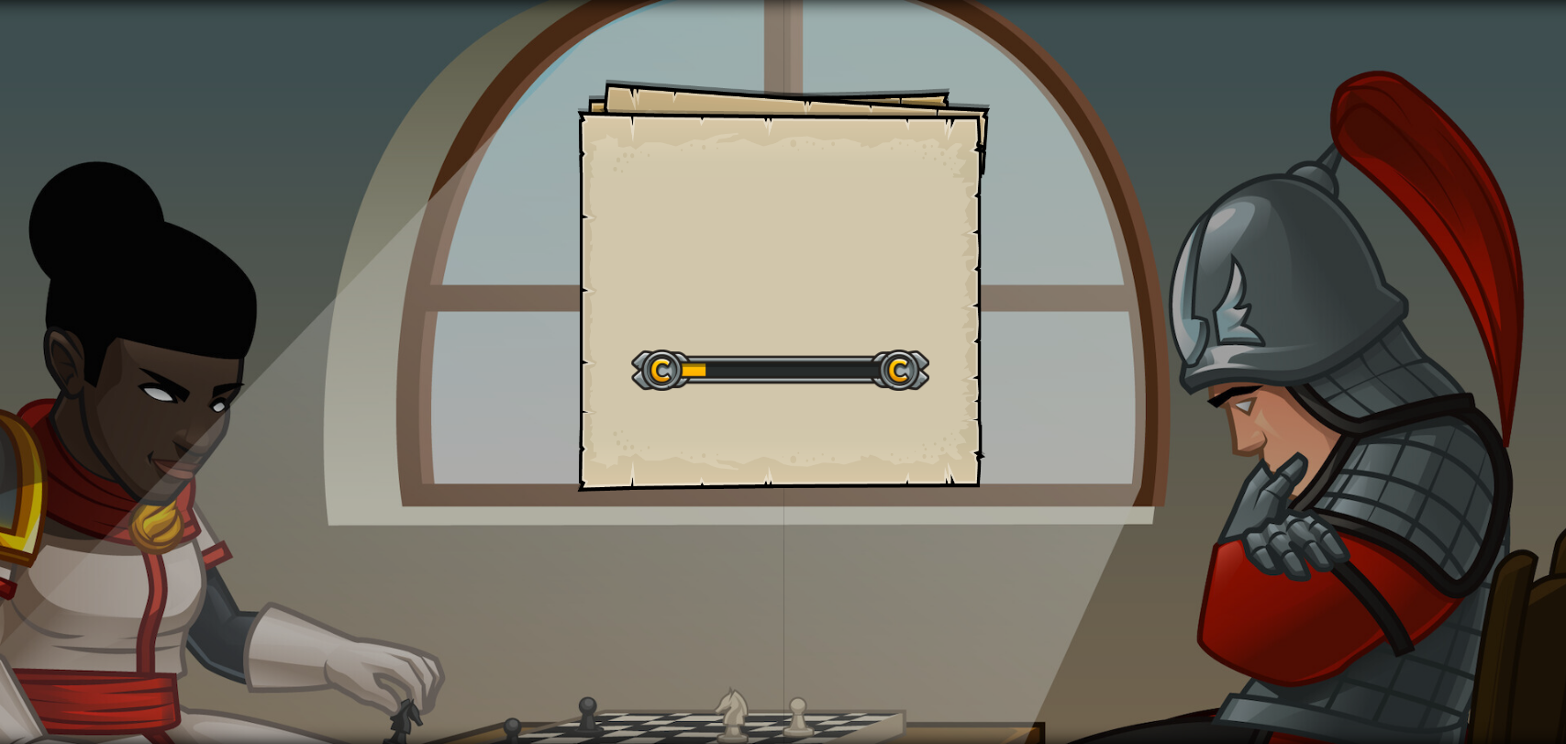
click at [734, 381] on div at bounding box center [780, 370] width 298 height 41
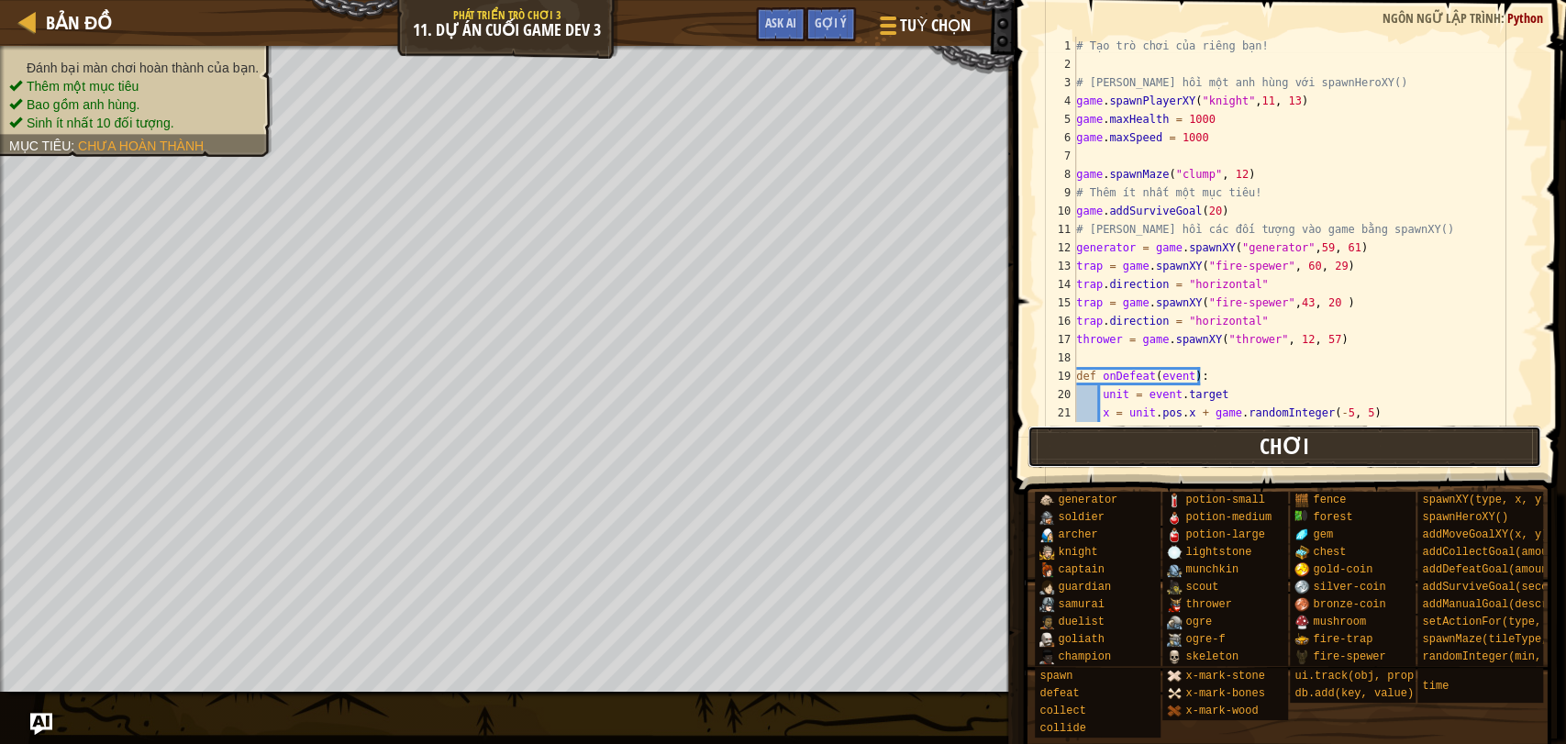
click at [1138, 447] on button "Chơi" at bounding box center [1284, 447] width 515 height 42
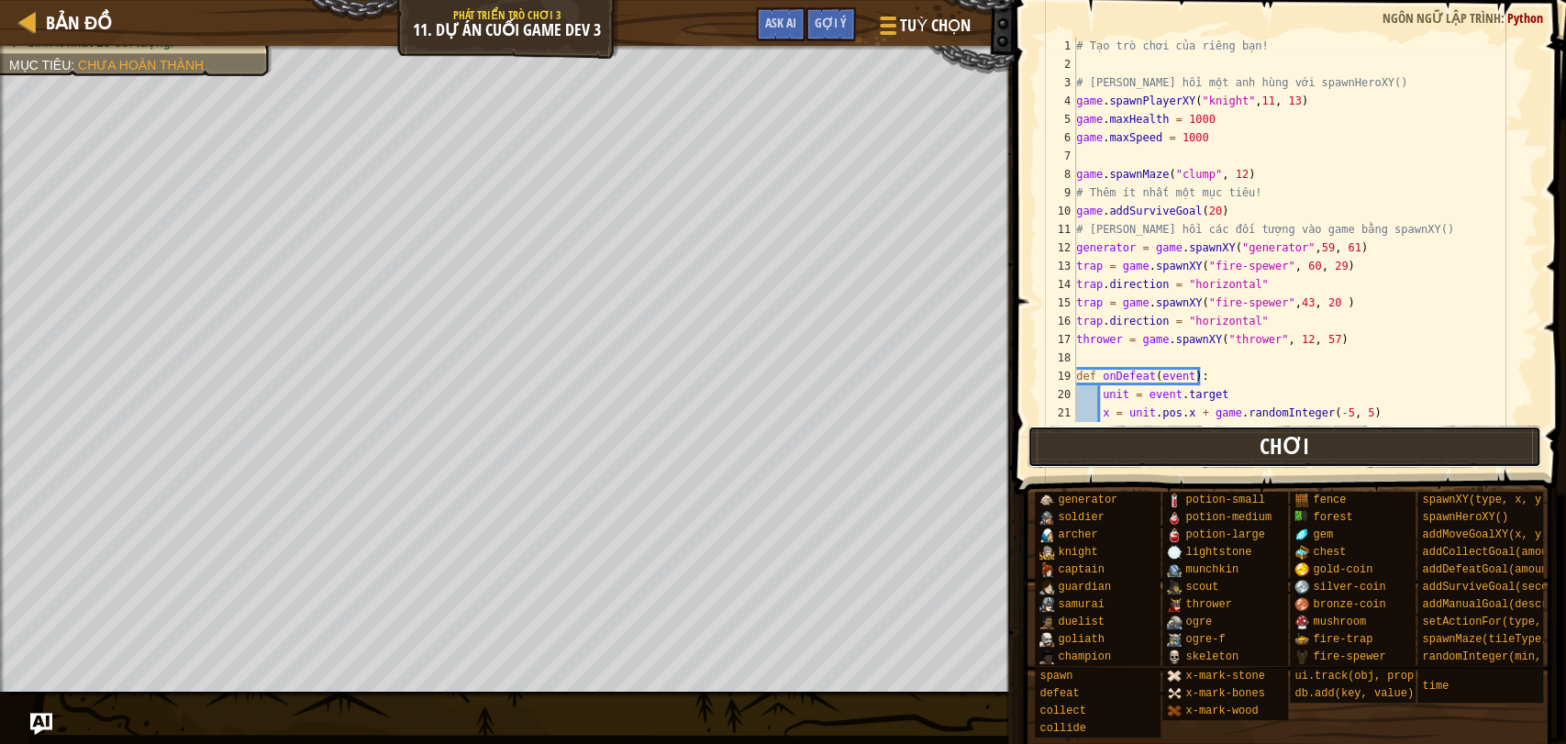
click at [1127, 452] on button "Chơi" at bounding box center [1284, 447] width 515 height 42
click at [1150, 457] on button "Chơi" at bounding box center [1284, 447] width 515 height 42
click at [1044, 433] on button "Chơi" at bounding box center [1284, 447] width 515 height 42
click at [1170, 445] on button "Chơi" at bounding box center [1284, 447] width 515 height 42
click at [1258, 453] on button "Chơi" at bounding box center [1284, 447] width 515 height 42
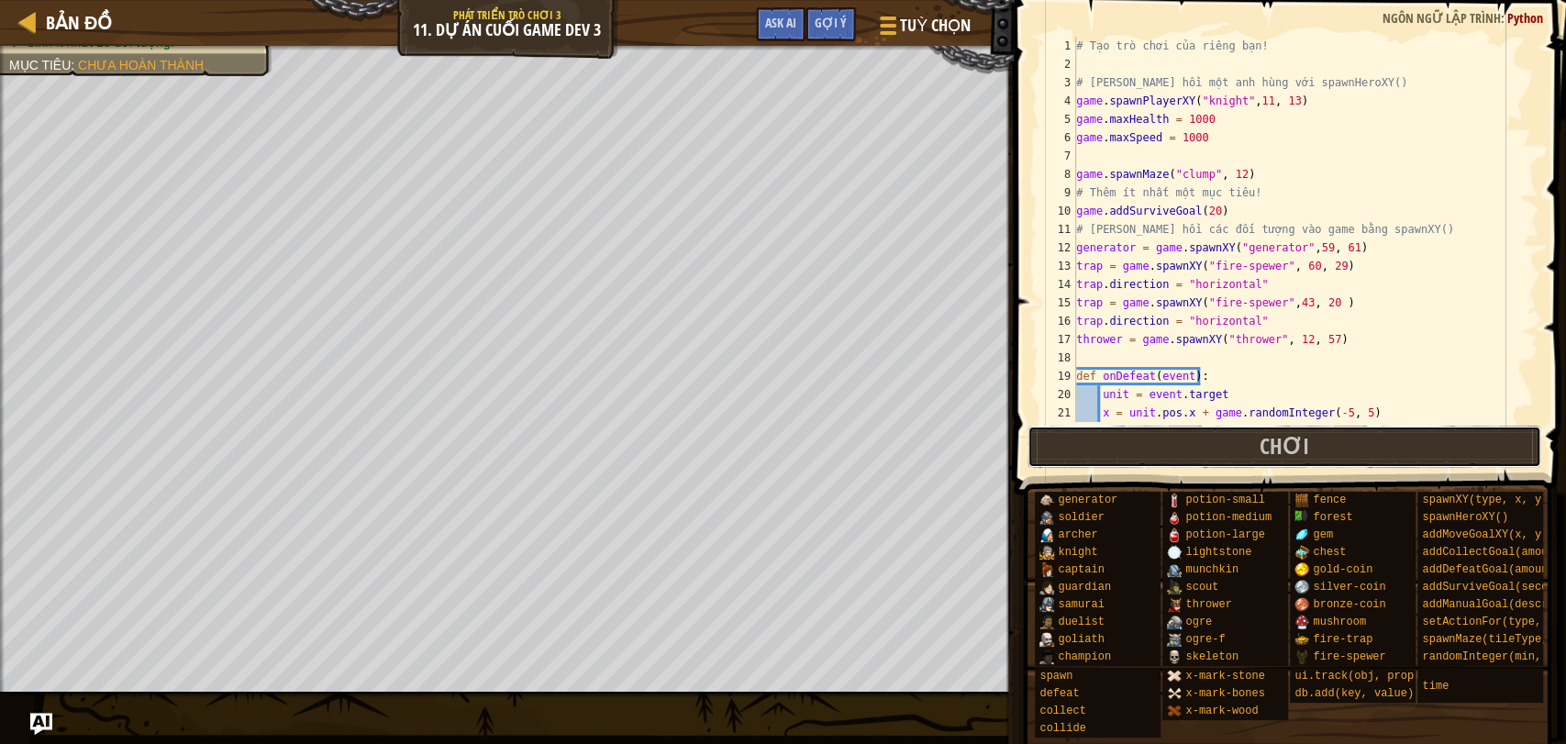
click at [1160, 436] on button "Chơi" at bounding box center [1284, 447] width 515 height 42
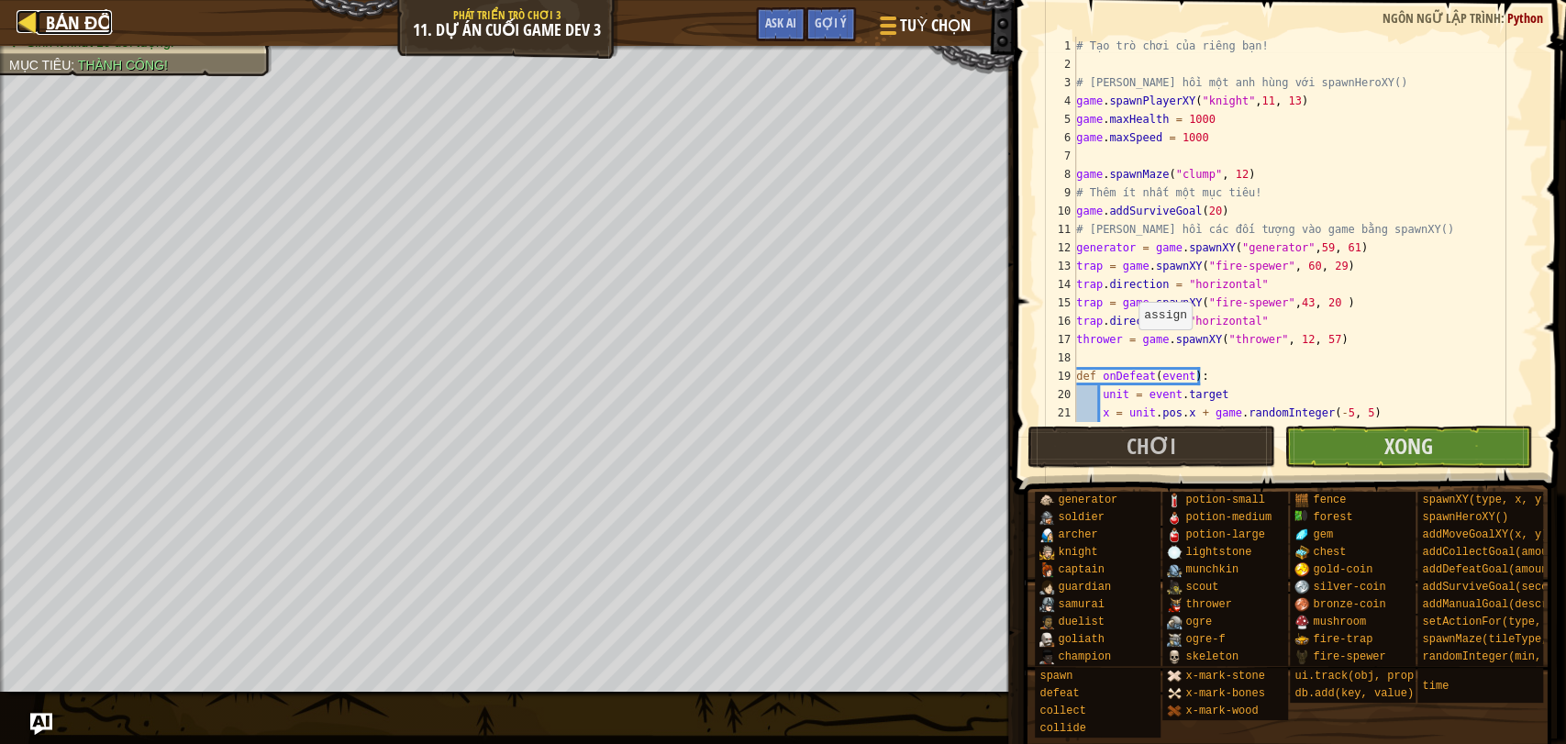
click at [29, 32] on div at bounding box center [28, 21] width 23 height 23
select select "vi"
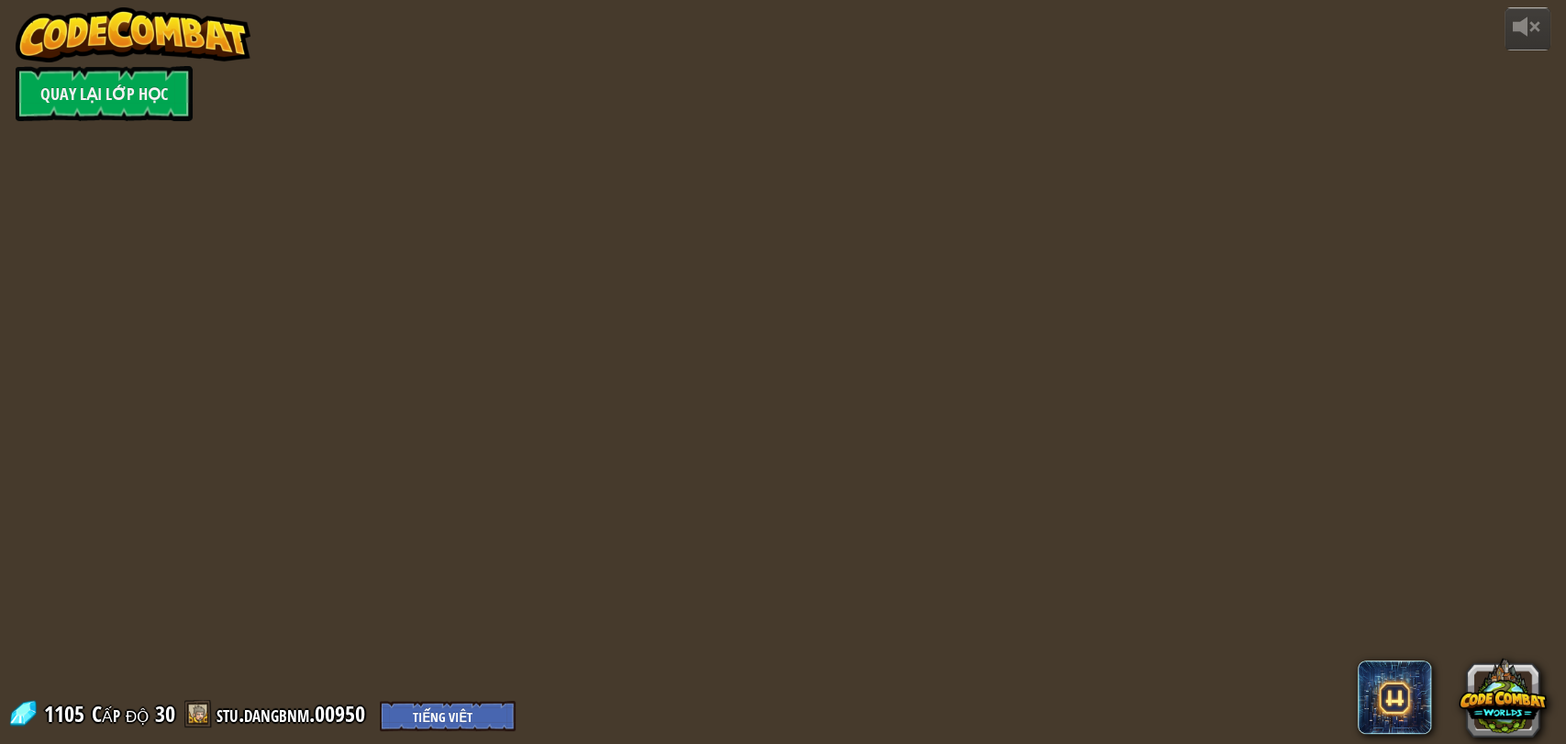
select select "vi"
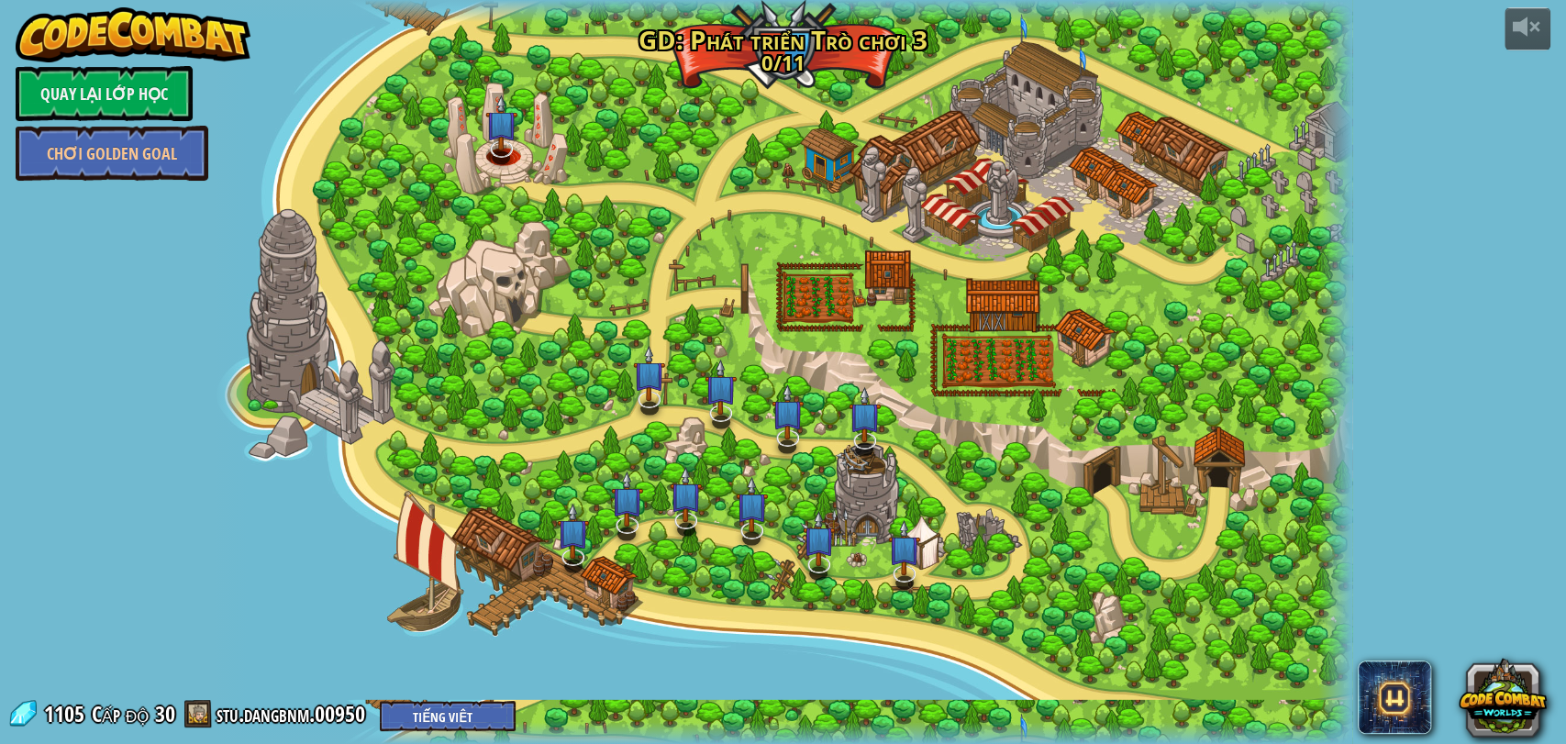
select select "vi"
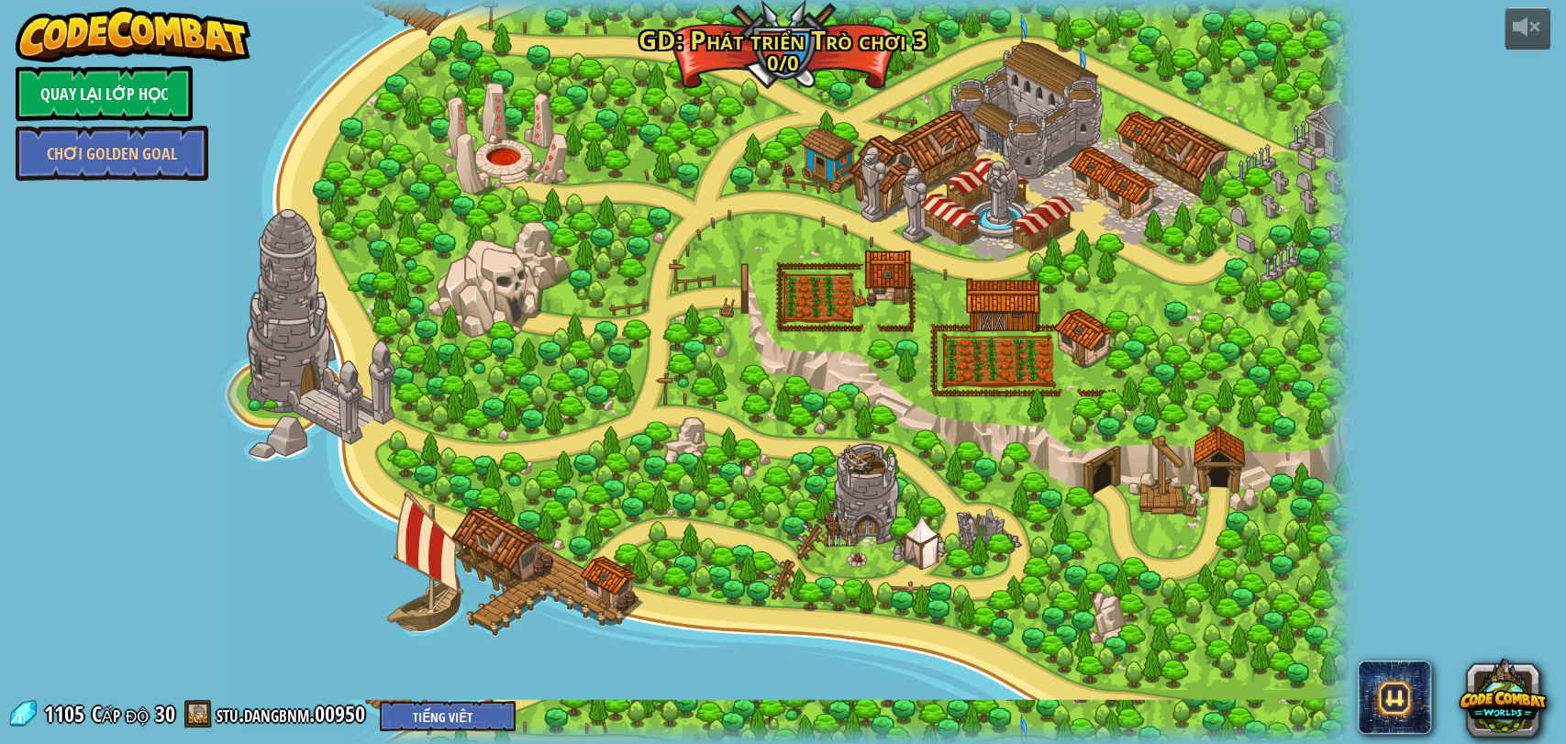
select select "vi"
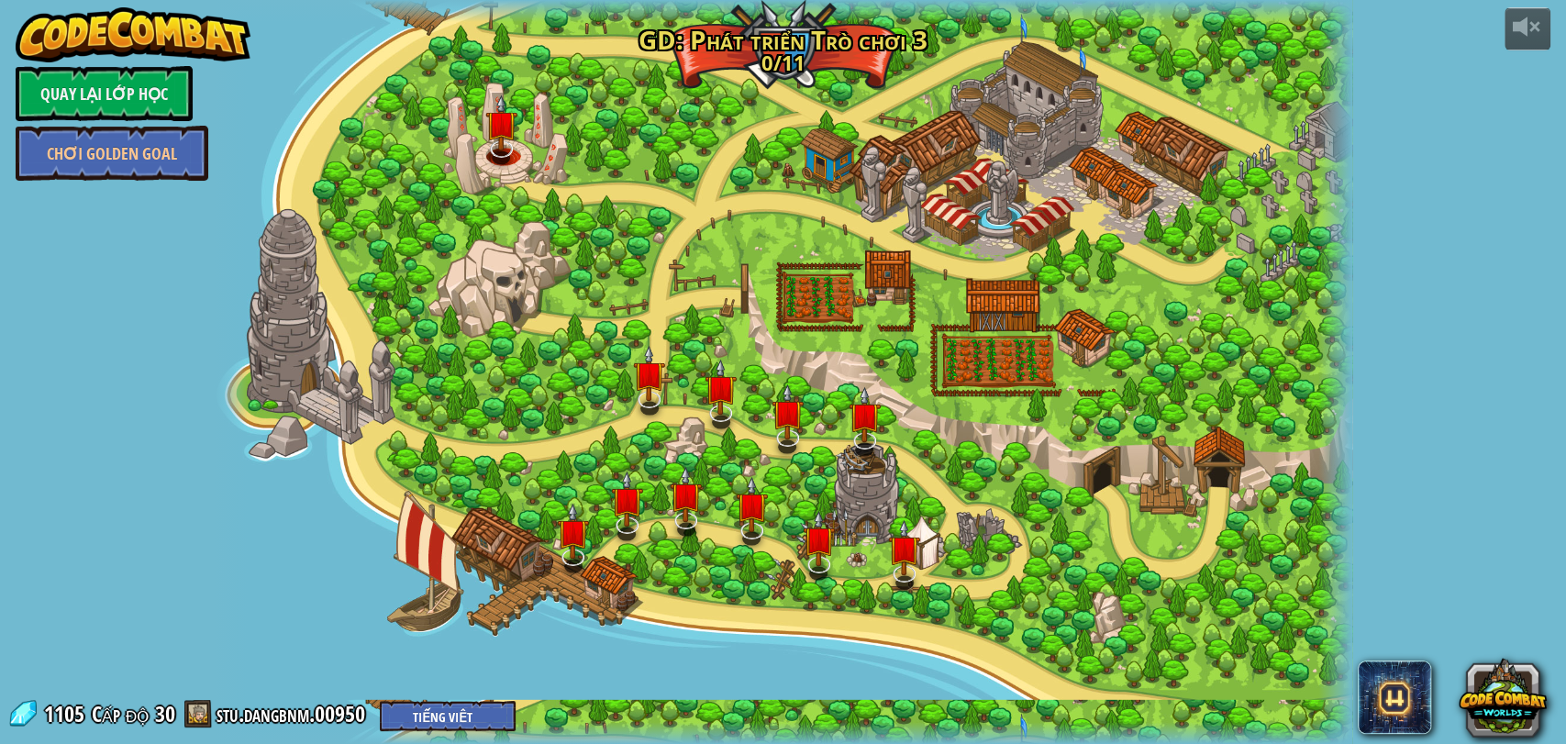
select select "vi"
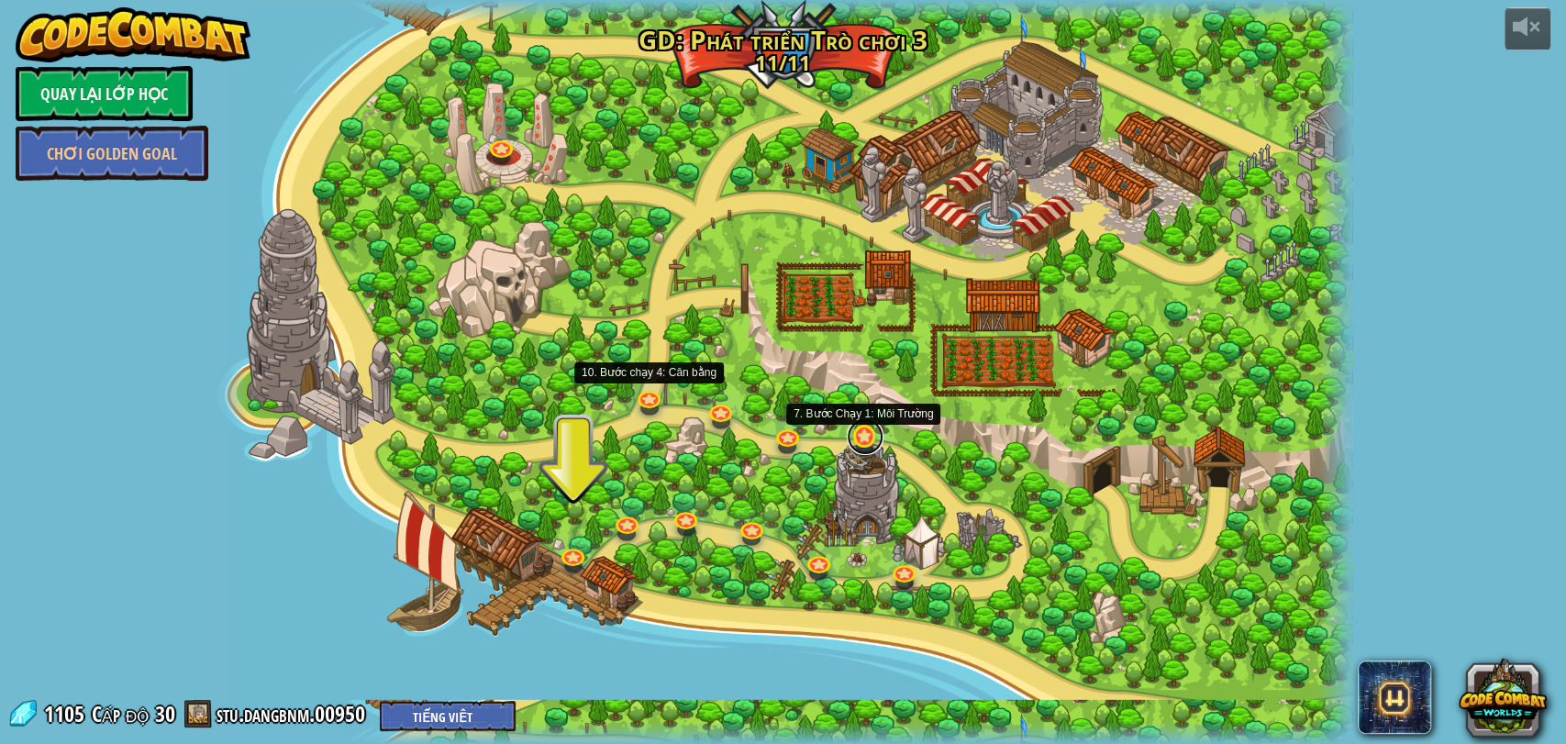
click at [864, 438] on link at bounding box center [865, 436] width 37 height 37
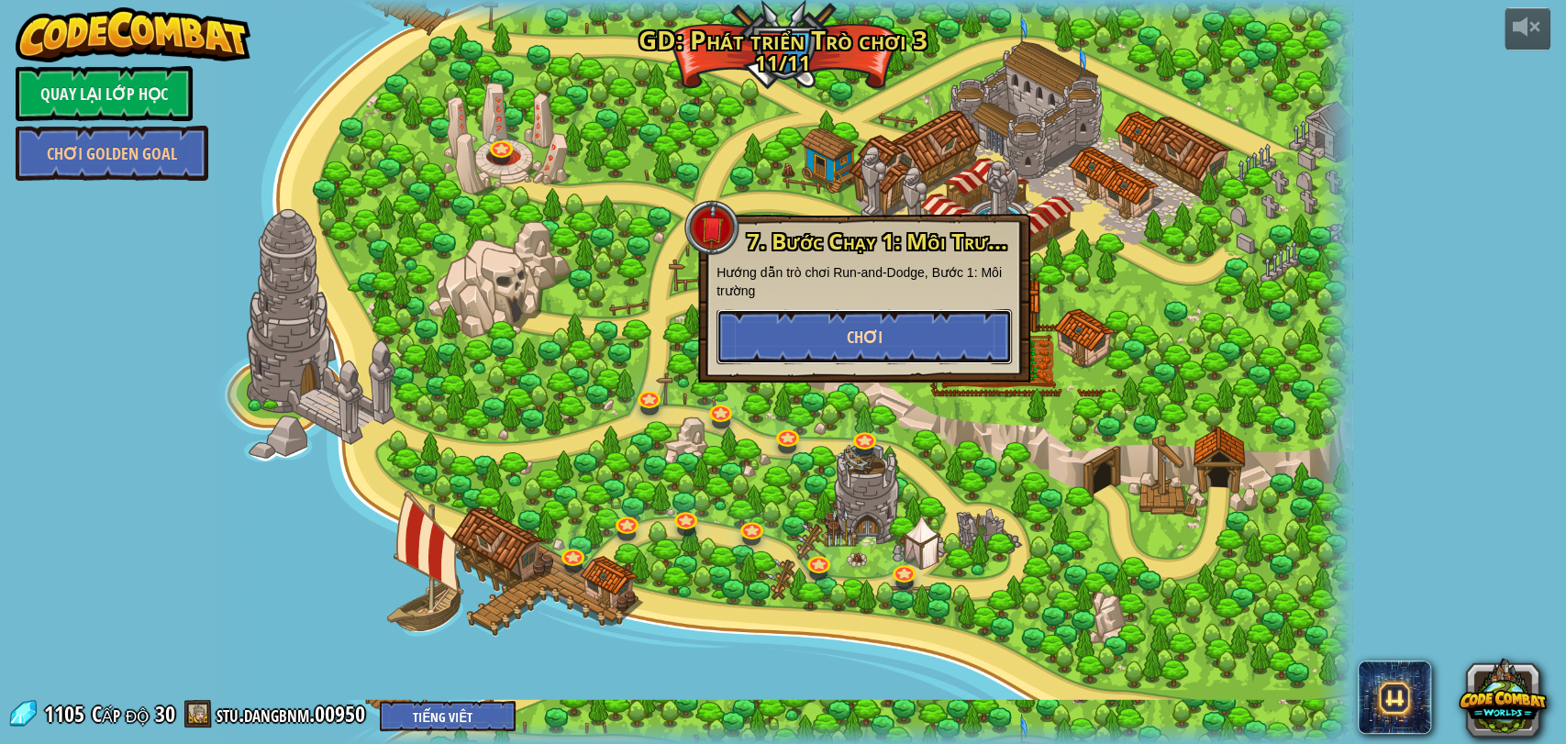
click at [805, 317] on button "Chơi" at bounding box center [863, 336] width 295 height 55
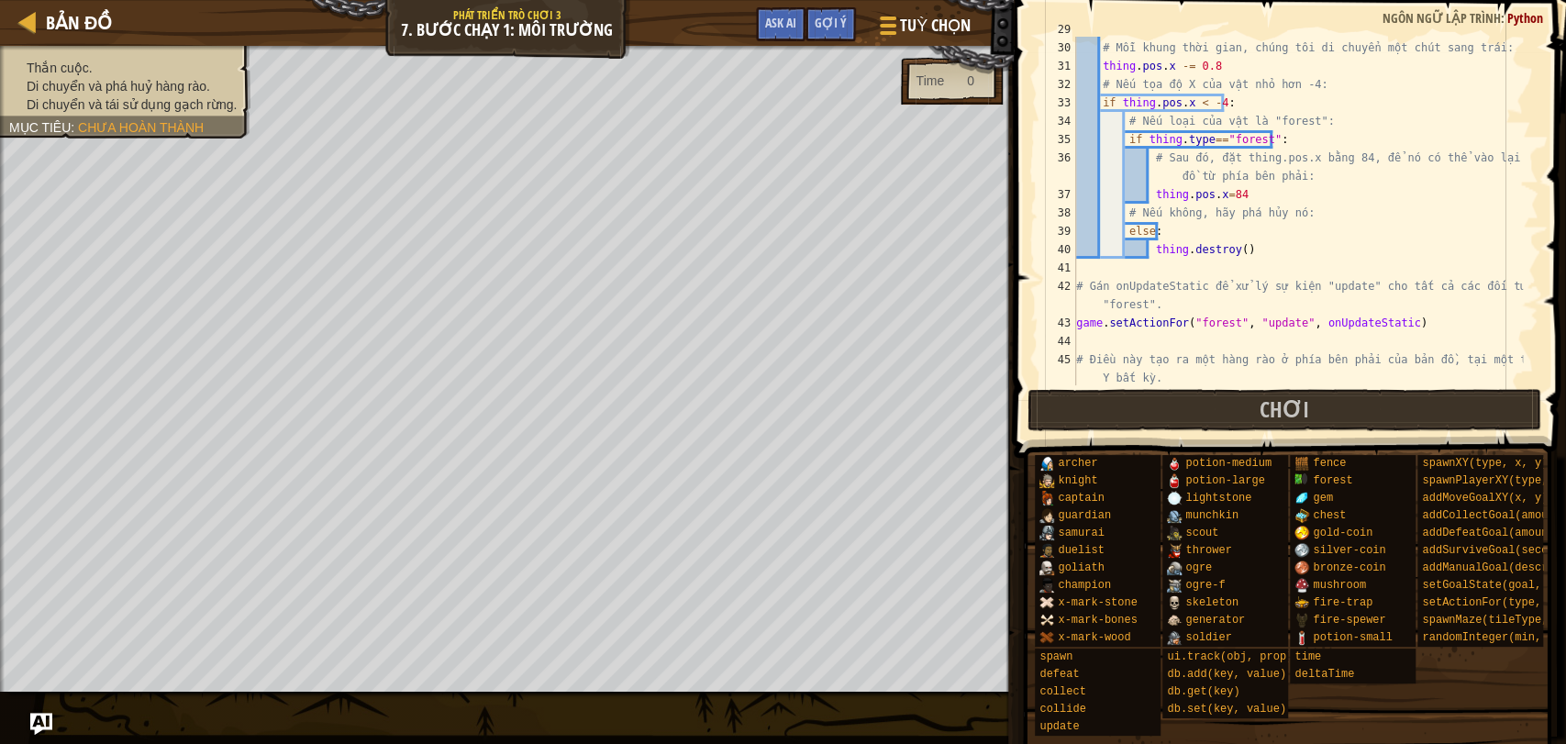
scroll to position [506, 0]
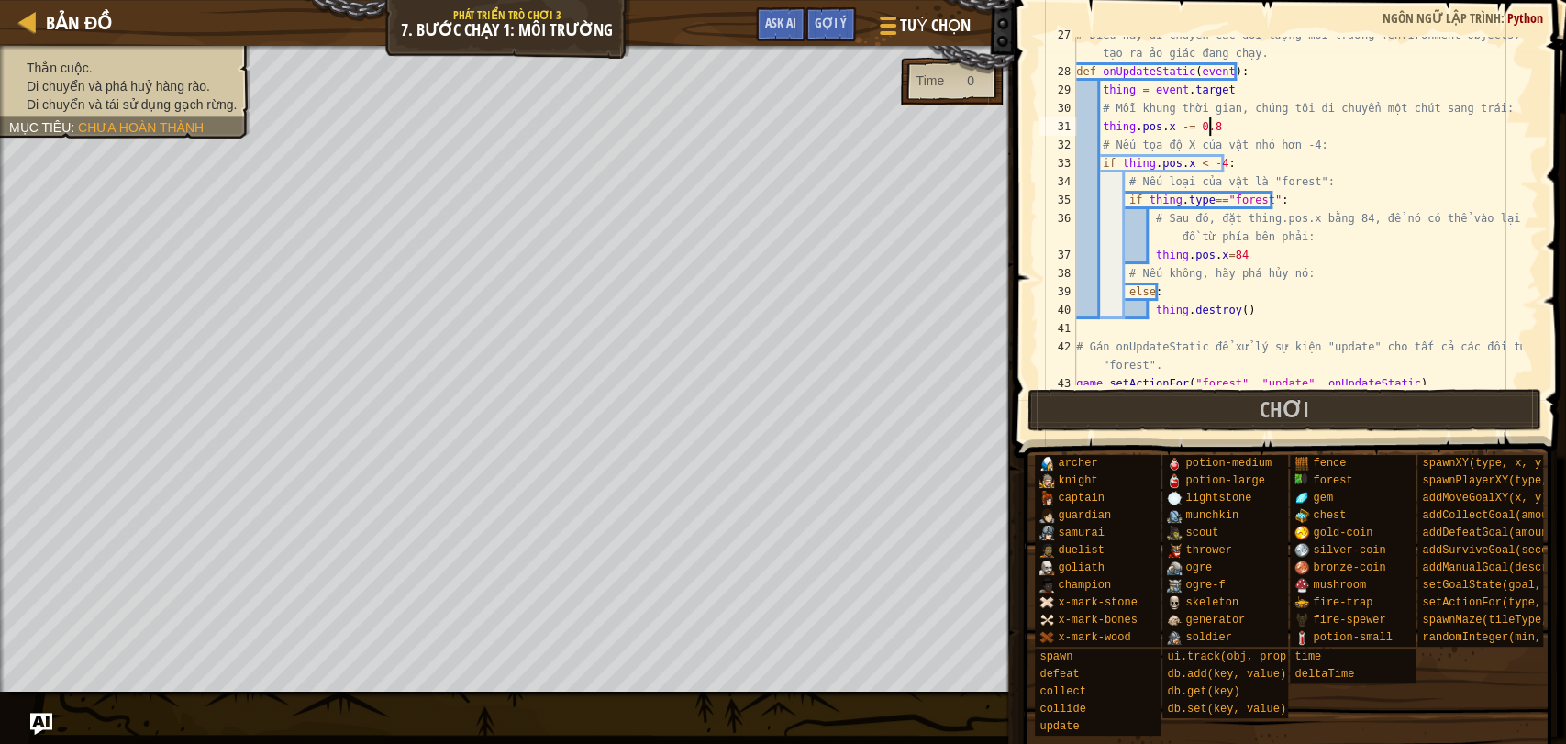
click at [1208, 128] on div "# Điều này di chuyển các đối tượng môi trường (environment objects) để tạo ra ả…" at bounding box center [1297, 228] width 450 height 404
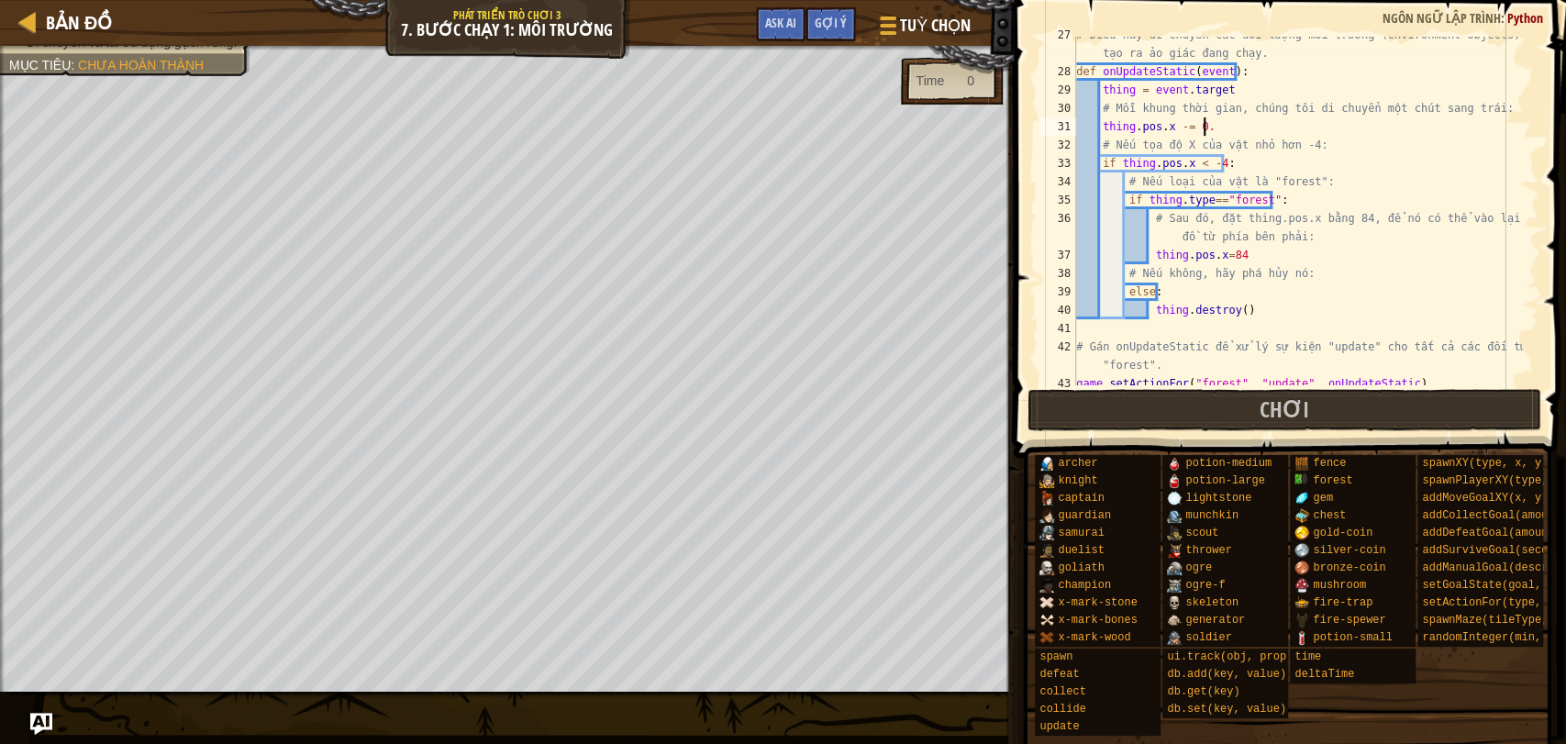
scroll to position [7, 9]
click at [1261, 405] on span "Chơi" at bounding box center [1285, 408] width 50 height 29
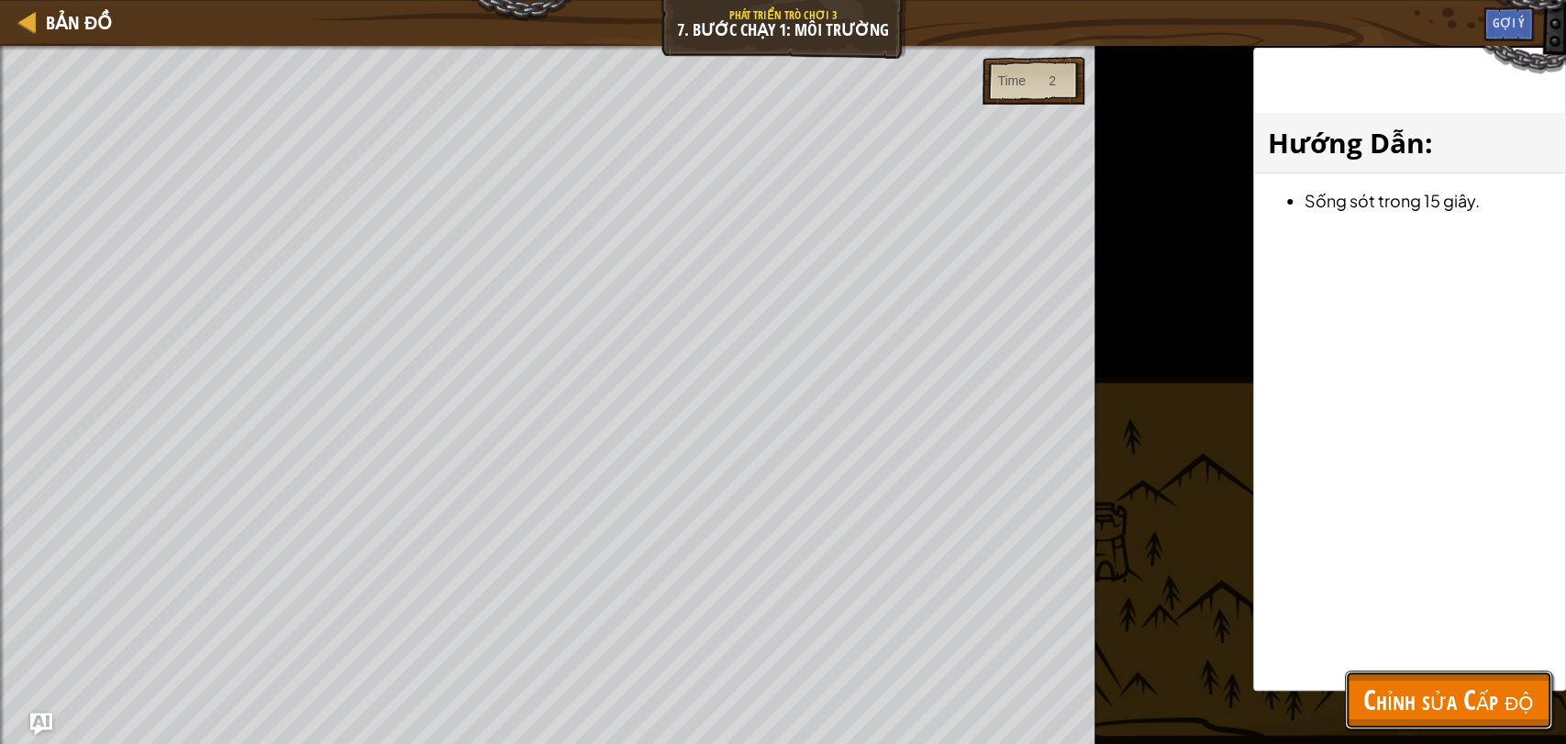
click at [1363, 688] on span "Chỉnh sửa Cấp độ" at bounding box center [1448, 700] width 171 height 38
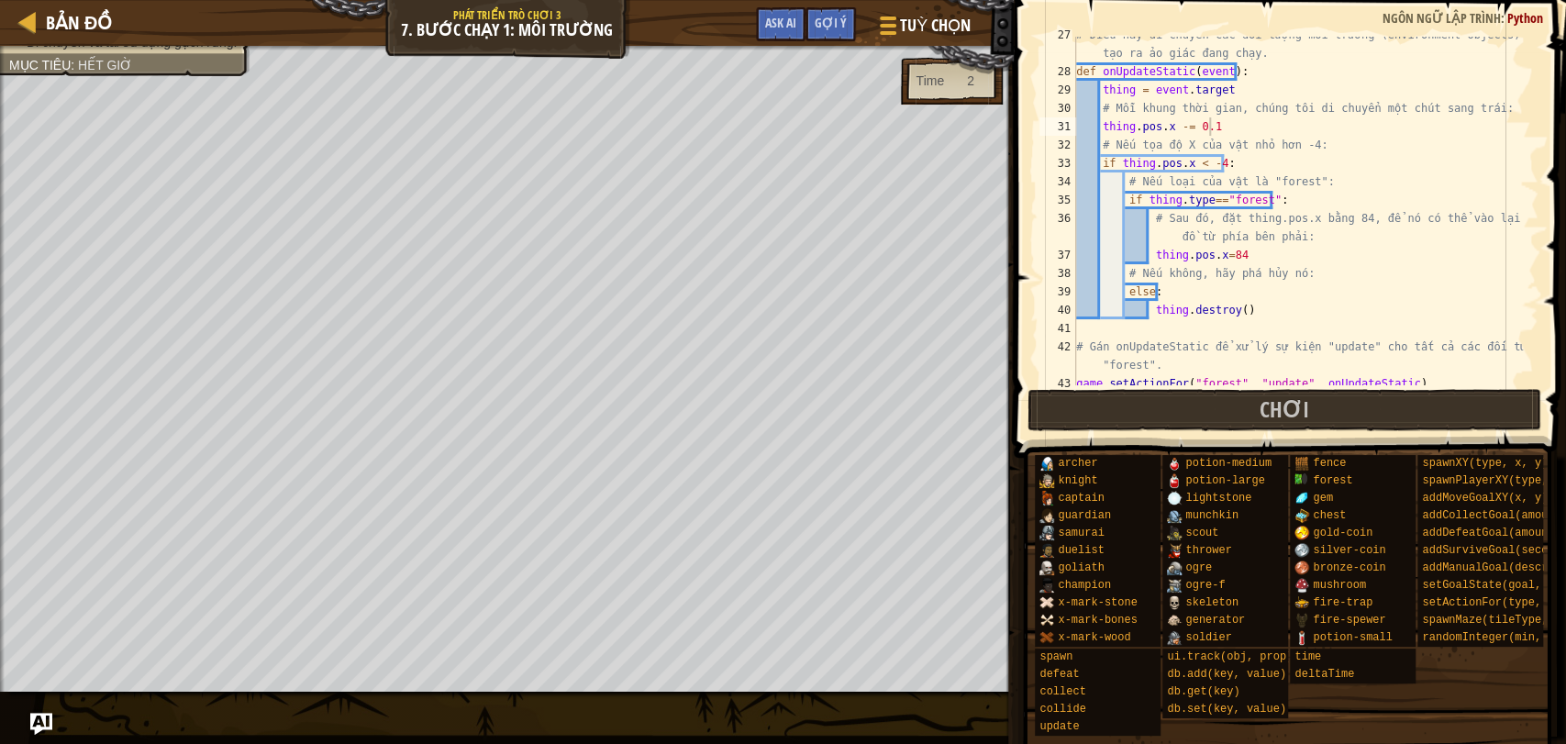
click at [1215, 127] on div "# Điều này di chuyển các đối tượng môi trường (environment objects) để tạo ra ả…" at bounding box center [1297, 228] width 450 height 404
click at [1210, 412] on button "Chơi" at bounding box center [1284, 410] width 515 height 42
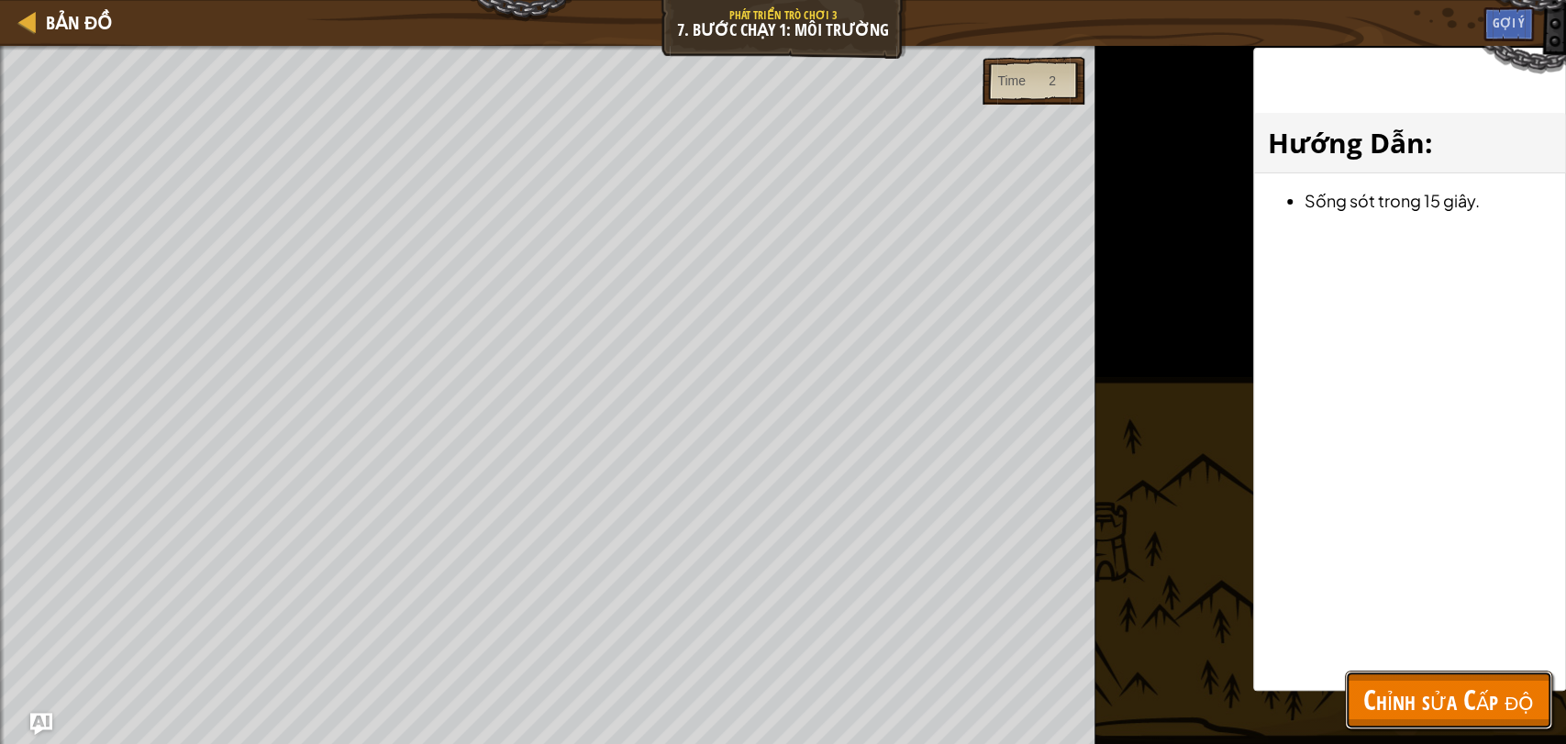
click at [1423, 703] on span "Chỉnh sửa Cấp độ" at bounding box center [1448, 700] width 171 height 38
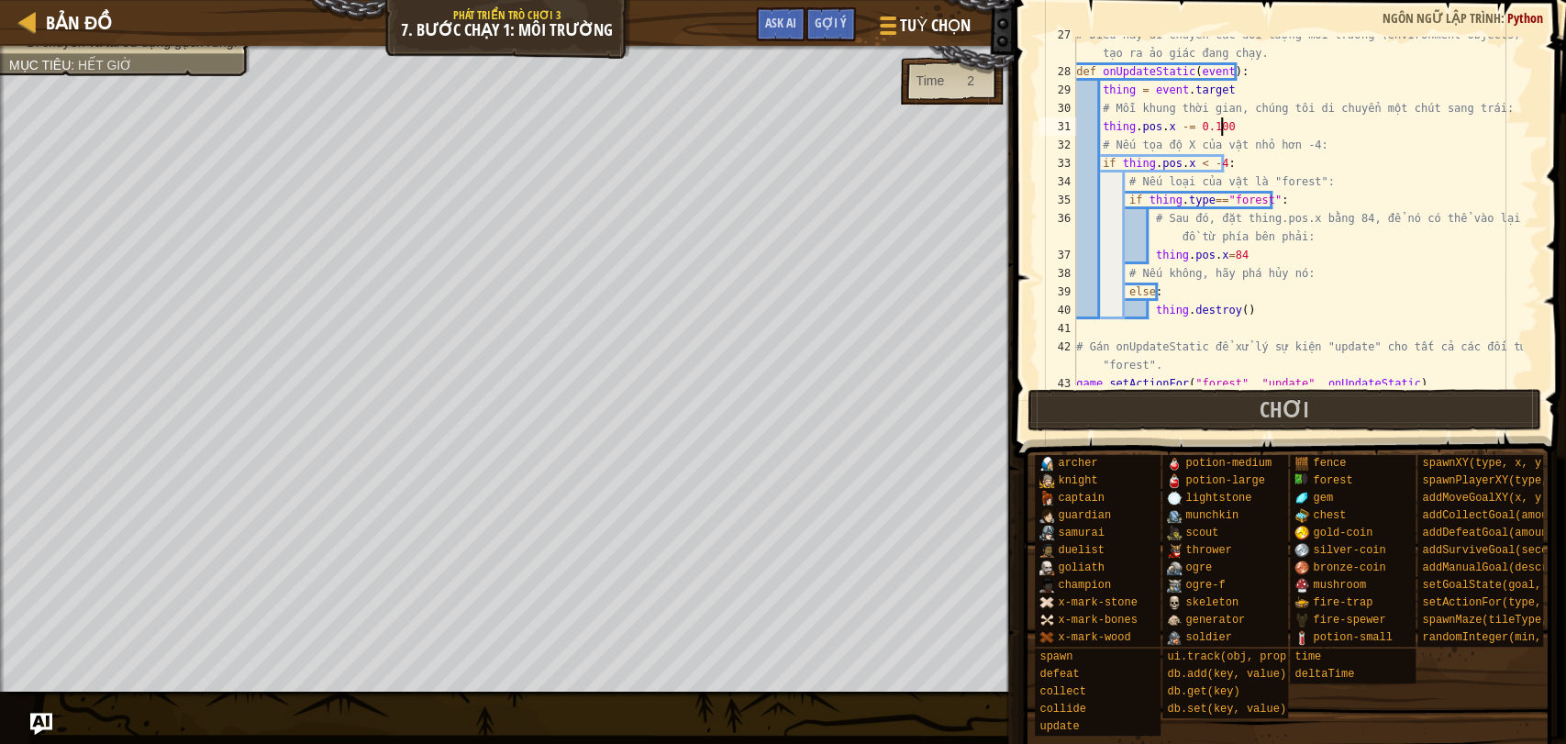
click at [1227, 127] on div "# Điều này di chuyển các đối tượng môi trường (environment objects) để tạo ra ả…" at bounding box center [1297, 228] width 450 height 404
click at [1262, 402] on span "Chơi" at bounding box center [1285, 408] width 50 height 29
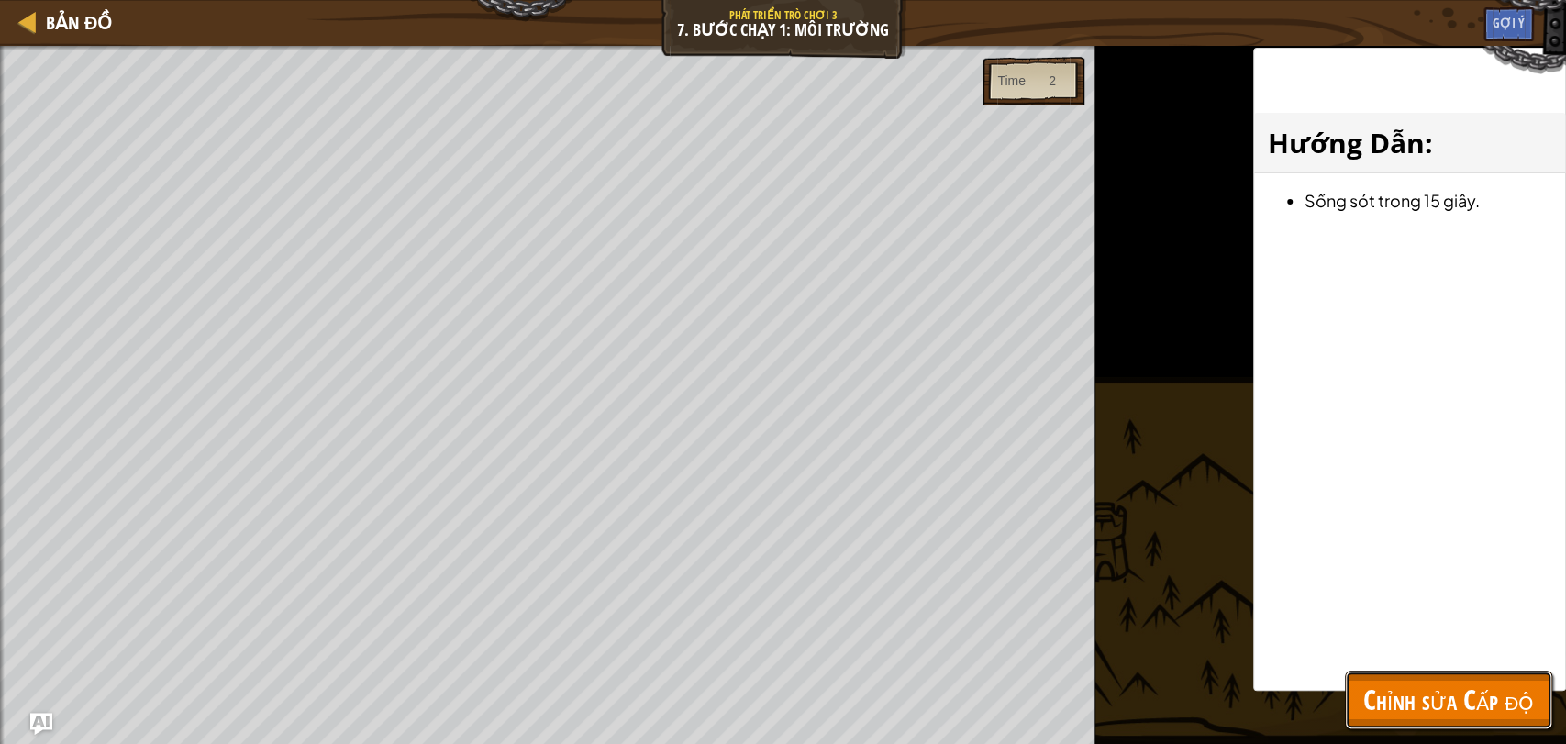
click at [1461, 698] on span "Chỉnh sửa Cấp độ" at bounding box center [1448, 700] width 171 height 38
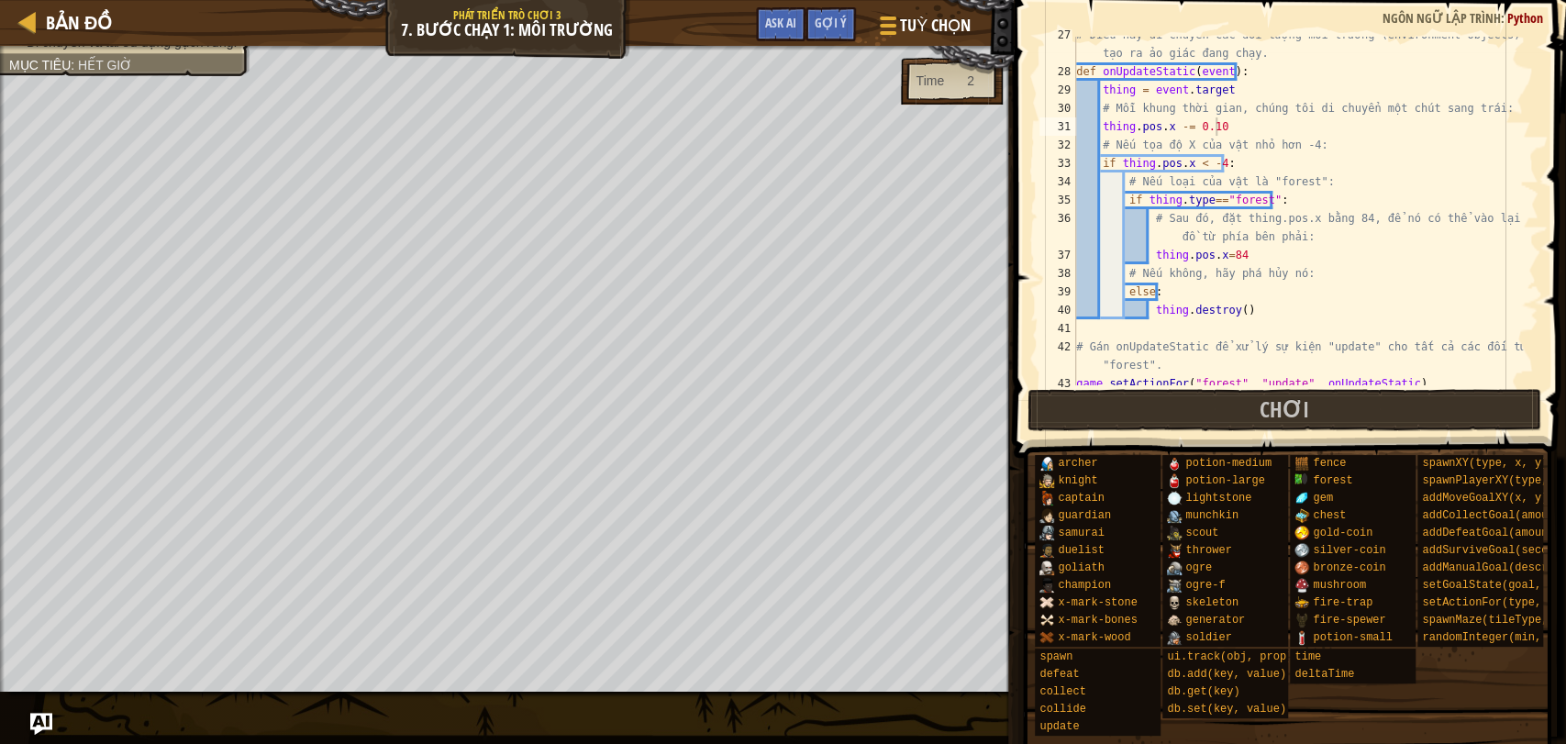
click at [1226, 126] on div "# Điều này di chuyển các đối tượng môi trường (environment objects) để tạo ra ả…" at bounding box center [1297, 228] width 450 height 404
click at [1214, 406] on button "Chơi" at bounding box center [1284, 410] width 515 height 42
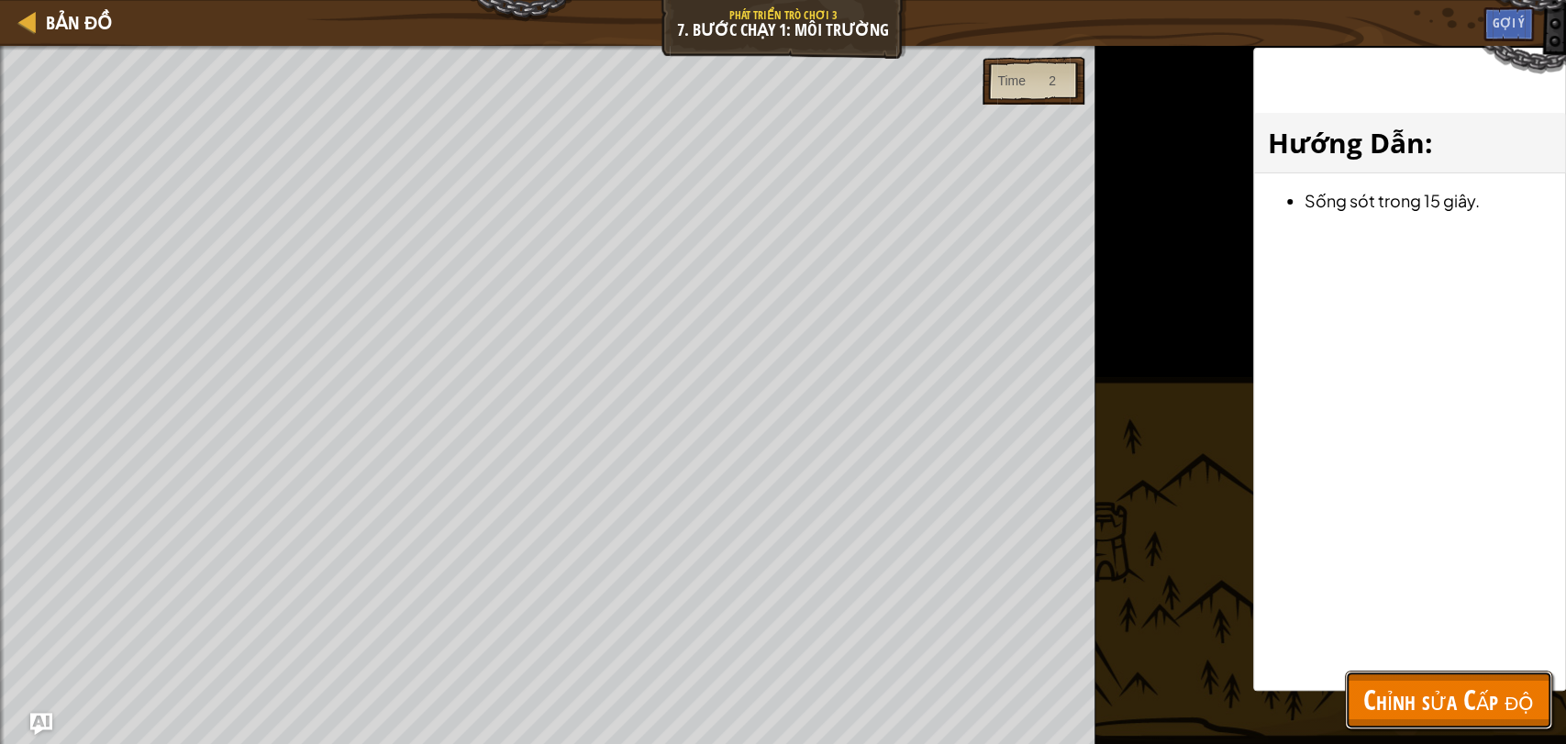
click at [1490, 701] on span "Chỉnh sửa Cấp độ" at bounding box center [1448, 700] width 171 height 38
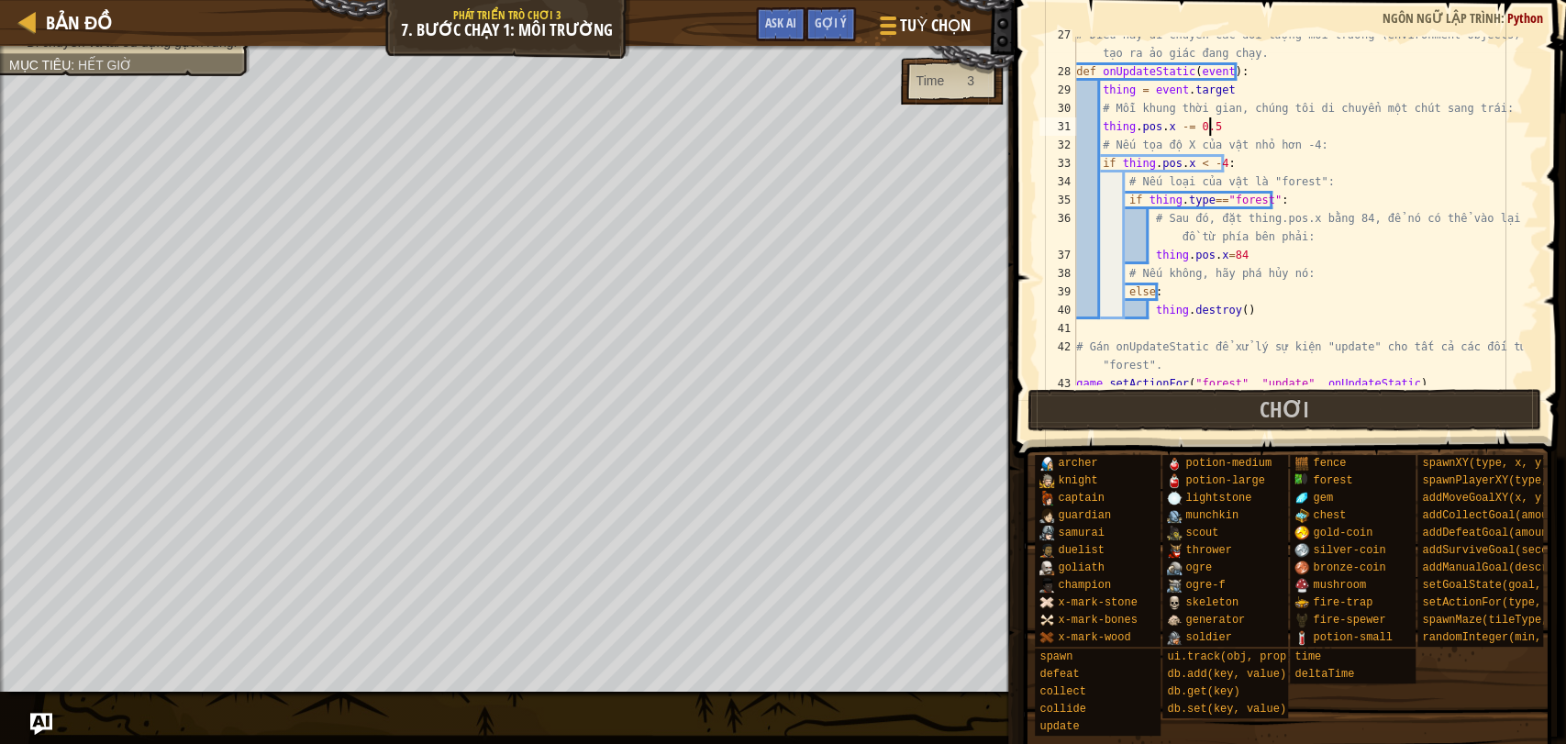
click at [1210, 128] on div "# Điều này di chuyển các đối tượng môi trường (environment objects) để tạo ra ả…" at bounding box center [1297, 228] width 450 height 404
click at [1286, 420] on span "Chơi" at bounding box center [1285, 408] width 50 height 29
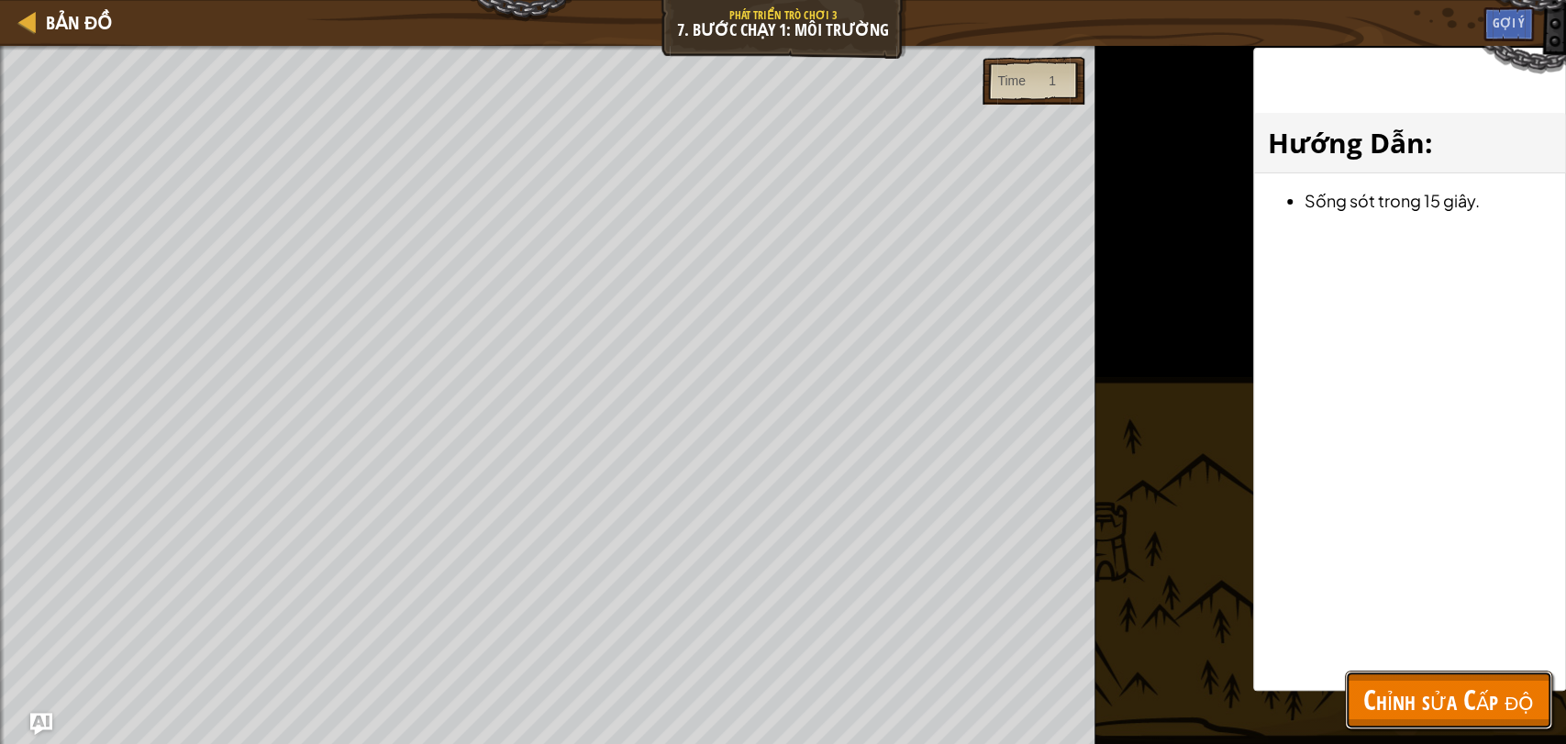
click at [1457, 699] on span "Chỉnh sửa Cấp độ" at bounding box center [1448, 700] width 171 height 38
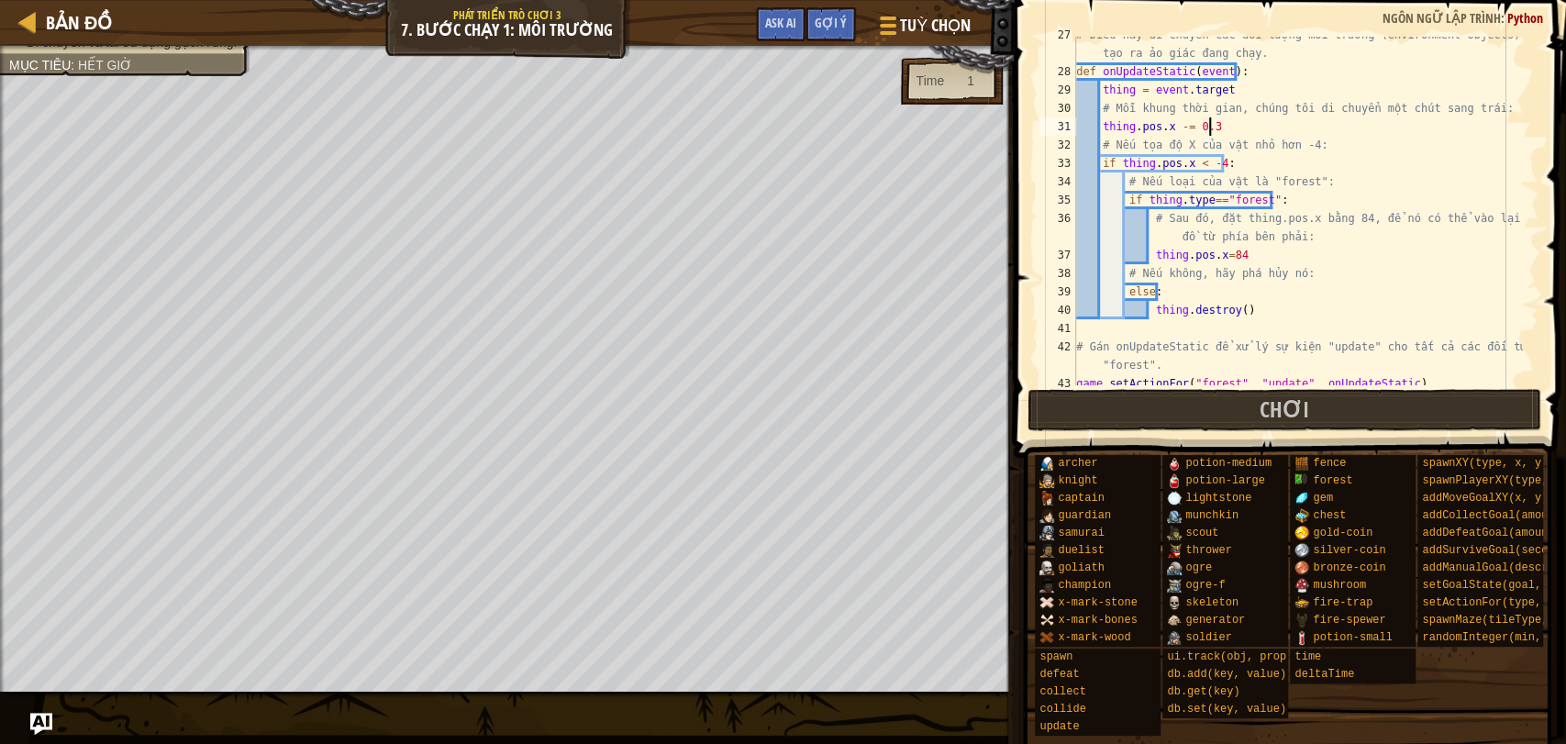
click at [1218, 125] on div "# Điều này di chuyển các đối tượng môi trường (environment objects) để tạo ra ả…" at bounding box center [1297, 228] width 450 height 404
type textarea "thing.pos.x -= 0.8"
click at [59, 14] on span "Bản đồ" at bounding box center [79, 22] width 66 height 25
select select "vi"
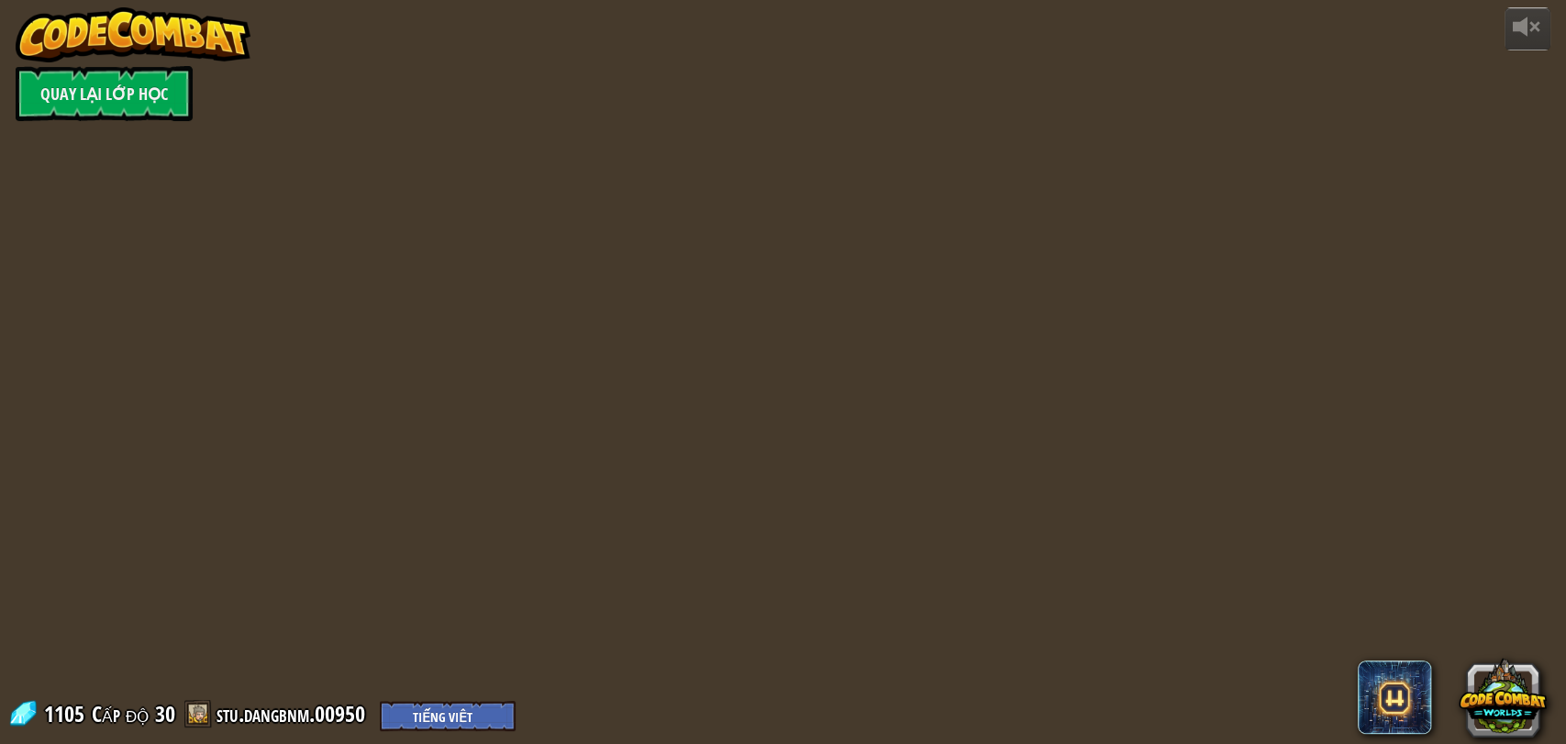
select select "vi"
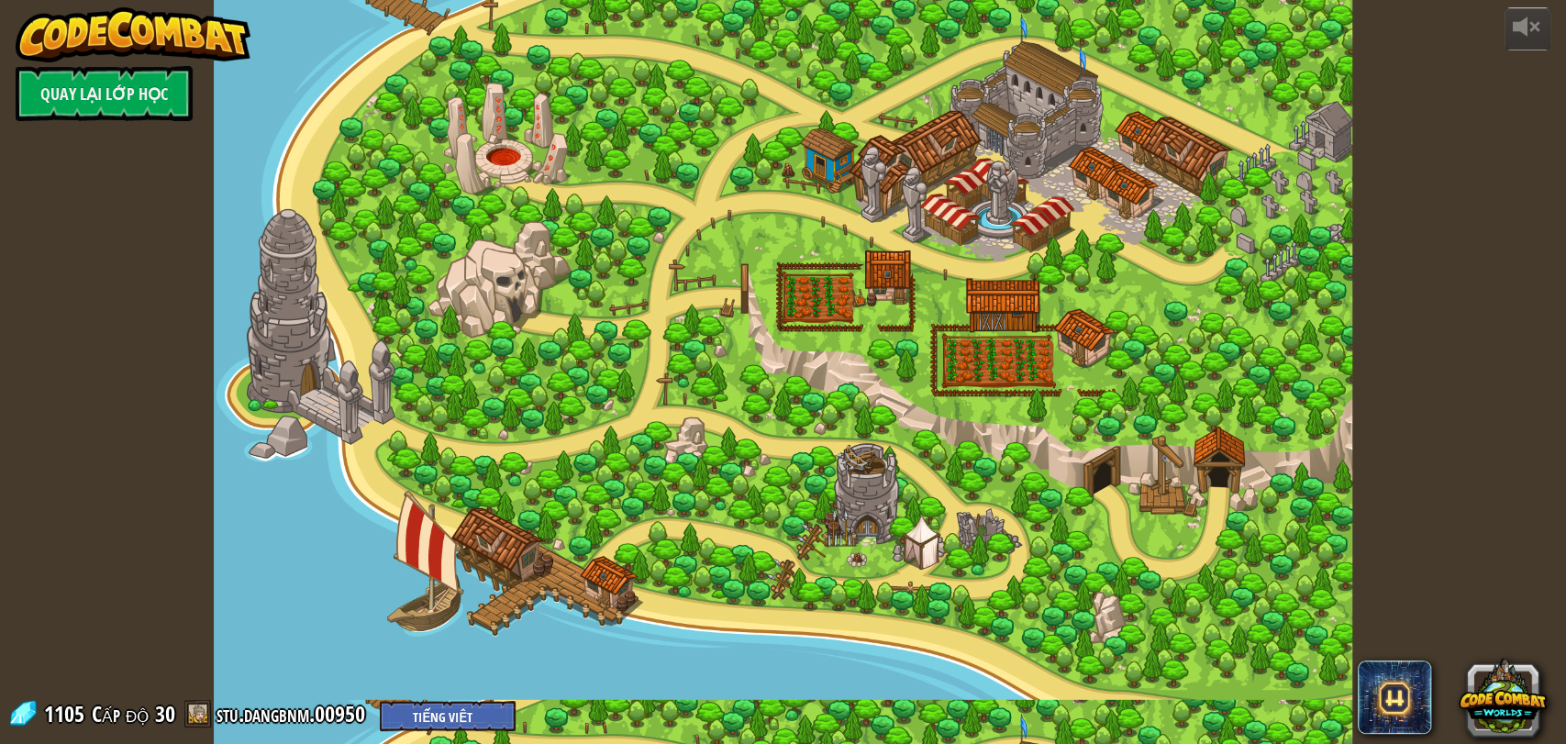
select select "vi"
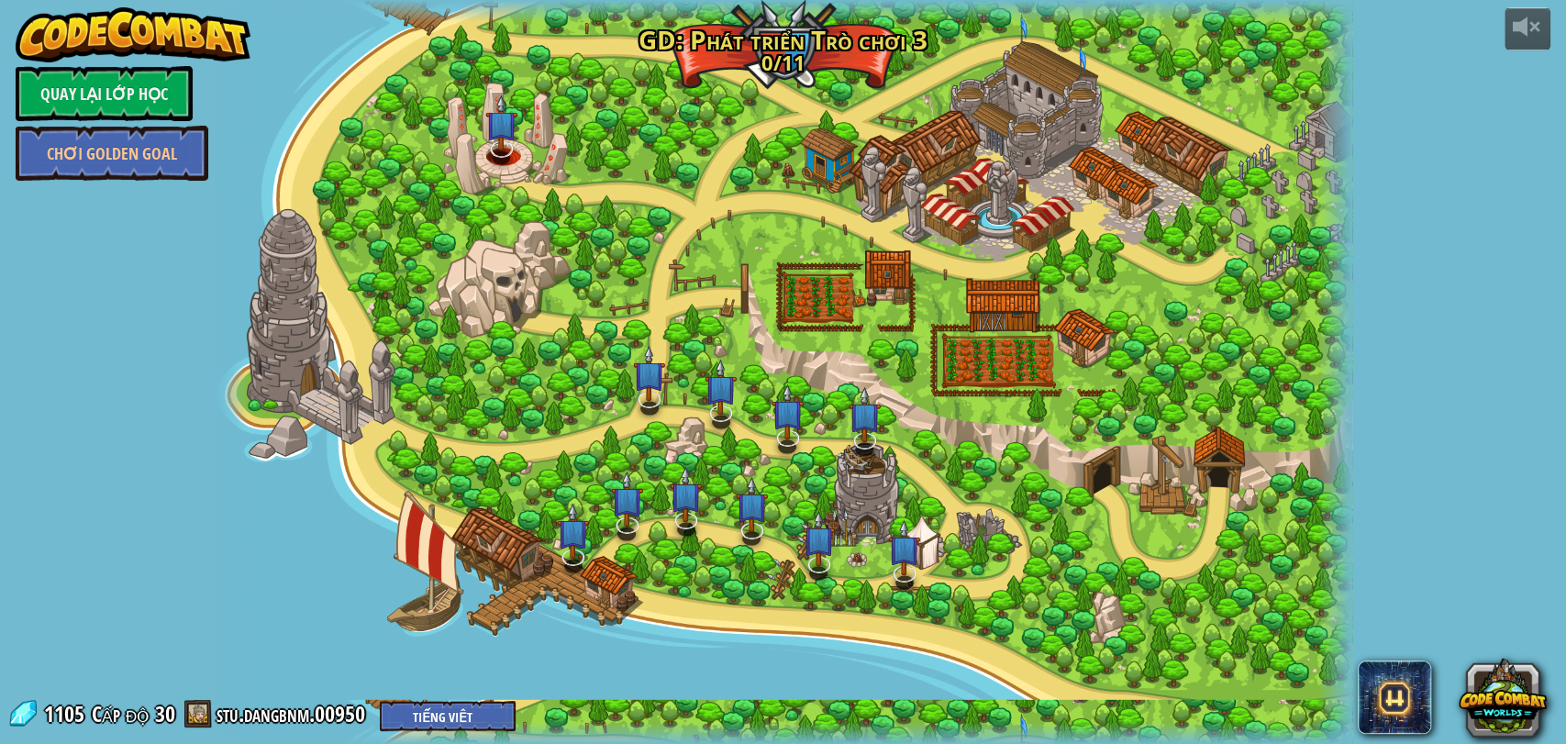
select select "vi"
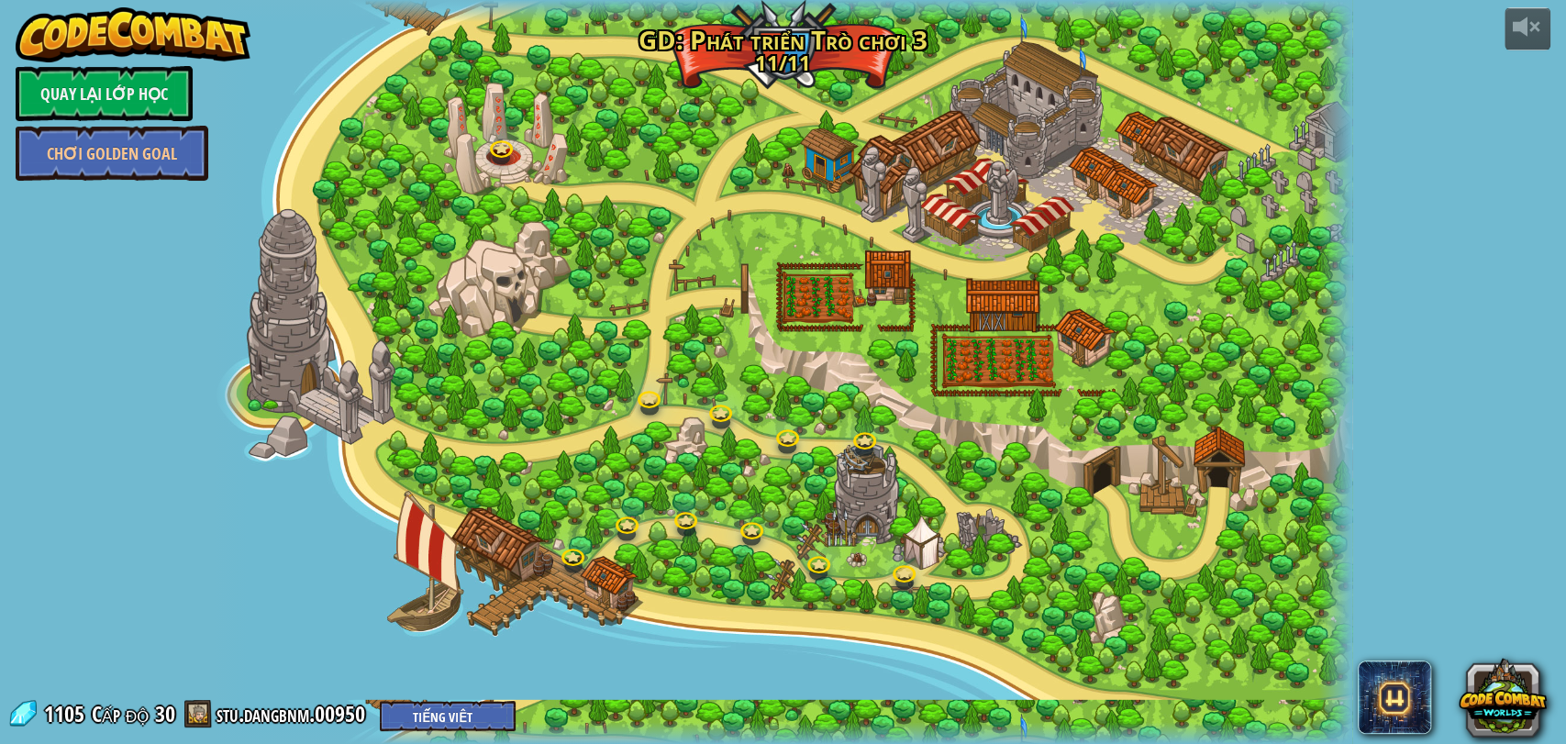
select select "vi"
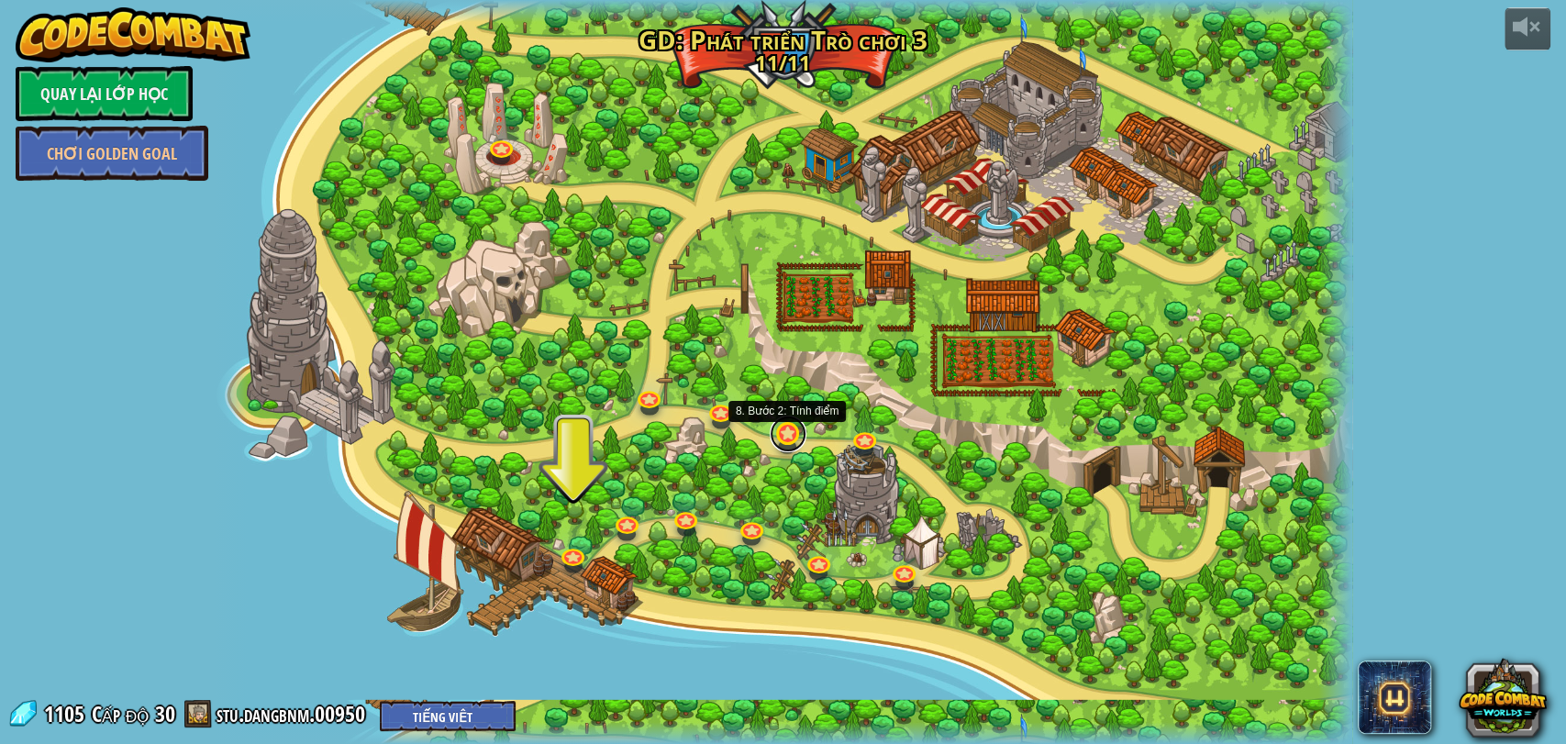
click at [802, 441] on link at bounding box center [788, 434] width 37 height 37
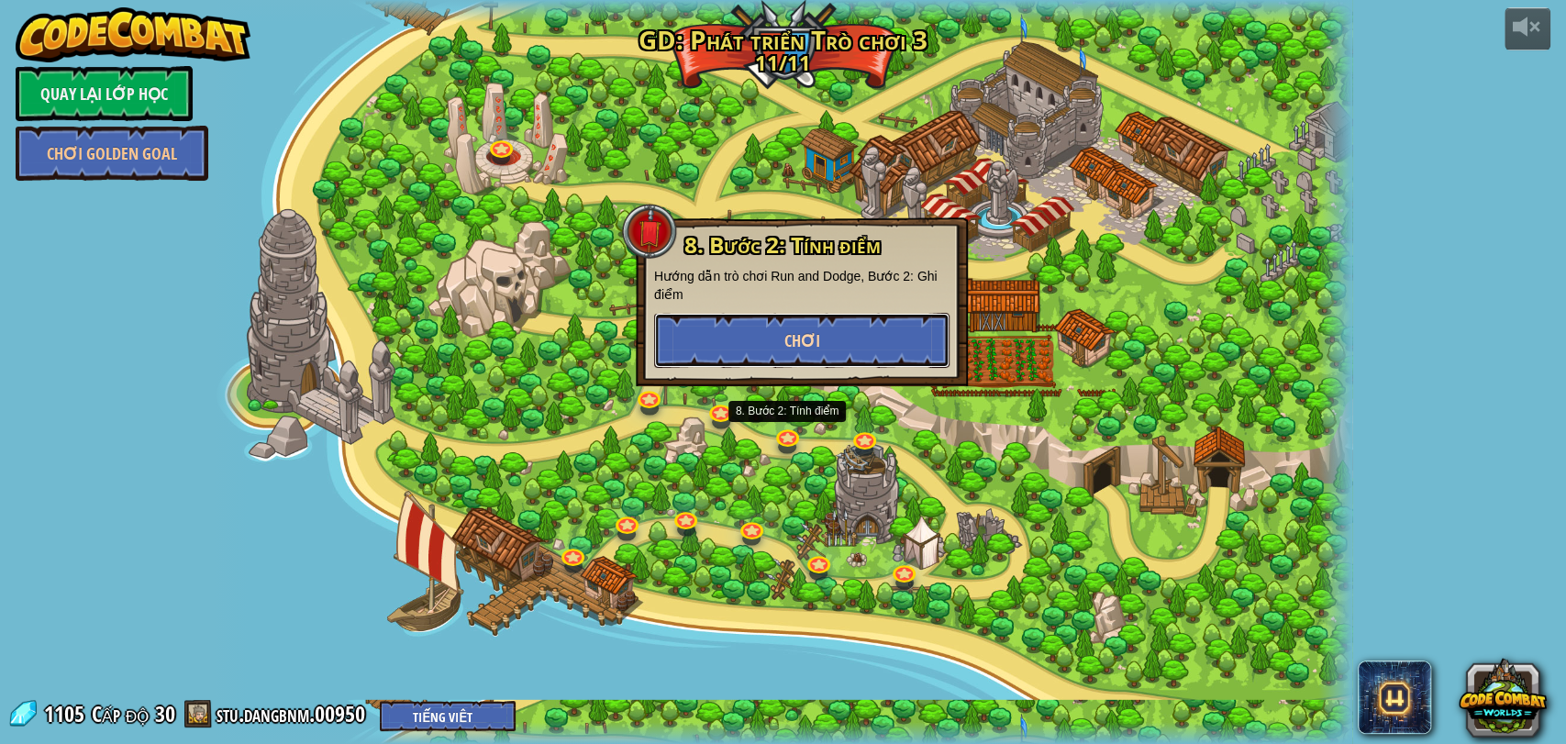
click at [804, 358] on button "Chơi" at bounding box center [801, 340] width 295 height 55
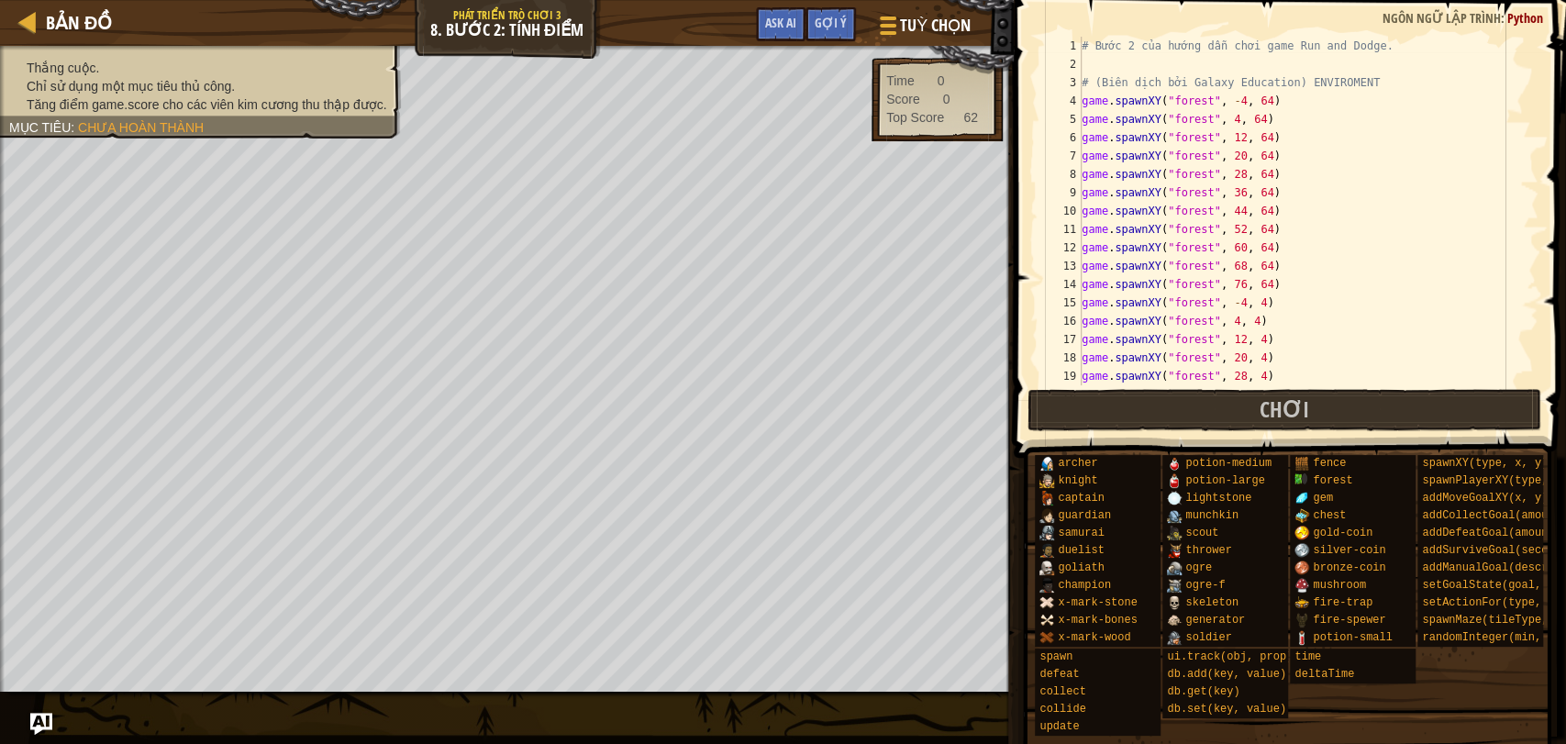
drag, startPoint x: 1002, startPoint y: 14, endPoint x: 1000, endPoint y: 34, distance: 20.3
click at [1003, 13] on div "Bản đồ Phát triển trò chơi 3 8. Bước 2: Tính điểm Tuỳ chọn Xong Gợi ý Ask AI" at bounding box center [507, 23] width 1014 height 46
click at [915, 24] on span "Tuỳ chọn" at bounding box center [936, 25] width 74 height 25
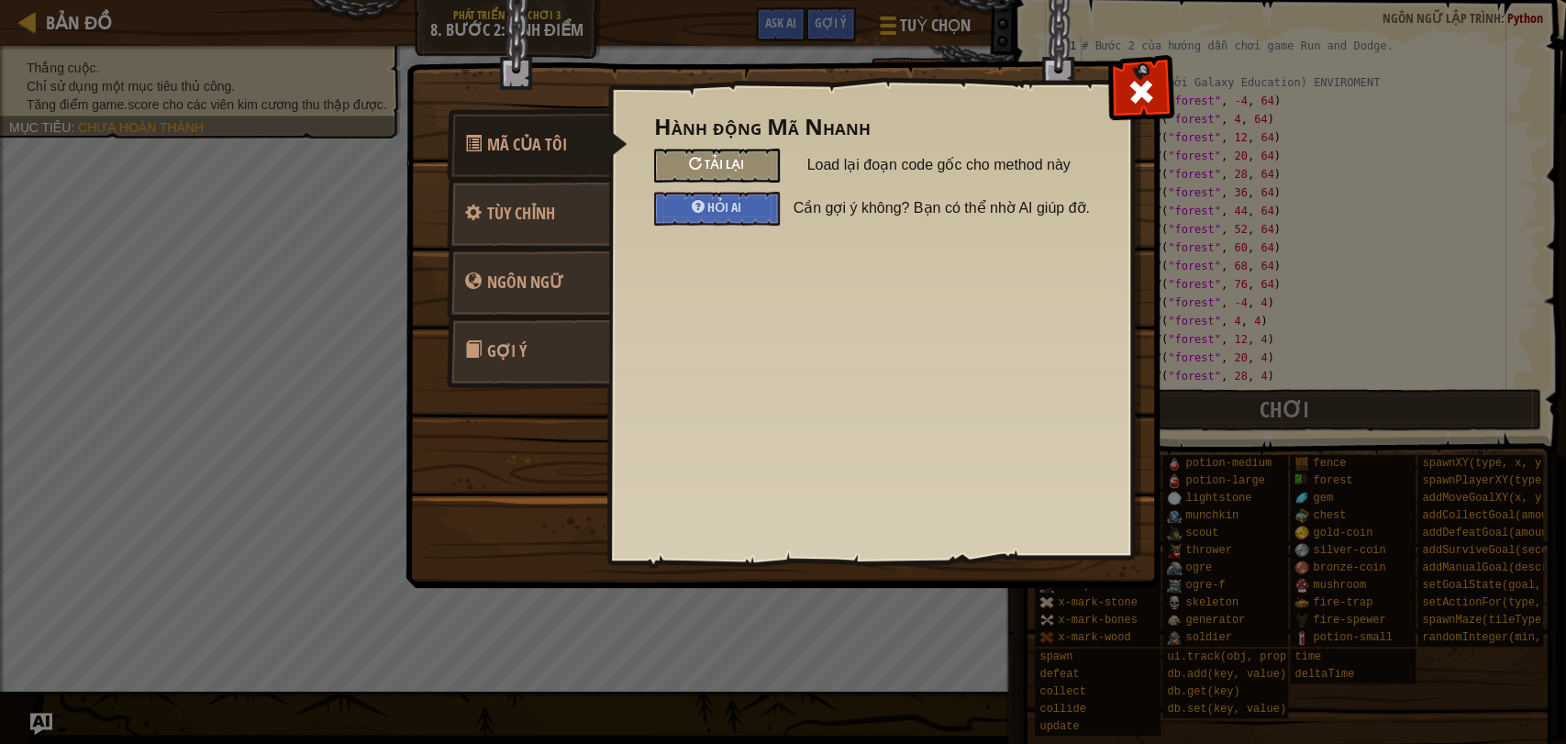
click at [694, 157] on div at bounding box center [695, 163] width 13 height 13
